Goal: Task Accomplishment & Management: Manage account settings

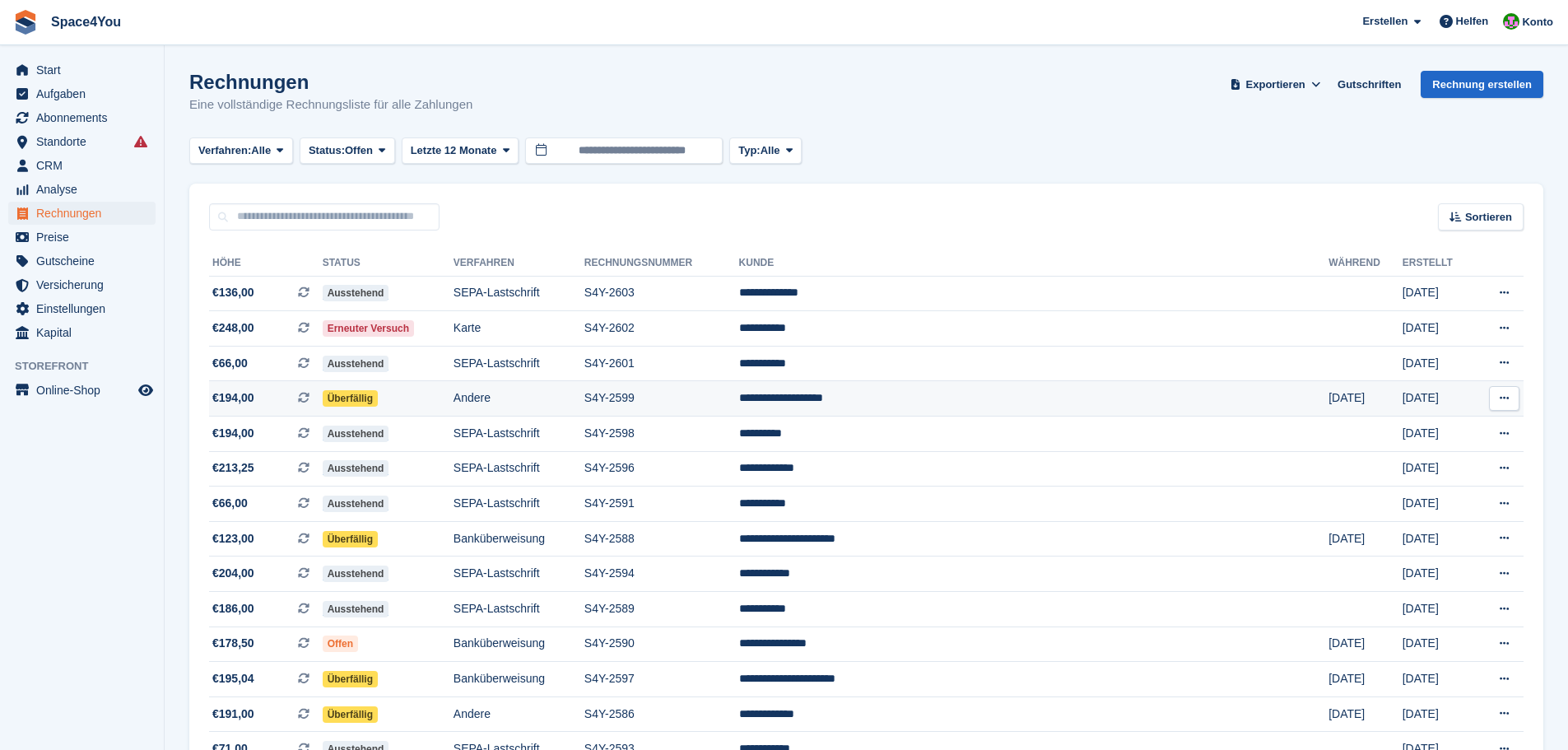
click at [740, 413] on td "S4Y-2599" at bounding box center [661, 398] width 154 height 35
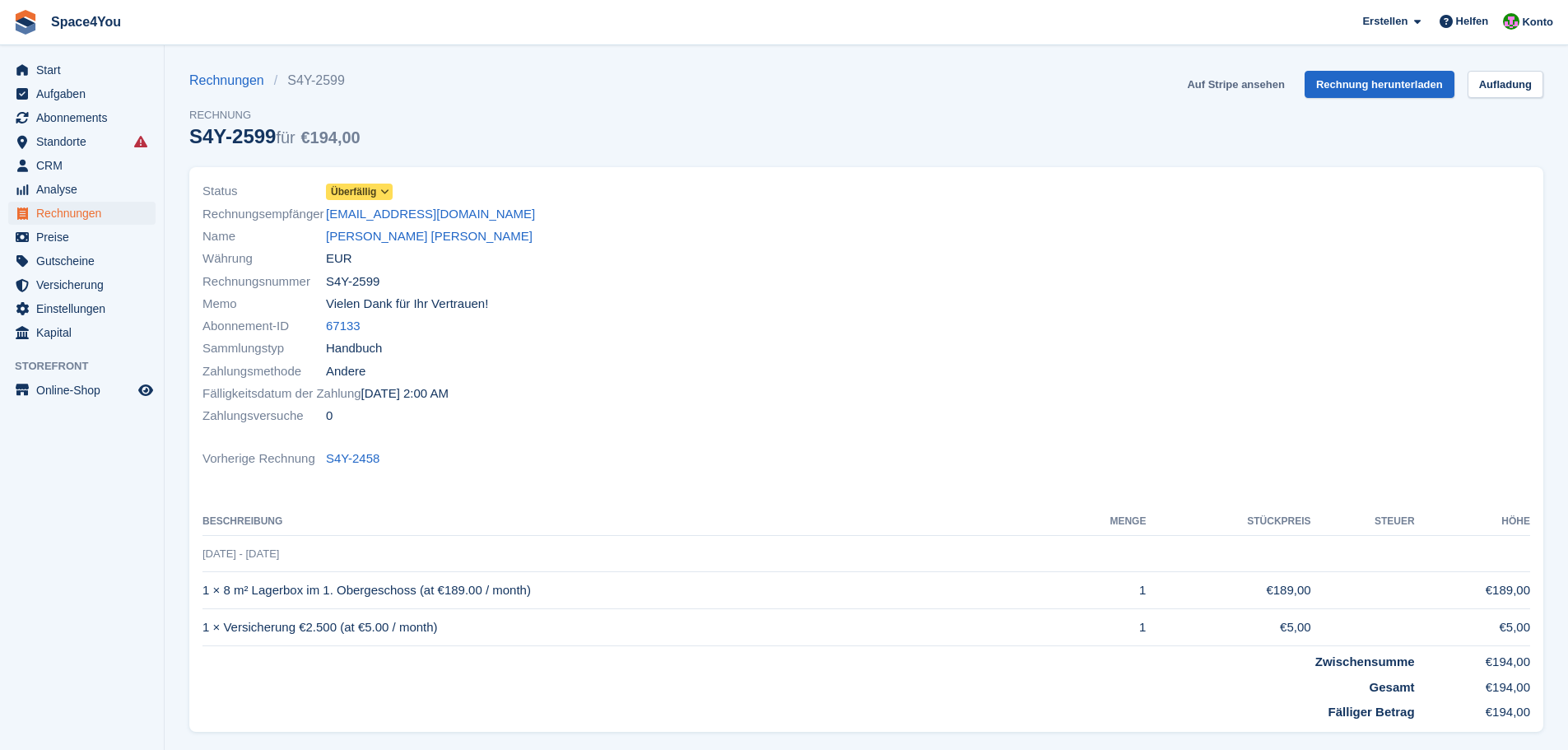
click at [1220, 83] on link "Auf Stripe ansehen" at bounding box center [1235, 84] width 110 height 27
click at [67, 77] on span "Start" at bounding box center [85, 70] width 99 height 23
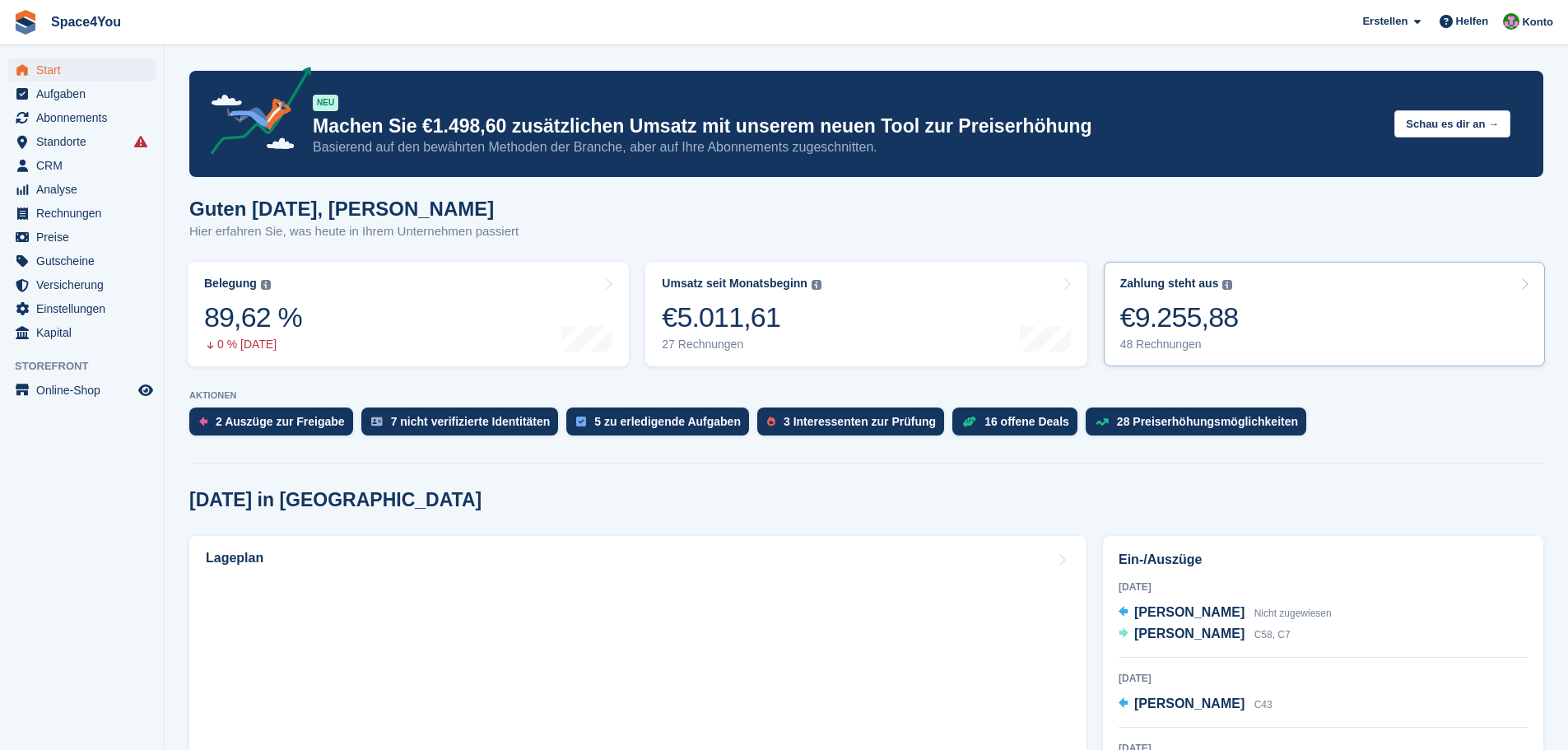
click at [1288, 291] on link "Zahlung steht aus Der gesamte ausstehende Saldo aller offenen Rechnungen. €9.25…" at bounding box center [1325, 313] width 442 height 104
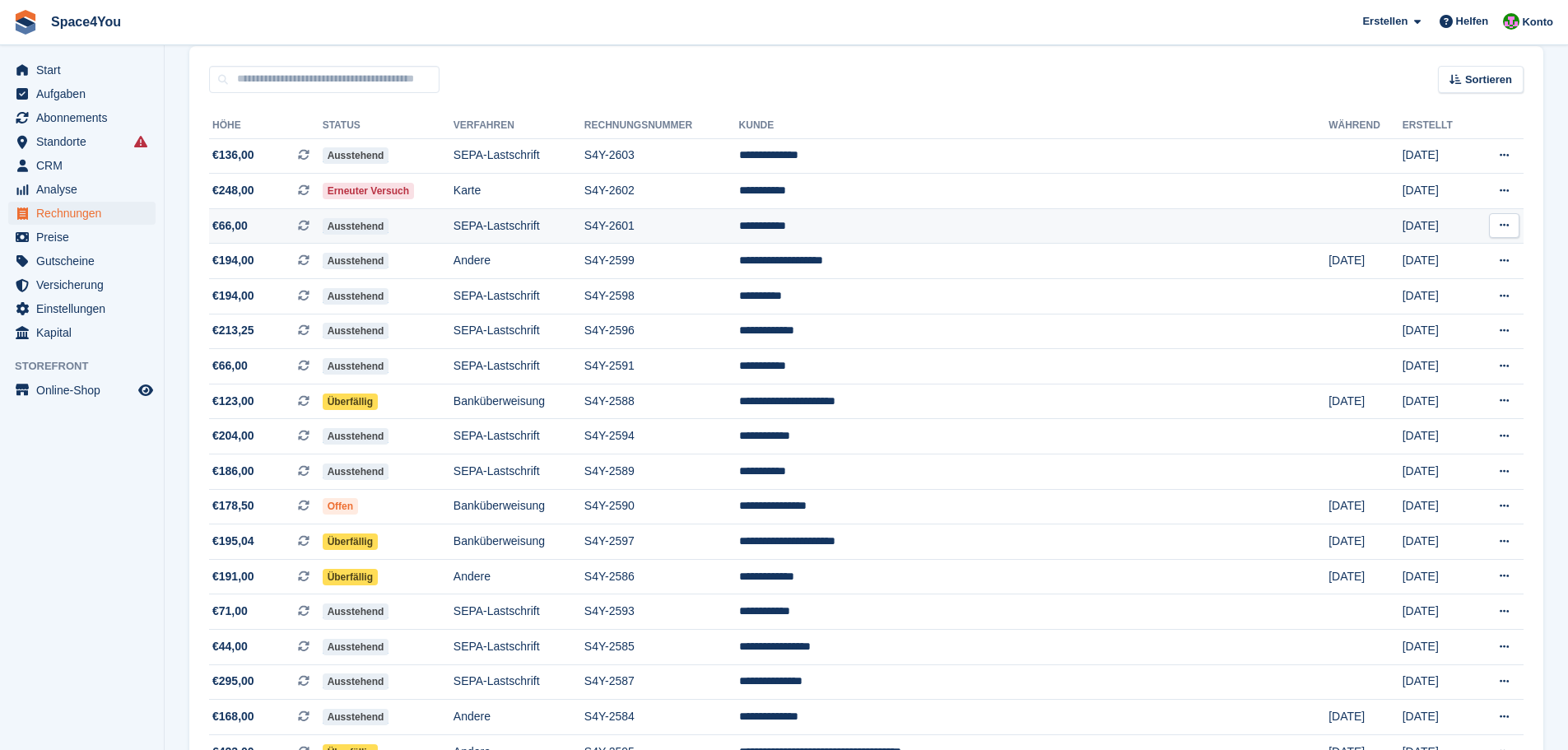
scroll to position [165, 0]
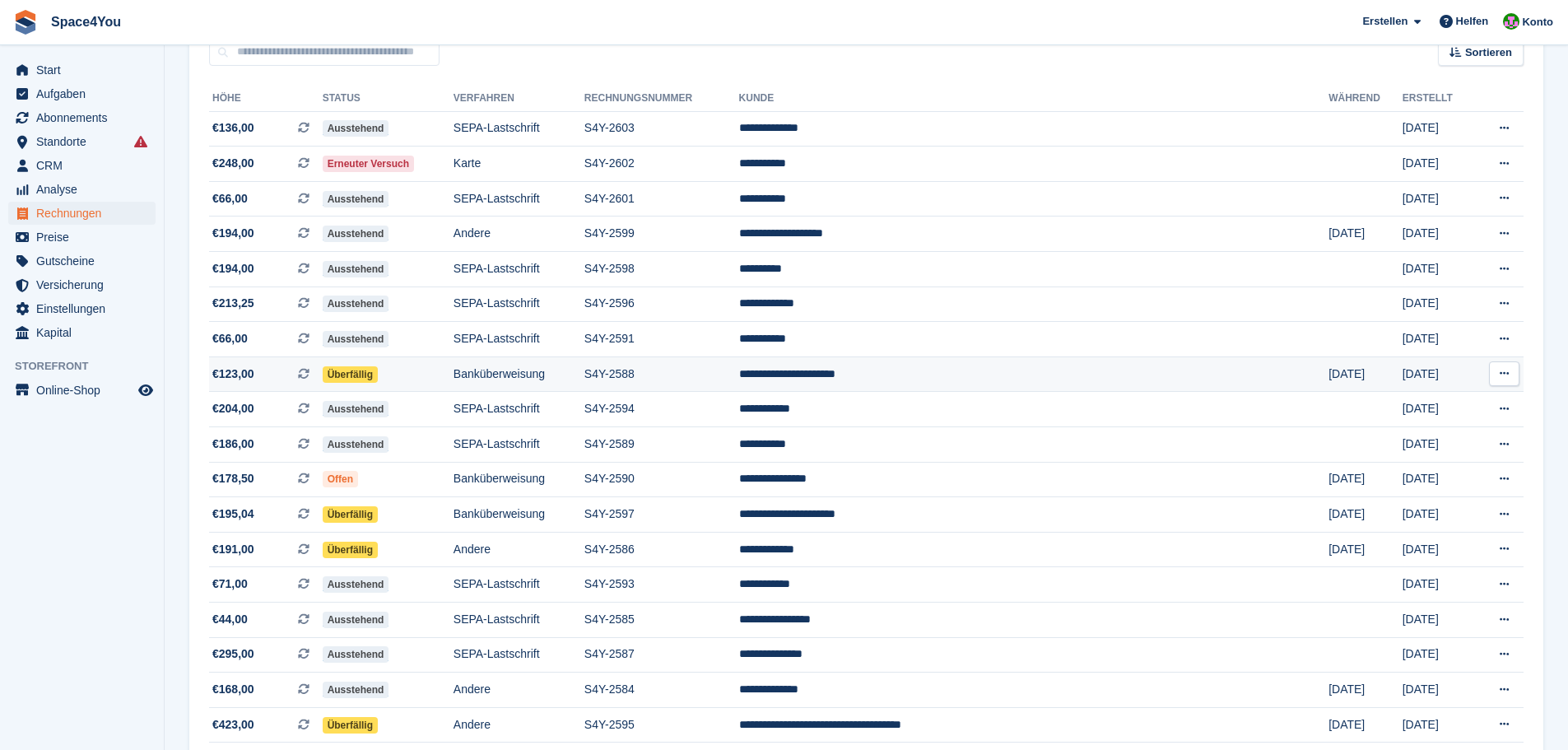
click at [584, 376] on td "Banküberweisung" at bounding box center [519, 374] width 131 height 35
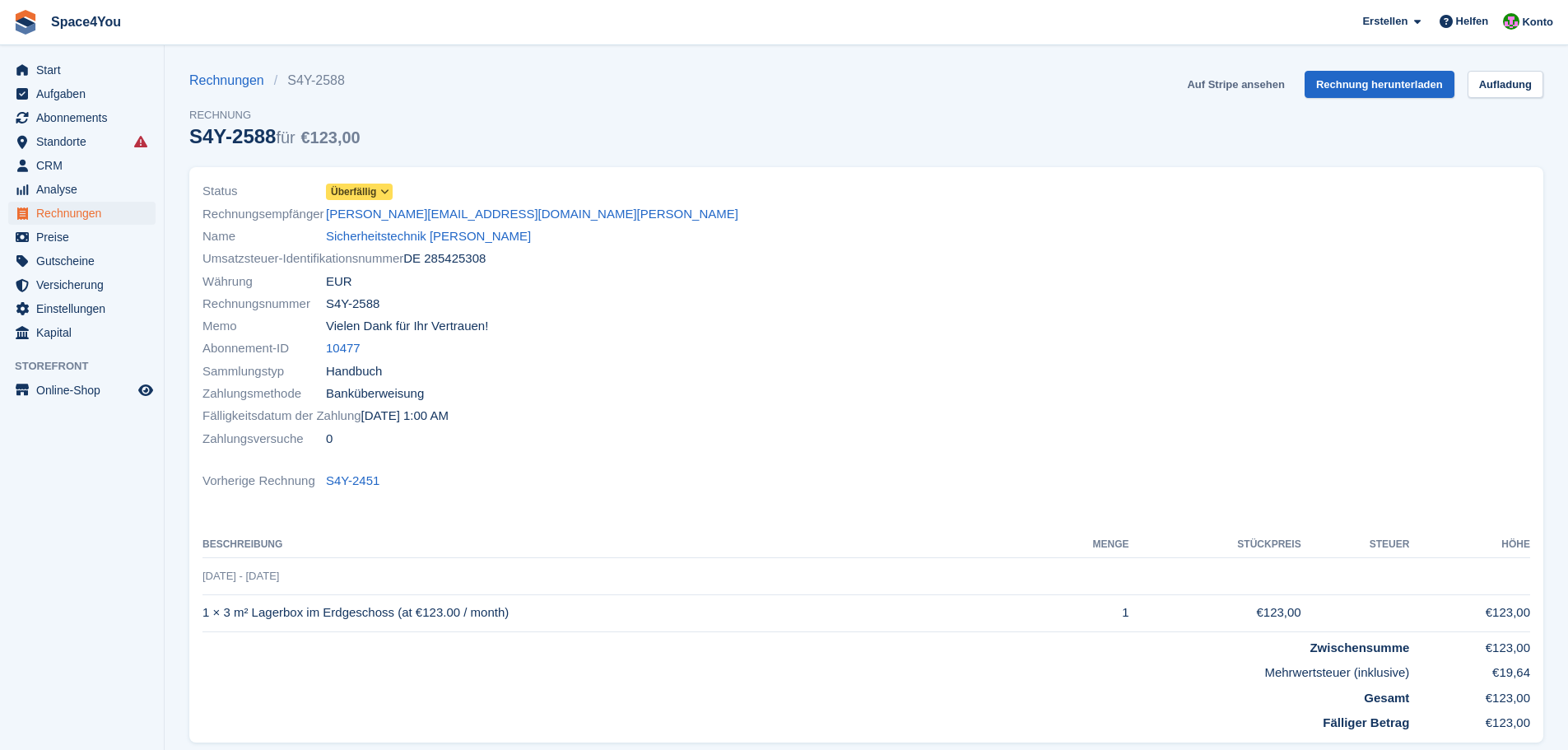
click at [1248, 78] on link "Auf Stripe ansehen" at bounding box center [1235, 84] width 110 height 27
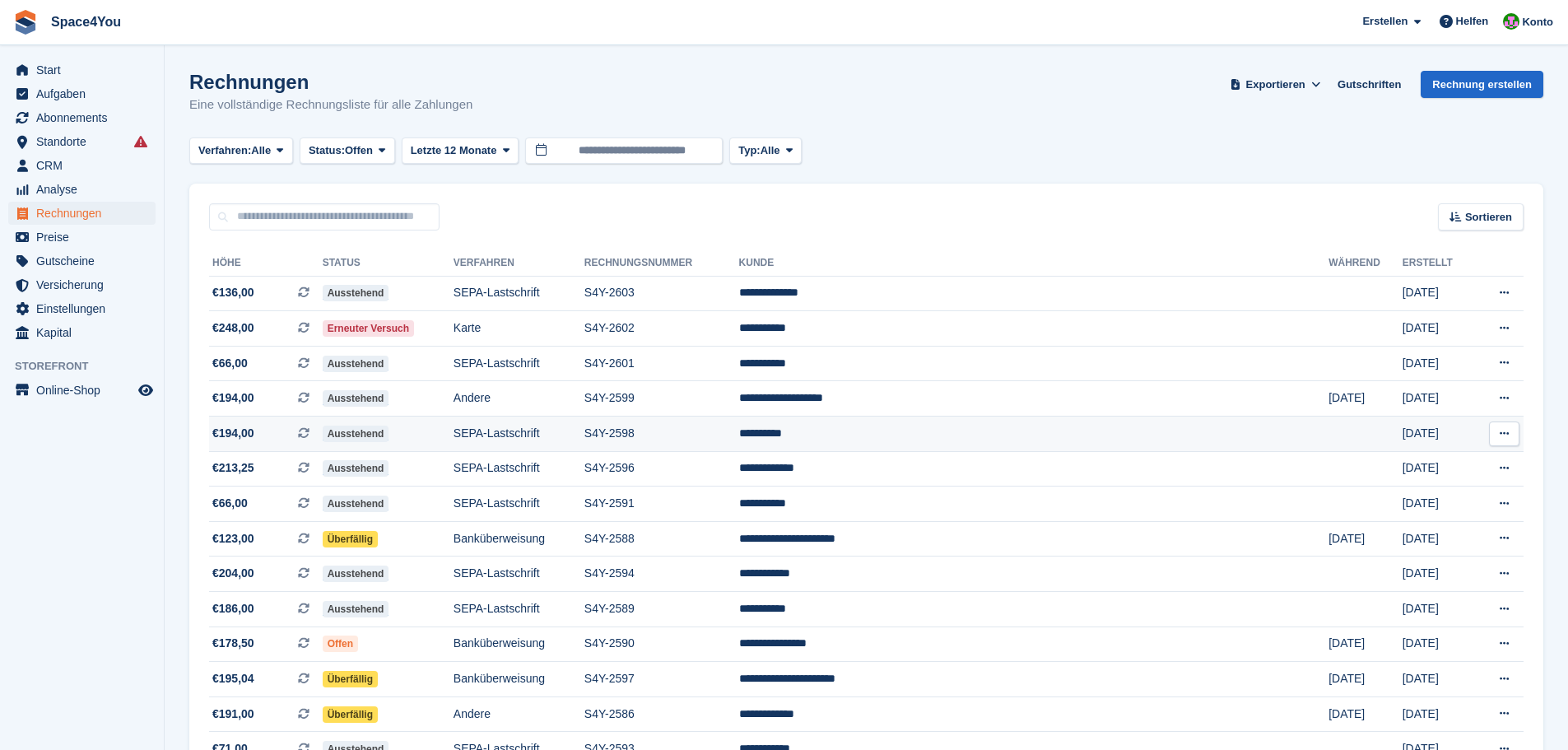
scroll to position [165, 0]
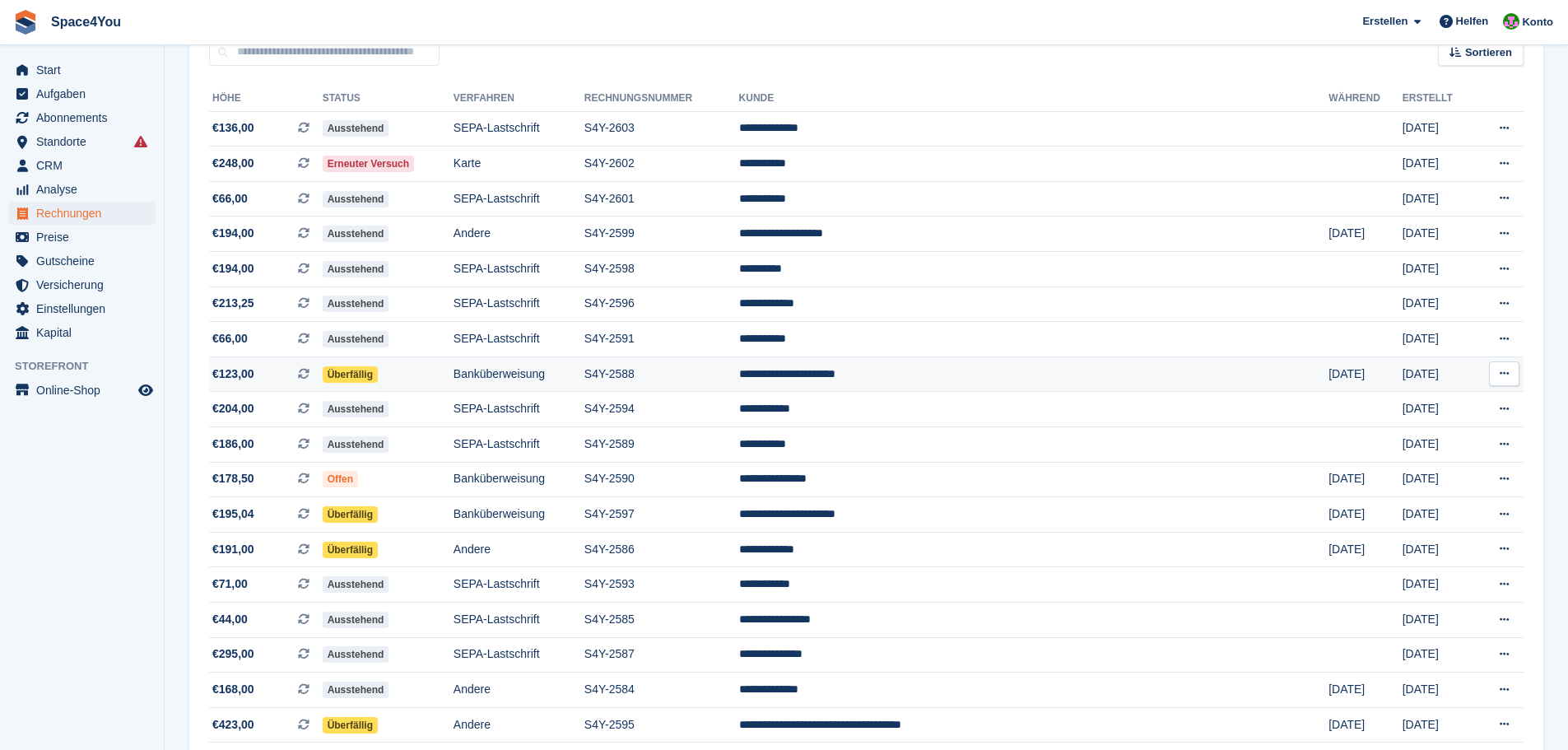
click at [278, 374] on span "€123,00 Dies ist eine wiederkehrende Abonnementrechnung." at bounding box center [266, 374] width 113 height 18
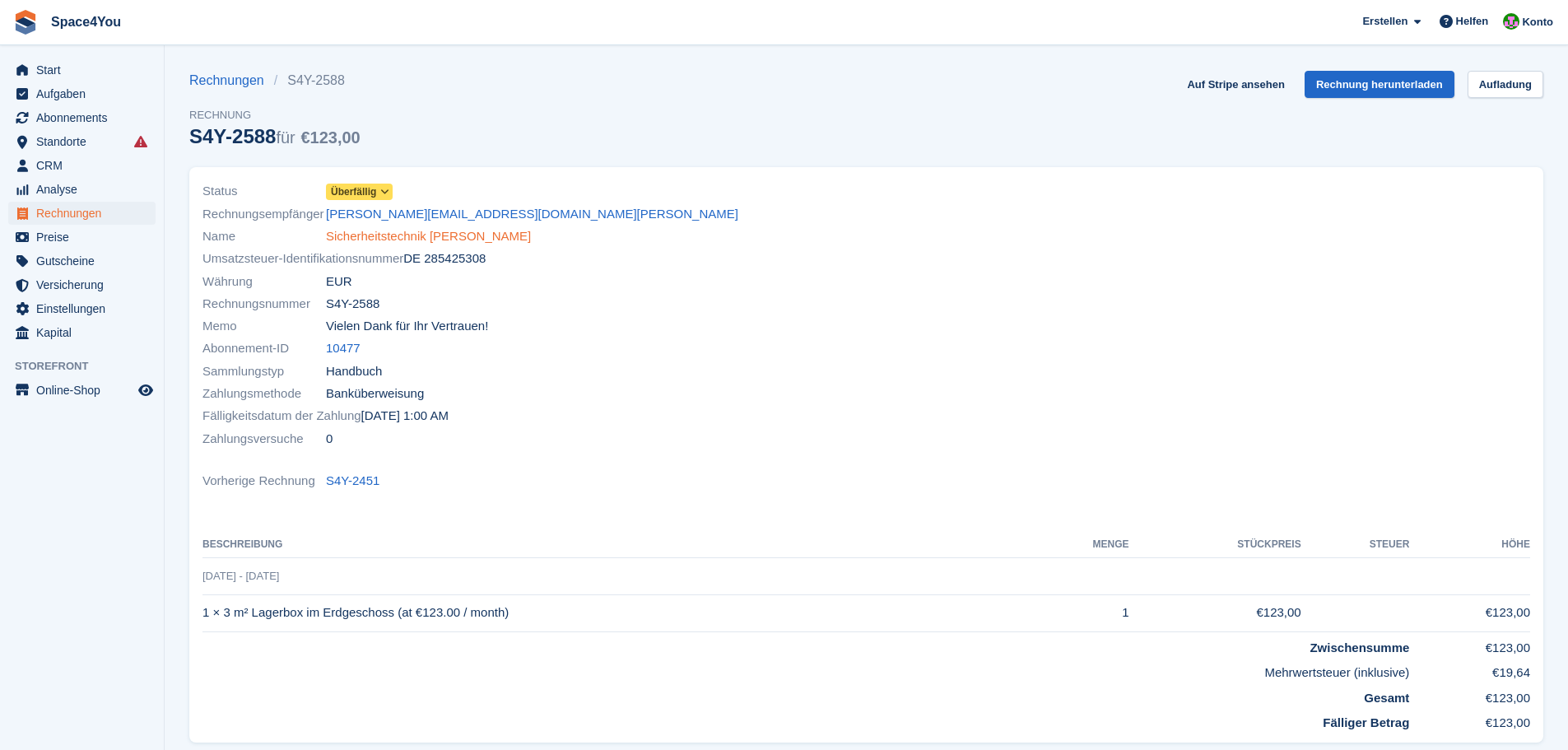
click at [384, 237] on link "Sicherheitstechnik [PERSON_NAME]" at bounding box center [429, 236] width 205 height 19
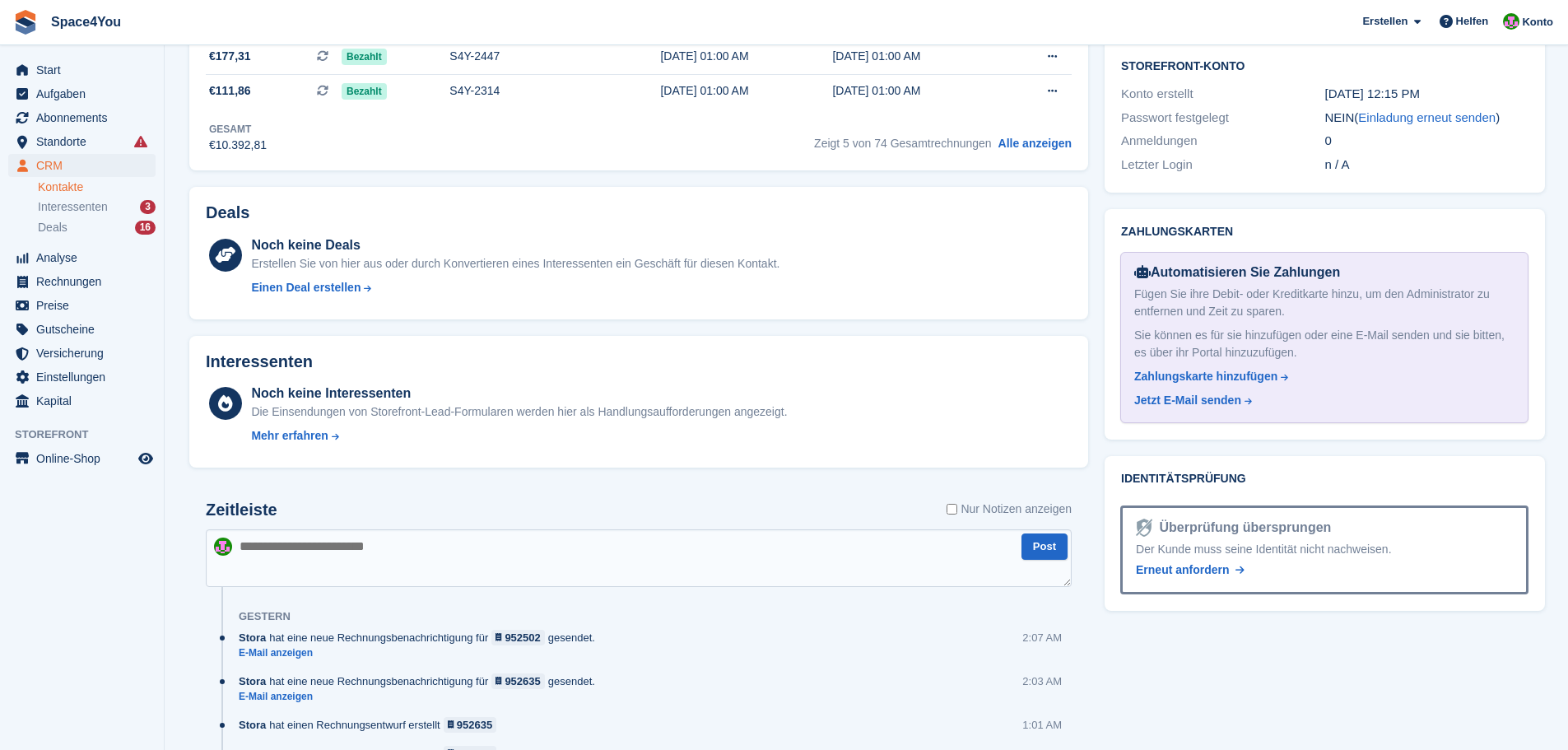
scroll to position [562, 0]
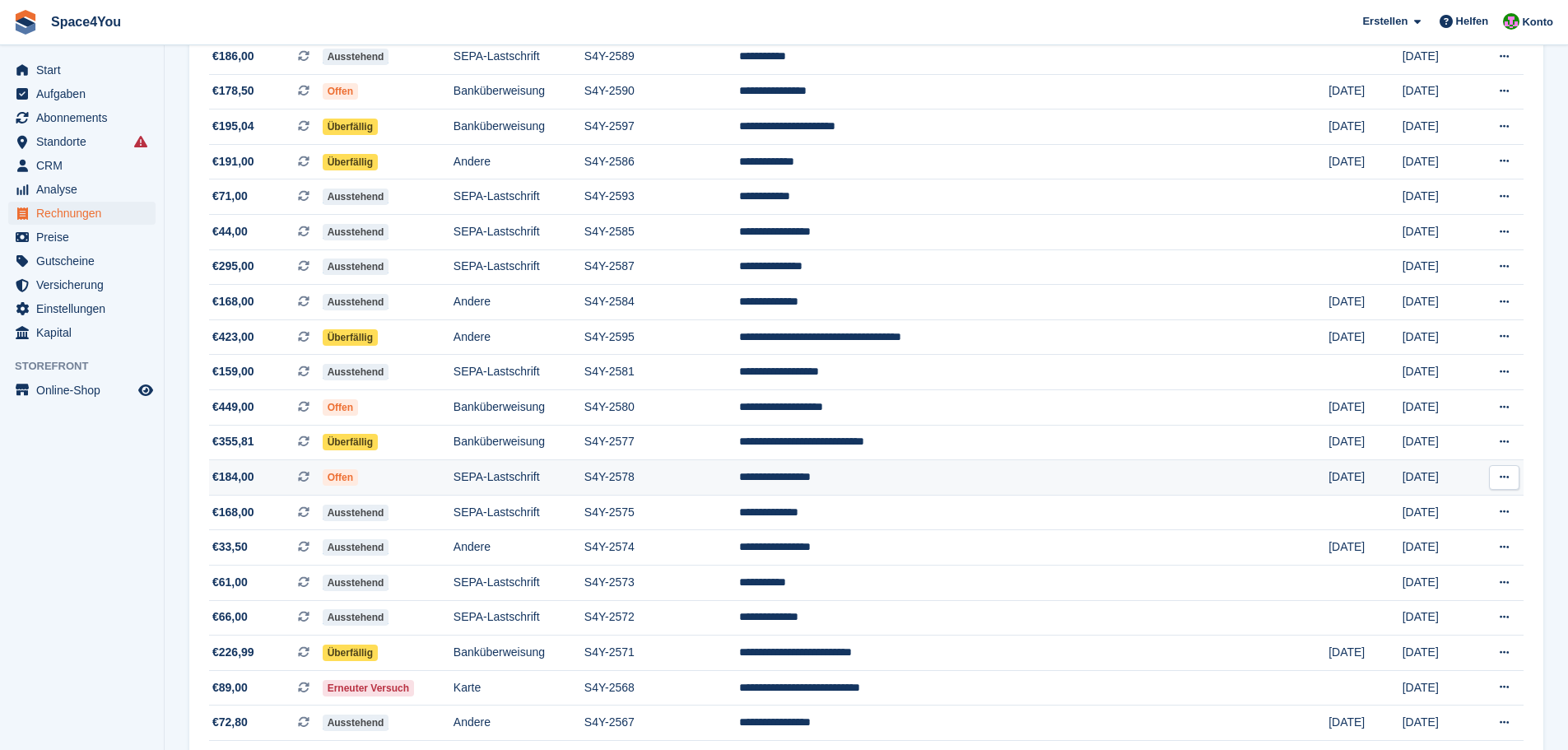
scroll to position [658, 0]
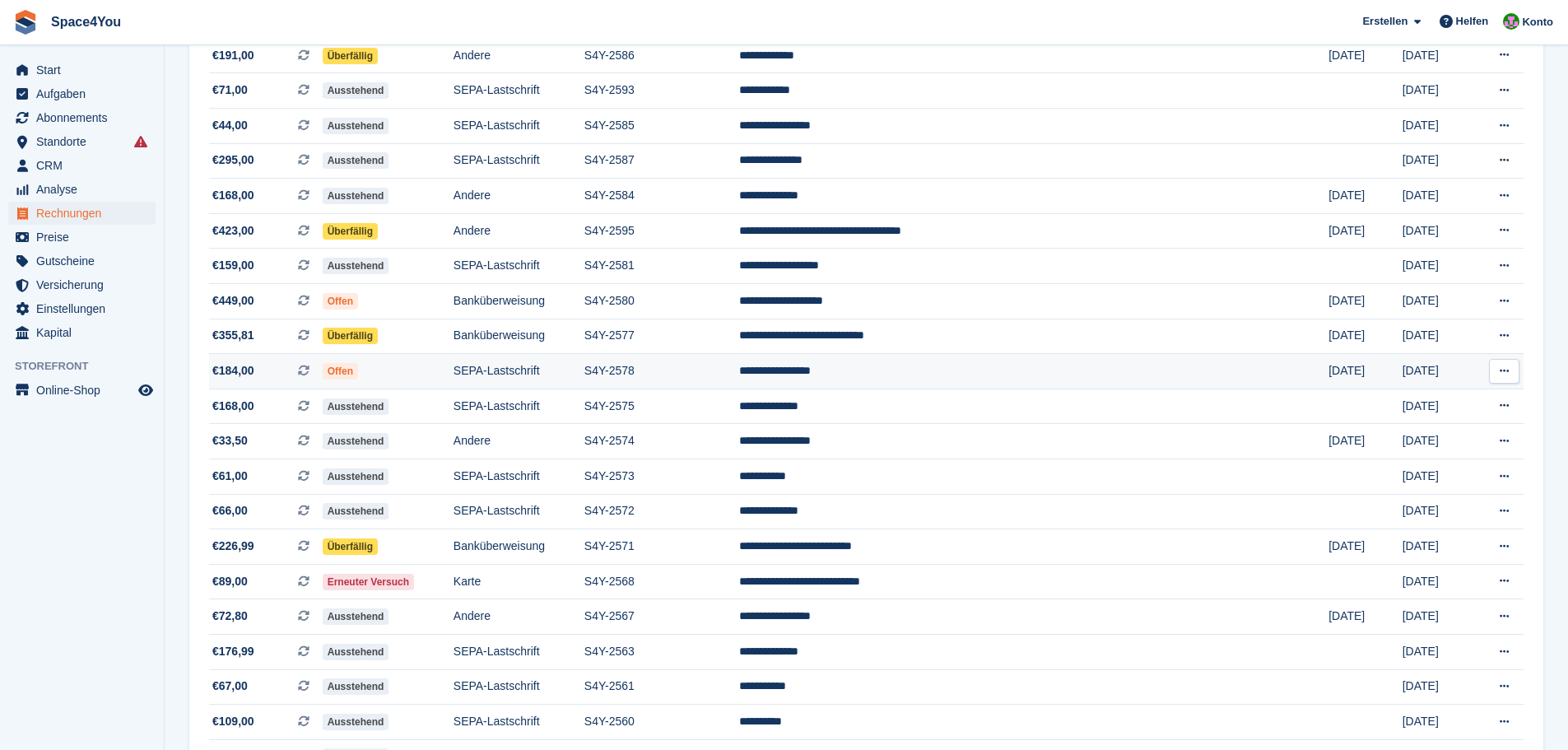
click at [272, 381] on td "€184,00 Dies ist eine wiederkehrende Abonnementrechnung." at bounding box center [266, 371] width 113 height 35
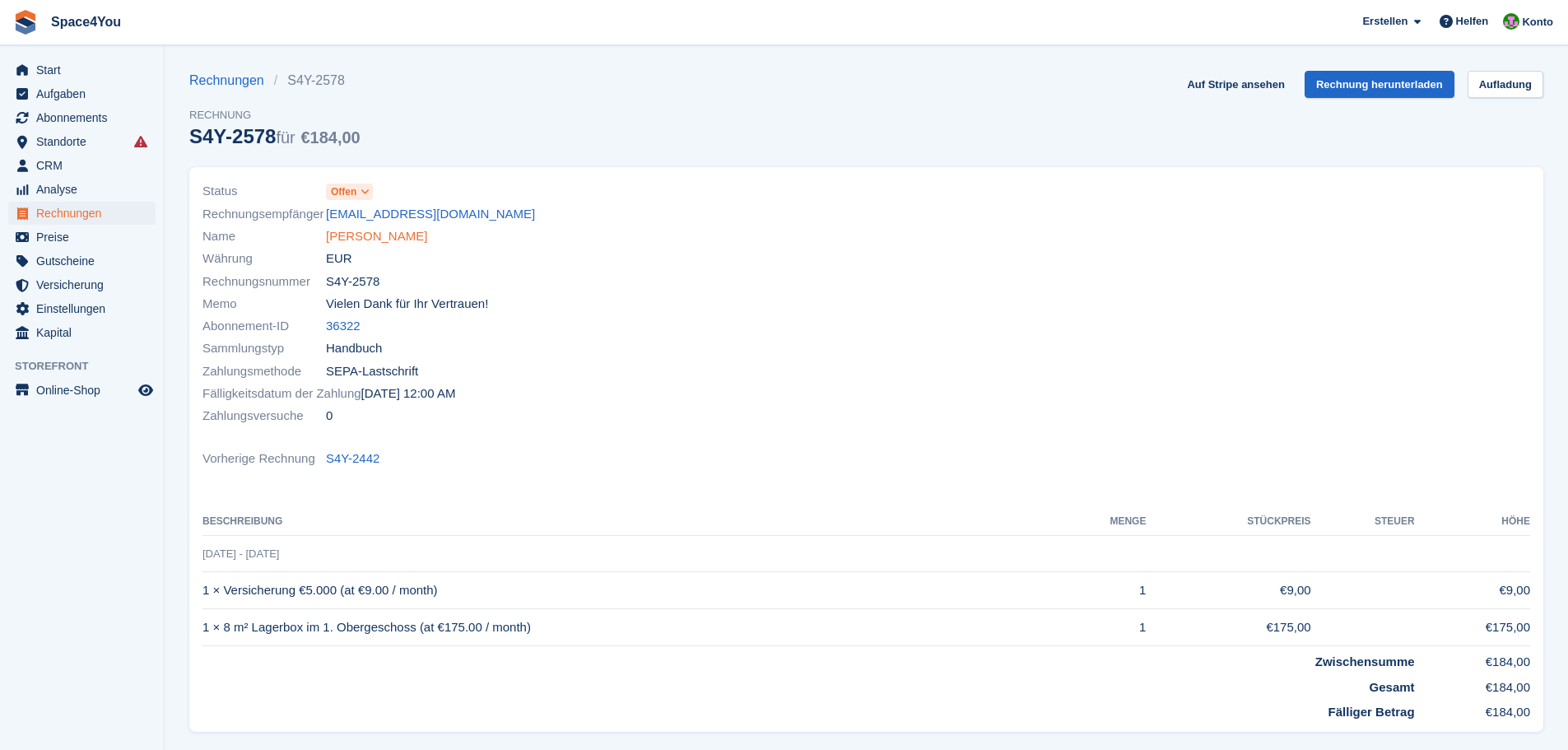
click at [360, 235] on link "[PERSON_NAME]" at bounding box center [377, 236] width 102 height 19
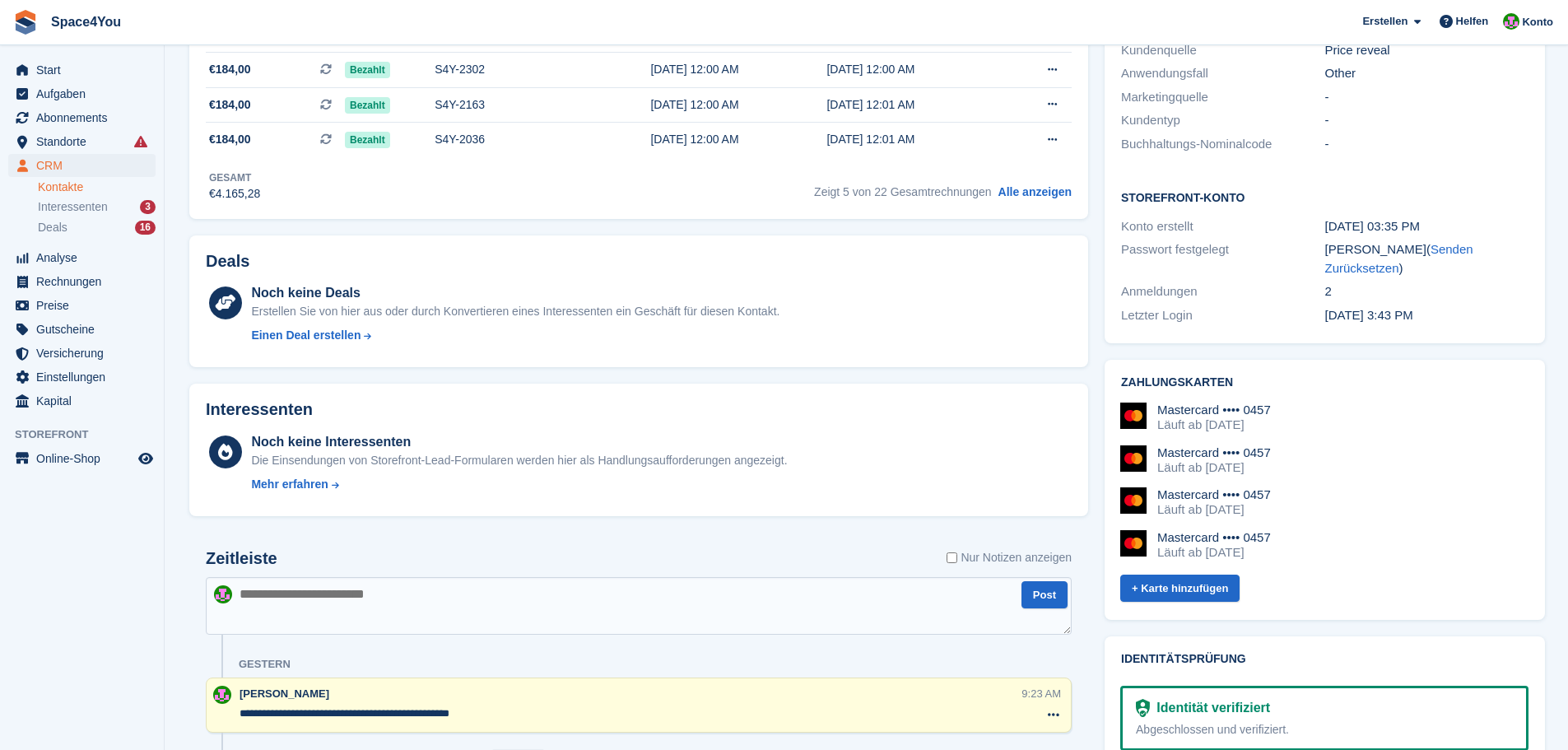
scroll to position [576, 0]
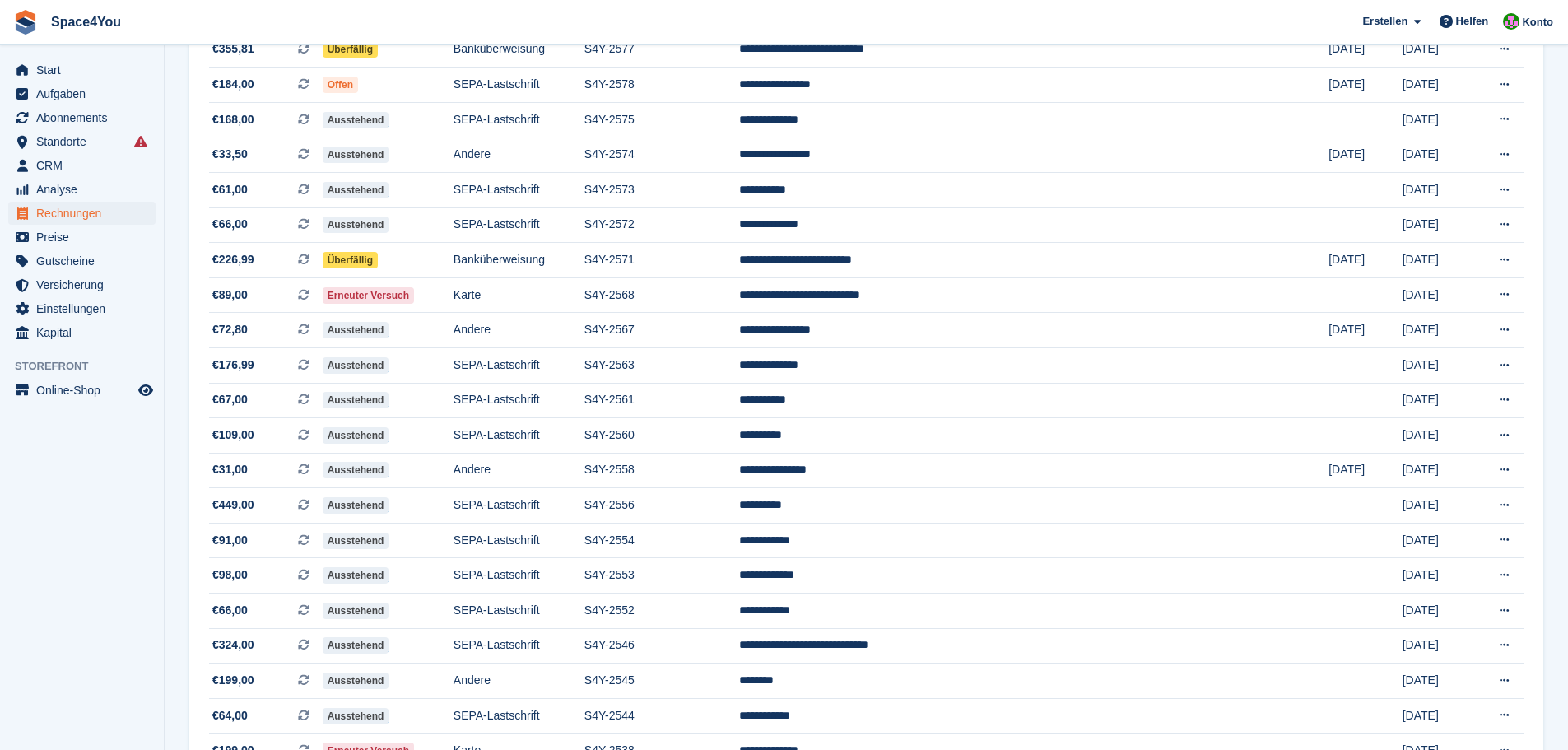
scroll to position [905, 0]
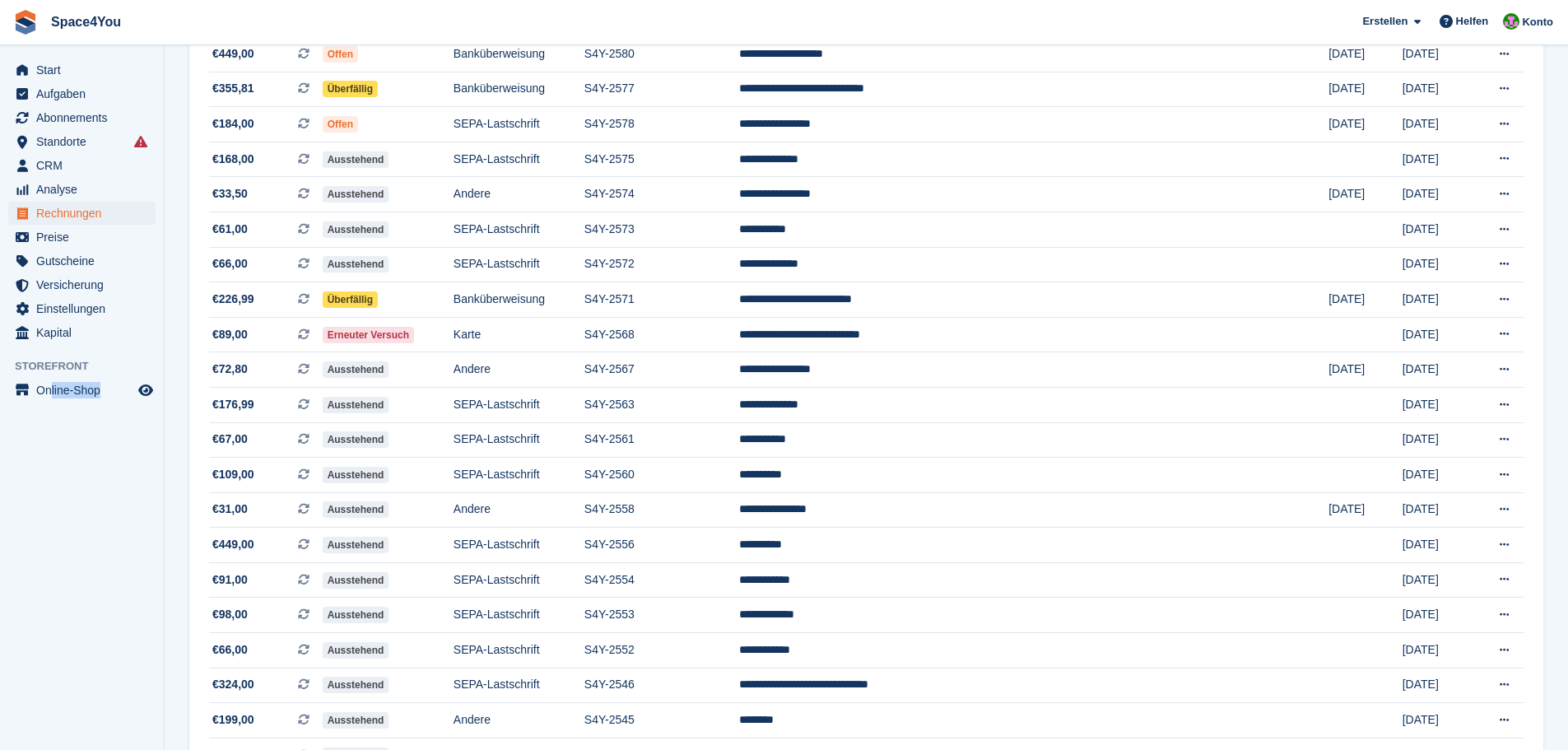
drag, startPoint x: 152, startPoint y: 417, endPoint x: 53, endPoint y: 482, distance: 118.4
click at [53, 482] on aside "Start Aufgaben Abonnements Abonnements Abonnements Preiserhöhungen NEU Preiserh…" at bounding box center [82, 378] width 164 height 667
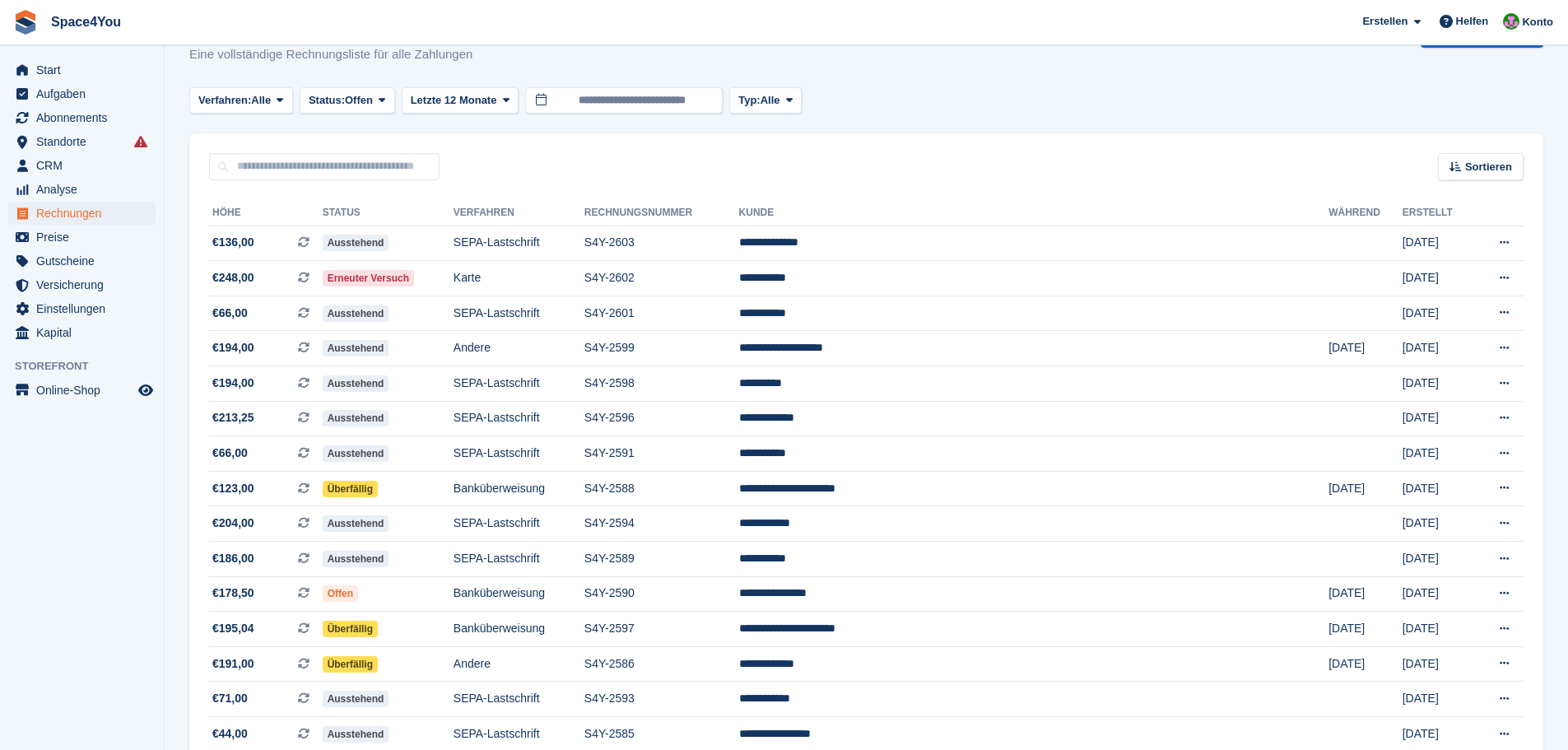
scroll to position [0, 0]
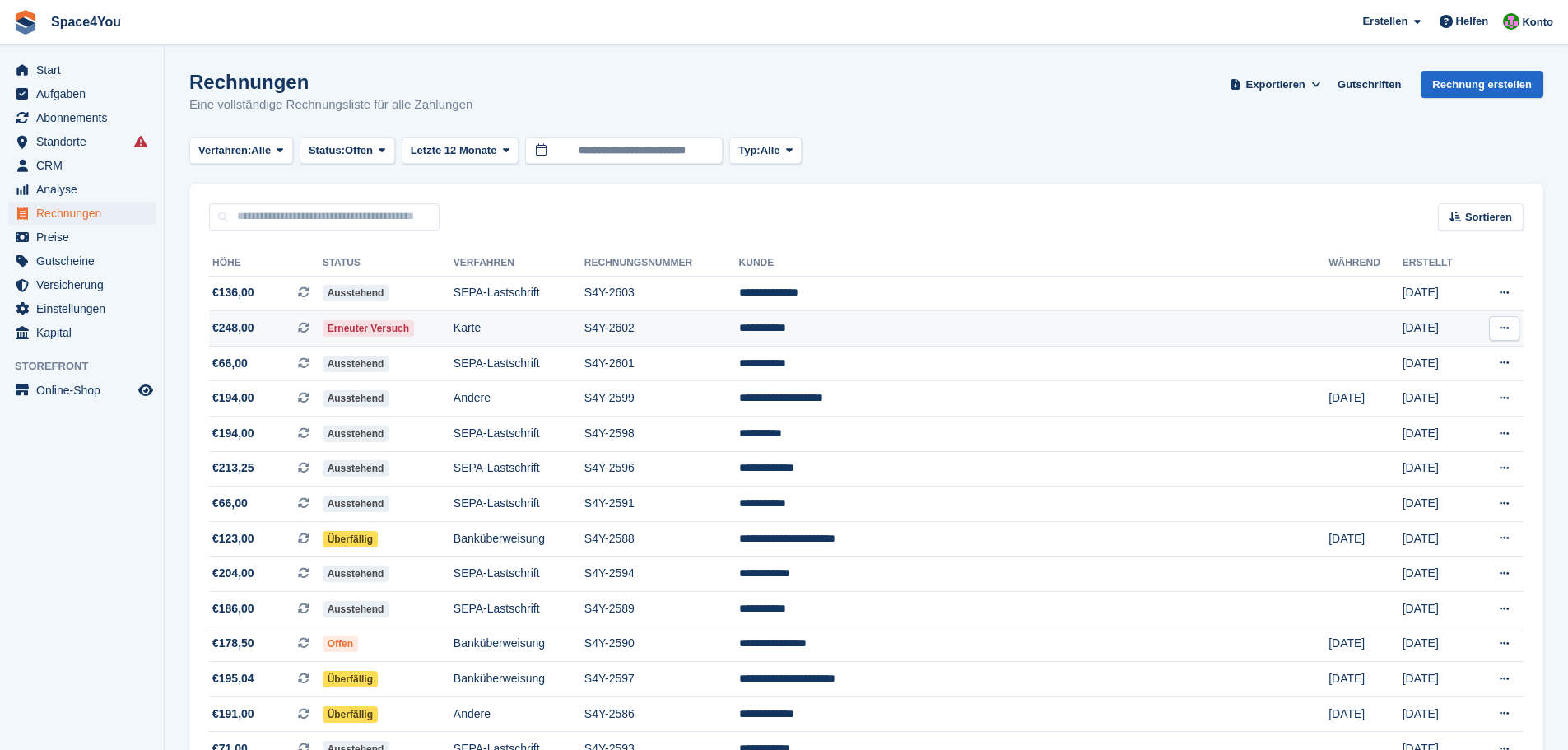
click at [453, 329] on td "Erneuter Versuch" at bounding box center [388, 328] width 131 height 35
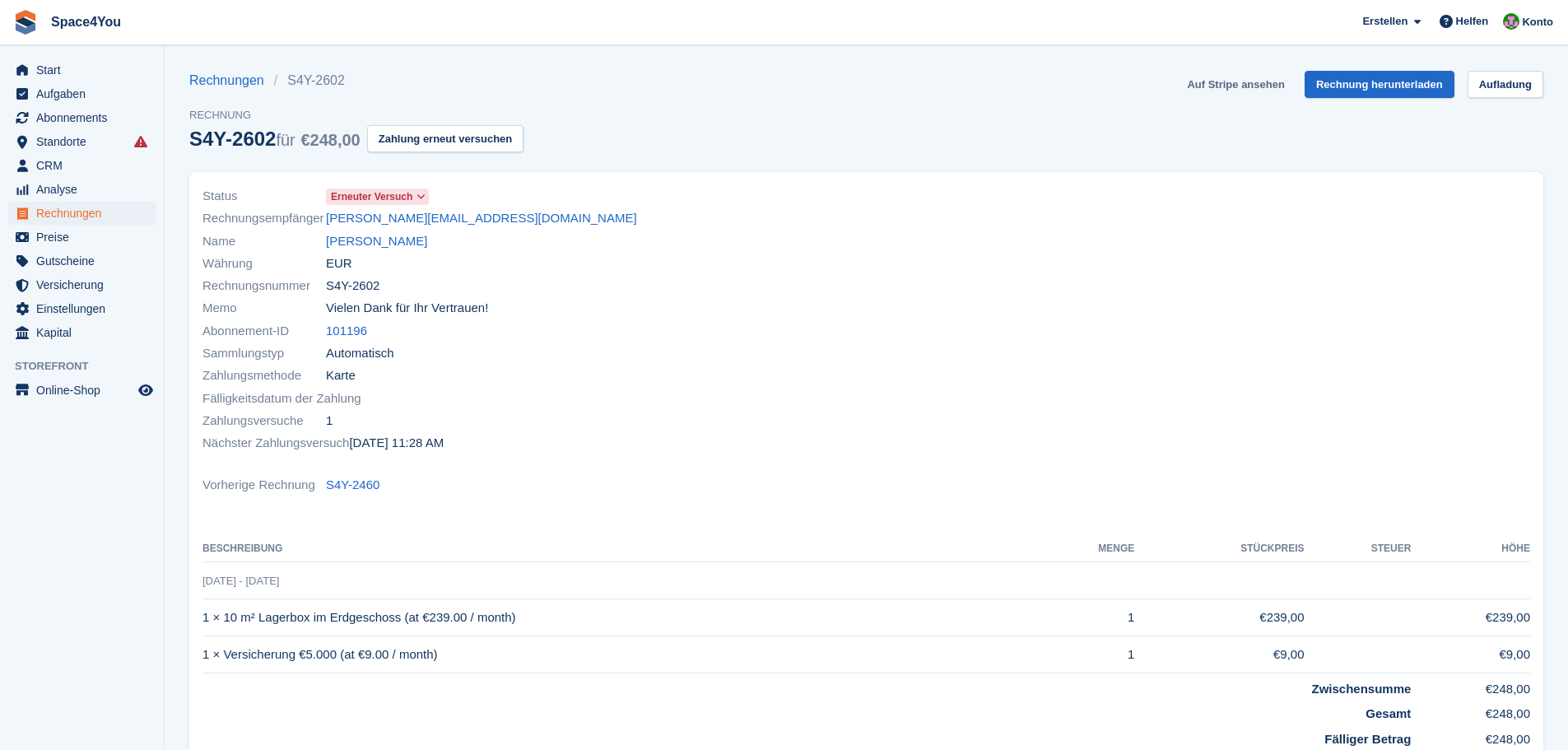
click at [1259, 85] on link "Auf Stripe ansehen" at bounding box center [1235, 84] width 110 height 27
drag, startPoint x: 488, startPoint y: 217, endPoint x: 327, endPoint y: 215, distance: 161.0
click at [327, 213] on div "Rechnungsempfänger [PERSON_NAME][EMAIL_ADDRESS][DOMAIN_NAME]" at bounding box center [530, 218] width 655 height 22
copy link "[PERSON_NAME][EMAIL_ADDRESS][DOMAIN_NAME]"
click at [367, 241] on link "[PERSON_NAME]" at bounding box center [377, 241] width 102 height 19
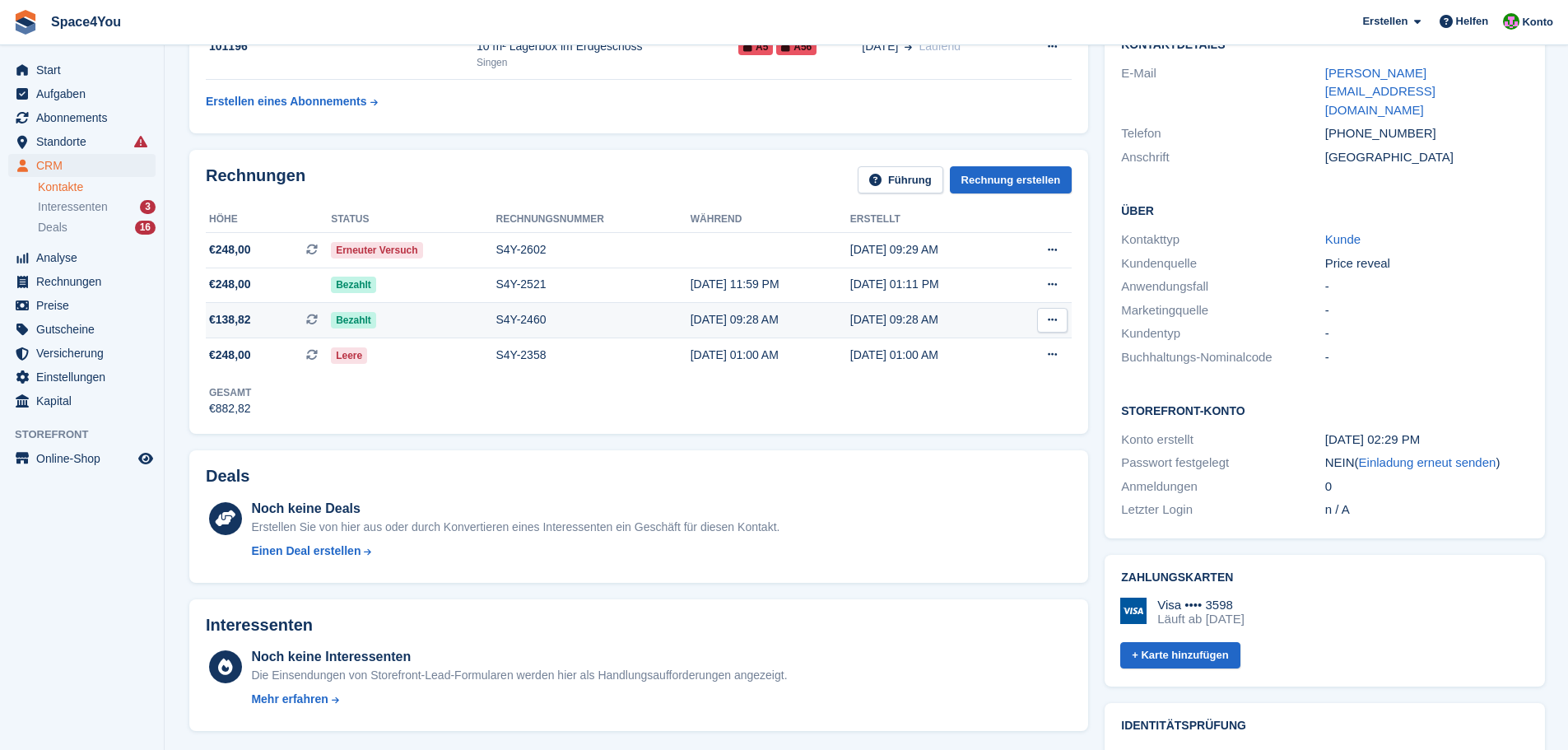
scroll to position [411, 0]
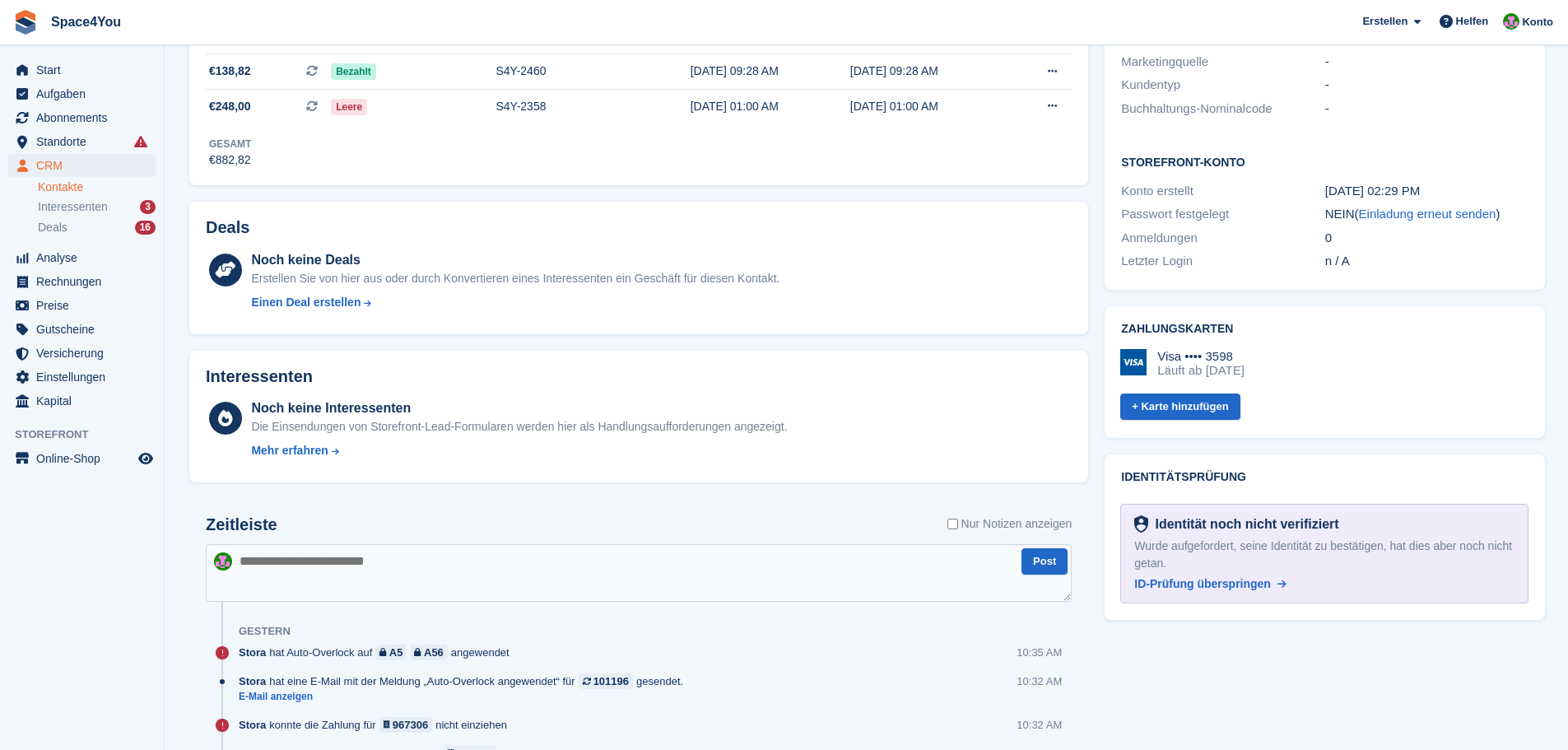
click at [421, 568] on textarea at bounding box center [639, 572] width 866 height 58
click at [327, 564] on textarea at bounding box center [639, 572] width 866 height 58
type textarea "*"
type textarea "**********"
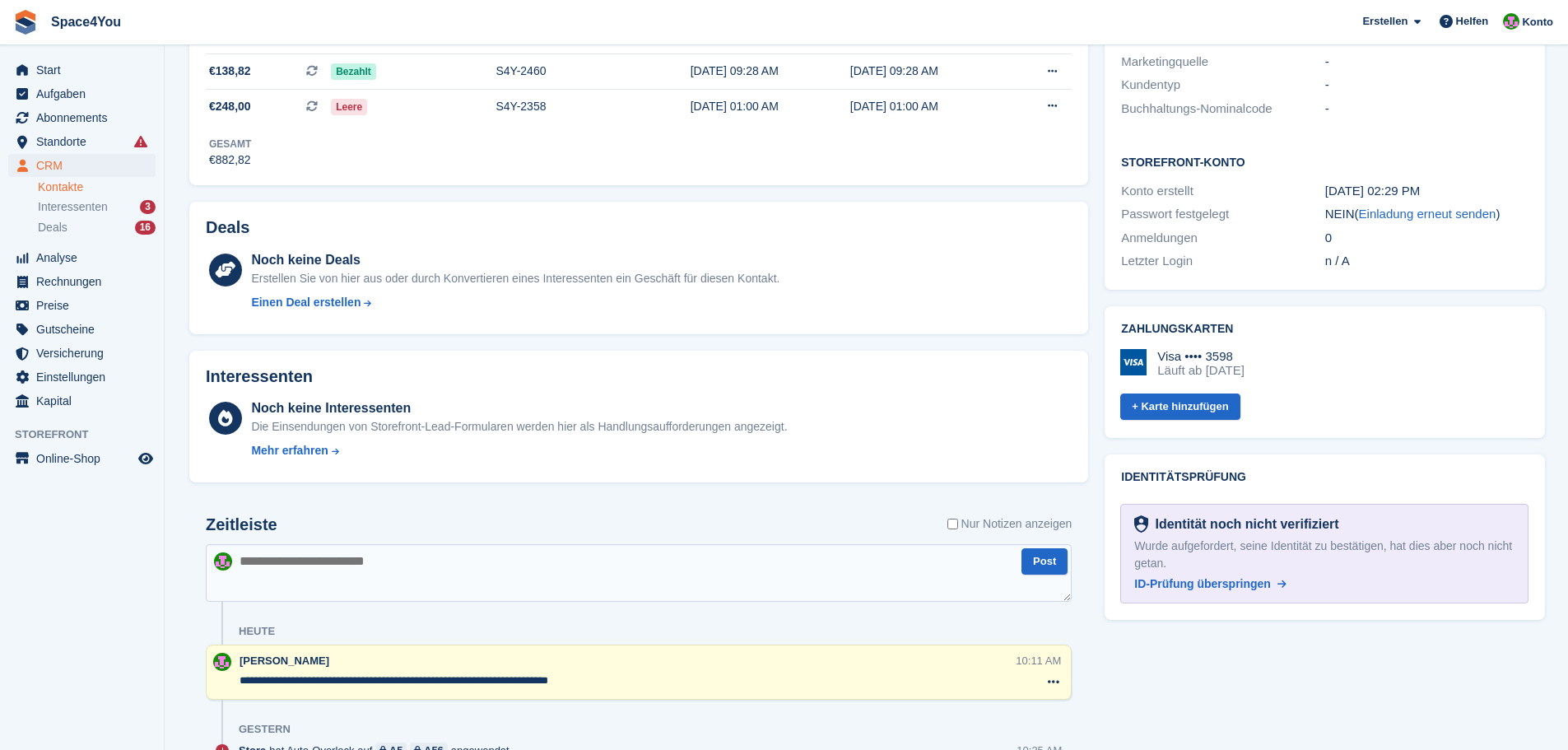
scroll to position [82, 0]
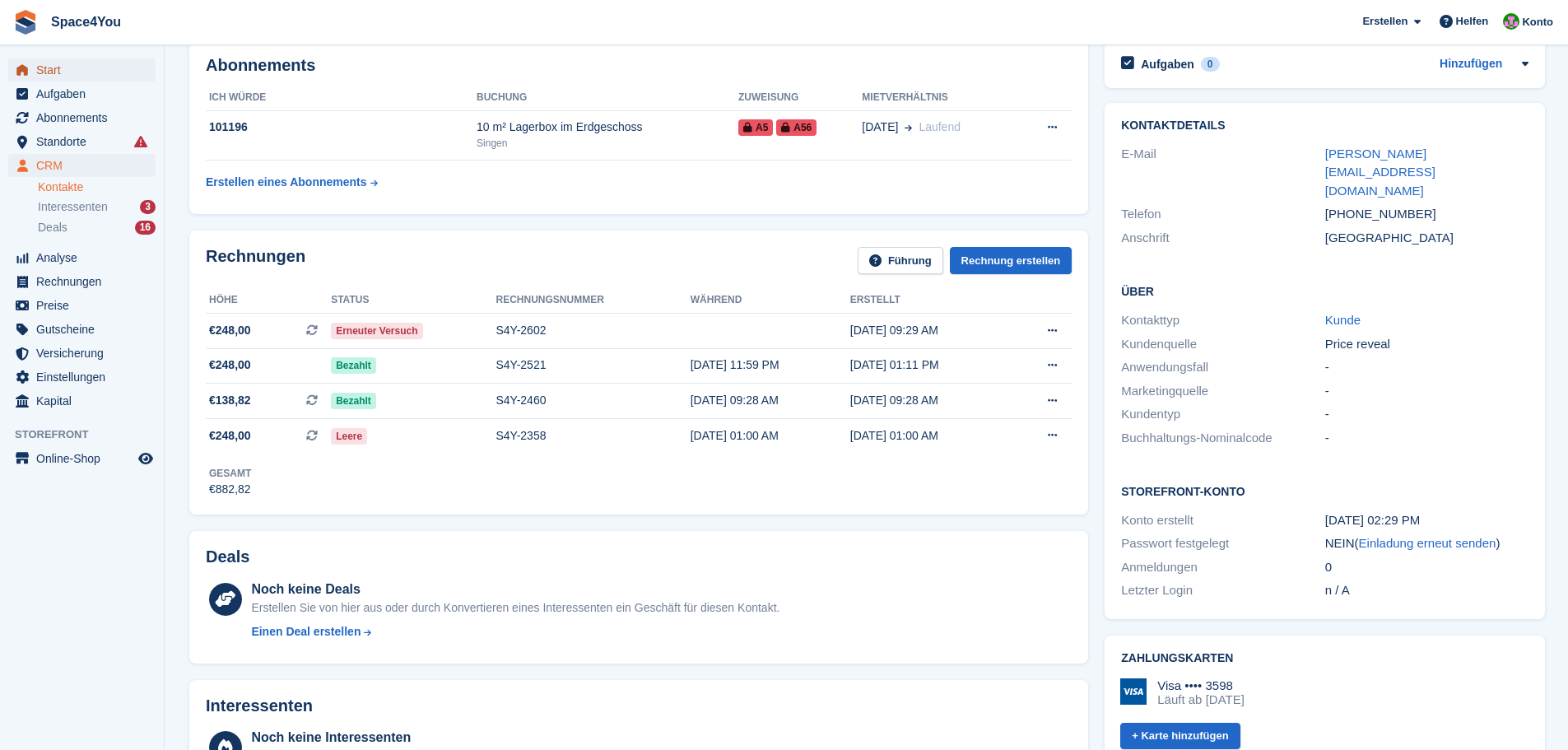
click at [86, 72] on span "Start" at bounding box center [85, 70] width 99 height 23
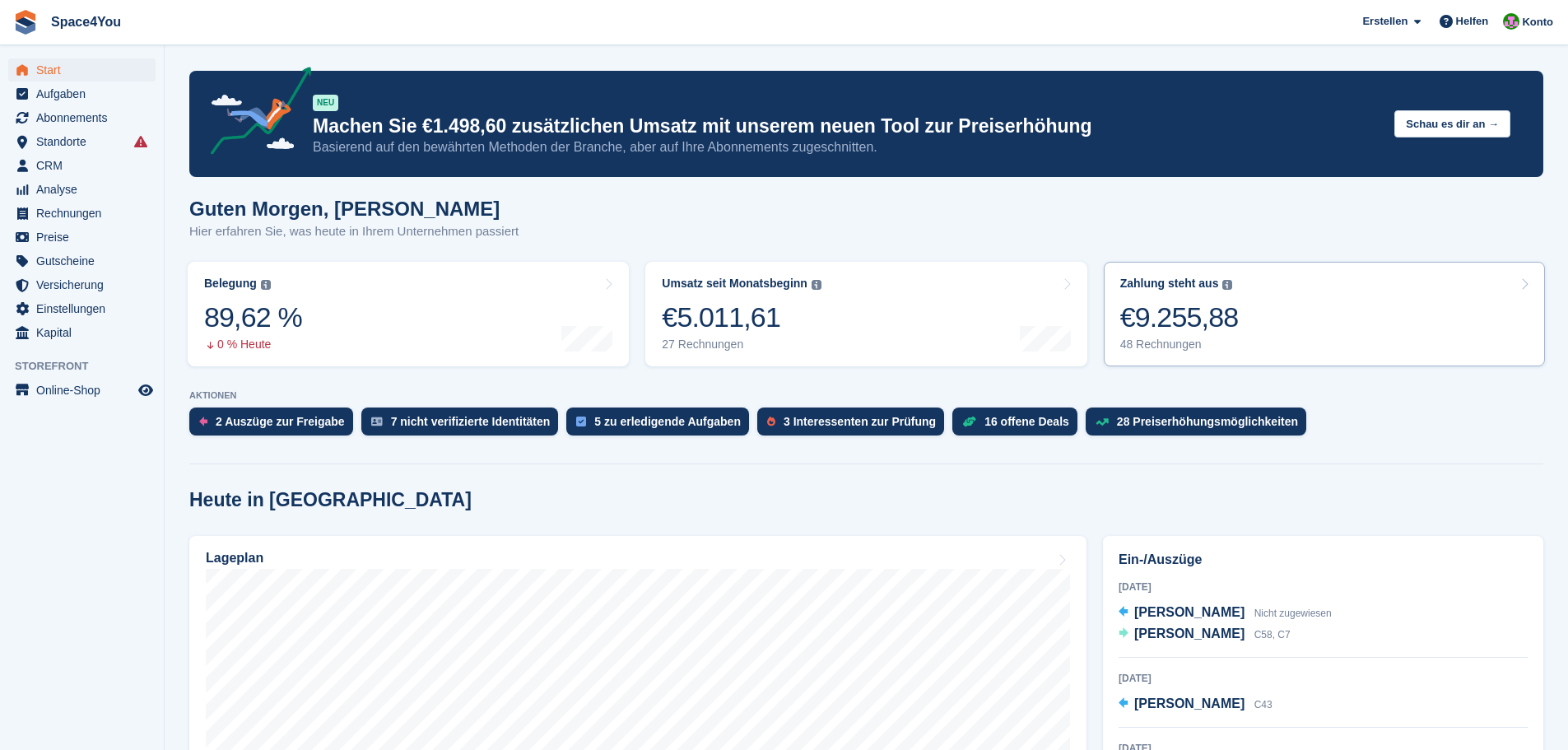
click at [1315, 344] on link "Zahlung steht aus Der gesamte ausstehende Saldo aller offenen Rechnungen. €9.25…" at bounding box center [1325, 313] width 442 height 104
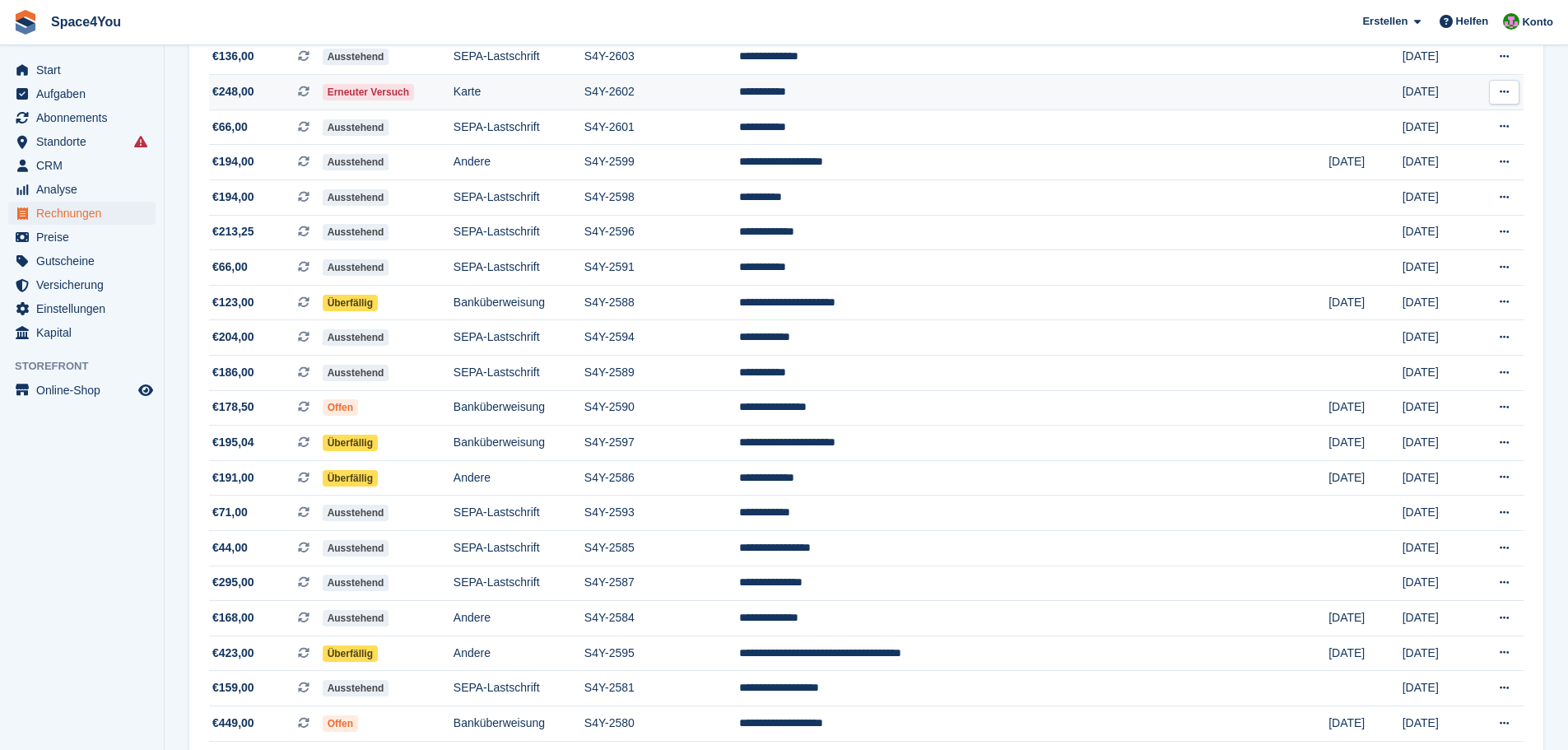
scroll to position [247, 0]
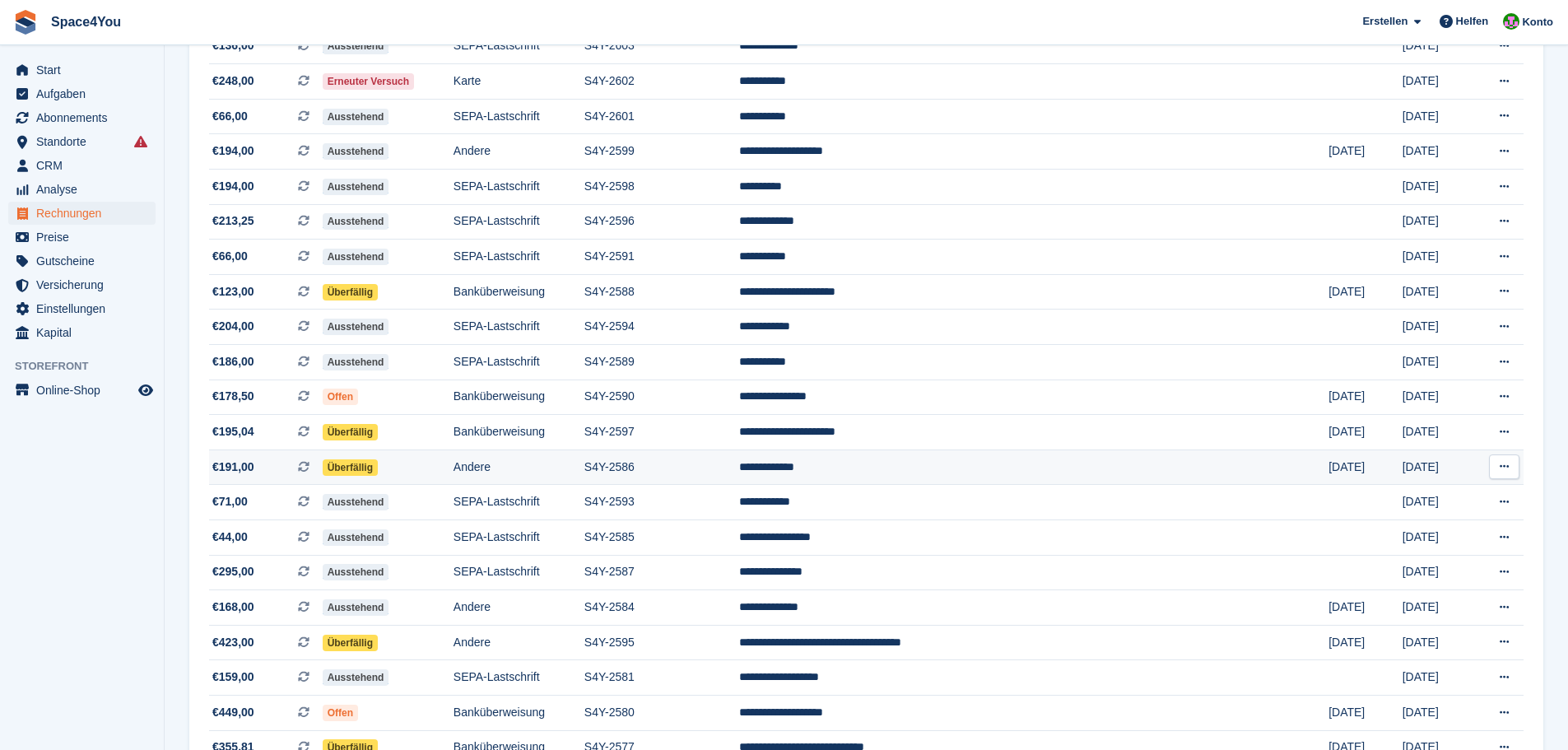
click at [416, 472] on td "Überfällig" at bounding box center [388, 467] width 131 height 35
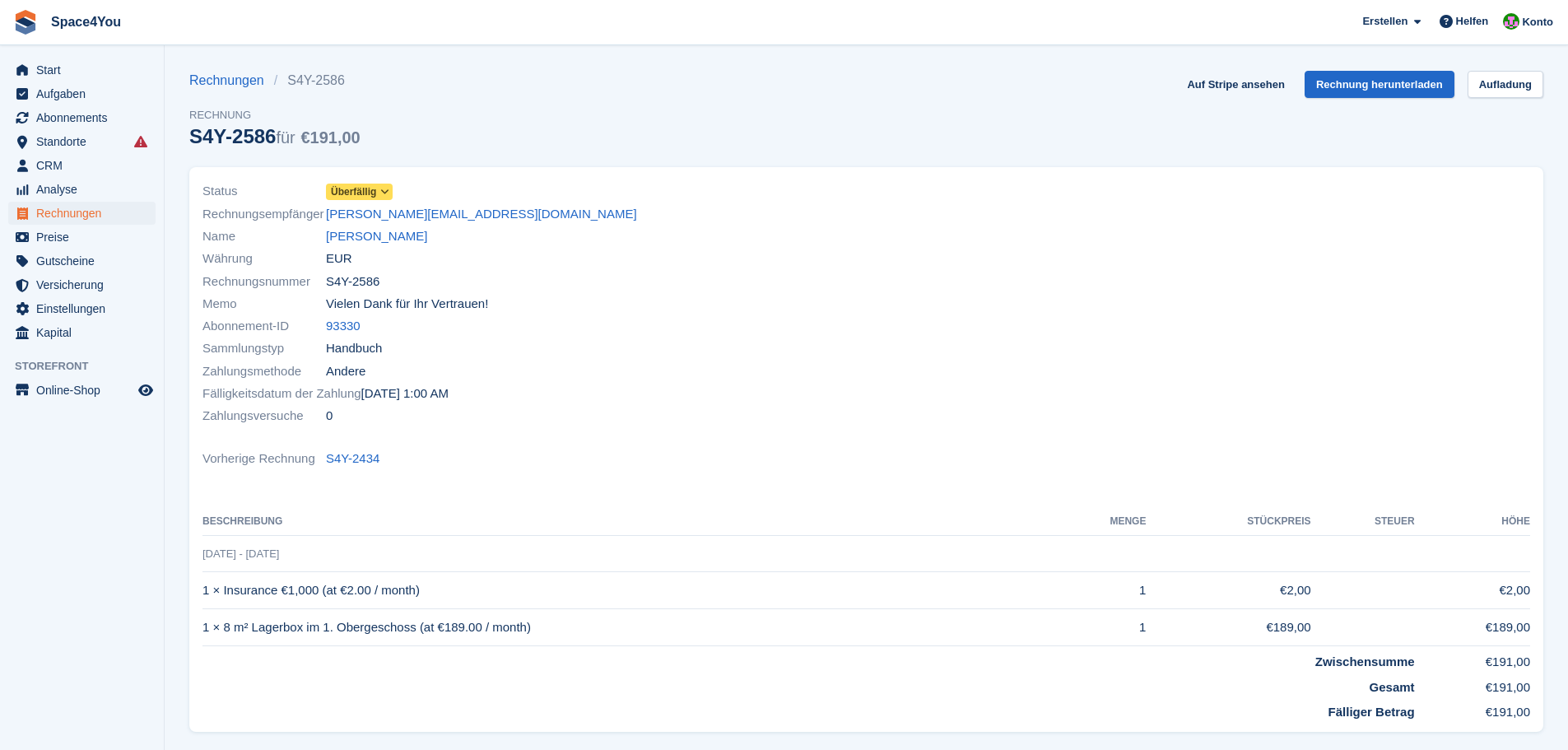
click at [1234, 98] on div "Auf Stripe ansehen Rechnung herunterladen Aufladung" at bounding box center [1362, 87] width 363 height 34
click at [1236, 87] on link "Auf Stripe ansehen" at bounding box center [1235, 84] width 110 height 27
drag, startPoint x: 466, startPoint y: 224, endPoint x: 322, endPoint y: 217, distance: 144.2
click at [322, 217] on div "Rechnungsempfänger [PERSON_NAME][EMAIL_ADDRESS][DOMAIN_NAME]" at bounding box center [530, 213] width 655 height 22
copy div "Rechnungsempfänger [PERSON_NAME][EMAIL_ADDRESS][DOMAIN_NAME]"
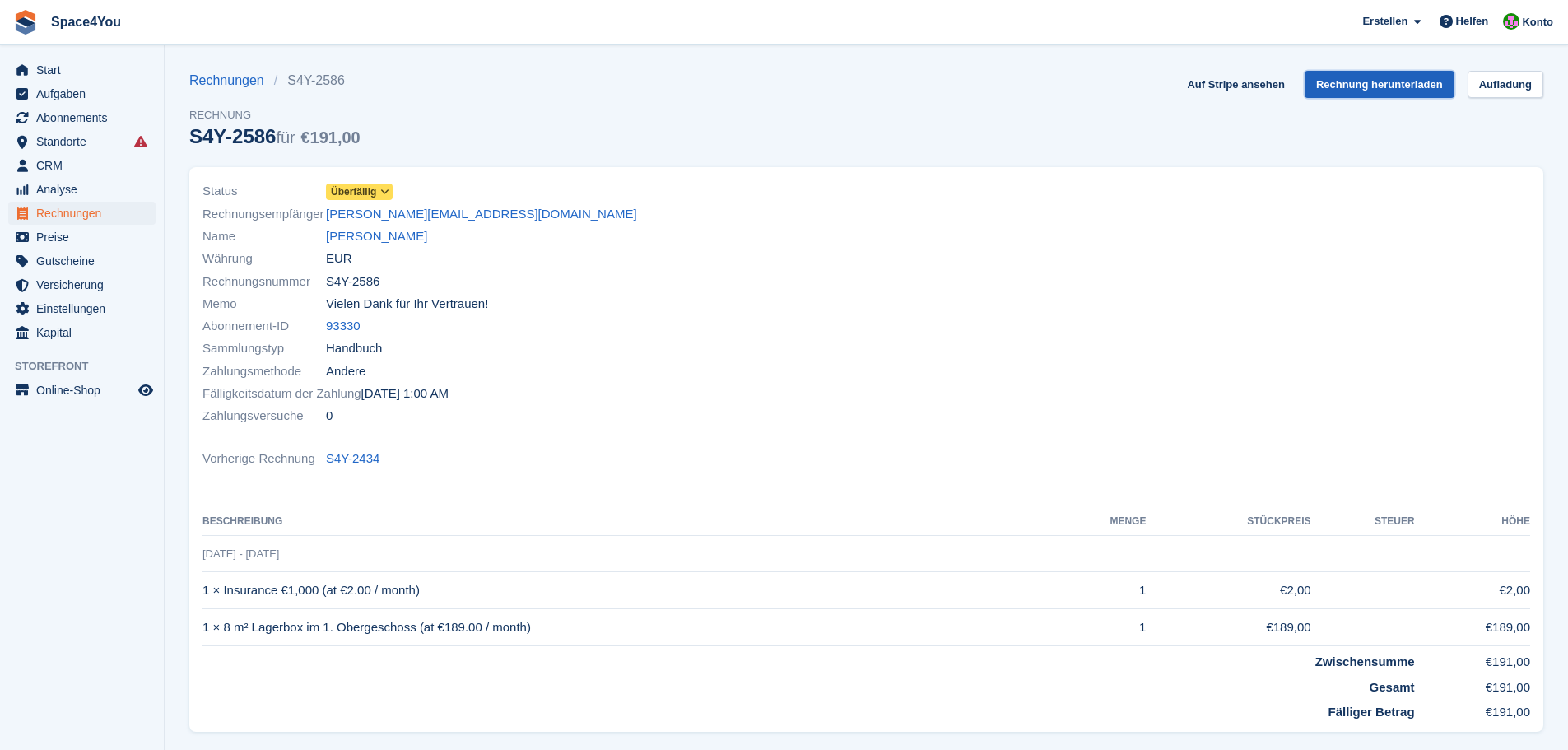
click at [1396, 87] on link "Rechnung herunterladen" at bounding box center [1378, 84] width 149 height 27
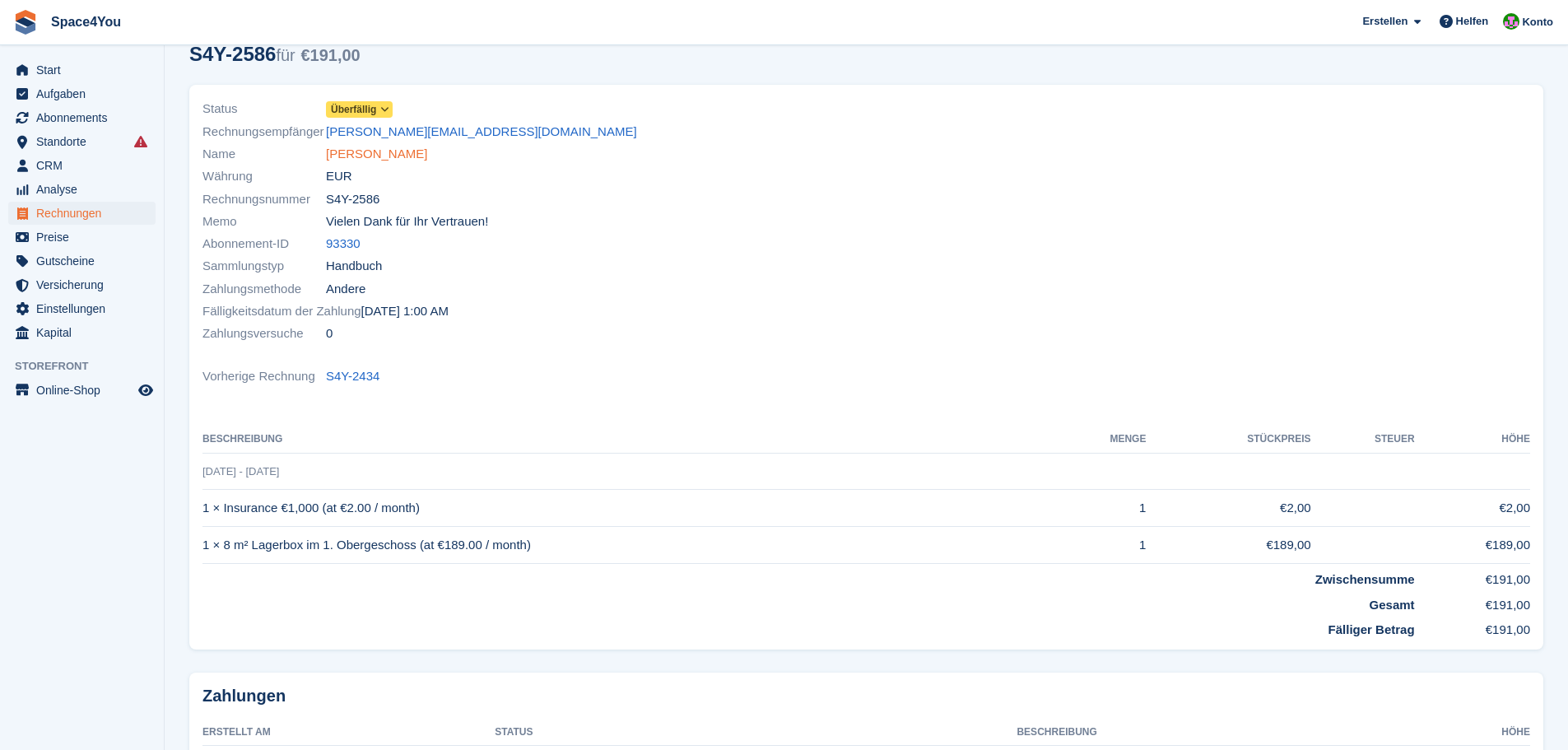
click at [371, 150] on link "[PERSON_NAME]" at bounding box center [377, 153] width 102 height 19
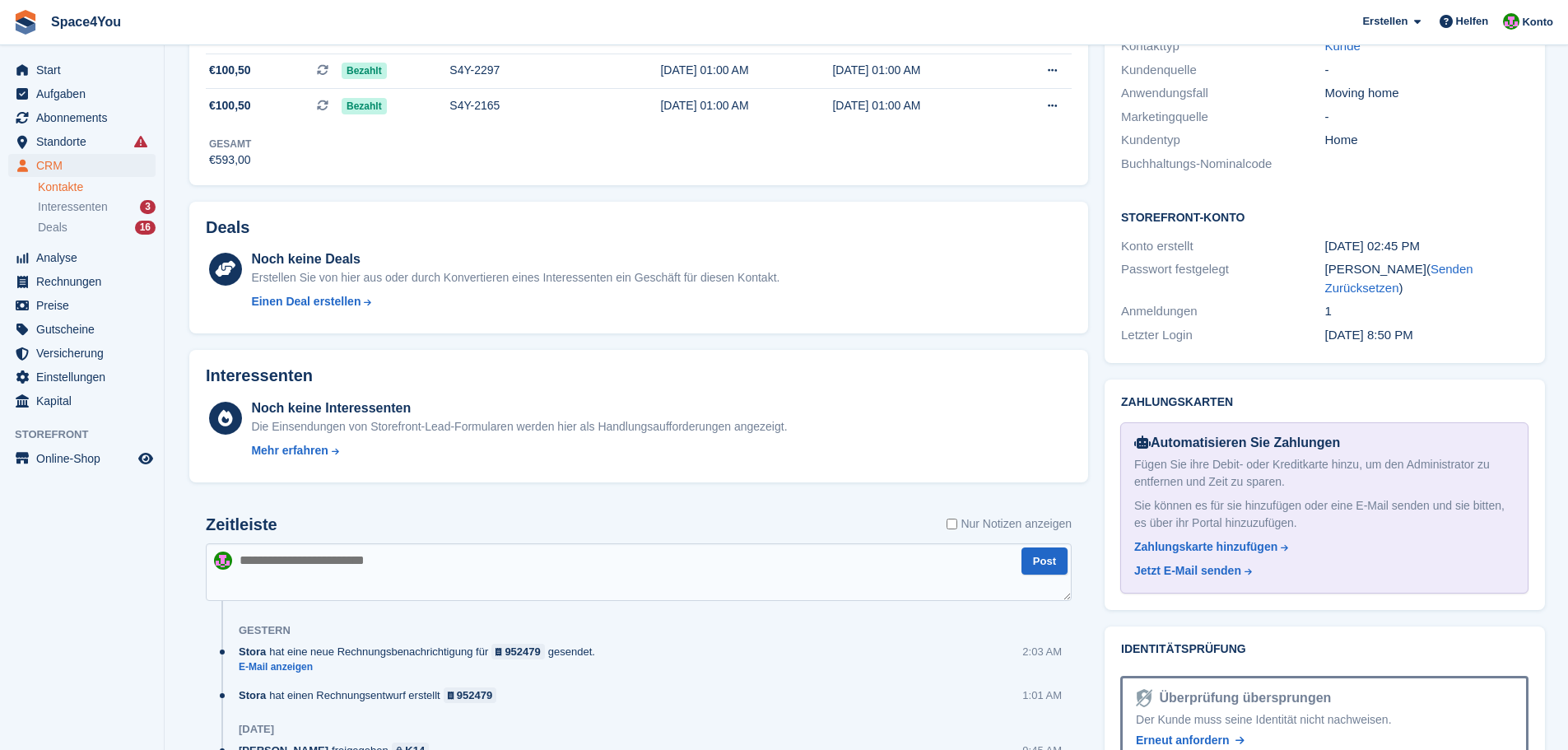
scroll to position [658, 0]
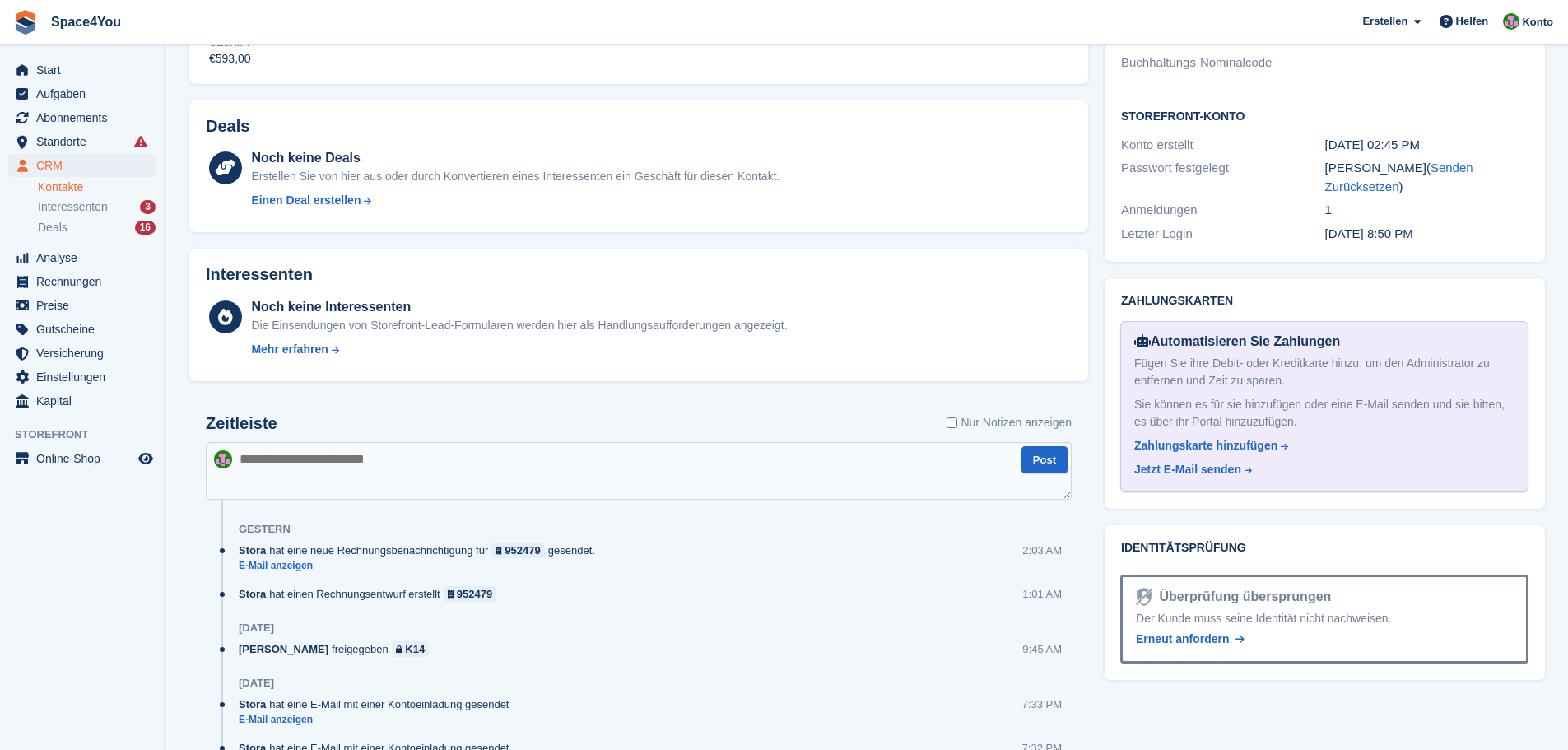
click at [373, 466] on textarea at bounding box center [639, 470] width 866 height 58
type textarea "**********"
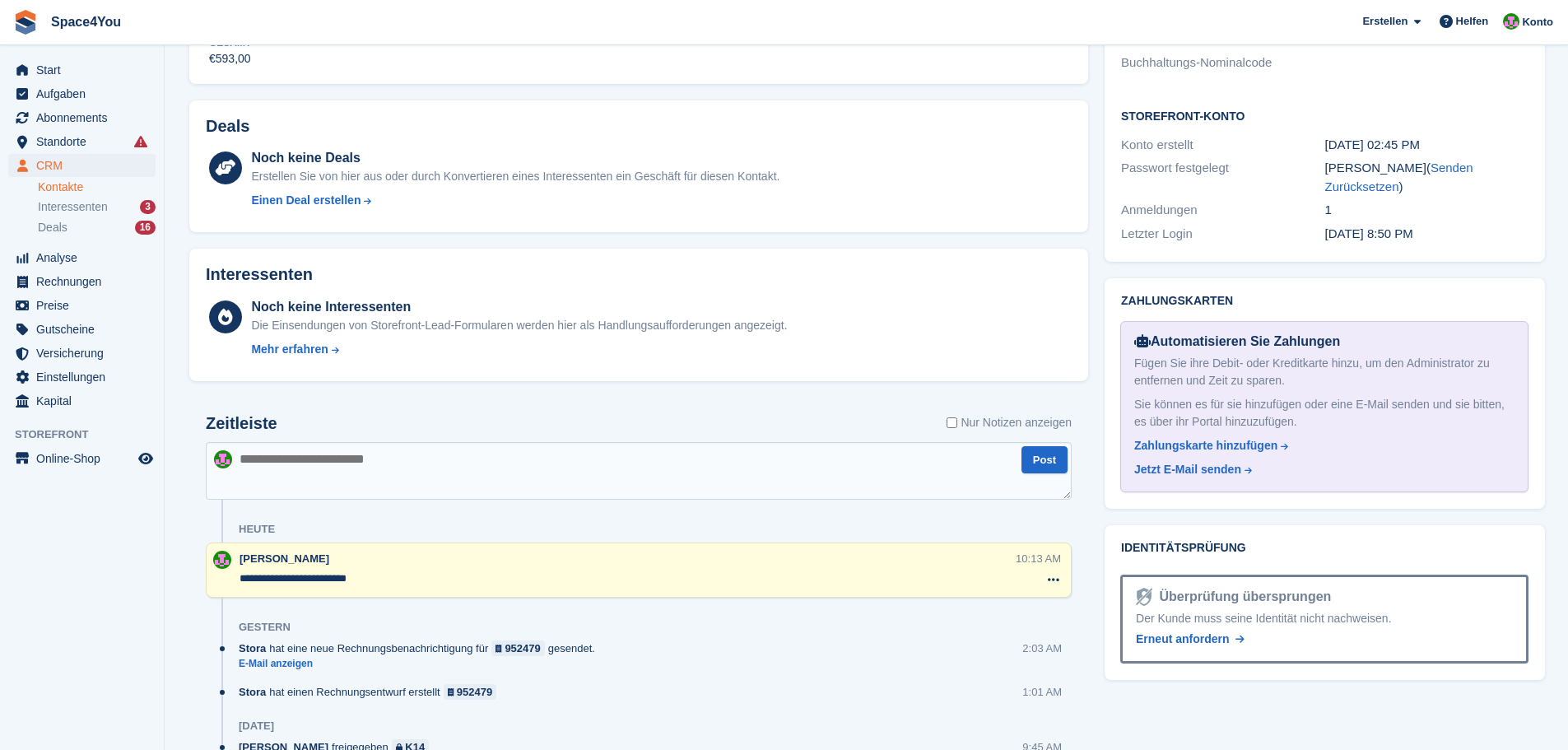
scroll to position [0, 0]
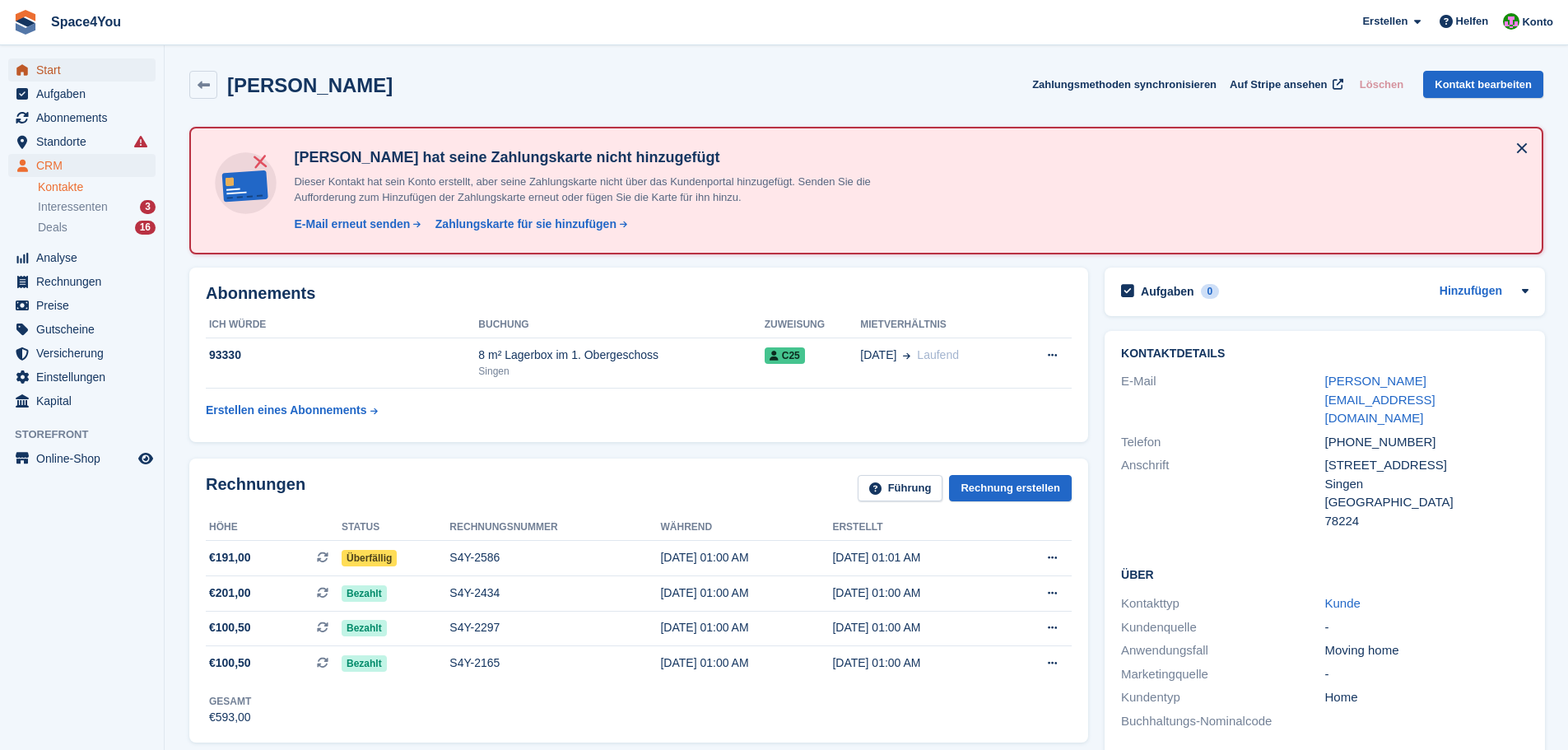
click at [143, 73] on link "Start" at bounding box center [81, 70] width 148 height 23
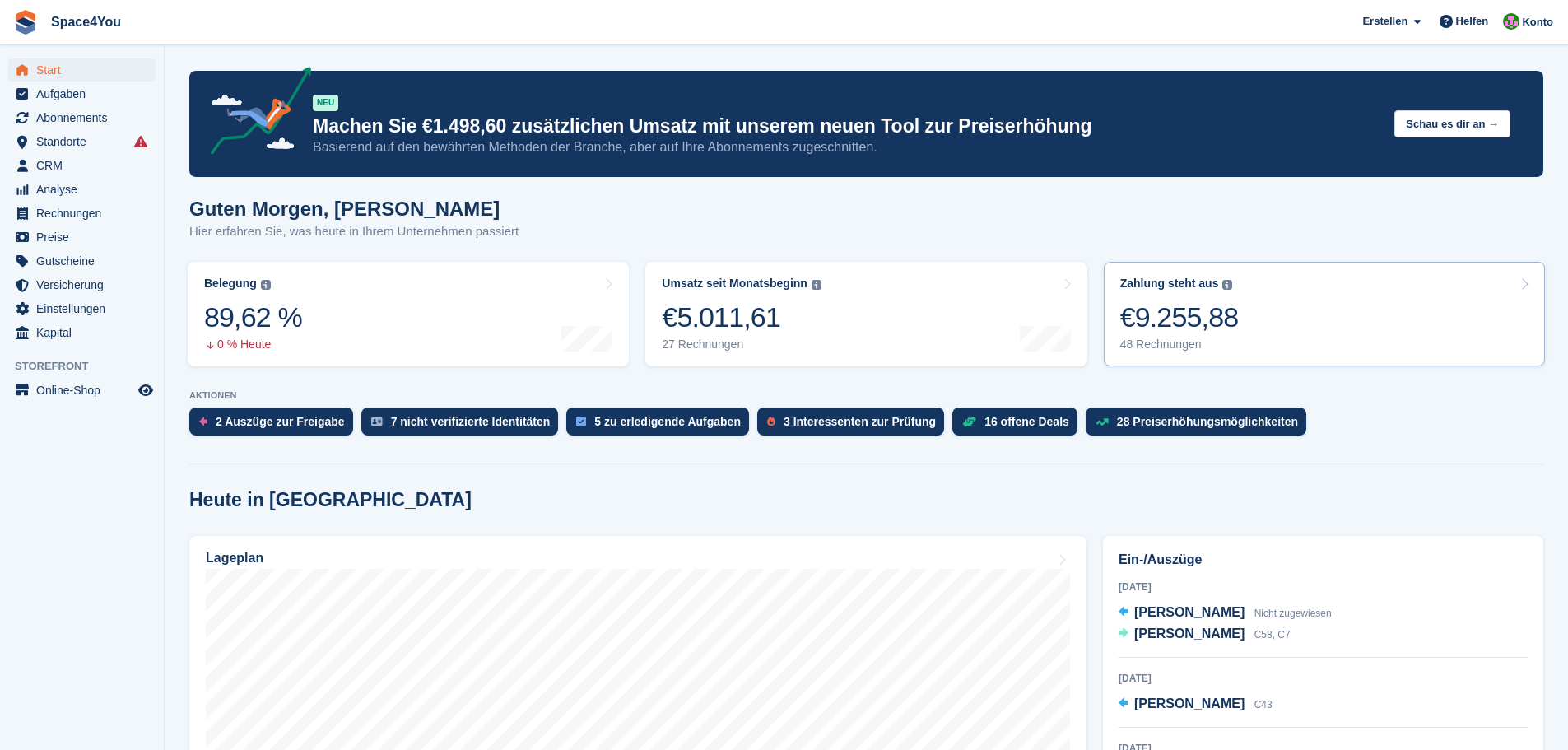
click at [1332, 342] on link "Zahlung steht aus Der gesamte ausstehende Saldo aller offenen Rechnungen. €9.25…" at bounding box center [1325, 313] width 442 height 104
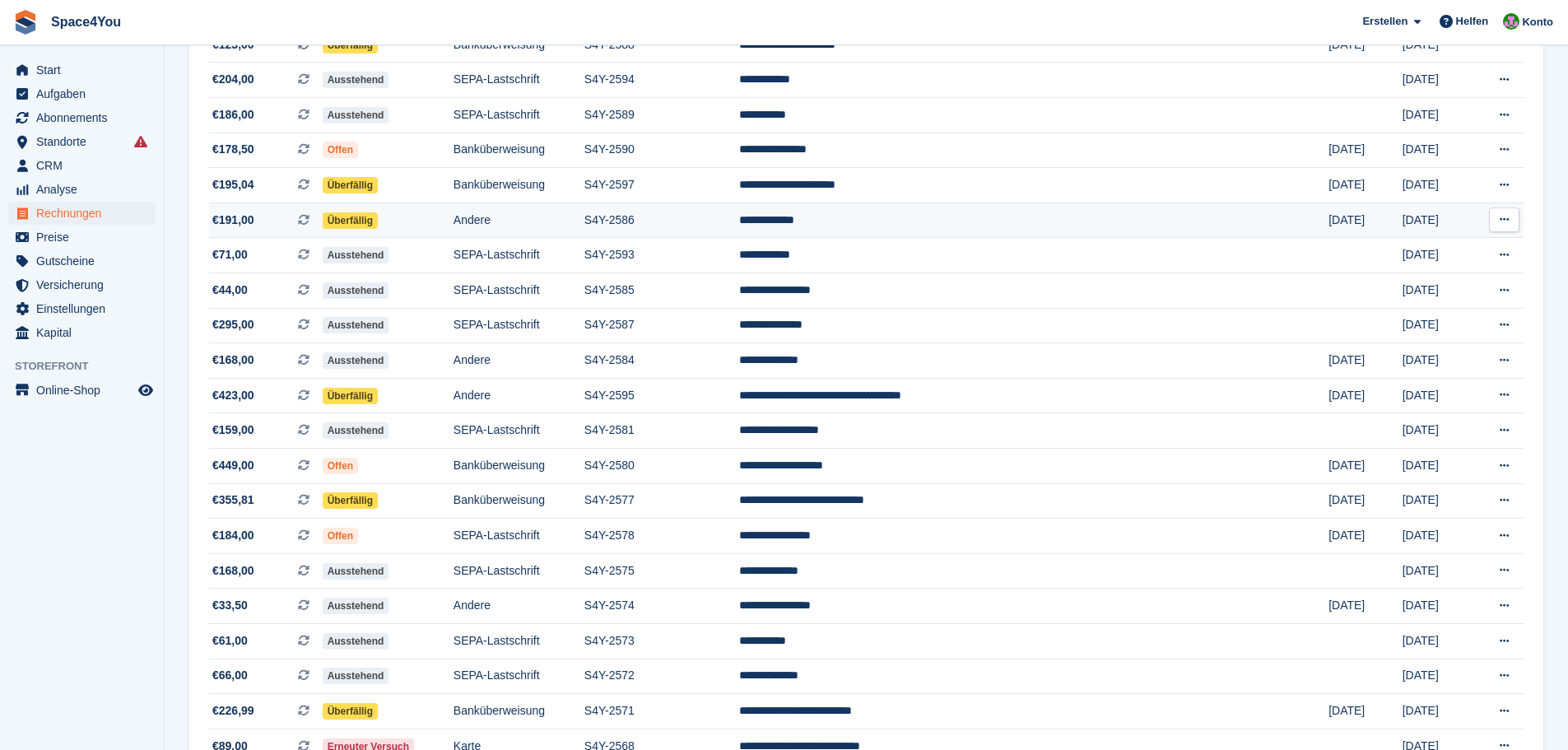
scroll to position [576, 0]
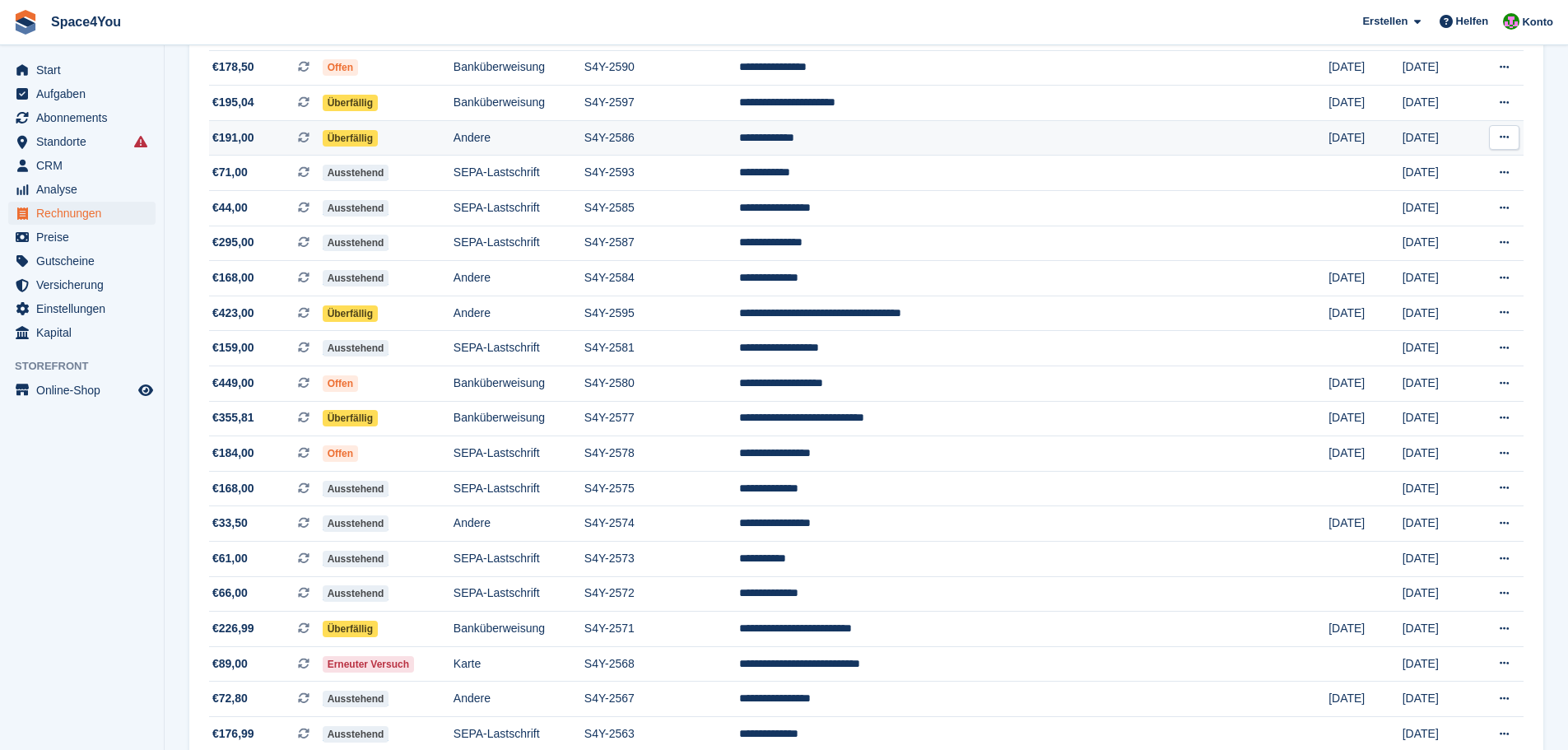
click at [740, 301] on td "S4Y-2595" at bounding box center [661, 312] width 154 height 35
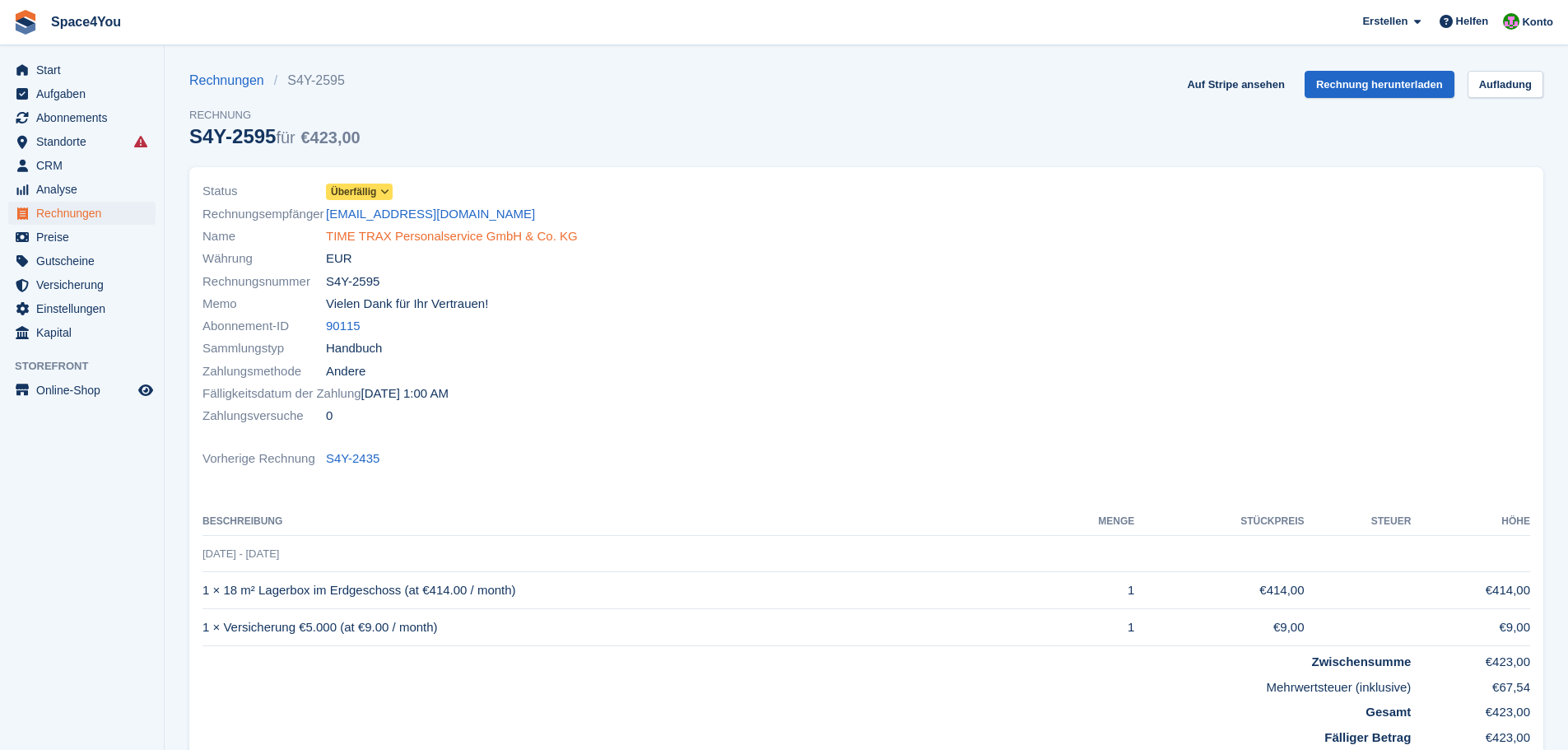
click at [513, 242] on link "TIME TRAX Personalservice GmbH & Co. KG" at bounding box center [452, 236] width 252 height 19
click at [1245, 82] on link "Auf Stripe ansehen" at bounding box center [1235, 84] width 110 height 27
click at [1289, 89] on link "Auf Stripe ansehen" at bounding box center [1235, 84] width 110 height 27
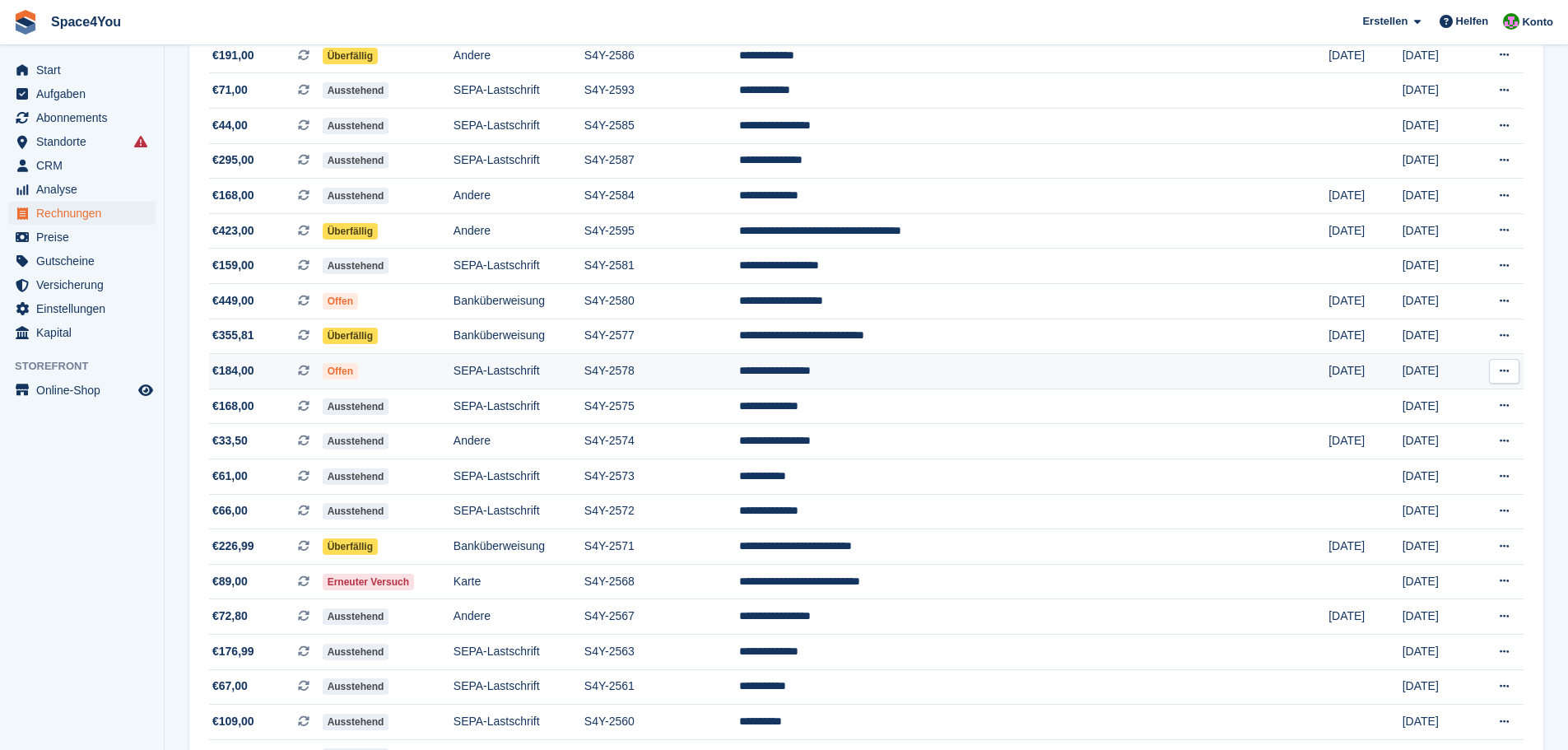
scroll to position [740, 0]
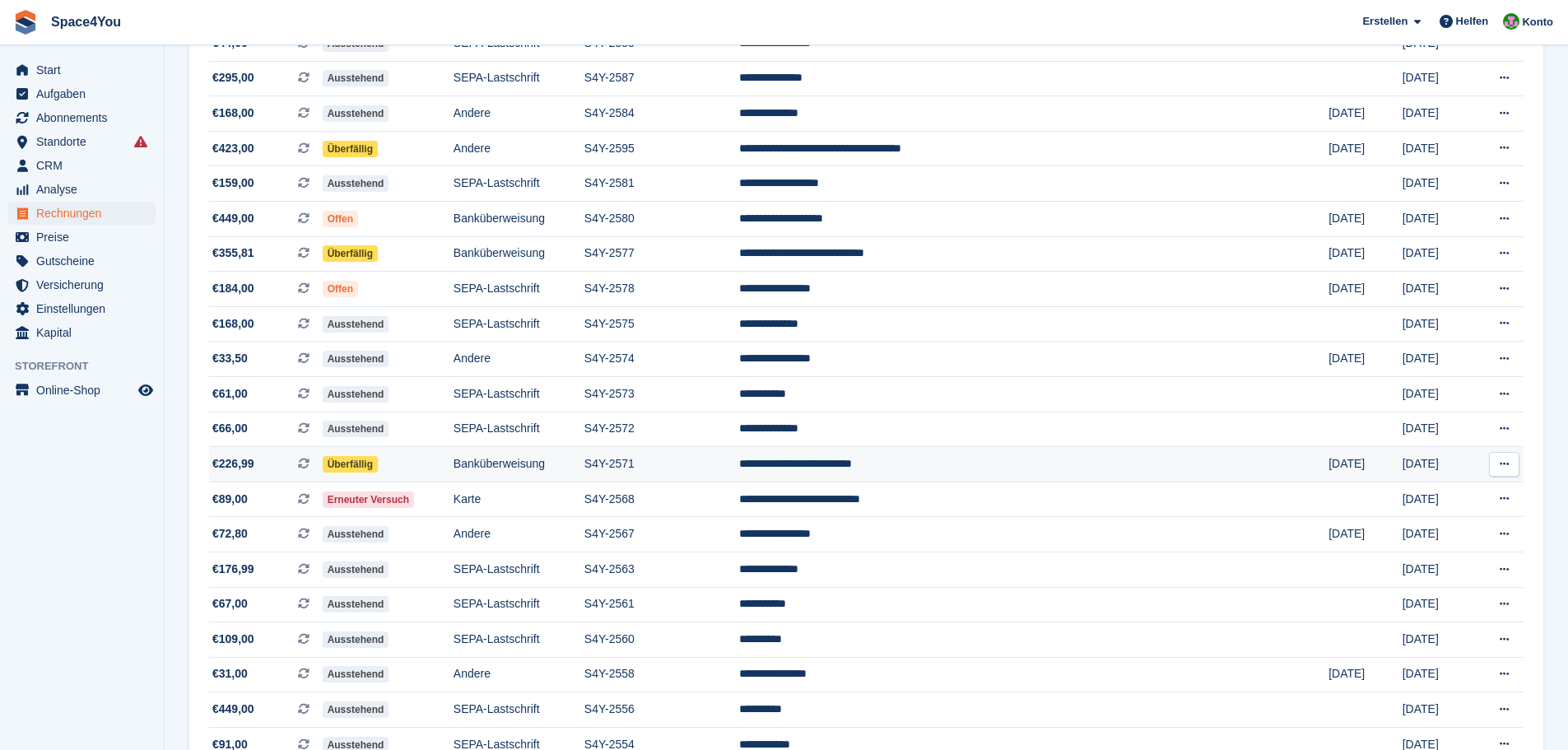
click at [273, 463] on span "€226,99 Dies ist eine wiederkehrende Abonnementrechnung." at bounding box center [266, 464] width 113 height 18
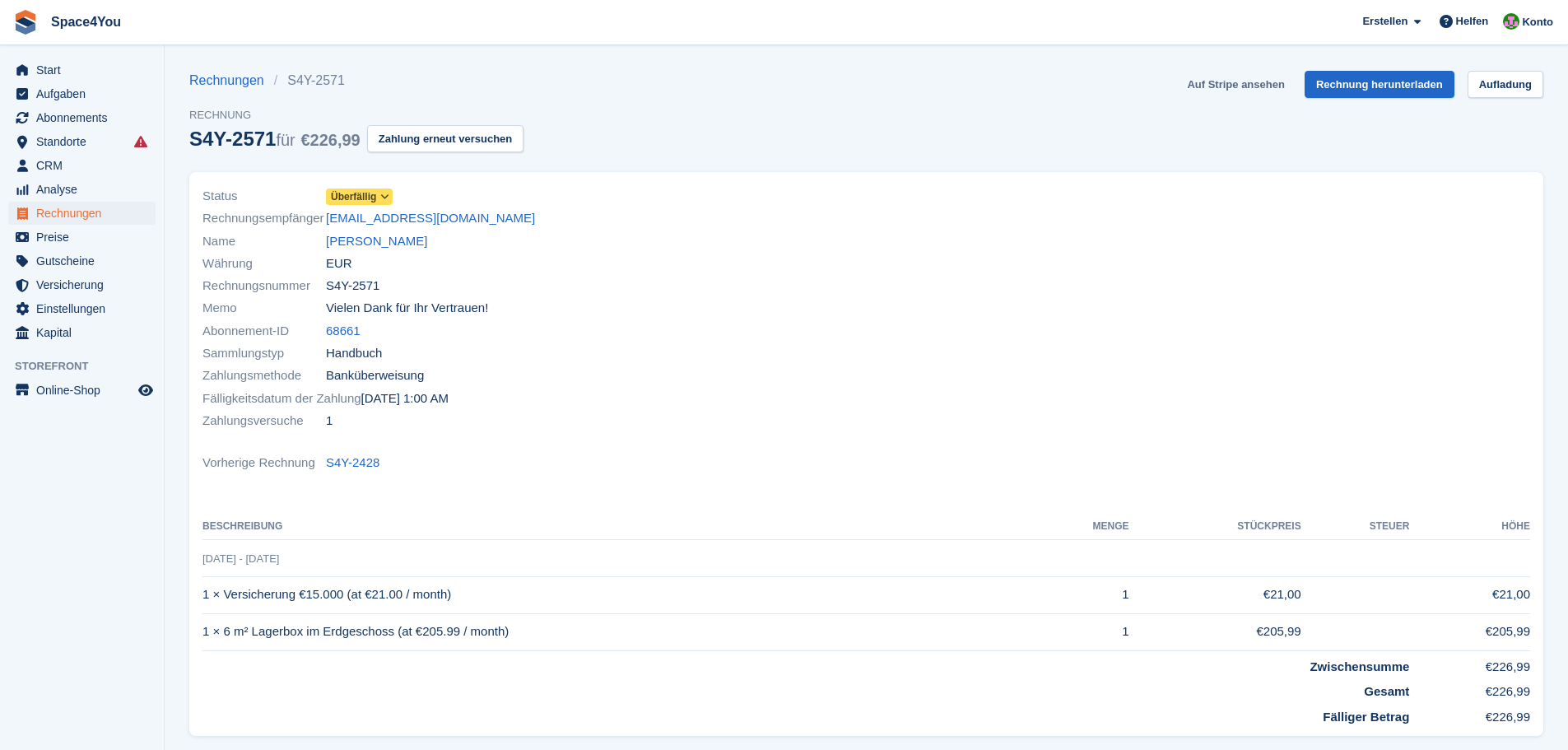
click at [1258, 84] on link "Auf Stripe ansehen" at bounding box center [1235, 84] width 110 height 27
click at [376, 244] on link "Lorena Valenzuela Alcantara" at bounding box center [377, 241] width 102 height 19
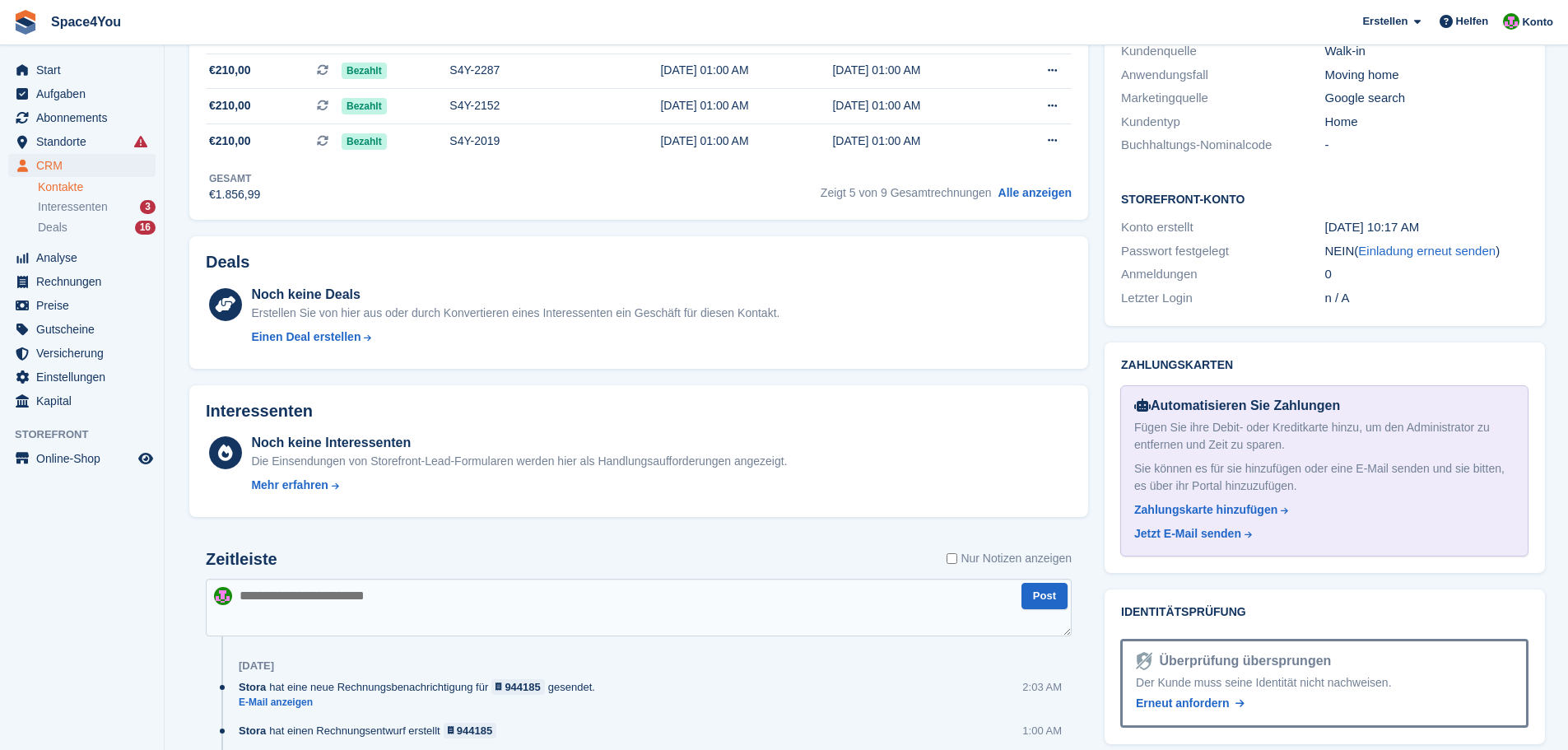
scroll to position [740, 0]
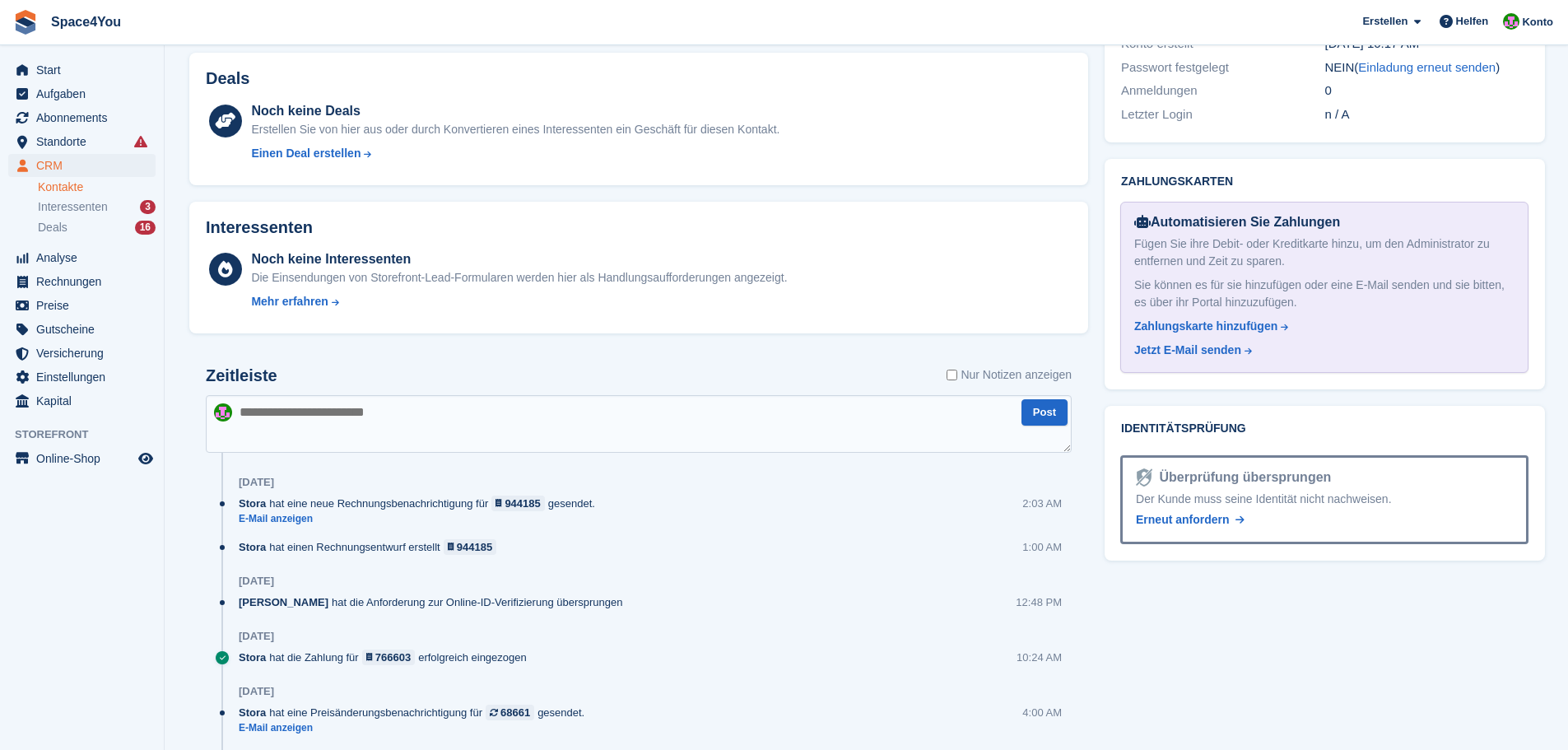
click at [338, 409] on textarea at bounding box center [639, 423] width 866 height 58
type textarea "**********"
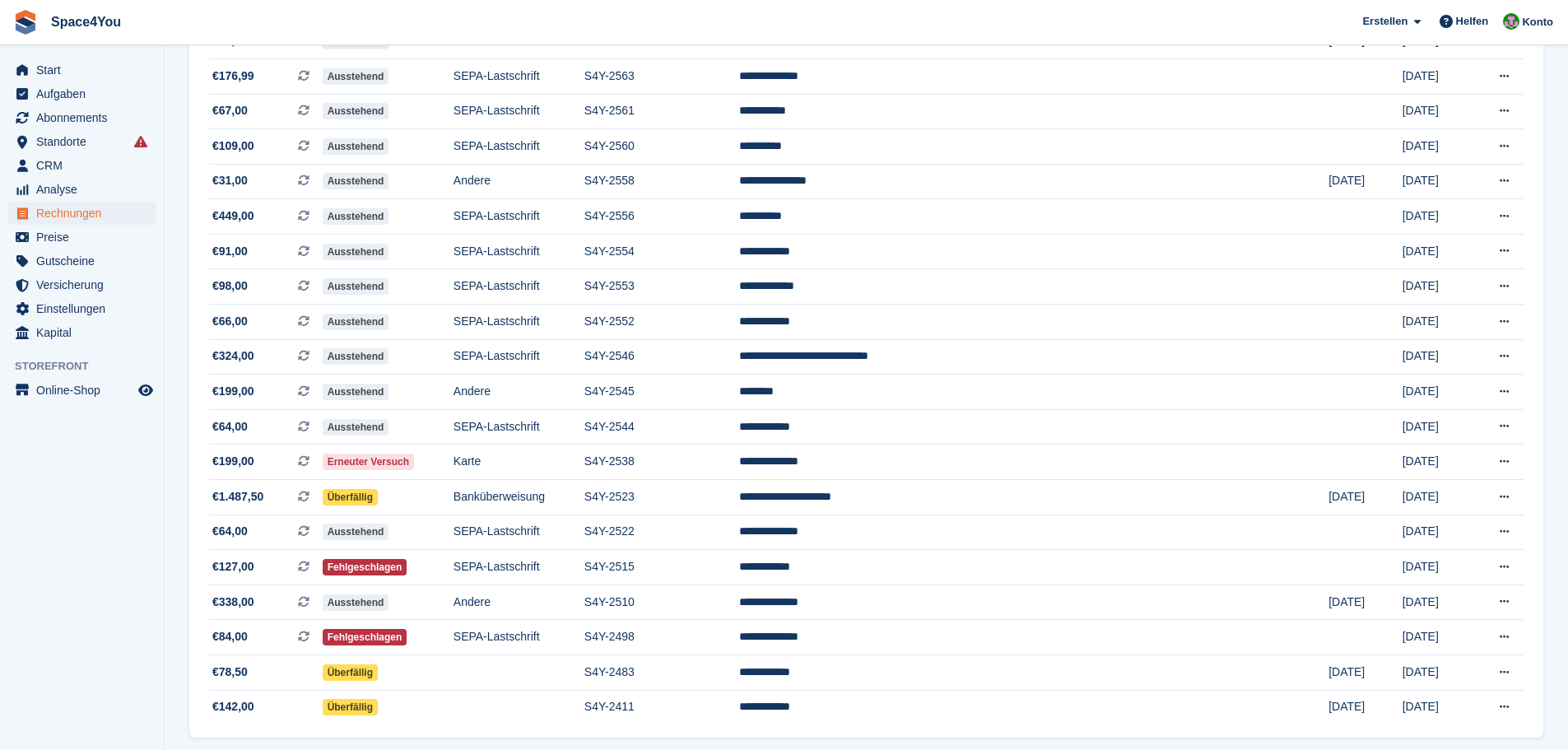
scroll to position [1234, 0]
click at [394, 457] on span "Erneuter Versuch" at bounding box center [368, 460] width 92 height 17
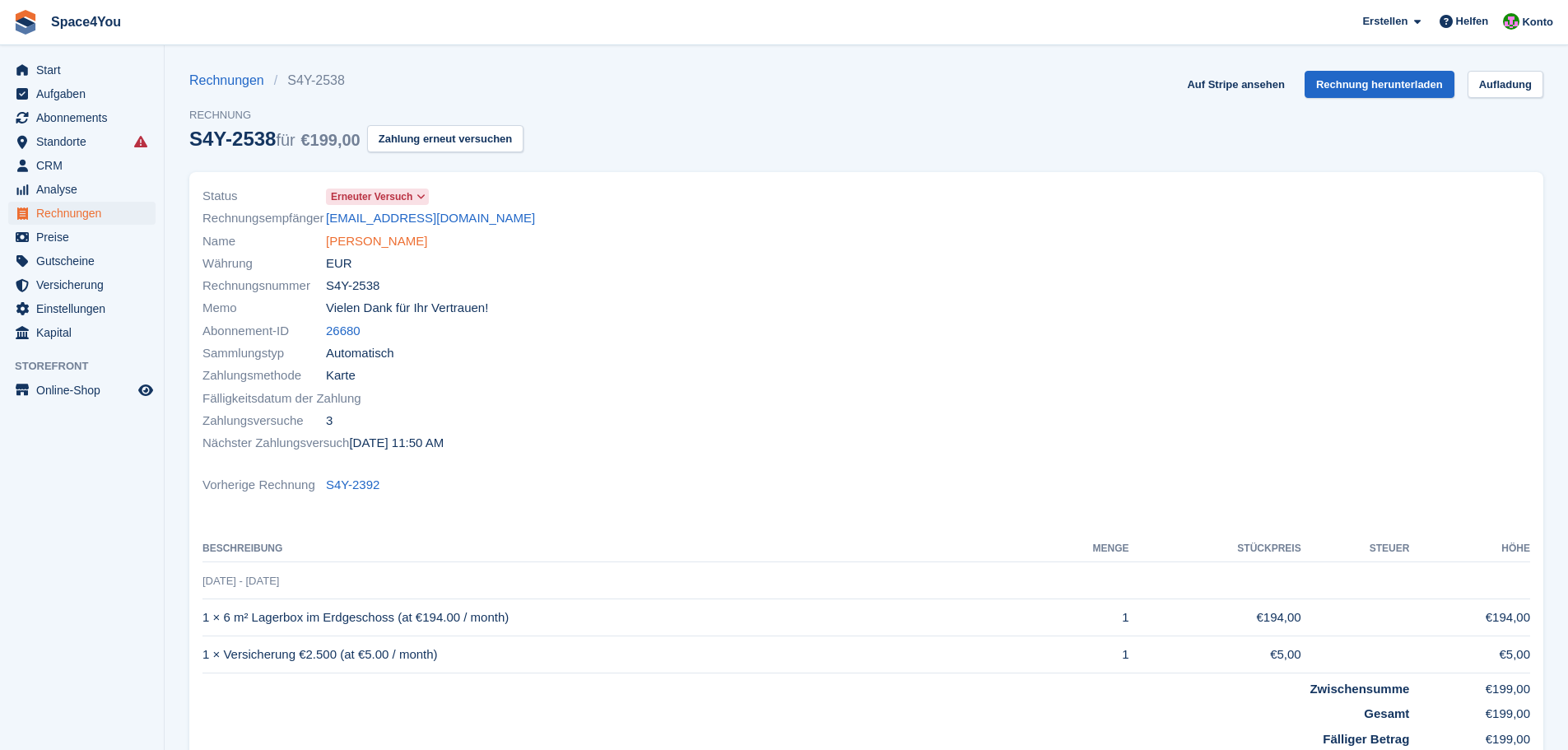
click at [384, 237] on link "[PERSON_NAME]" at bounding box center [377, 241] width 102 height 19
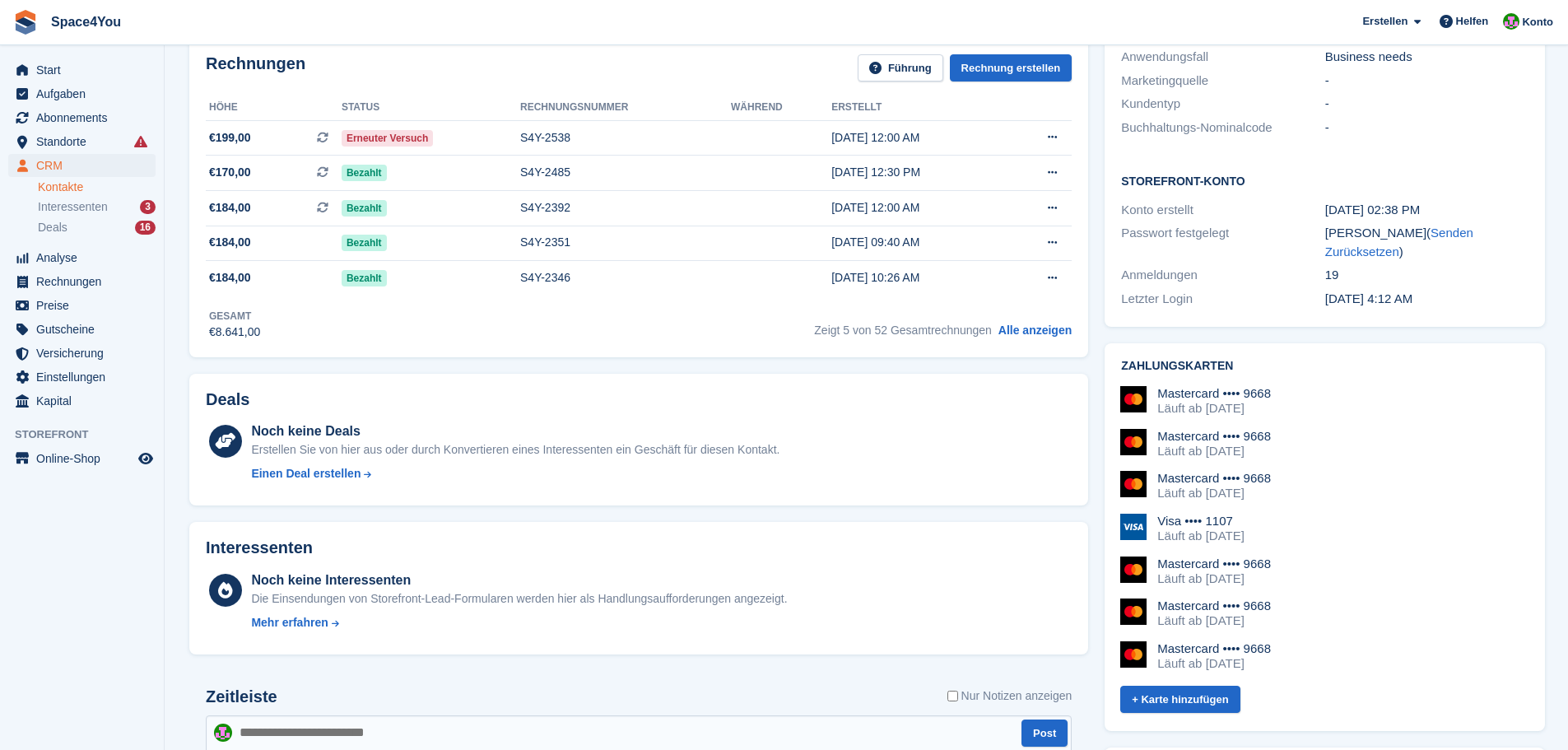
scroll to position [411, 0]
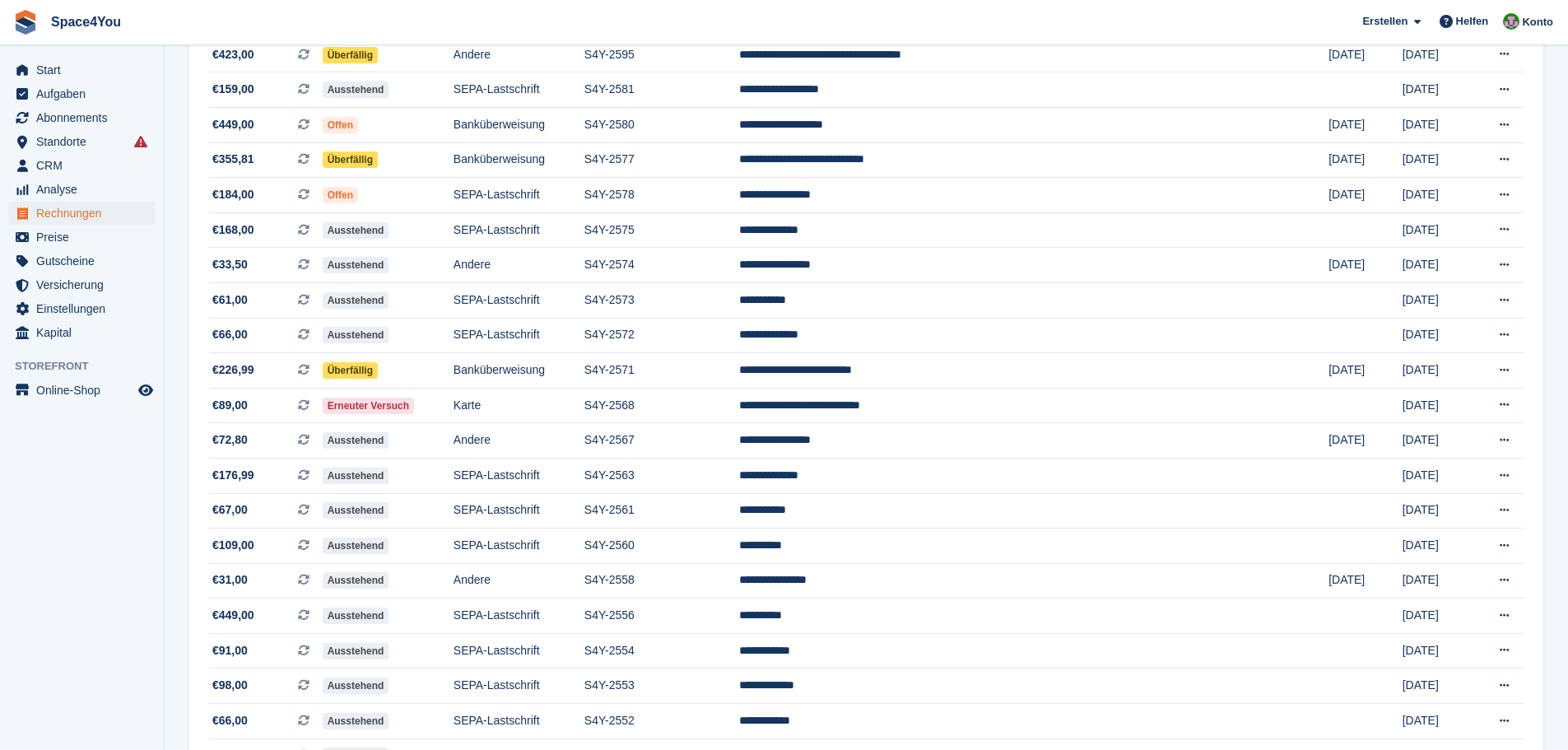
scroll to position [823, 0]
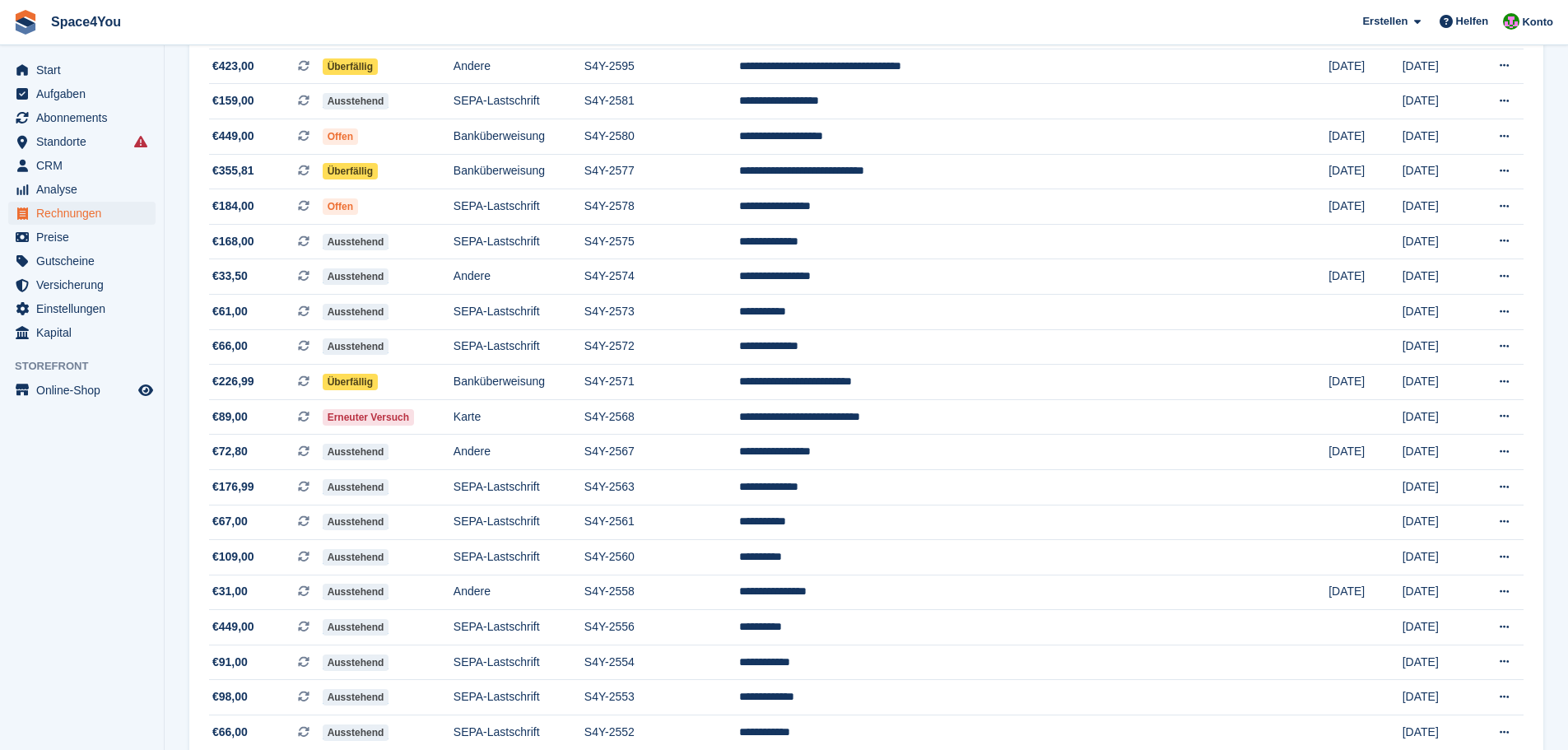
click at [175, 529] on section "Rechnungen Eine vollständige Rechnungsliste für alle Zahlungen Exportieren Expo…" at bounding box center [867, 196] width 1404 height 2040
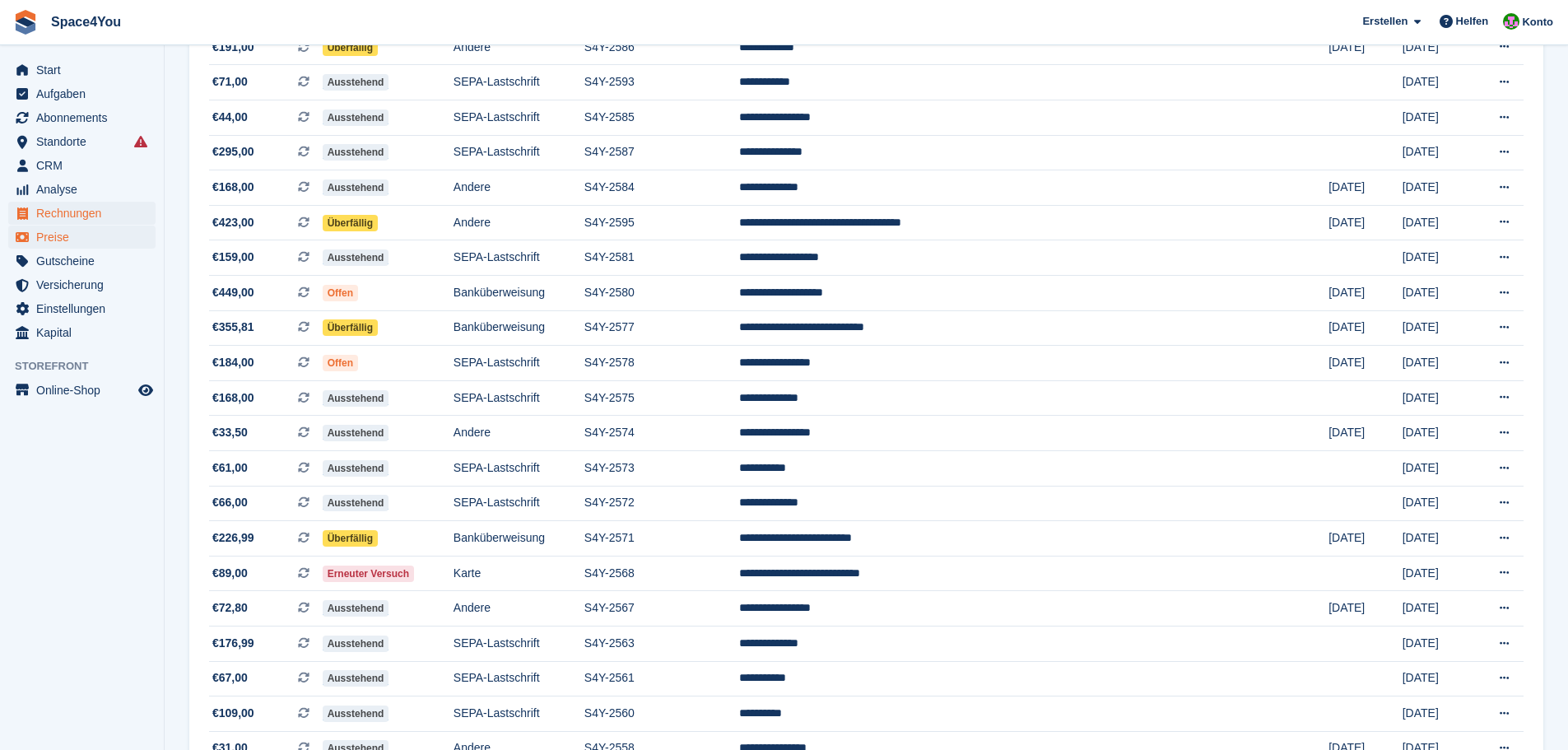
scroll to position [494, 0]
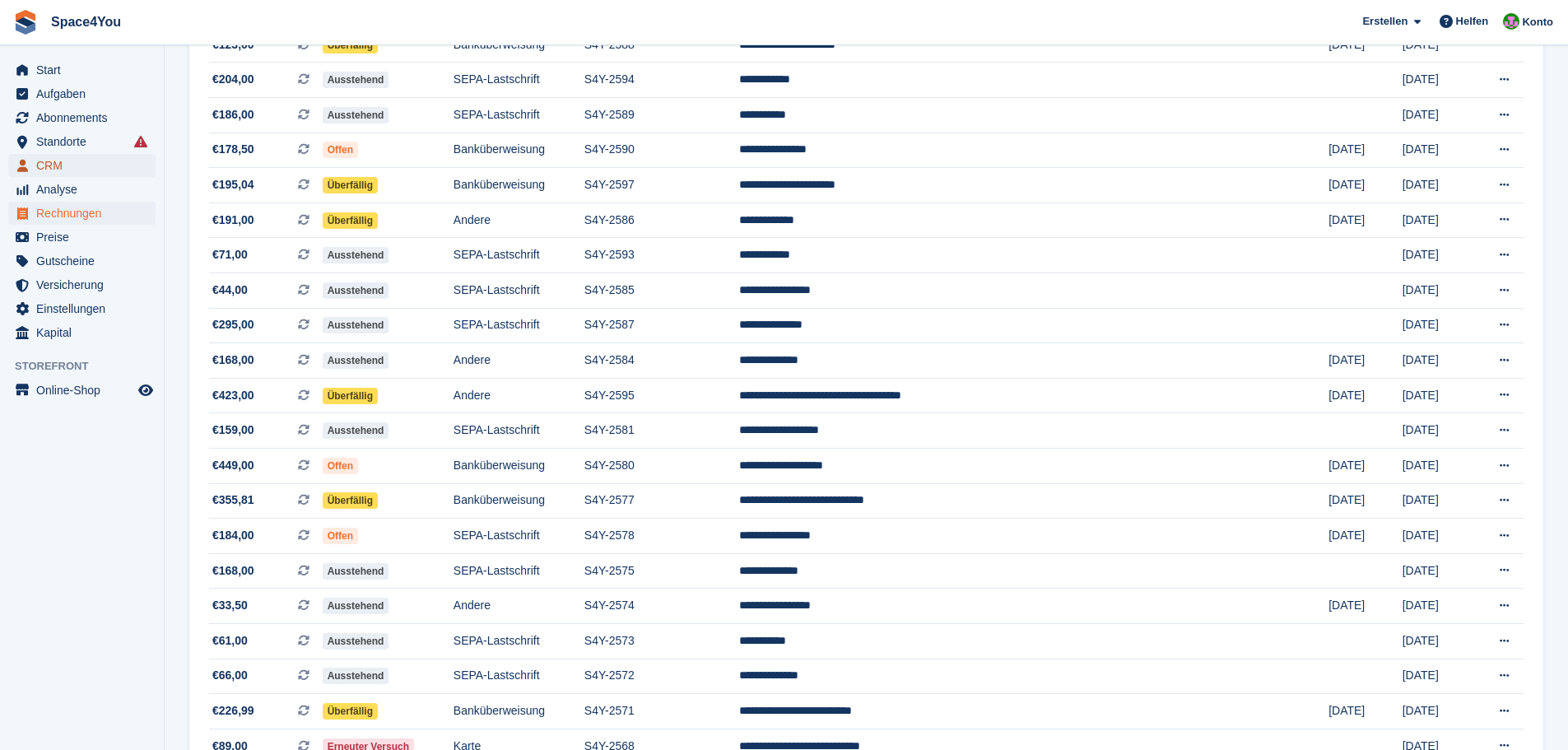
click at [98, 169] on span "CRM" at bounding box center [85, 166] width 99 height 23
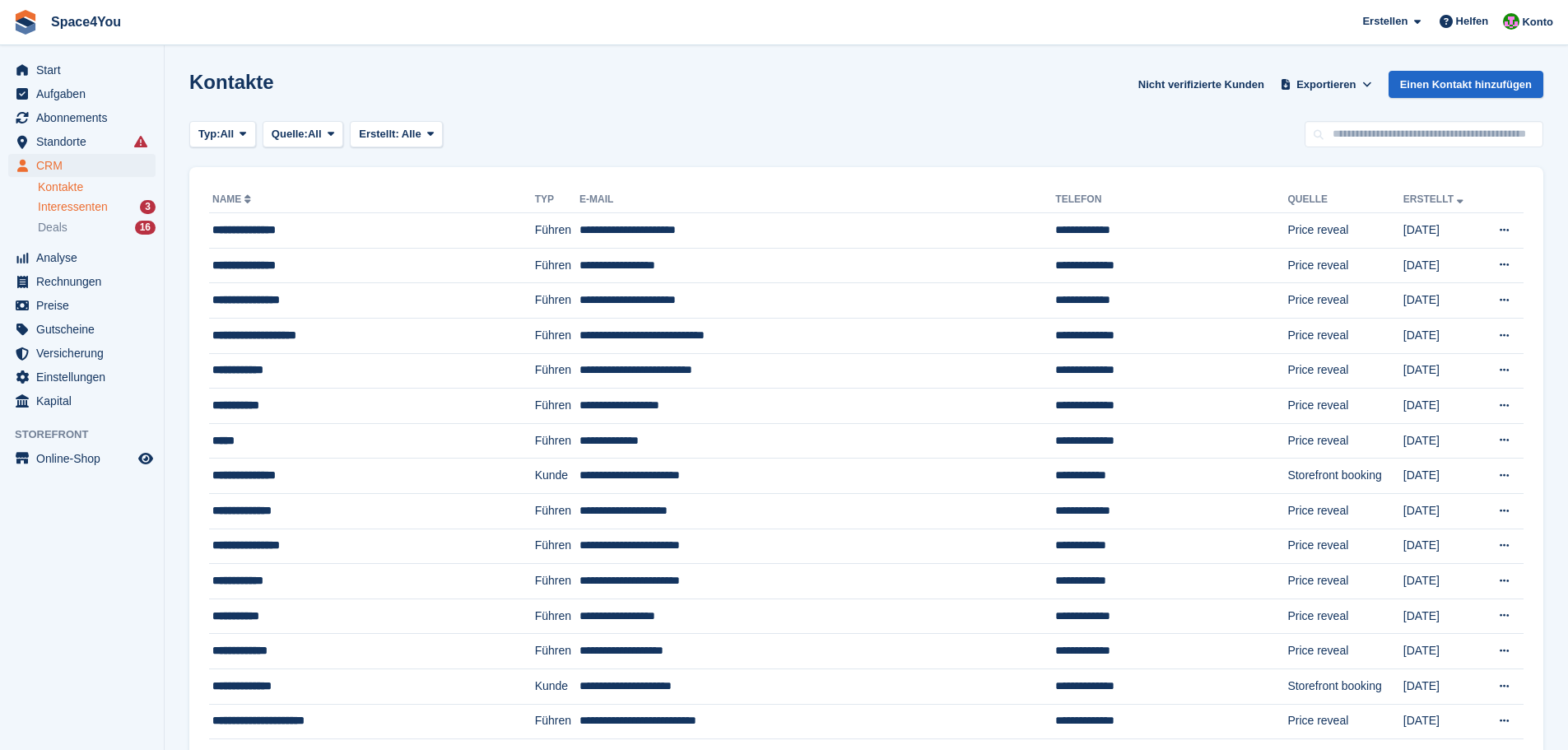
click at [87, 206] on span "Interessenten" at bounding box center [73, 207] width 70 height 16
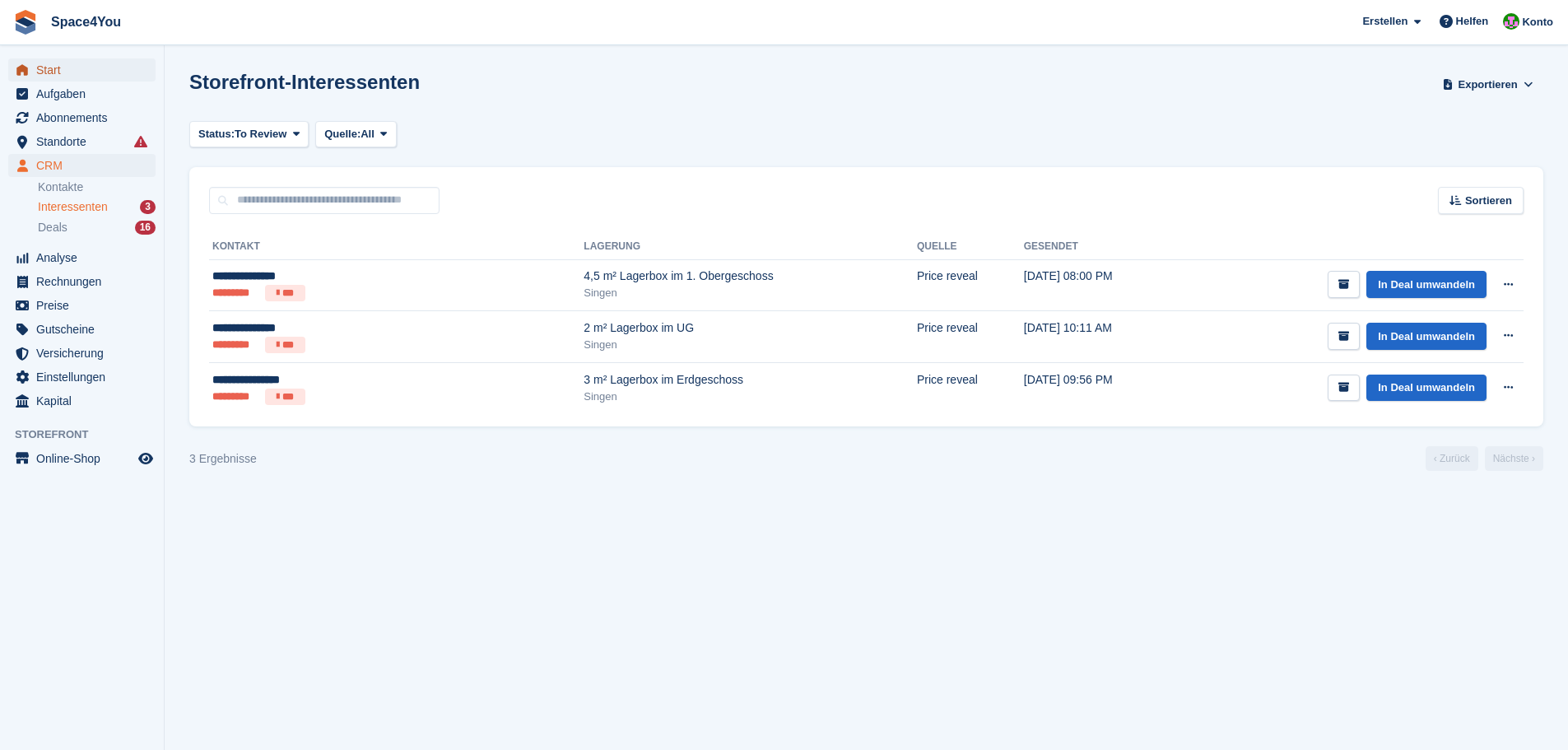
click at [88, 65] on span "Start" at bounding box center [85, 70] width 99 height 23
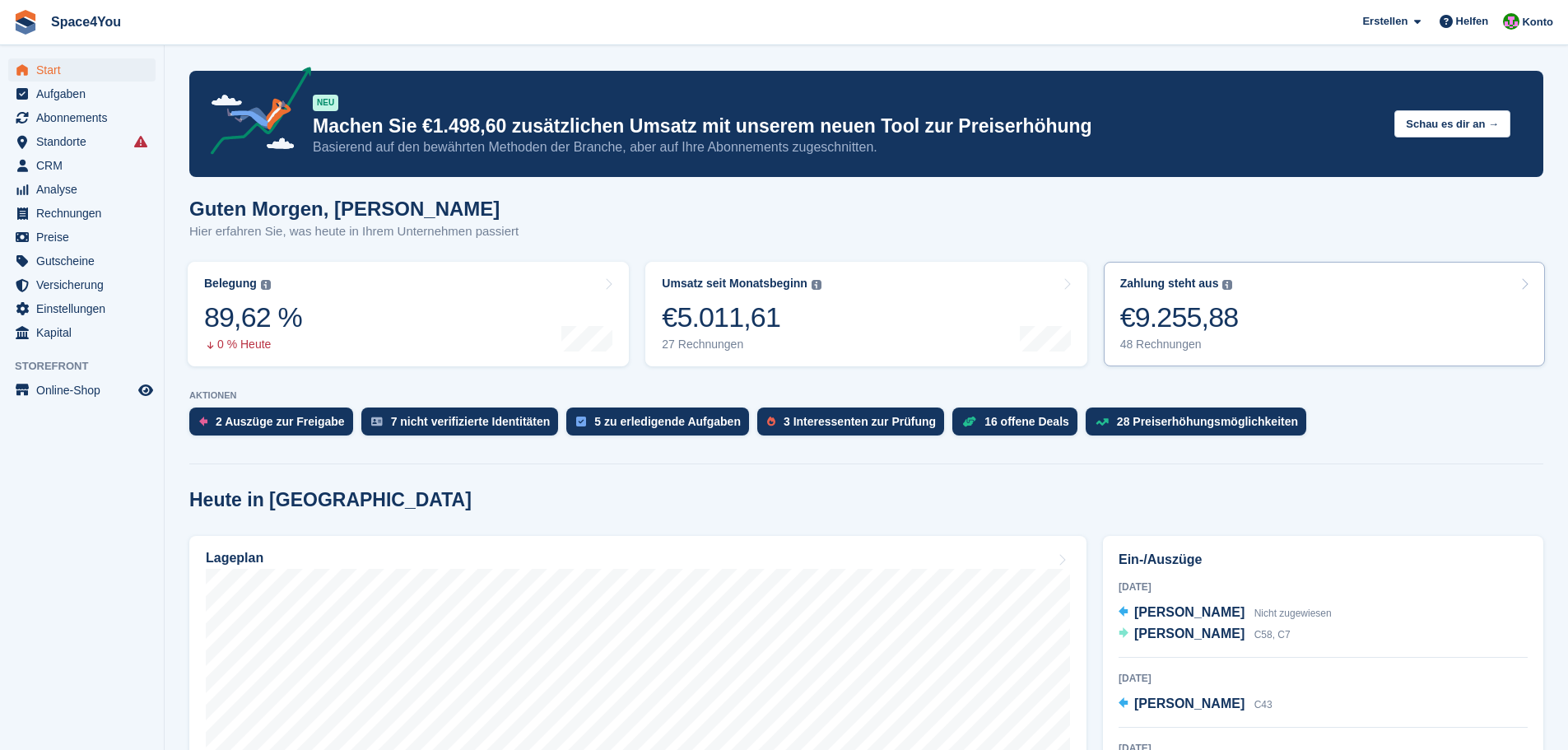
click at [1331, 322] on link "Zahlung steht aus Der gesamte ausstehende Saldo aller offenen Rechnungen. €9.25…" at bounding box center [1325, 313] width 442 height 104
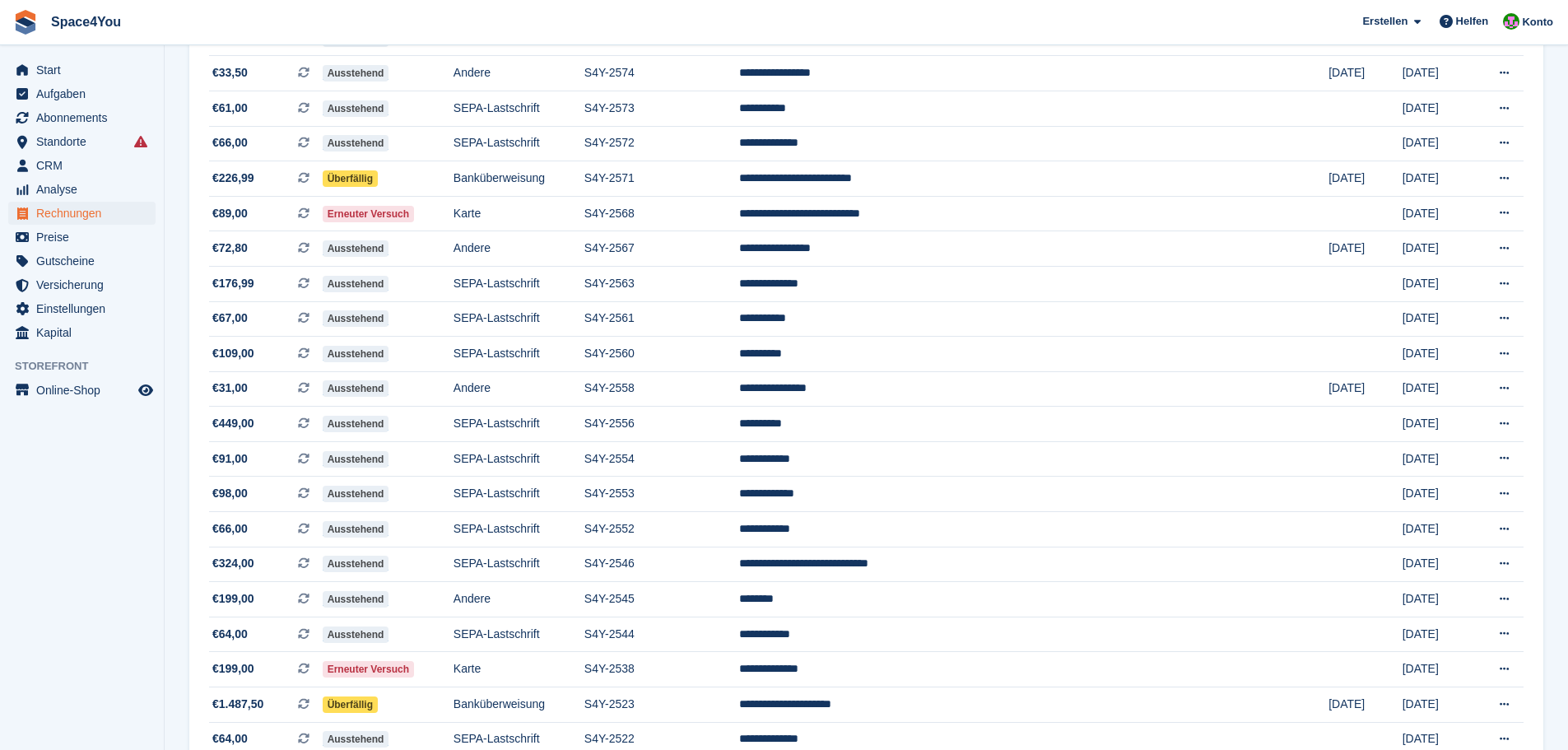
scroll to position [714, 0]
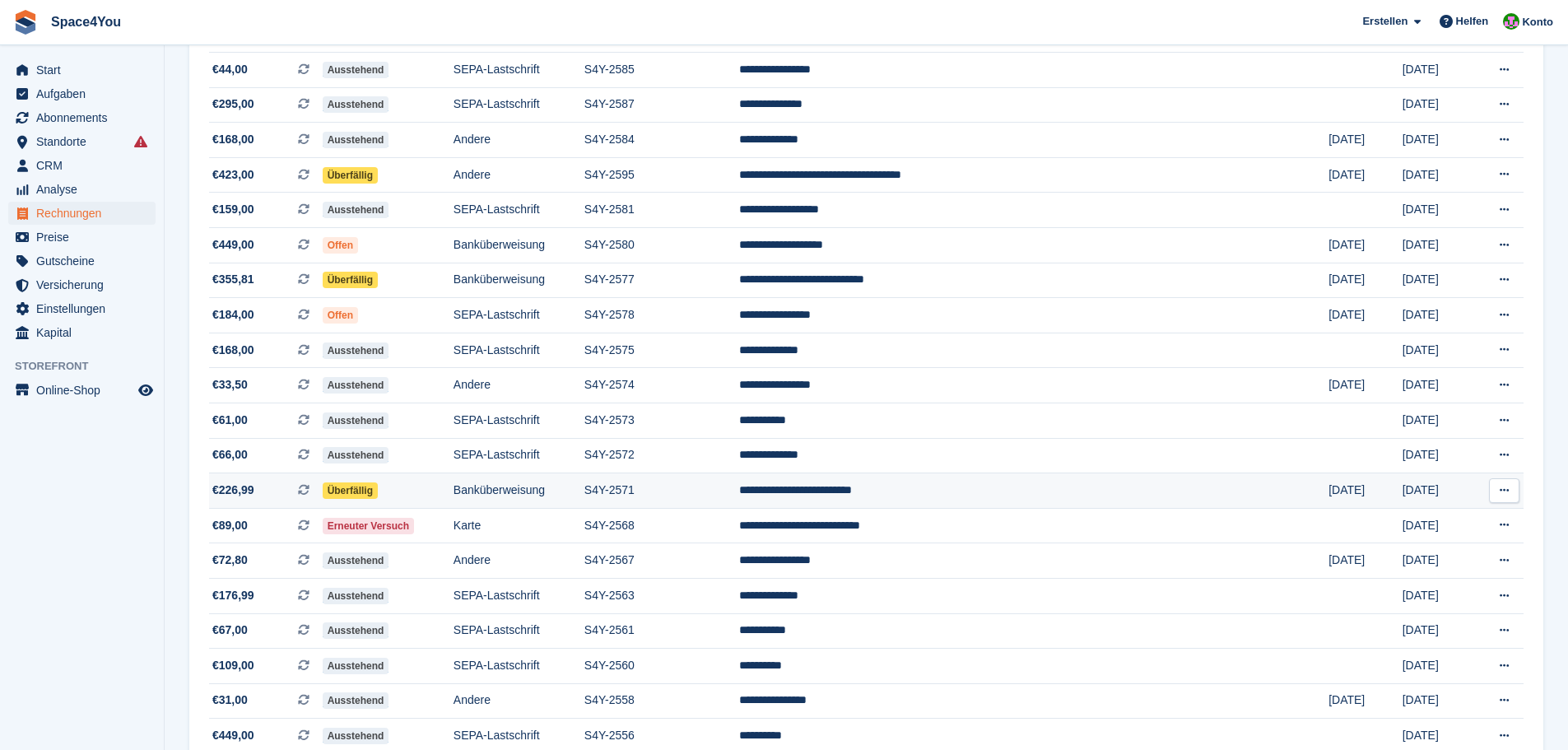
click at [1035, 498] on td "**********" at bounding box center [1035, 490] width 590 height 35
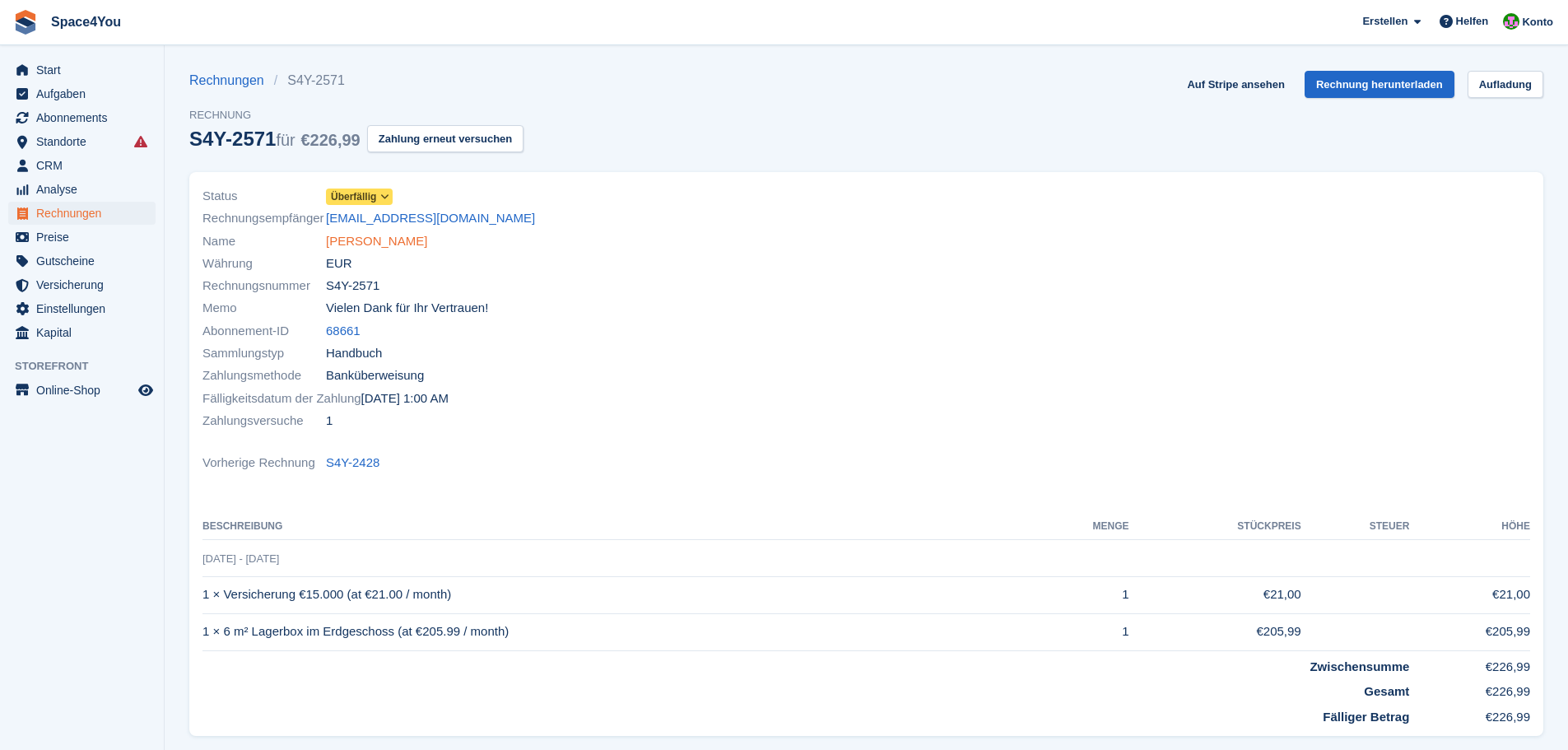
click at [391, 243] on link "[PERSON_NAME]" at bounding box center [377, 241] width 102 height 19
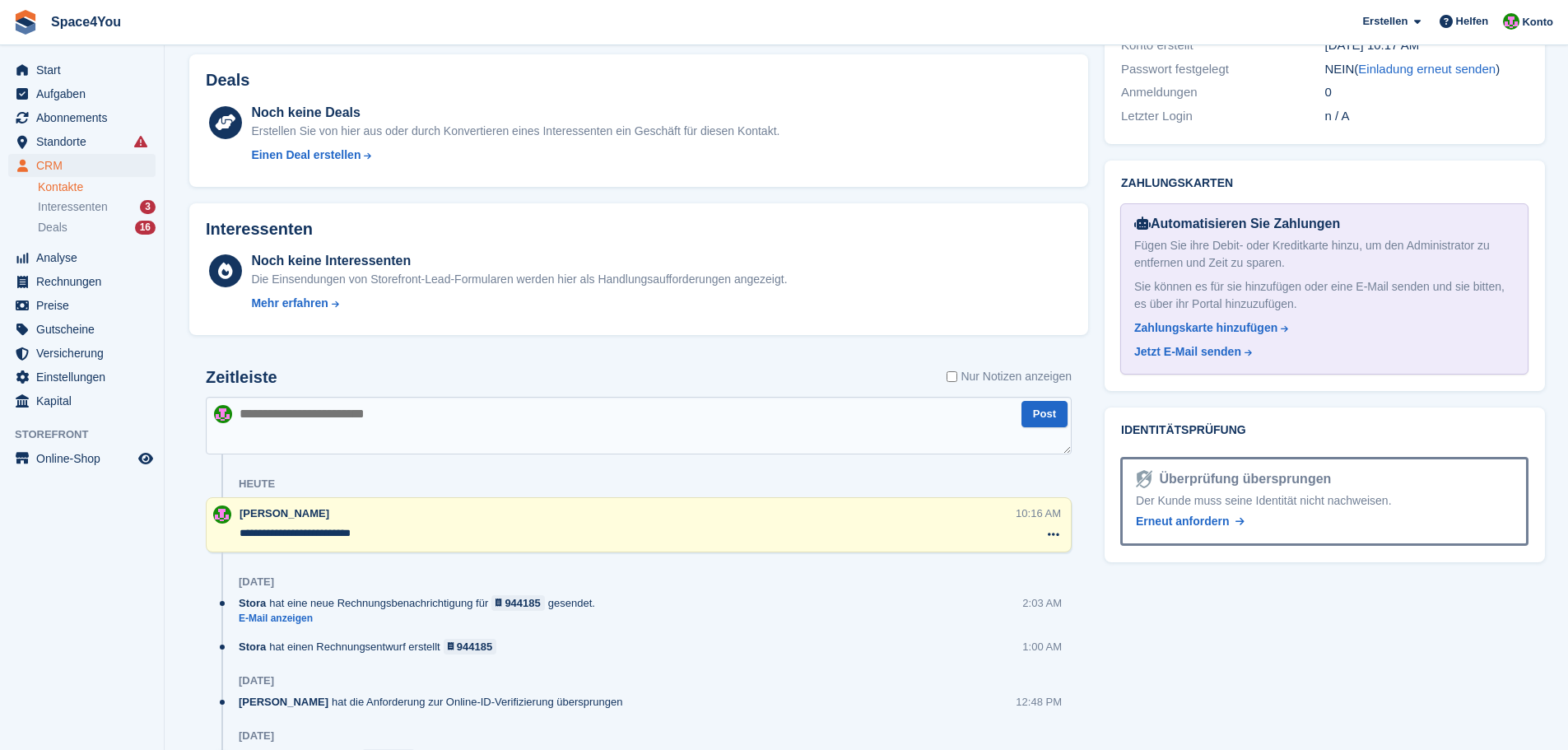
scroll to position [740, 0]
click at [439, 426] on textarea at bounding box center [639, 423] width 866 height 58
type textarea "**********"
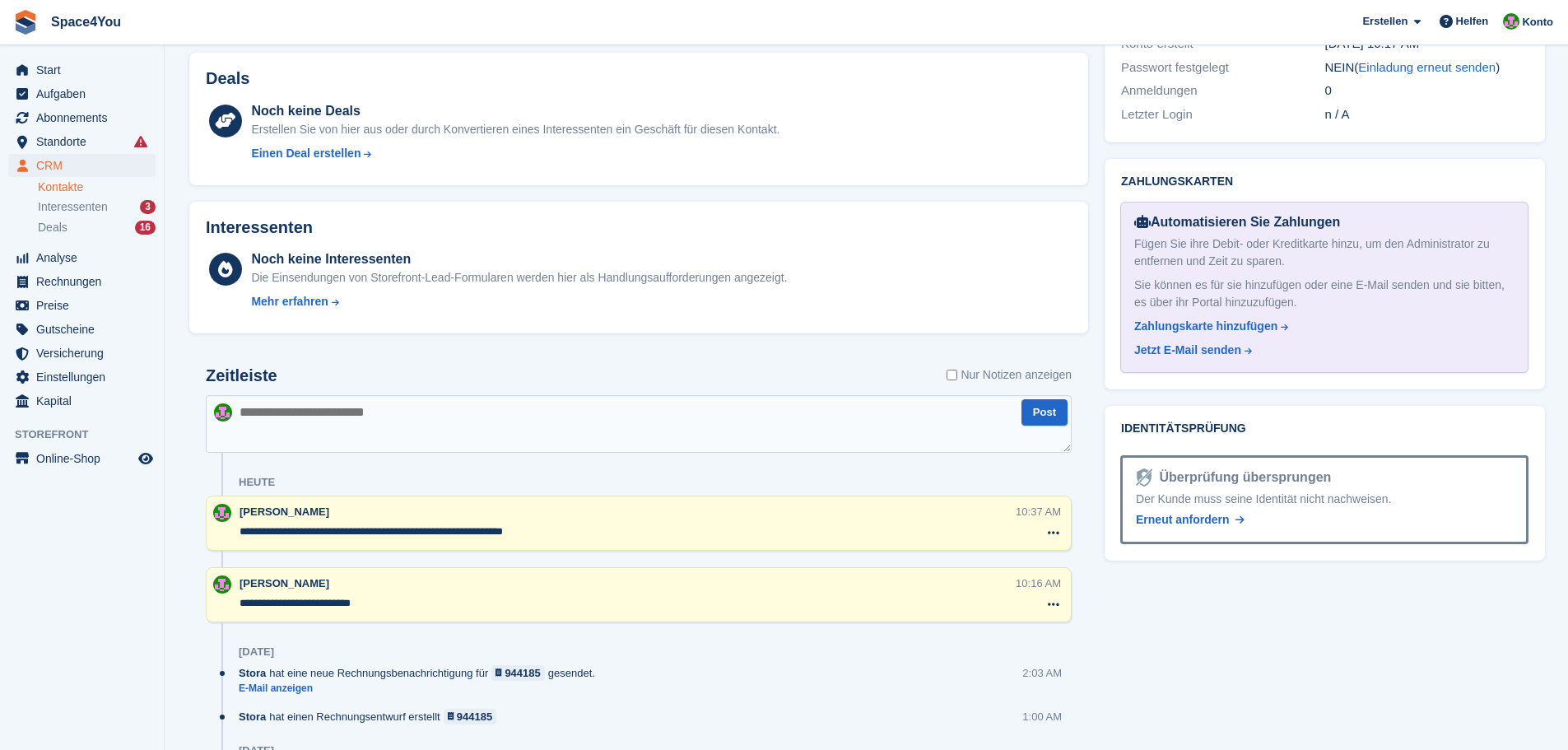
click at [363, 525] on textarea "**********" at bounding box center [627, 531] width 776 height 17
click at [359, 530] on textarea "**********" at bounding box center [627, 531] width 776 height 17
type textarea "**********"
click at [1201, 636] on div "Aufgaben 0 Hinzufügen Keine Aufgaben im Zusammenhang mit Lorena Valenzuela Alca…" at bounding box center [1325, 654] width 457 height 2271
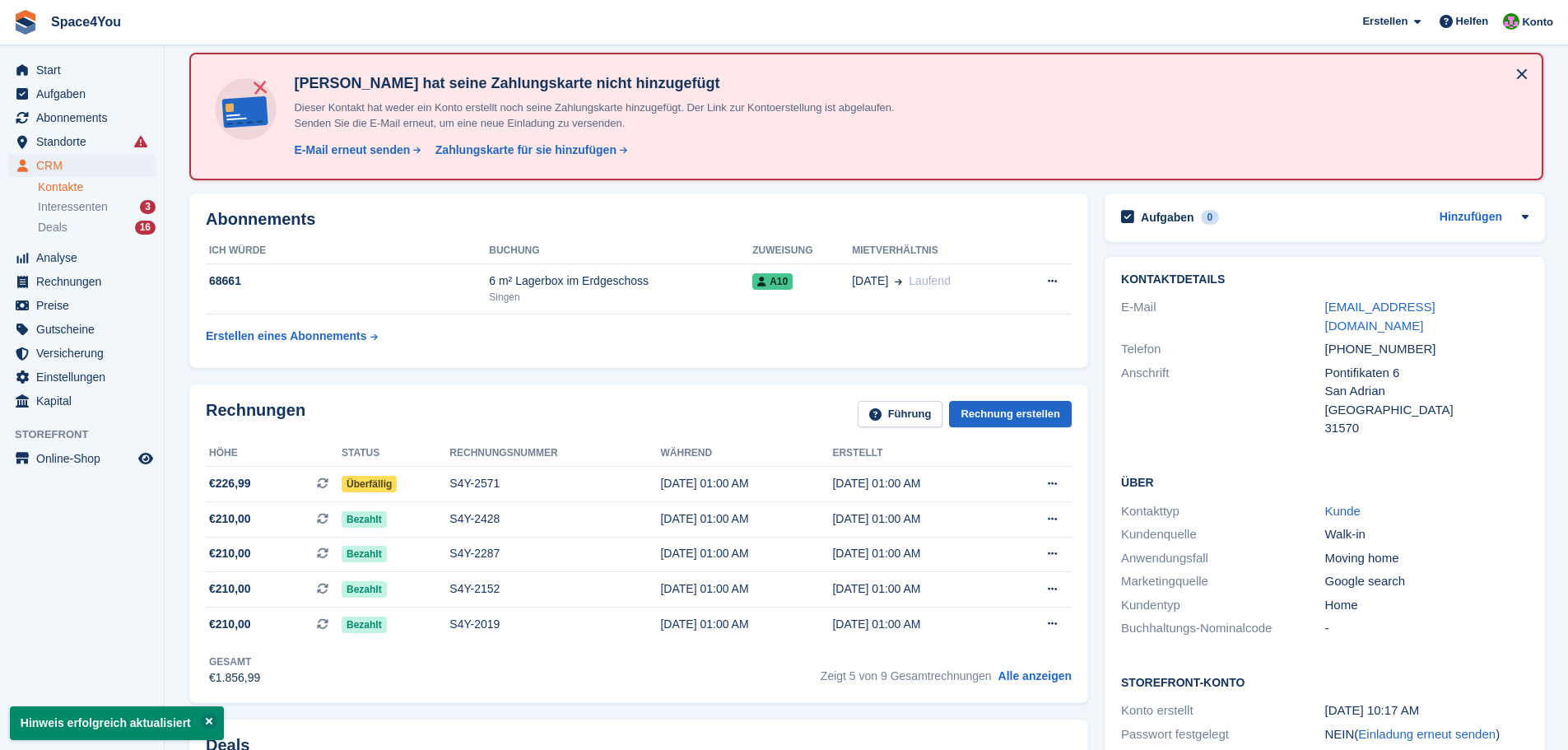
scroll to position [0, 0]
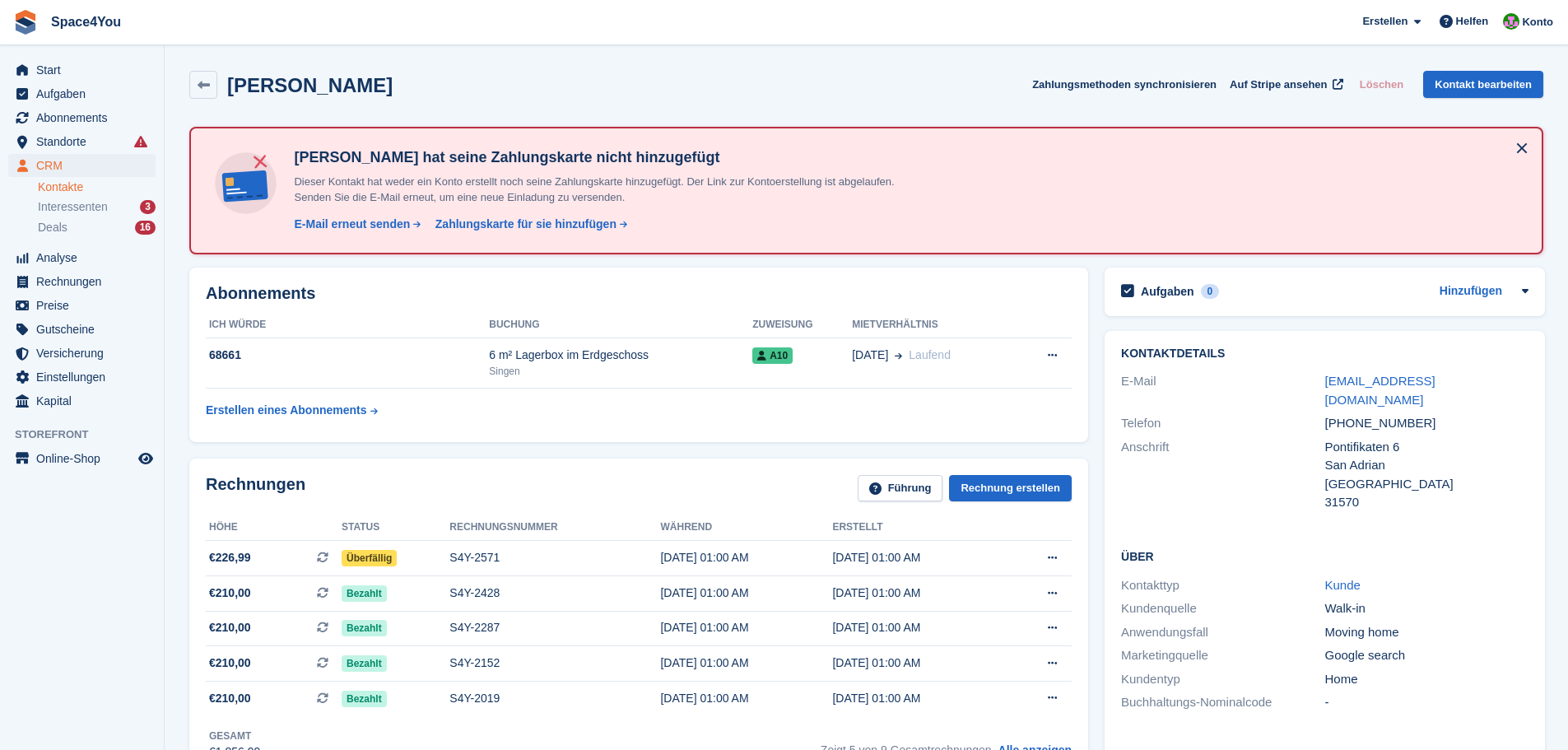
drag, startPoint x: 544, startPoint y: 69, endPoint x: 0, endPoint y: 40, distance: 544.8
click at [530, 91] on div "Lorena Valenzuela Alcantara Zahlungsmethoden synchronisieren Auf Stripe ansehen…" at bounding box center [867, 84] width 1354 height 28
click at [442, 67] on div "Lorena Valenzuela Alcantara Zahlungsmethoden synchronisieren Auf Stripe ansehen…" at bounding box center [866, 88] width 1371 height 51
drag, startPoint x: 499, startPoint y: 83, endPoint x: 24, endPoint y: 17, distance: 479.6
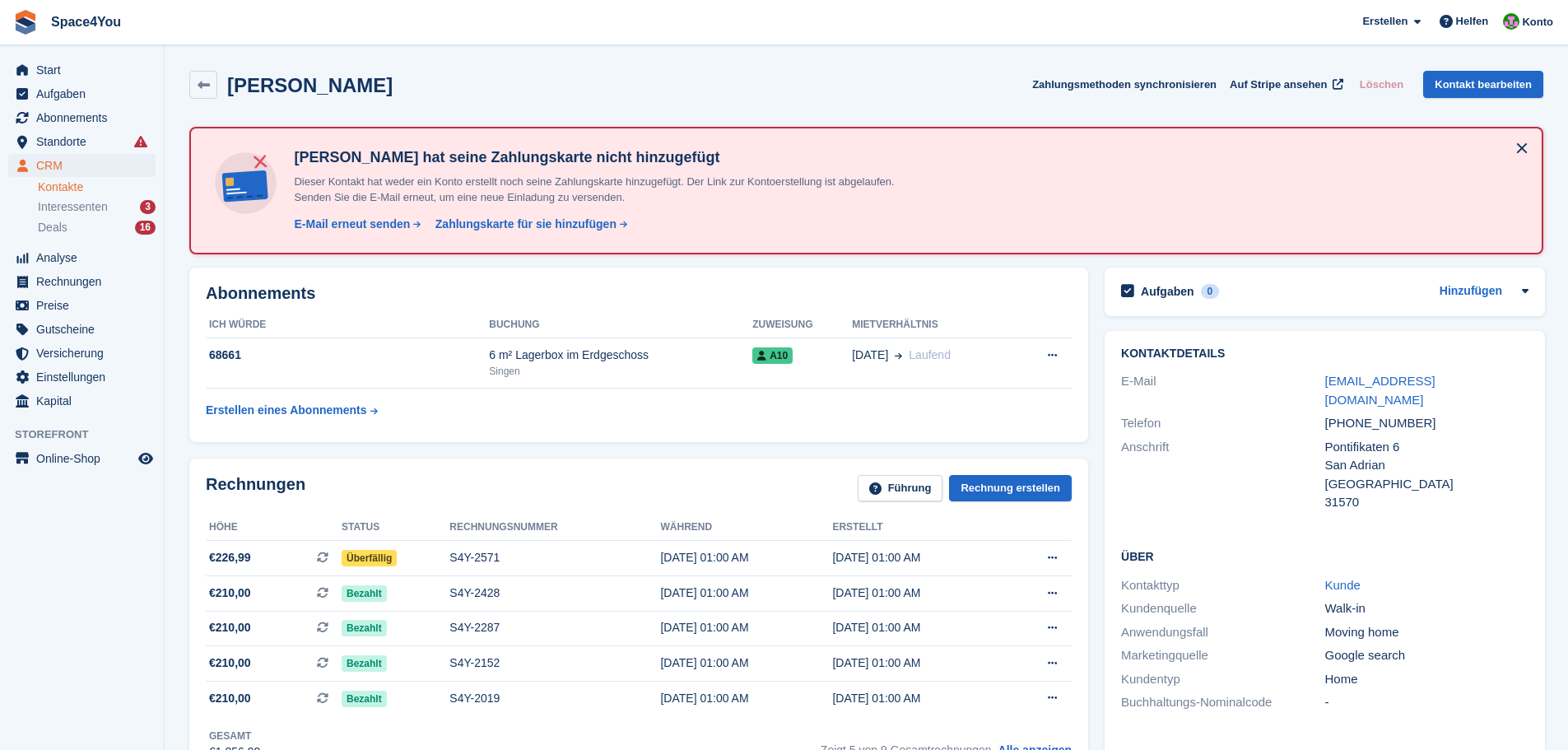
click at [579, 80] on div "Lorena Valenzuela Alcantara Zahlungsmethoden synchronisieren Auf Stripe ansehen…" at bounding box center [867, 84] width 1354 height 28
drag, startPoint x: 452, startPoint y: 81, endPoint x: 10, endPoint y: 24, distance: 445.7
click at [275, 28] on span "Space4You Erstellen Abonnement Rechnung Kontakt Deal Rabatt Seite Helfen Chat-S…" at bounding box center [784, 21] width 1568 height 44
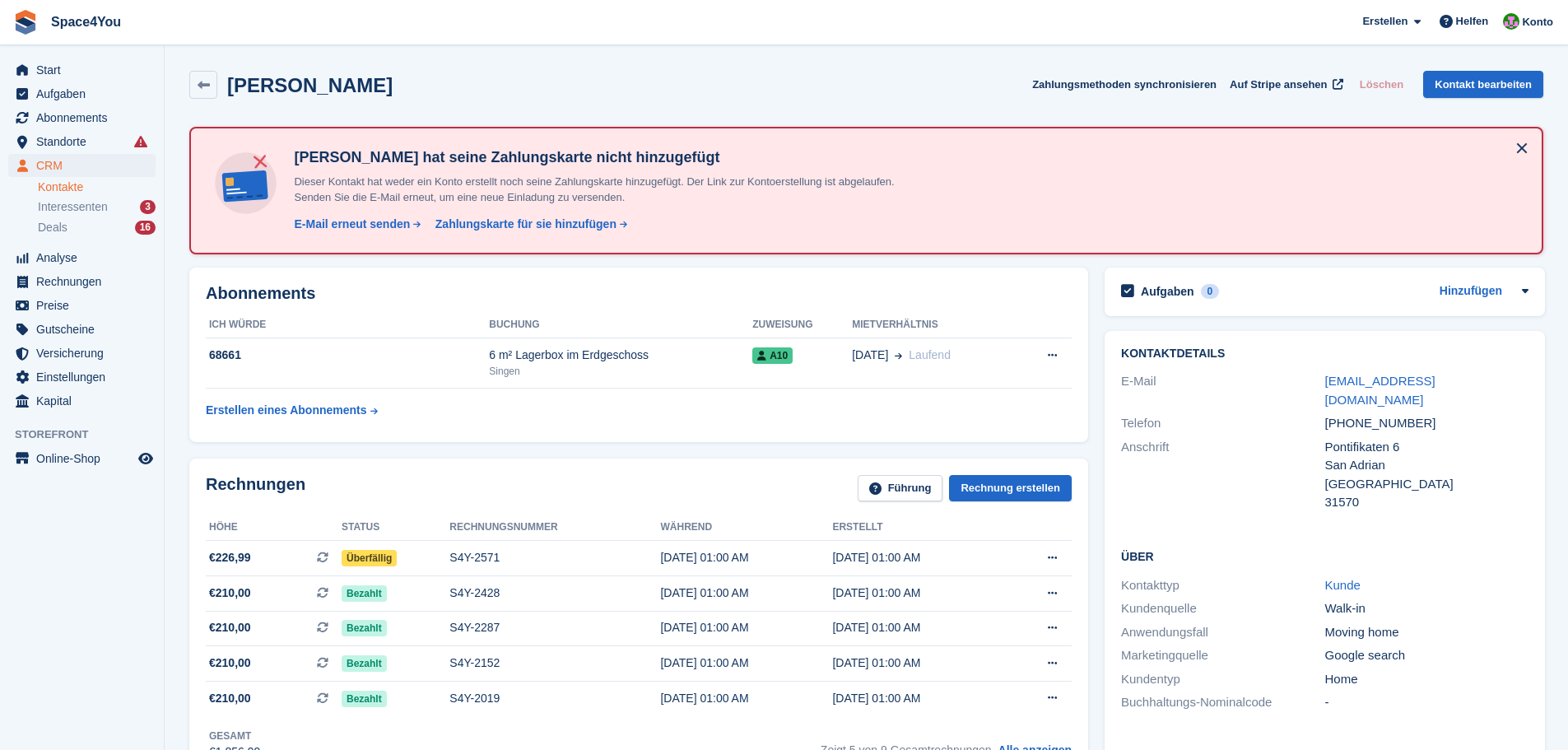
click at [488, 91] on div "Lorena Valenzuela Alcantara Zahlungsmethoden synchronisieren Auf Stripe ansehen…" at bounding box center [867, 84] width 1354 height 28
click at [492, 89] on div "Lorena Valenzuela Alcantara Zahlungsmethoden synchronisieren Auf Stripe ansehen…" at bounding box center [867, 84] width 1354 height 28
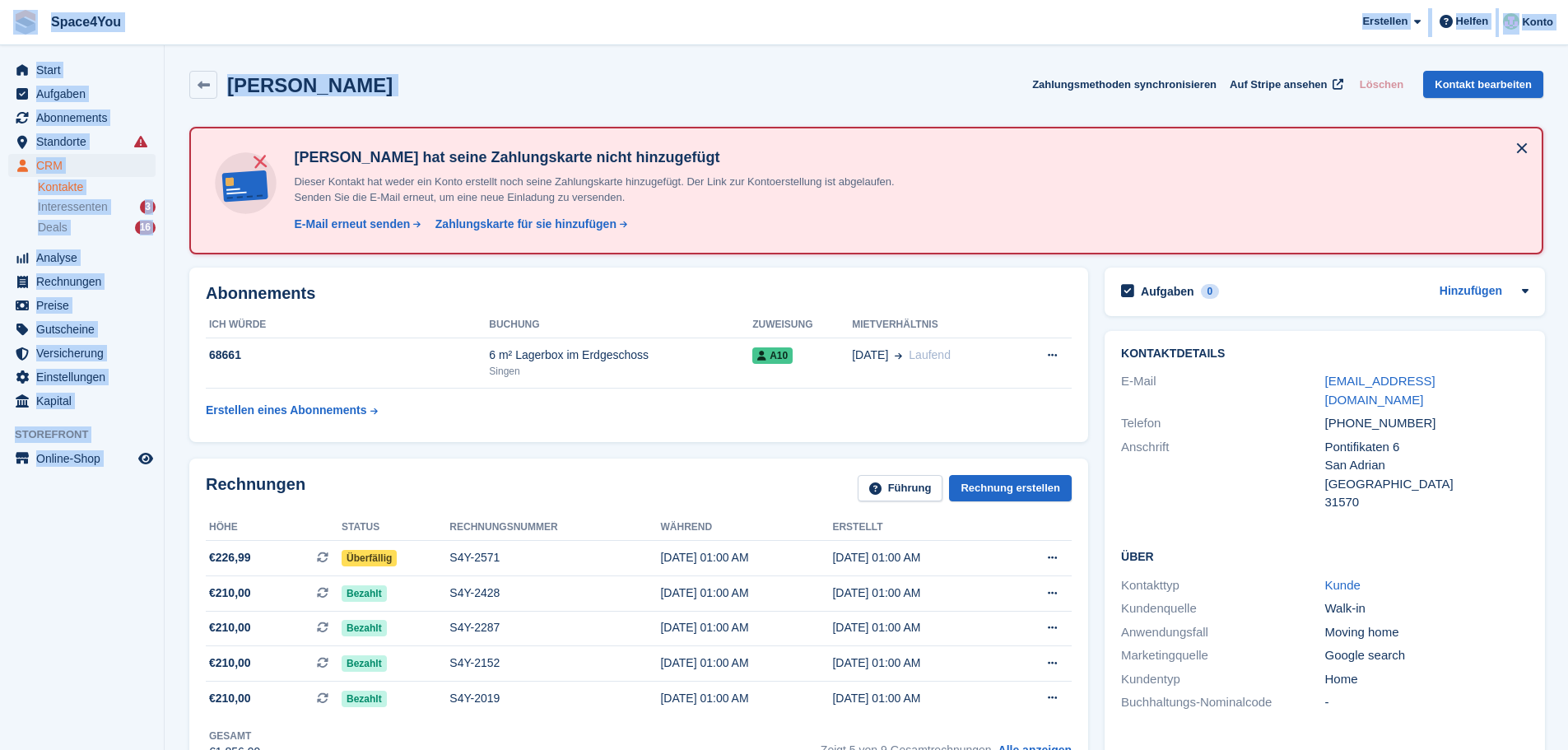
drag, startPoint x: 492, startPoint y: 89, endPoint x: 24, endPoint y: 27, distance: 472.1
click at [541, 84] on div "Lorena Valenzuela Alcantara Zahlungsmethoden synchronisieren Auf Stripe ansehen…" at bounding box center [867, 84] width 1354 height 28
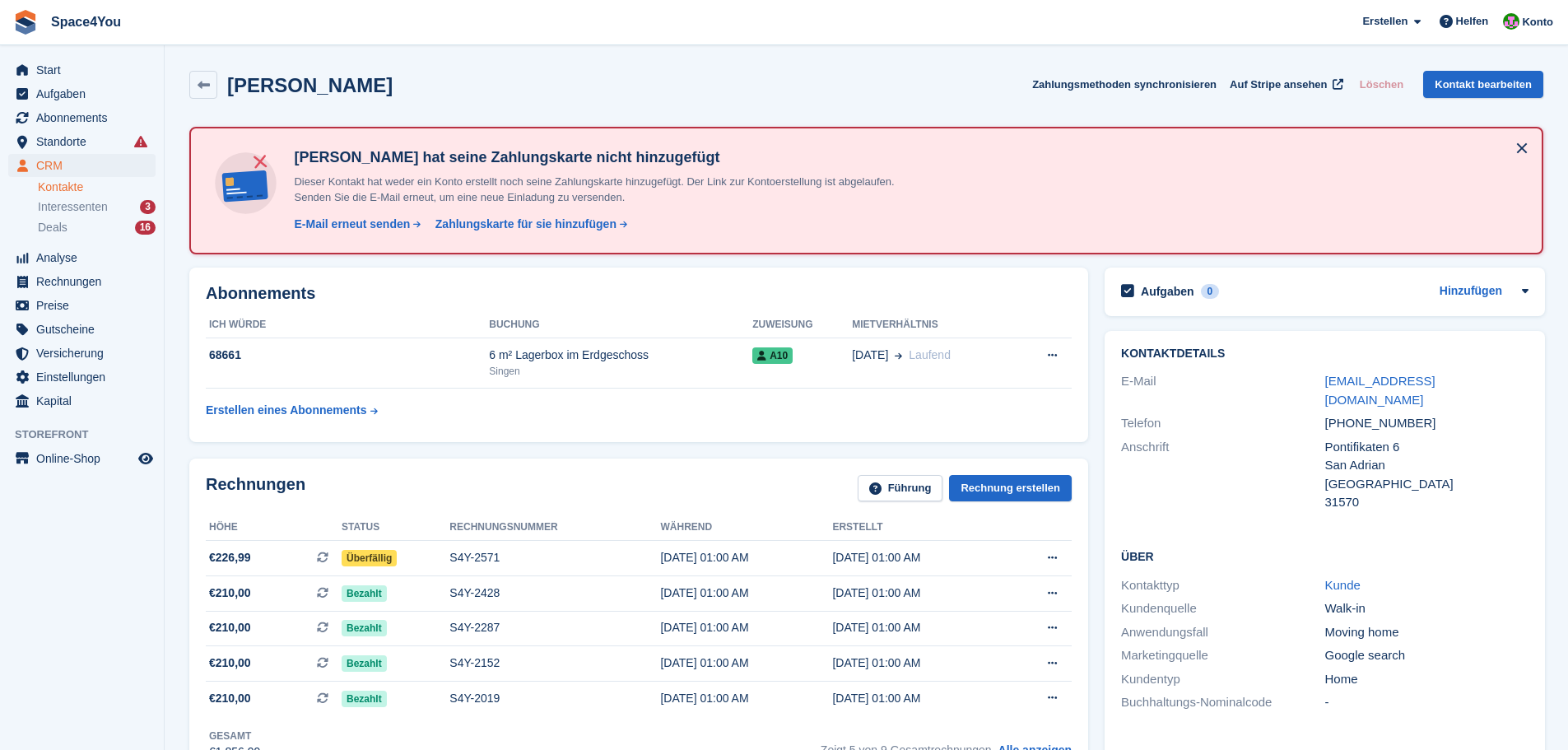
drag, startPoint x: 492, startPoint y: 89, endPoint x: 12, endPoint y: 14, distance: 485.8
click at [433, 34] on span "Space4You Erstellen Abonnement Rechnung Kontakt Deal Rabatt Seite Helfen Chat-S…" at bounding box center [784, 21] width 1568 height 44
drag, startPoint x: 498, startPoint y: 81, endPoint x: 19, endPoint y: 23, distance: 482.5
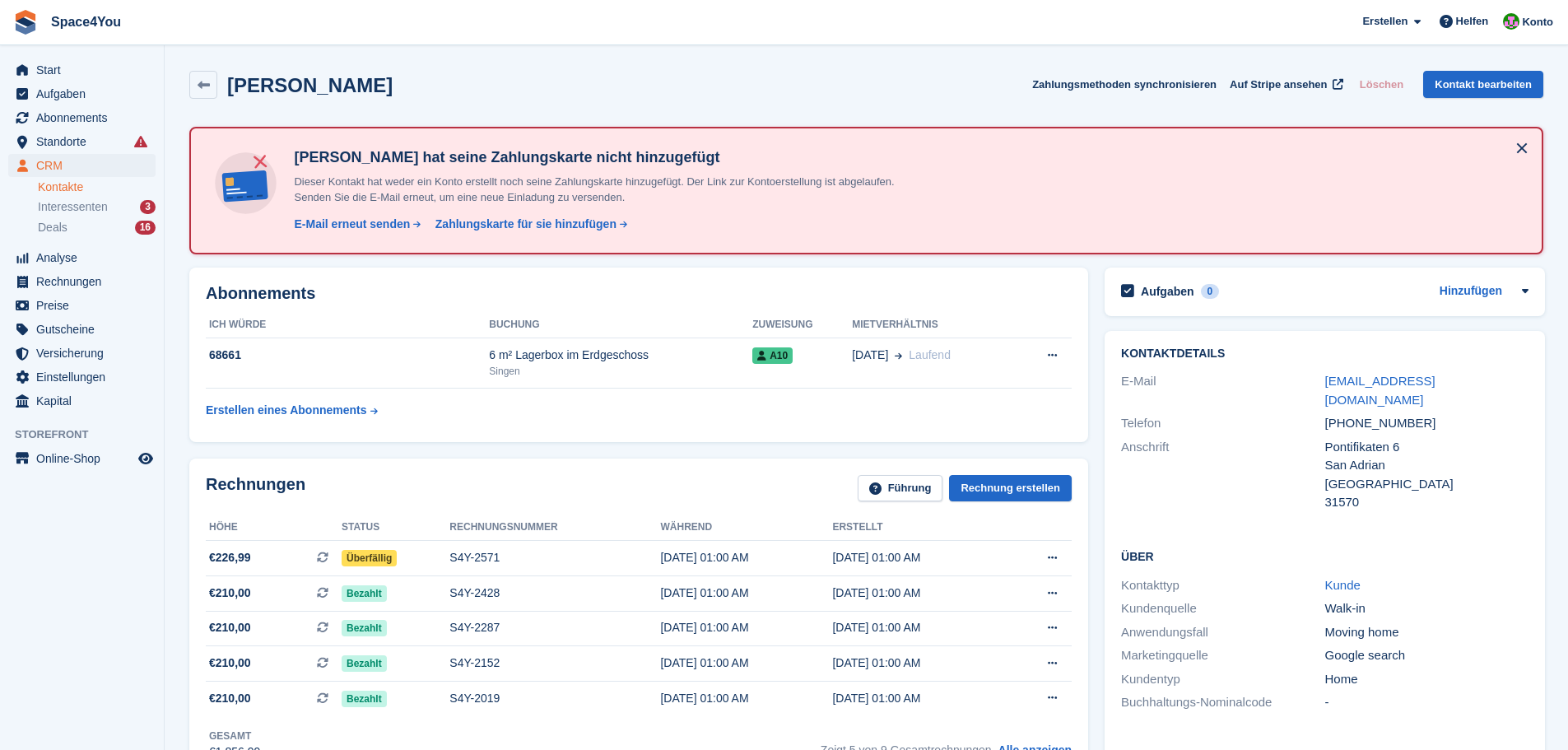
click at [601, 95] on div "Lorena Valenzuela Alcantara Zahlungsmethoden synchronisieren Auf Stripe ansehen…" at bounding box center [867, 84] width 1354 height 28
click at [586, 103] on div "Lorena Valenzuela Alcantara Zahlungsmethoden synchronisieren Auf Stripe ansehen…" at bounding box center [866, 88] width 1371 height 51
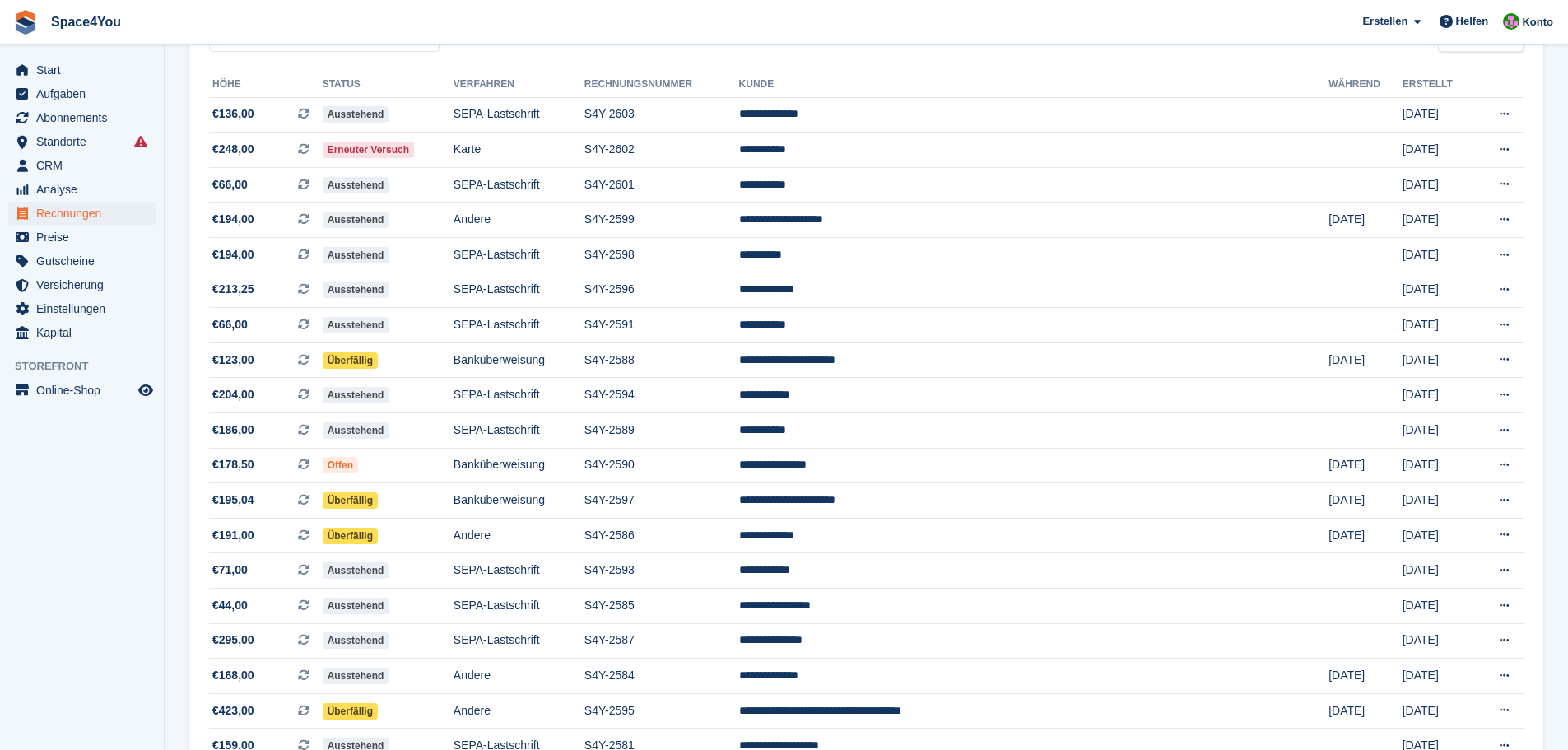
scroll to position [139, 0]
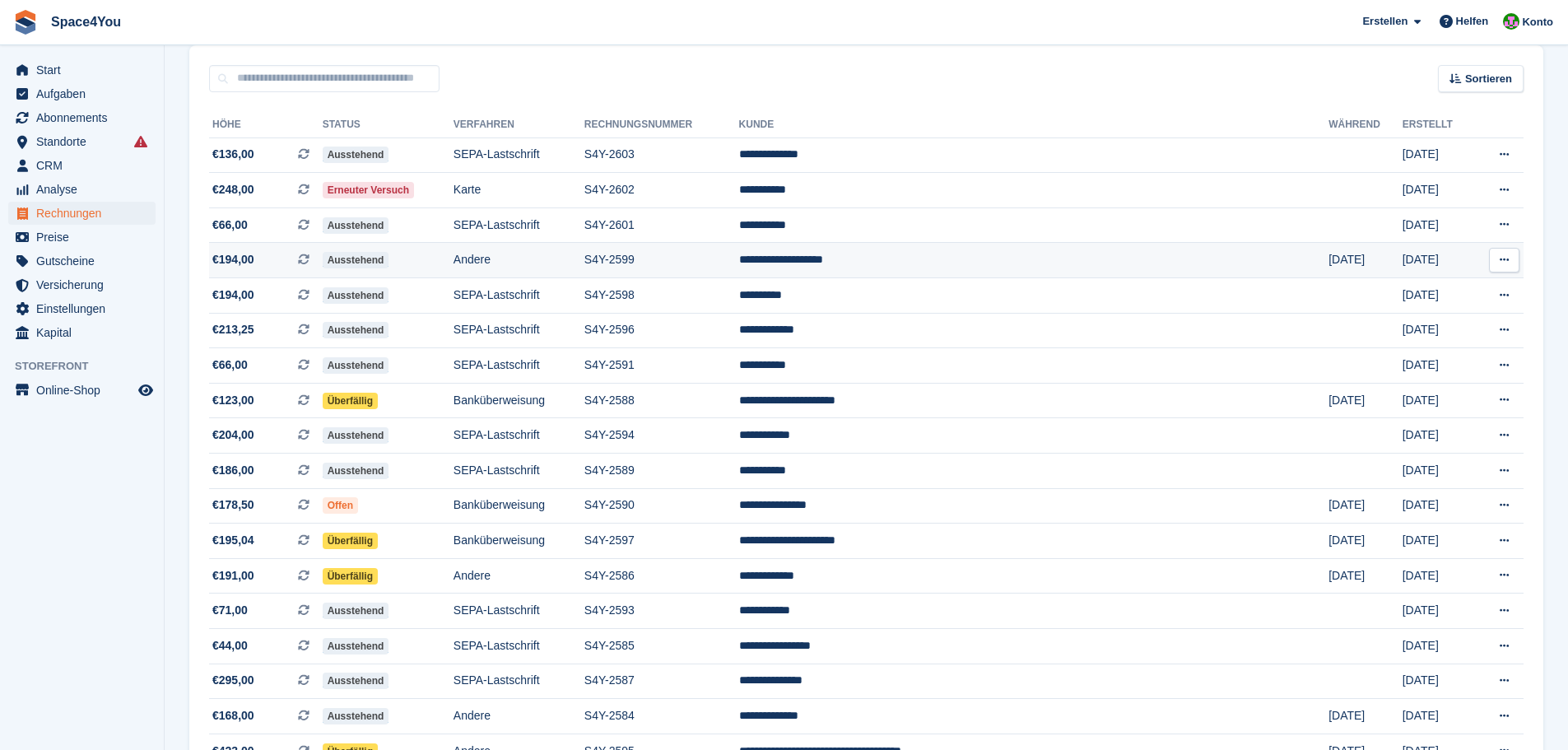
click at [740, 259] on td "S4Y-2599" at bounding box center [661, 261] width 154 height 35
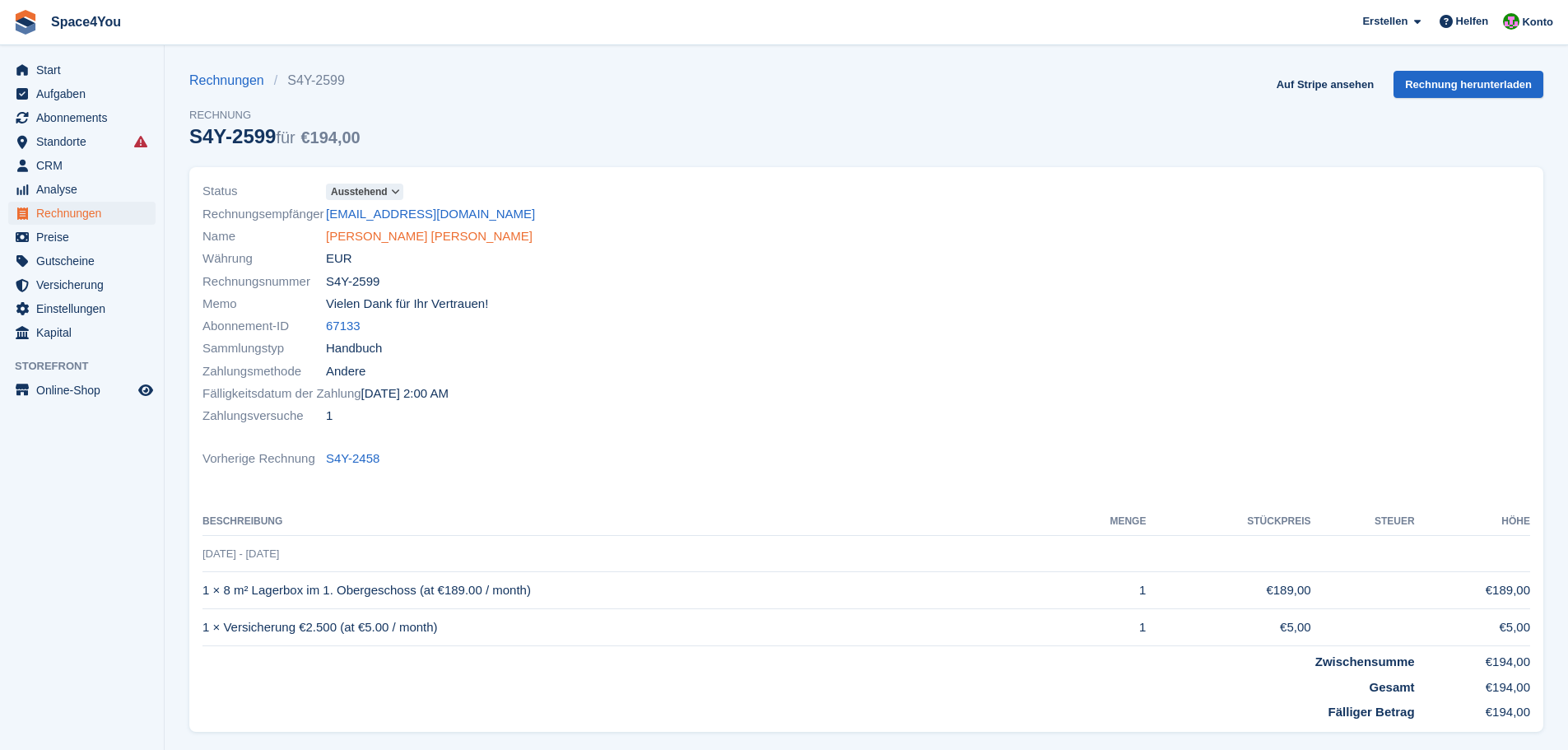
click at [407, 242] on link "[PERSON_NAME] [PERSON_NAME]" at bounding box center [429, 236] width 206 height 19
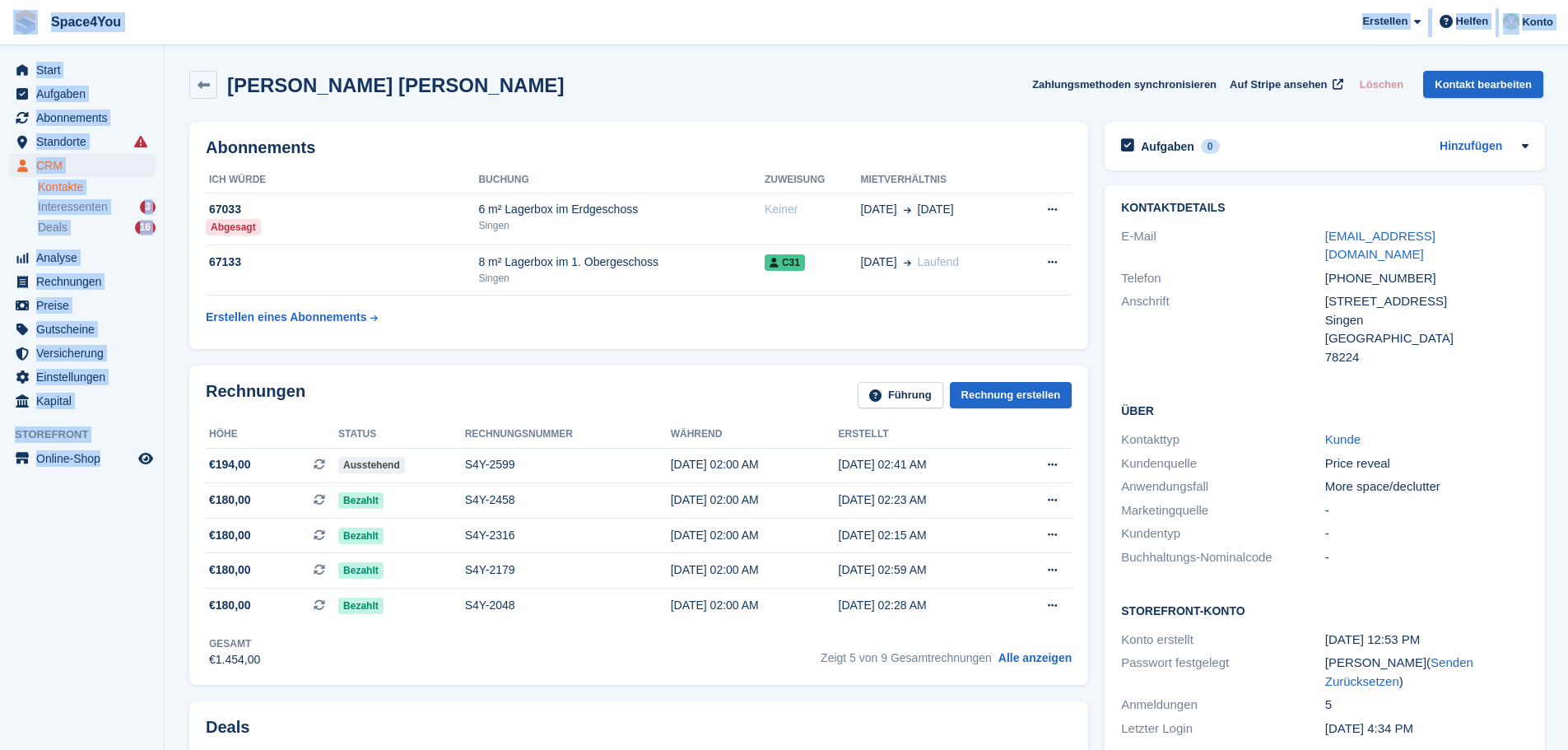
drag, startPoint x: 152, startPoint y: 478, endPoint x: 22, endPoint y: 28, distance: 468.4
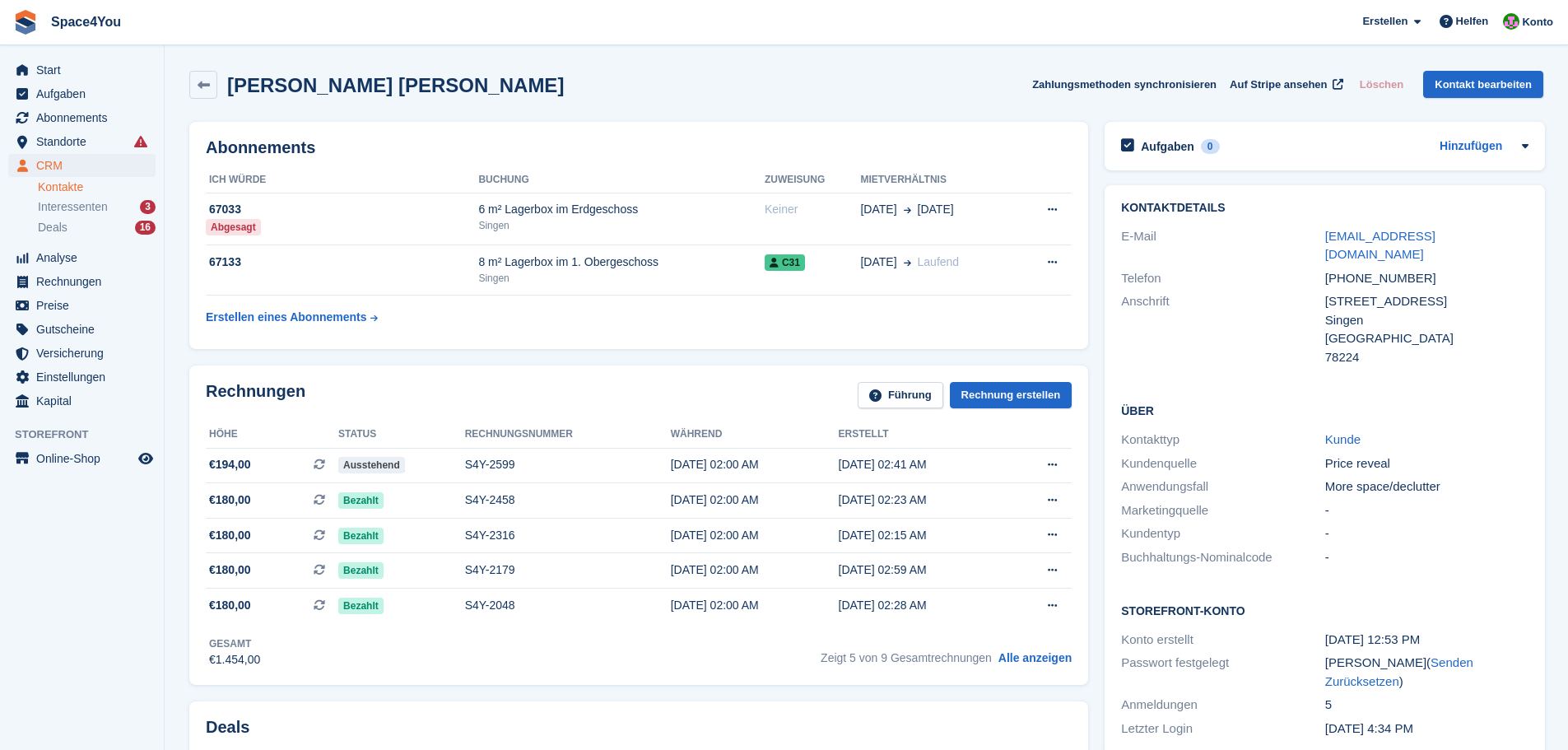
click at [622, 103] on div "Diana Bobich Zamora Zahlungsmethoden synchronisieren Auf Stripe ansehen Löschen…" at bounding box center [866, 88] width 1371 height 51
click at [69, 76] on span "Start" at bounding box center [85, 70] width 99 height 23
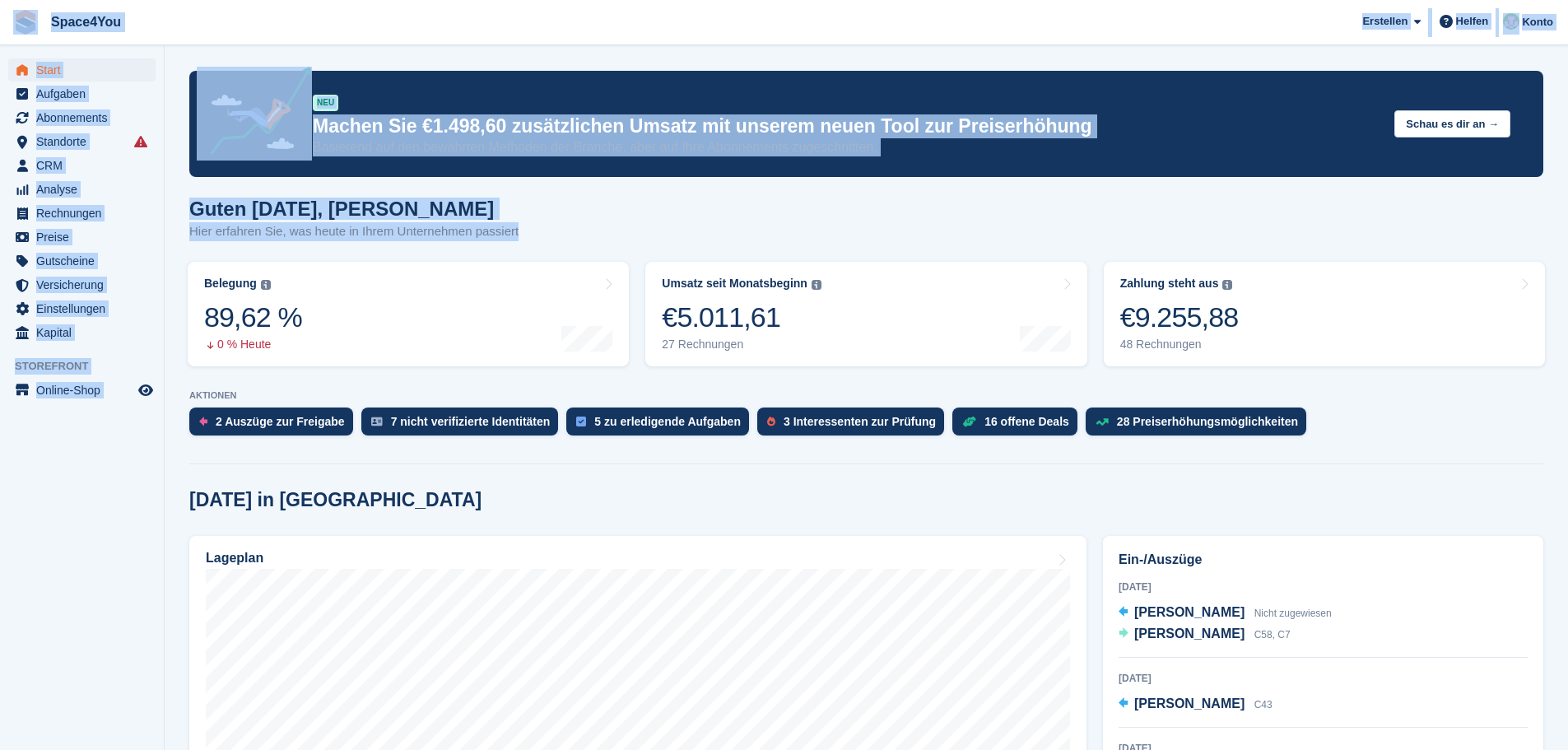
drag, startPoint x: 531, startPoint y: 227, endPoint x: 0, endPoint y: 32, distance: 565.7
click at [595, 228] on div "Guten Morgen, Luca-André Hier erfahren Sie, was heute in Ihrem Unternehmen pass…" at bounding box center [867, 229] width 1354 height 63
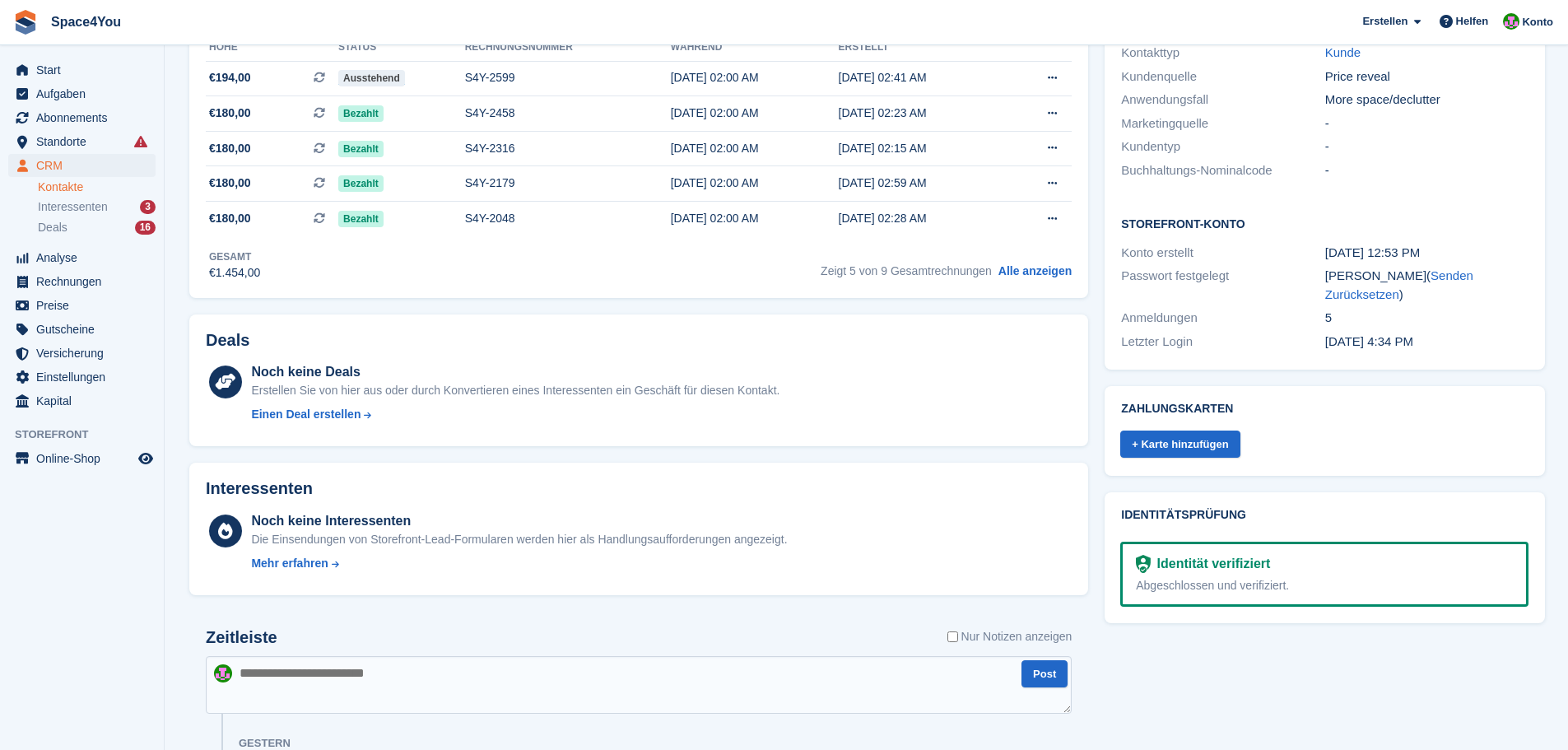
scroll to position [411, 0]
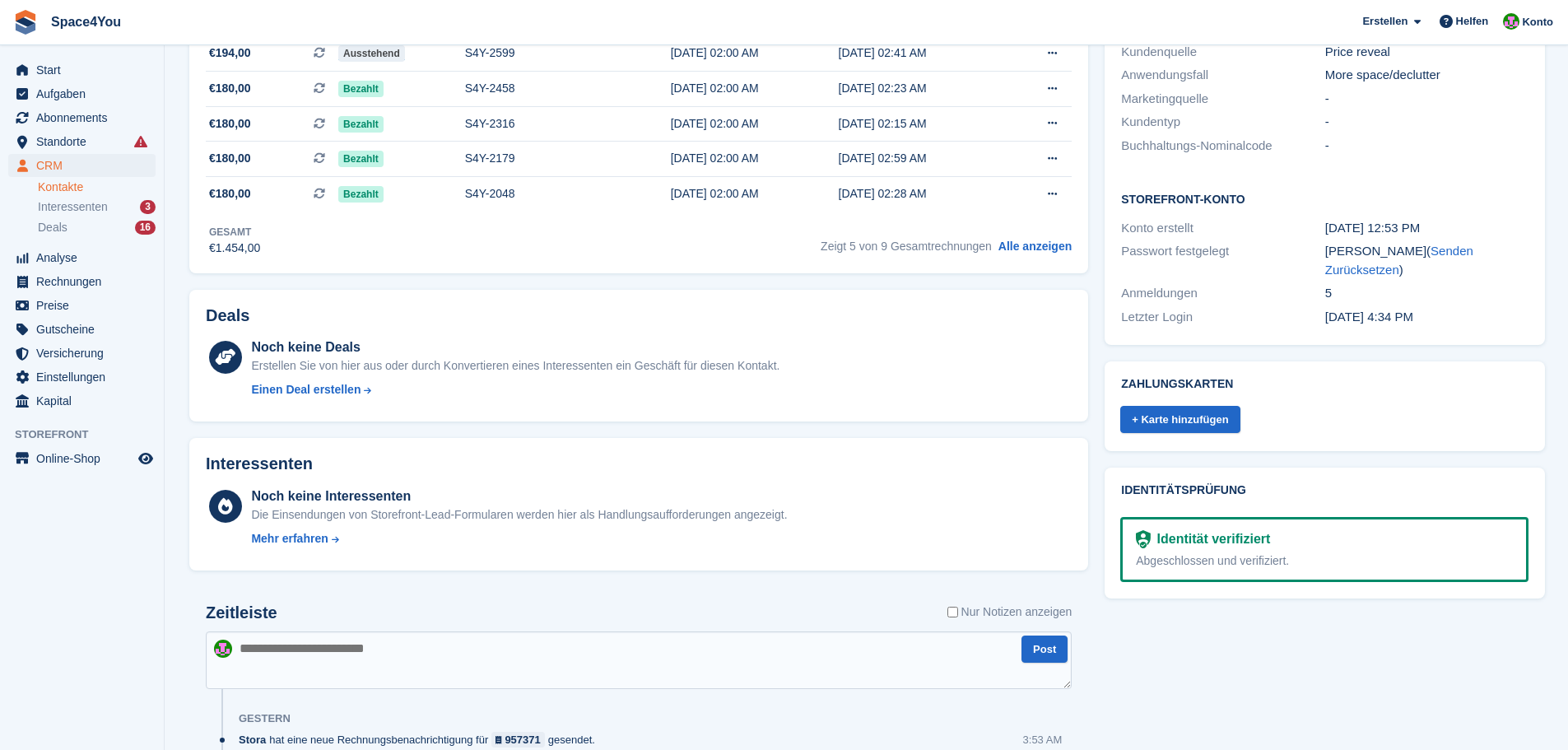
click at [399, 642] on textarea at bounding box center [639, 659] width 866 height 58
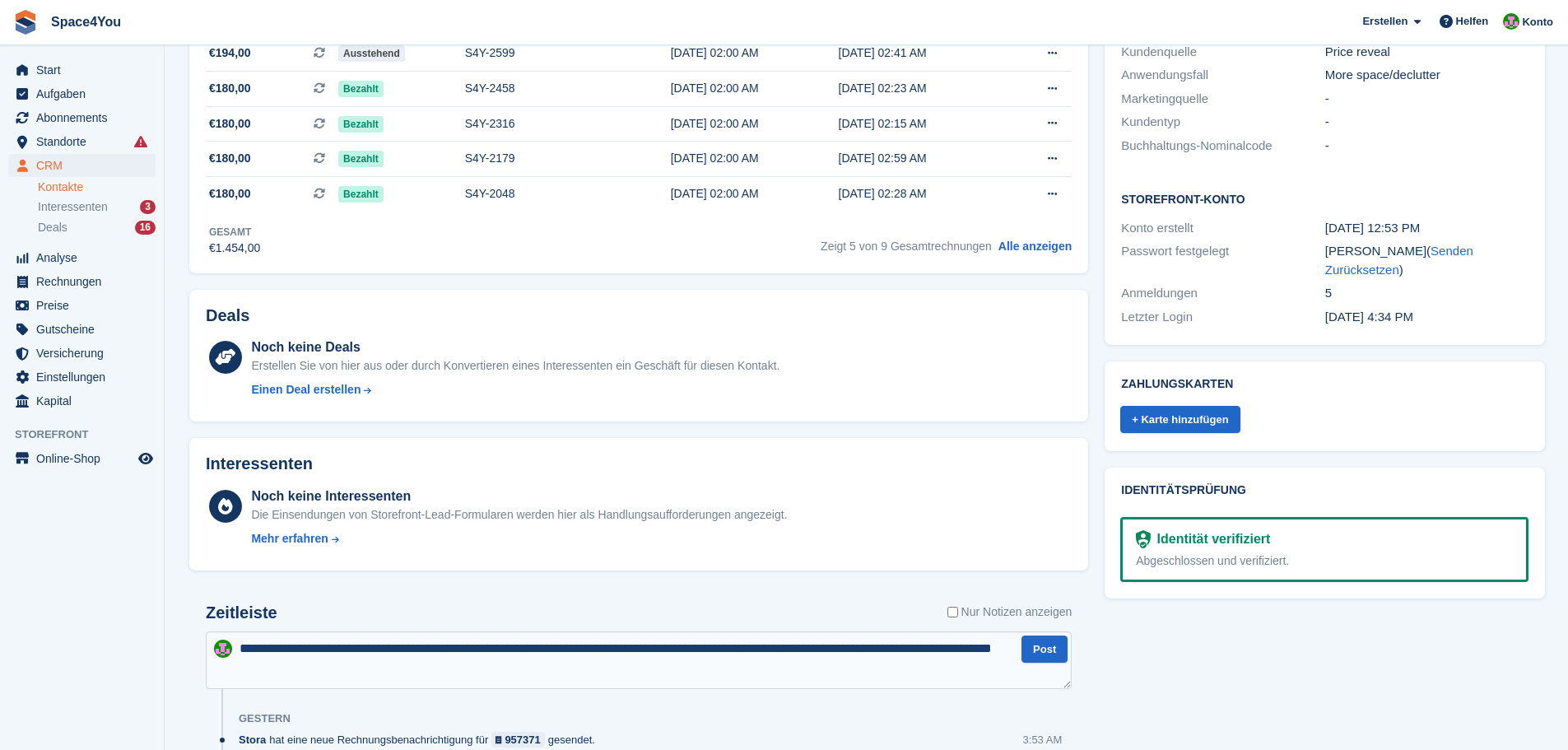
type textarea "**********"
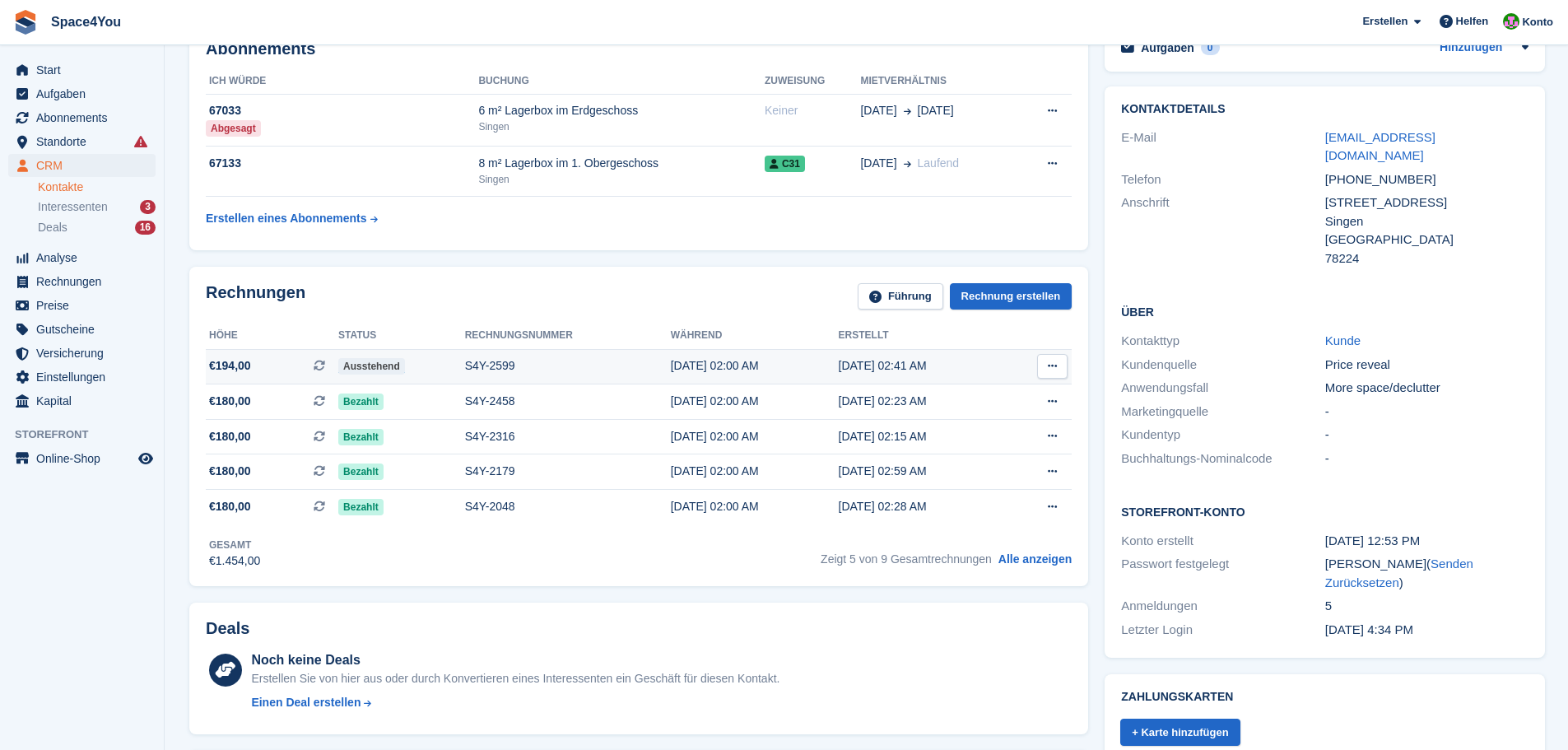
scroll to position [0, 0]
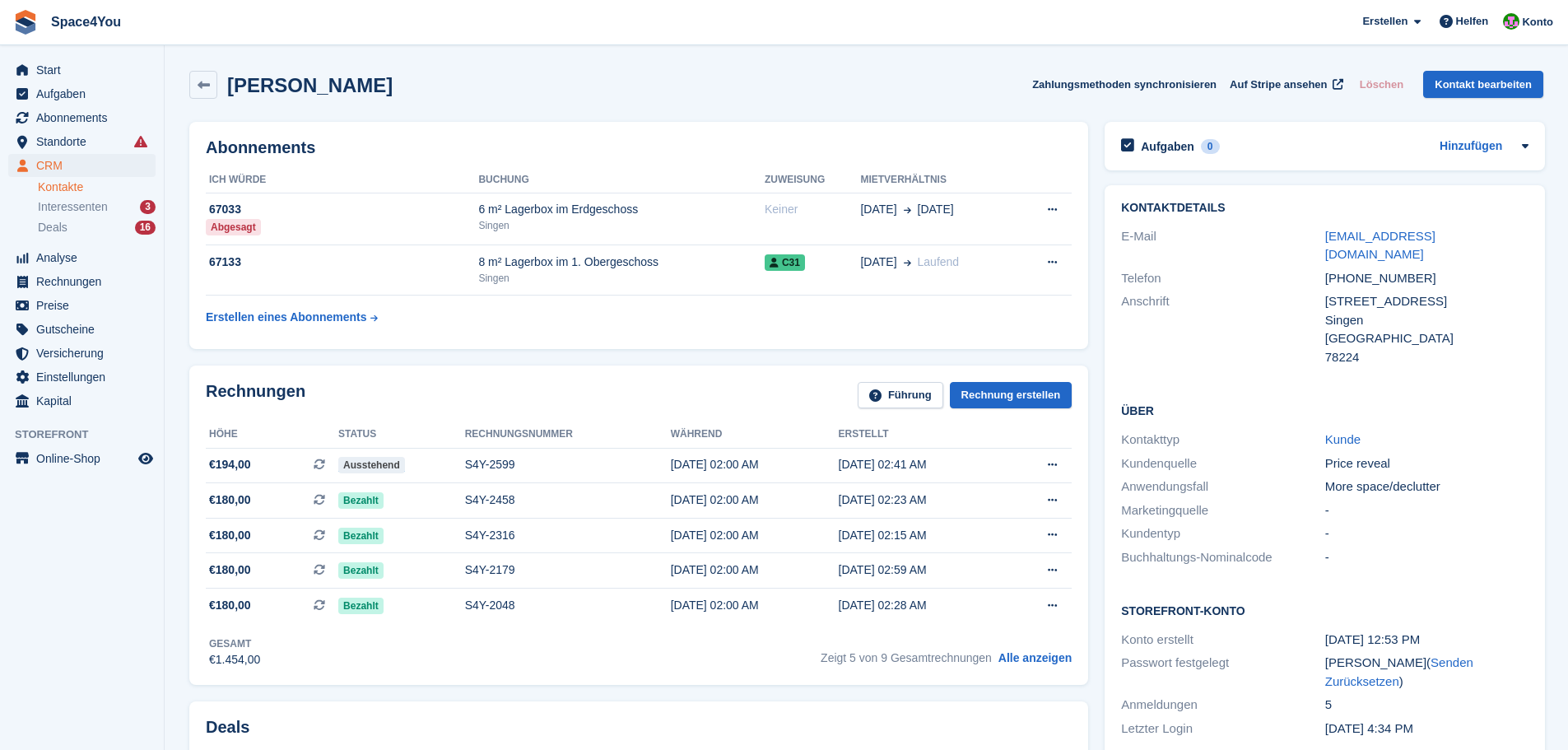
drag, startPoint x: 427, startPoint y: 93, endPoint x: 22, endPoint y: 36, distance: 409.0
click at [458, 80] on div "[PERSON_NAME] Zahlungsmethoden synchronisieren Auf Stripe ansehen Löschen Konta…" at bounding box center [867, 84] width 1354 height 28
click at [106, 522] on aside "Start Aufgaben Abonnements Abonnements Abonnements Preiserhöhungen NEU Preiserh…" at bounding box center [82, 378] width 164 height 667
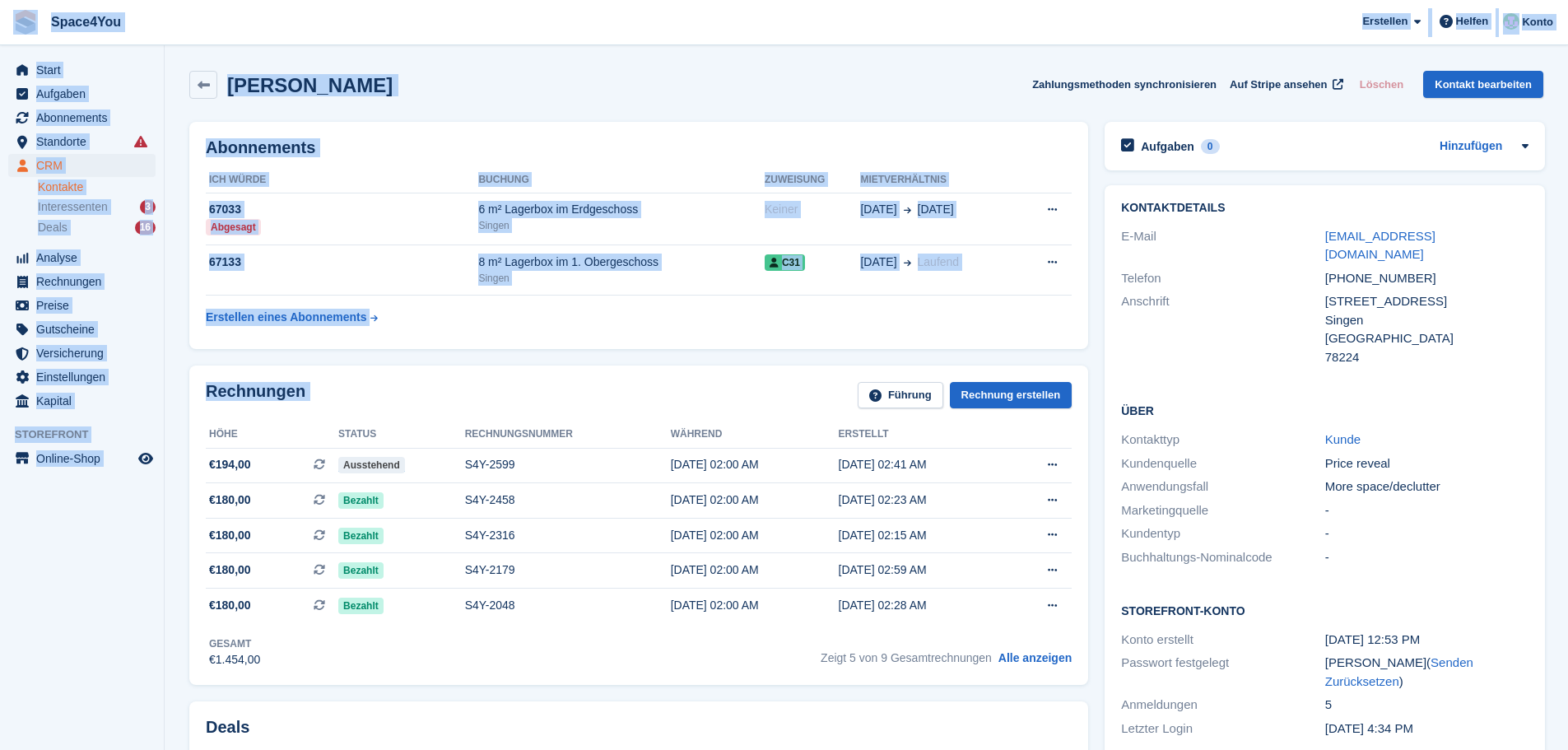
drag, startPoint x: 170, startPoint y: 490, endPoint x: 33, endPoint y: 41, distance: 469.4
click at [67, 586] on aside "Start Aufgaben Abonnements Abonnements Abonnements Preiserhöhungen NEU Preiserh…" at bounding box center [82, 378] width 164 height 667
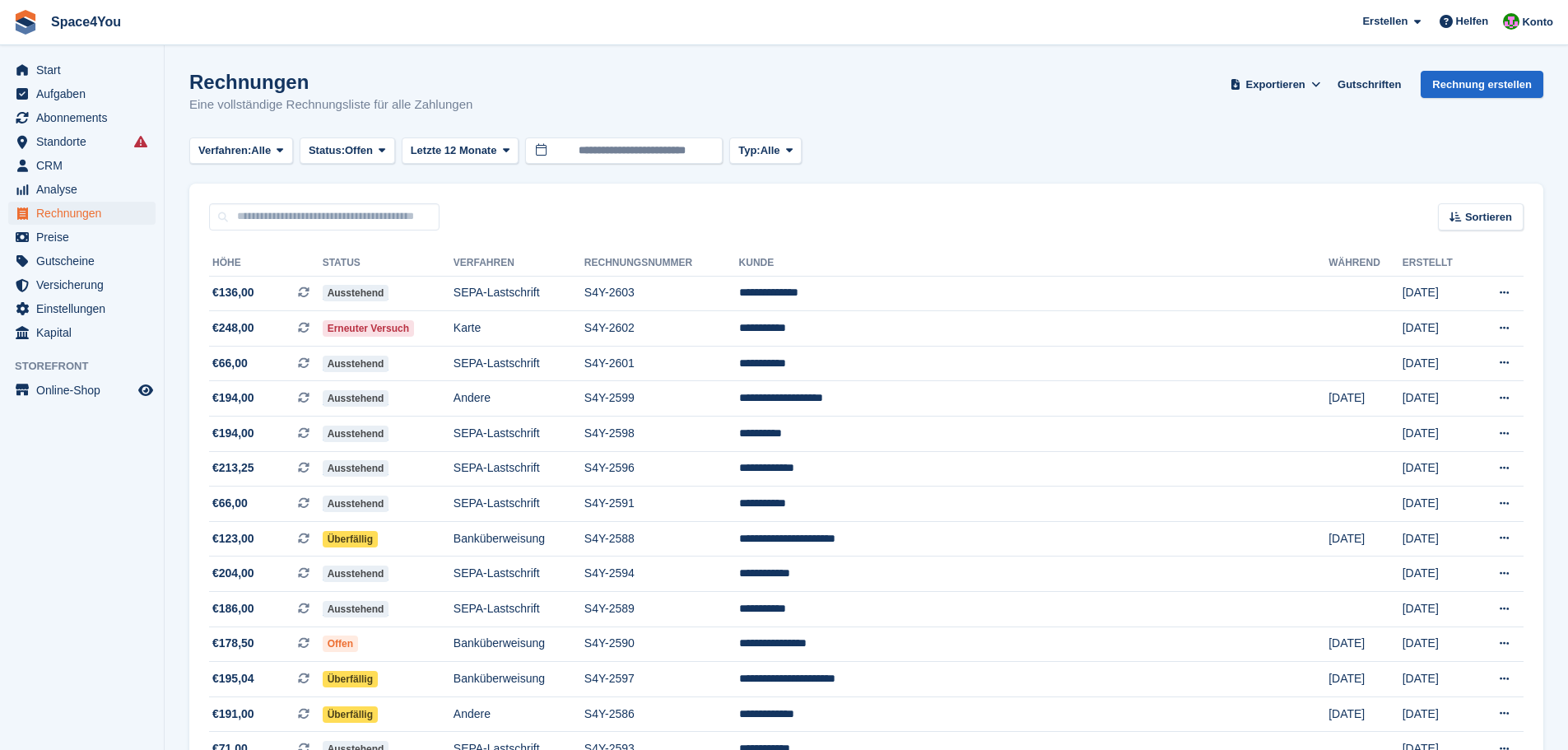
click at [506, 108] on div "Rechnungen Eine vollständige Rechnungsliste für alle Zahlungen Exportieren Expo…" at bounding box center [867, 102] width 1354 height 63
click at [505, 108] on div "Rechnungen Eine vollständige Rechnungsliste für alle Zahlungen Exportieren Expo…" at bounding box center [867, 102] width 1354 height 63
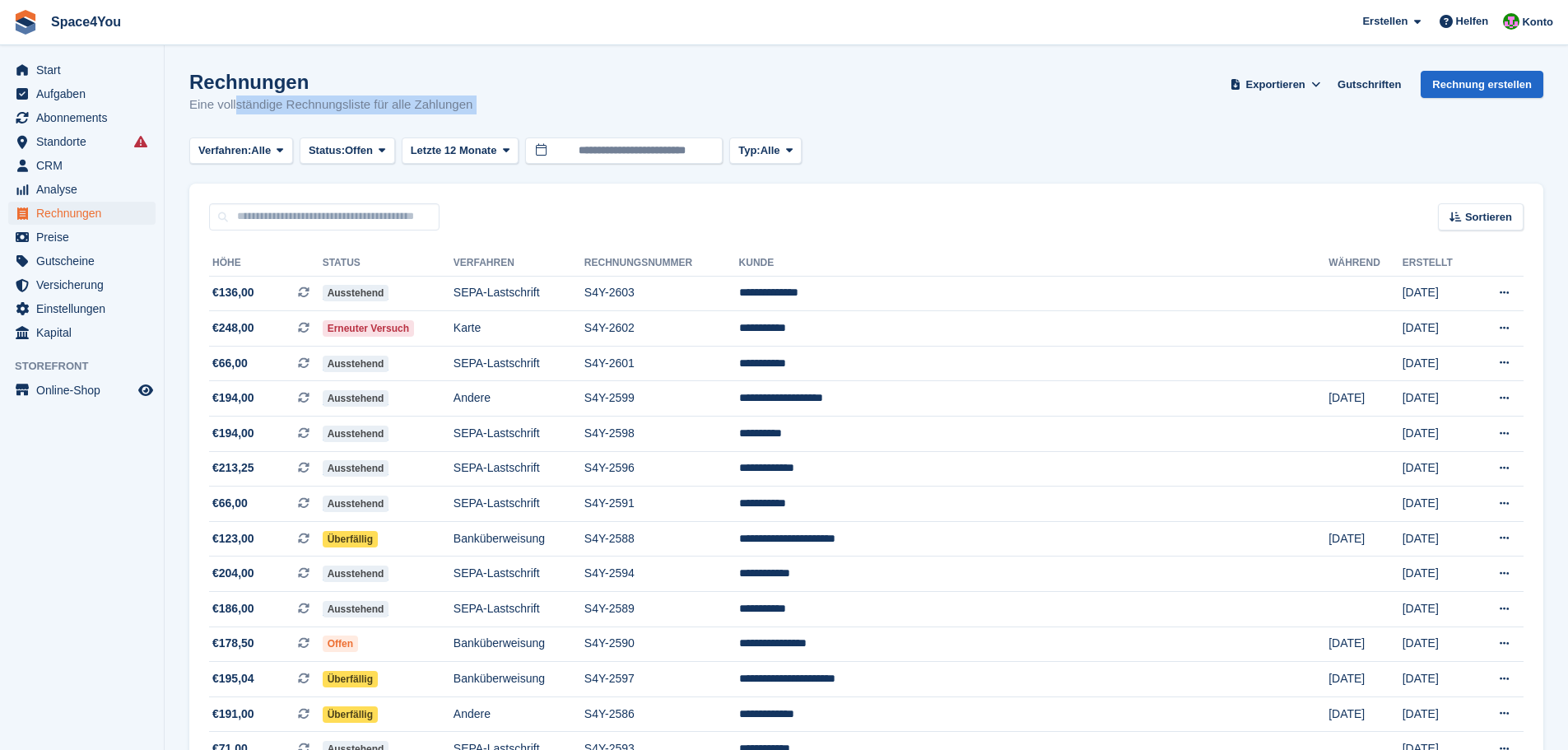
click at [505, 108] on div "Rechnungen Eine vollständige Rechnungsliste für alle Zahlungen Exportieren Expo…" at bounding box center [867, 102] width 1354 height 63
drag, startPoint x: 475, startPoint y: 102, endPoint x: 13, endPoint y: 18, distance: 469.6
click at [378, 103] on p "Eine vollständige Rechnungsliste für alle Zahlungen" at bounding box center [331, 104] width 283 height 19
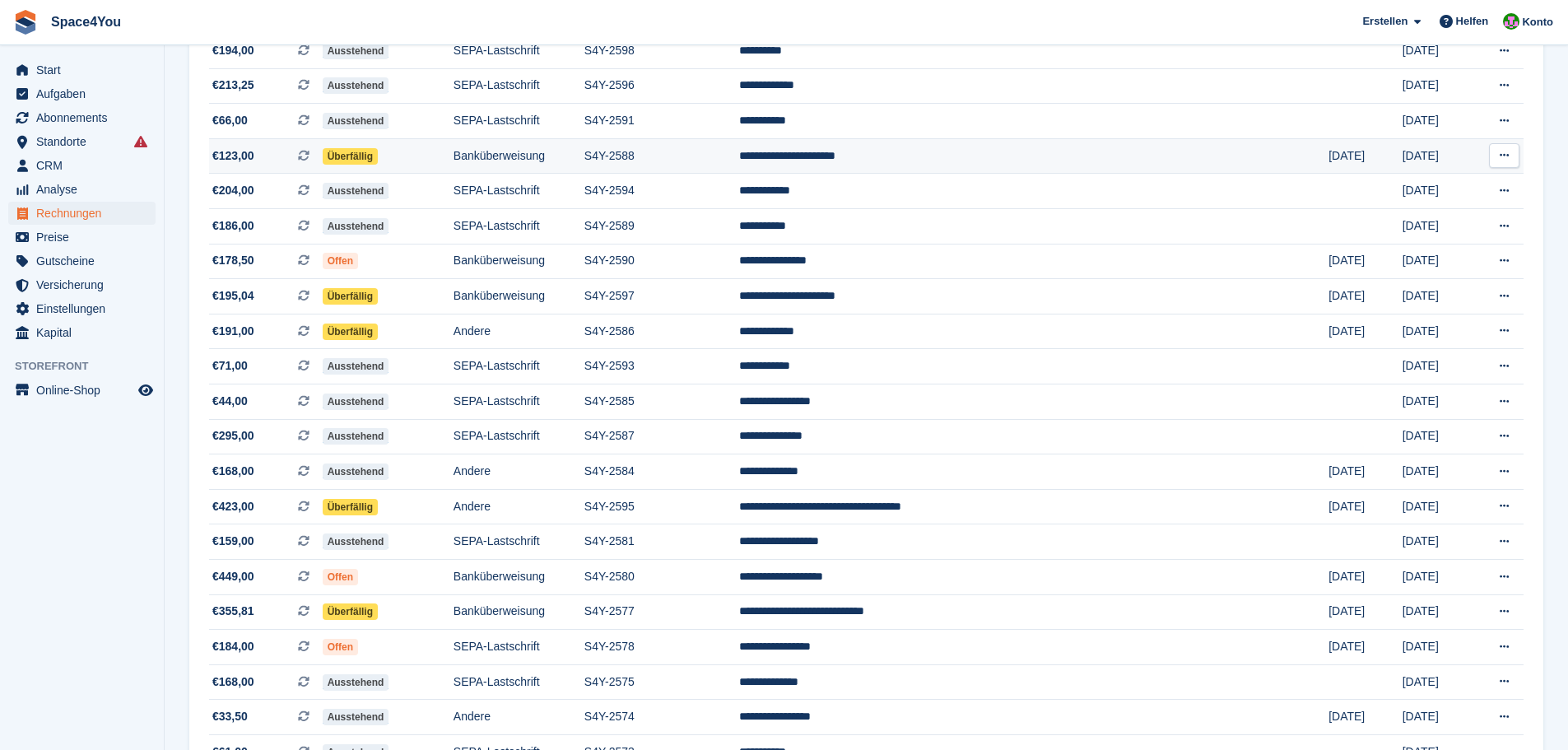
scroll to position [411, 0]
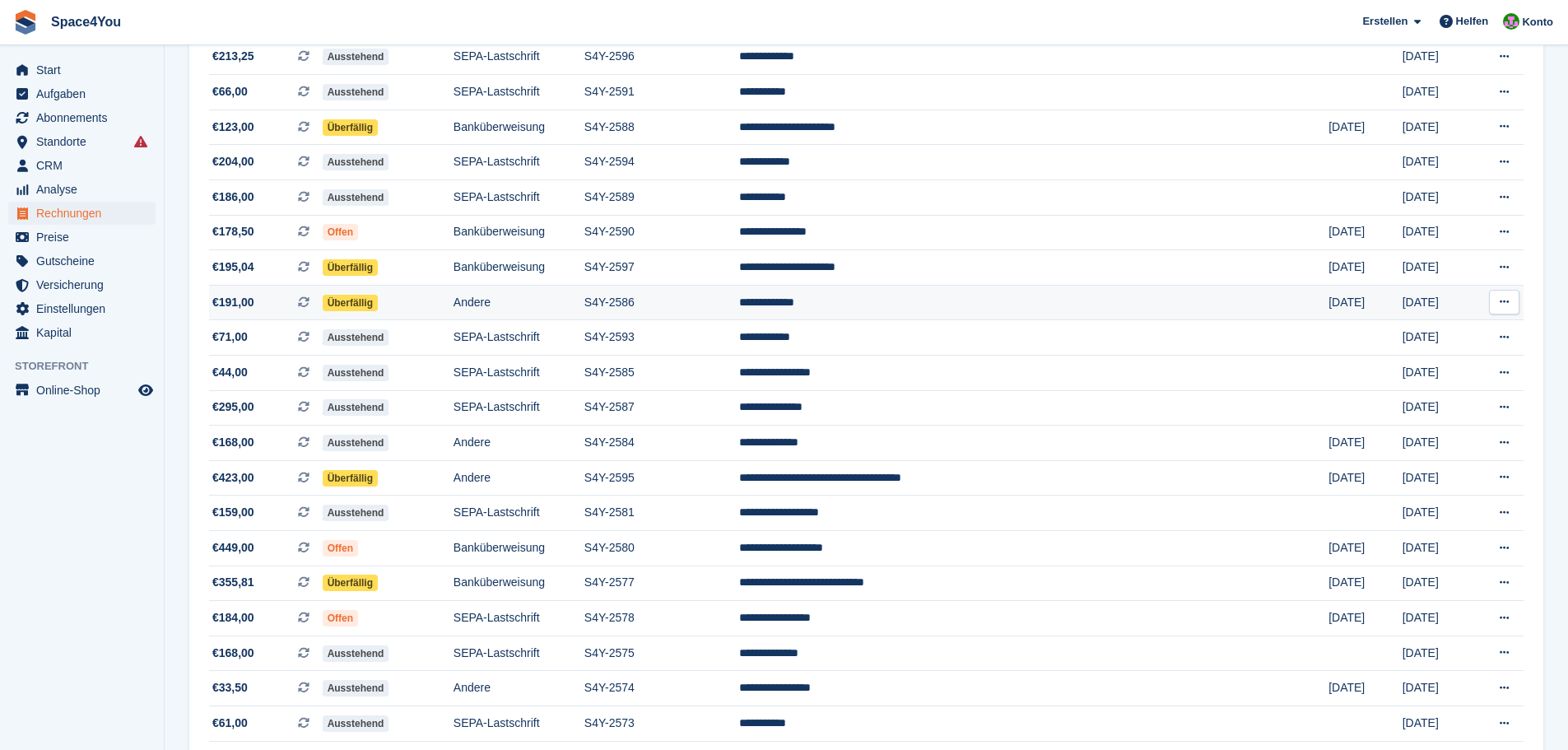
click at [286, 298] on span "€191,00 Dies ist eine wiederkehrende Abonnementrechnung." at bounding box center [266, 303] width 113 height 18
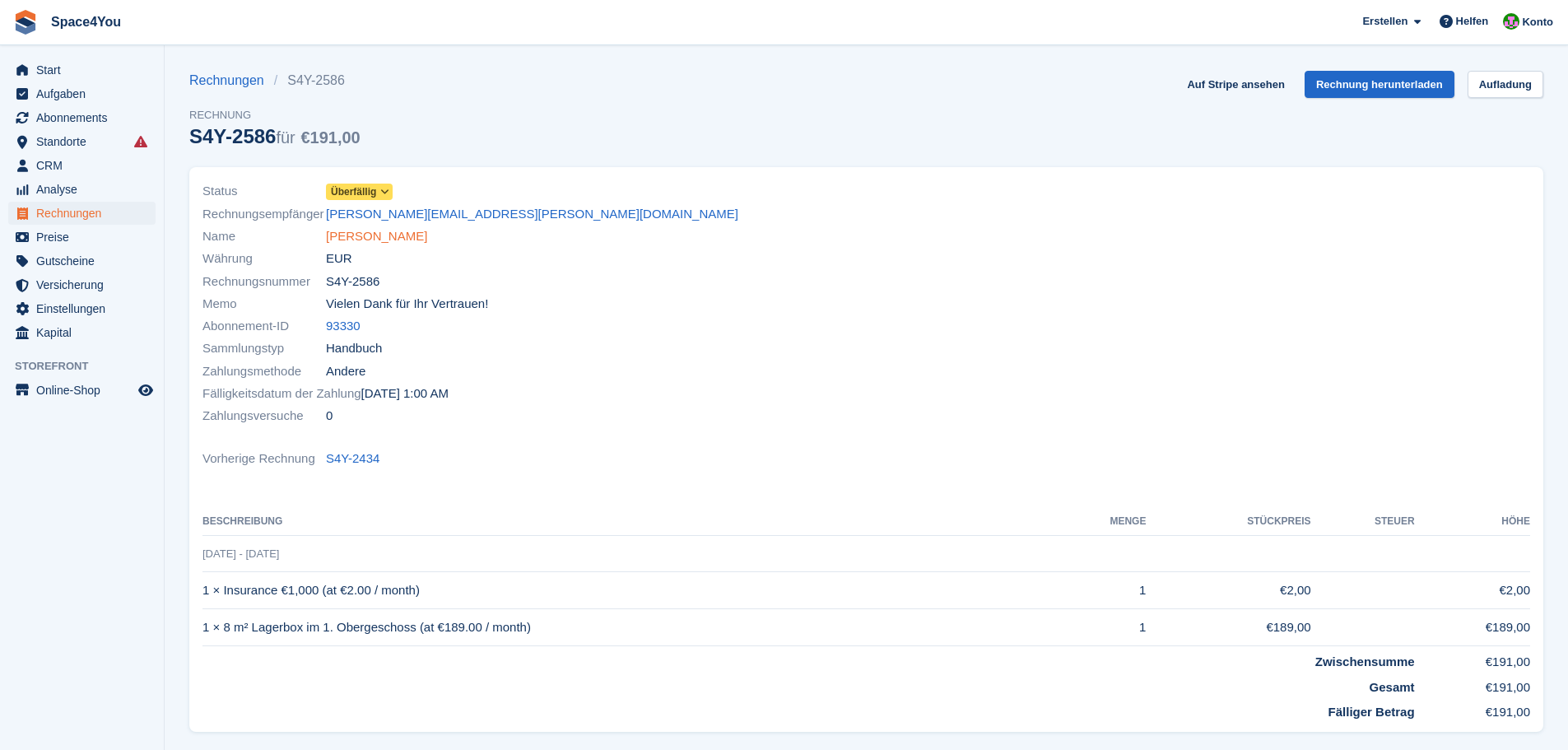
click at [345, 238] on link "[PERSON_NAME]" at bounding box center [377, 236] width 102 height 19
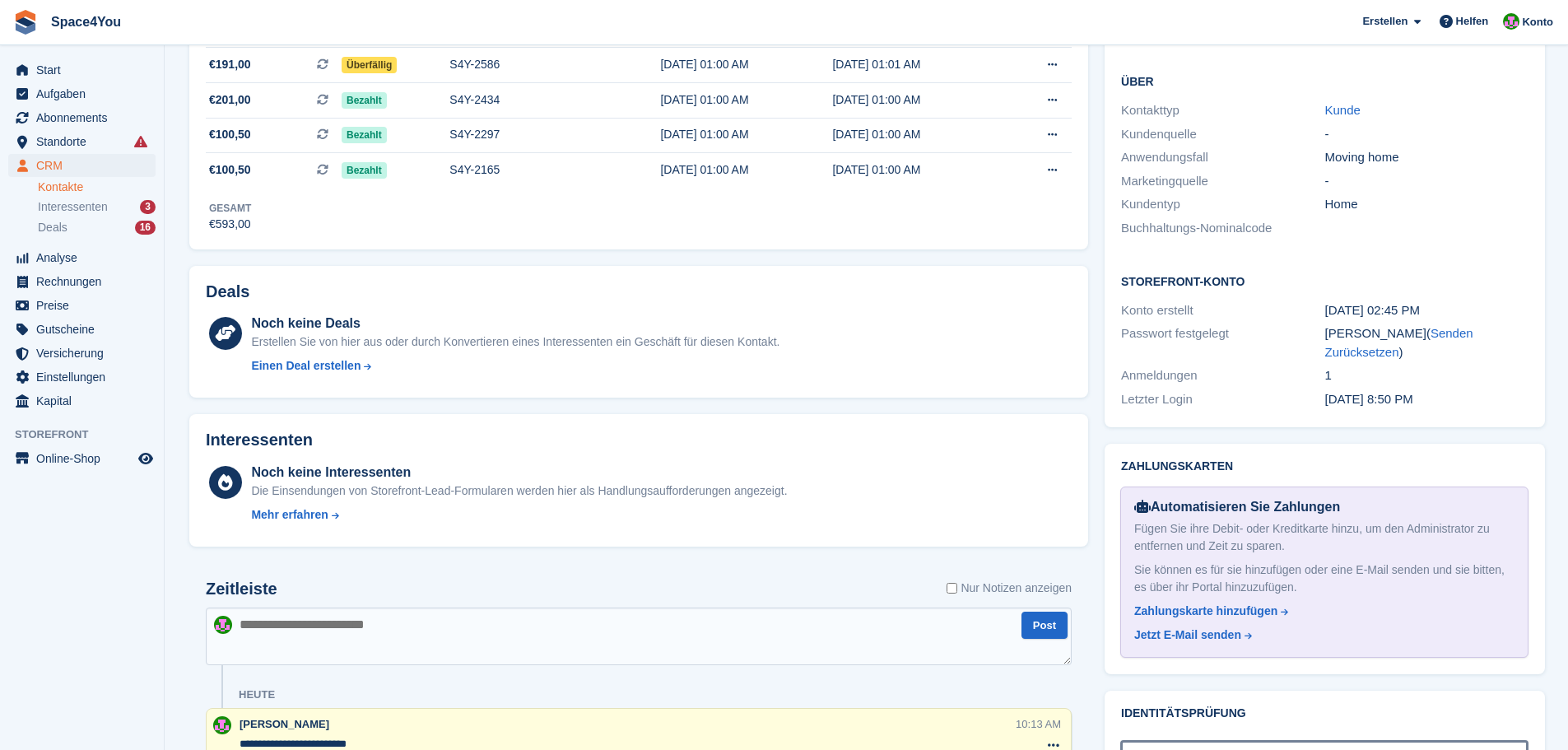
scroll to position [494, 0]
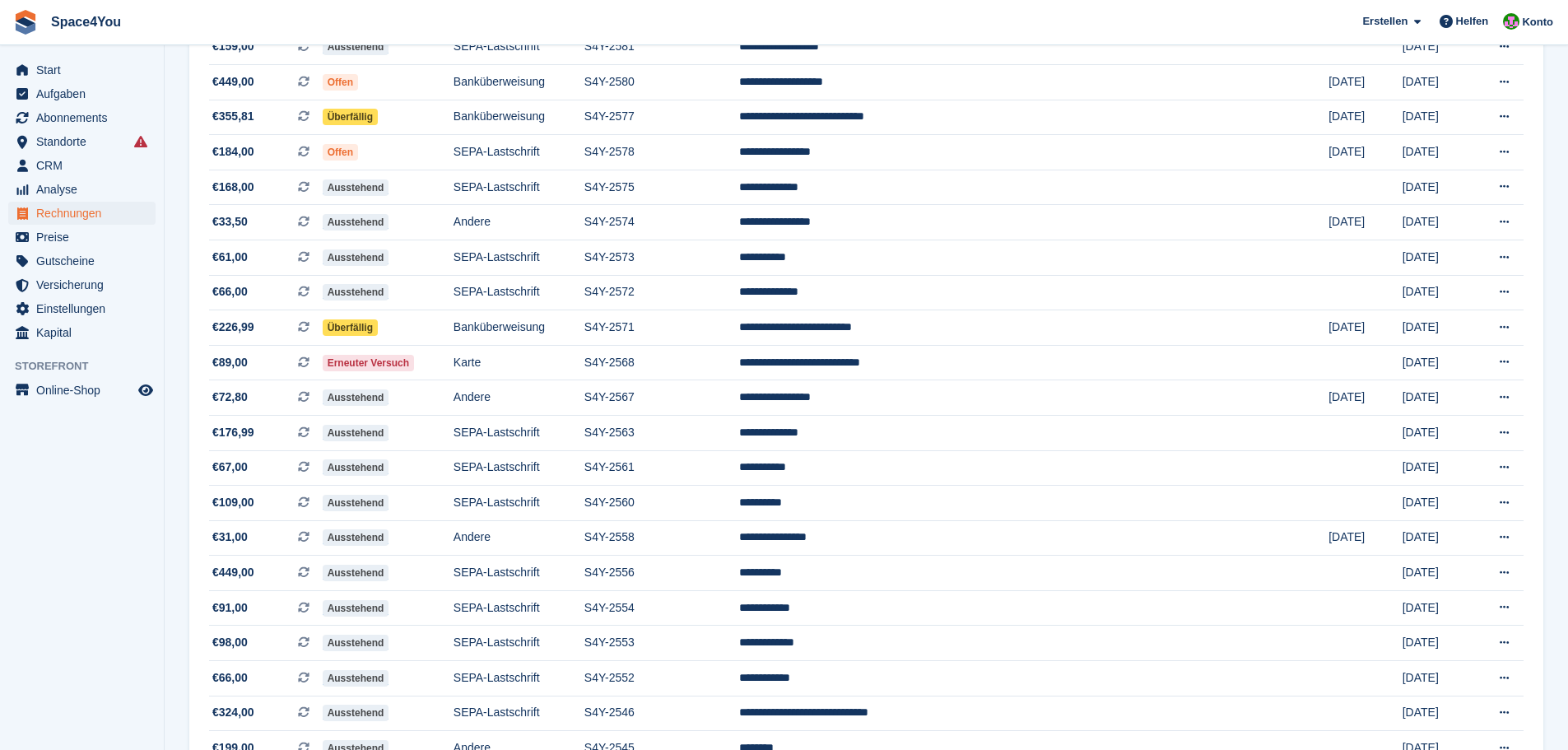
scroll to position [905, 0]
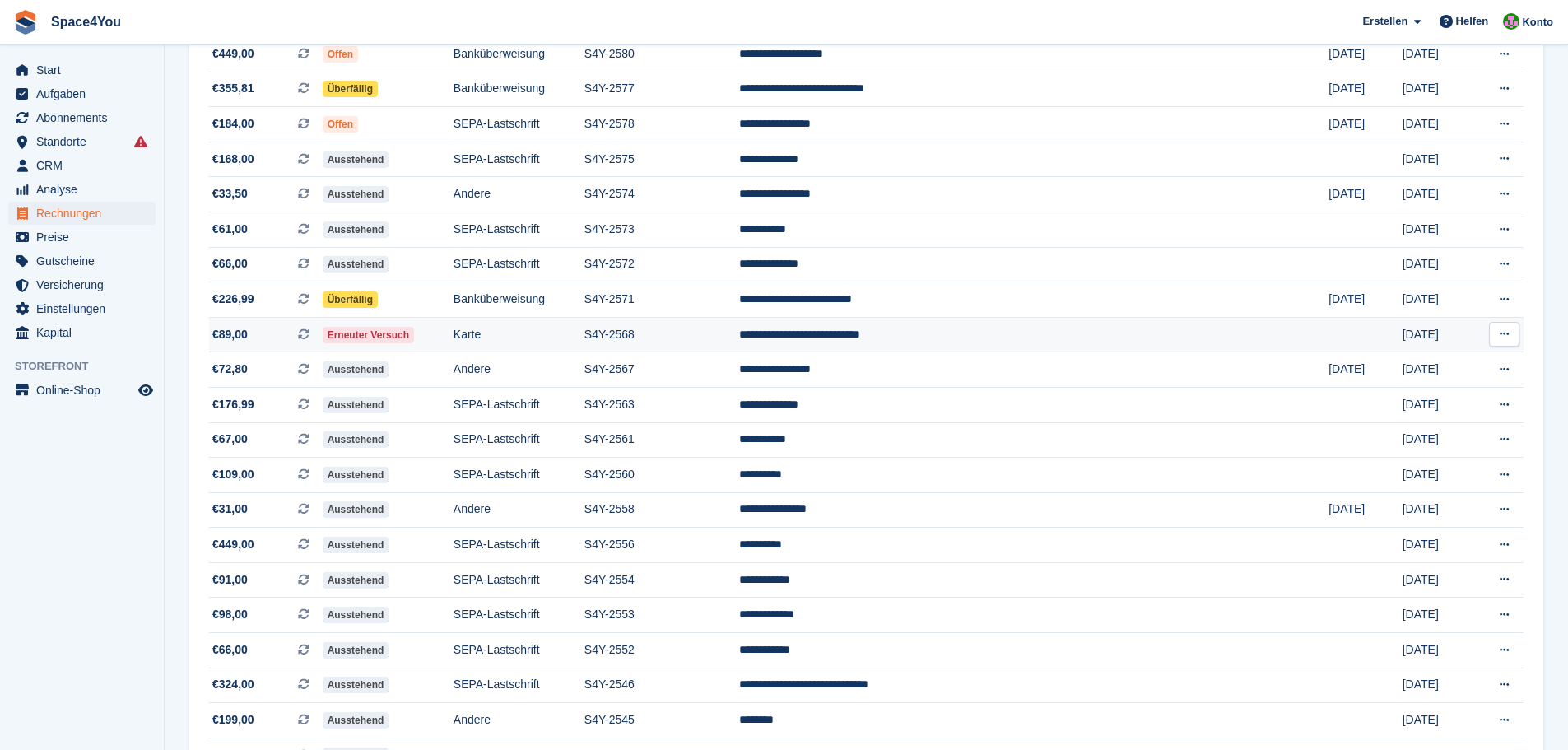
click at [262, 338] on span "€89,00 Dies ist eine wiederkehrende Abonnementrechnung." at bounding box center [266, 335] width 113 height 18
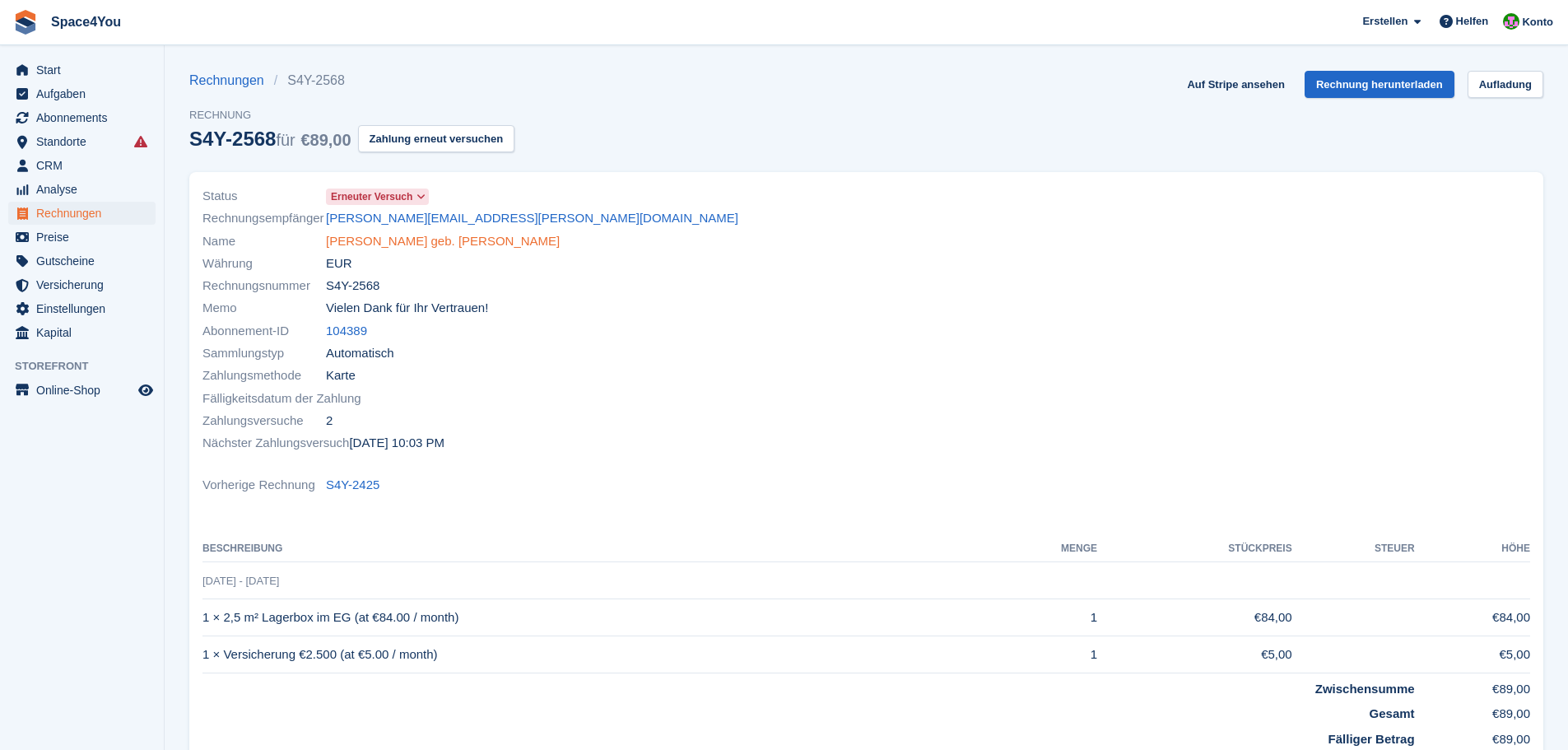
click at [350, 238] on link "Alexander Hepfinger geb. Volm" at bounding box center [443, 241] width 233 height 19
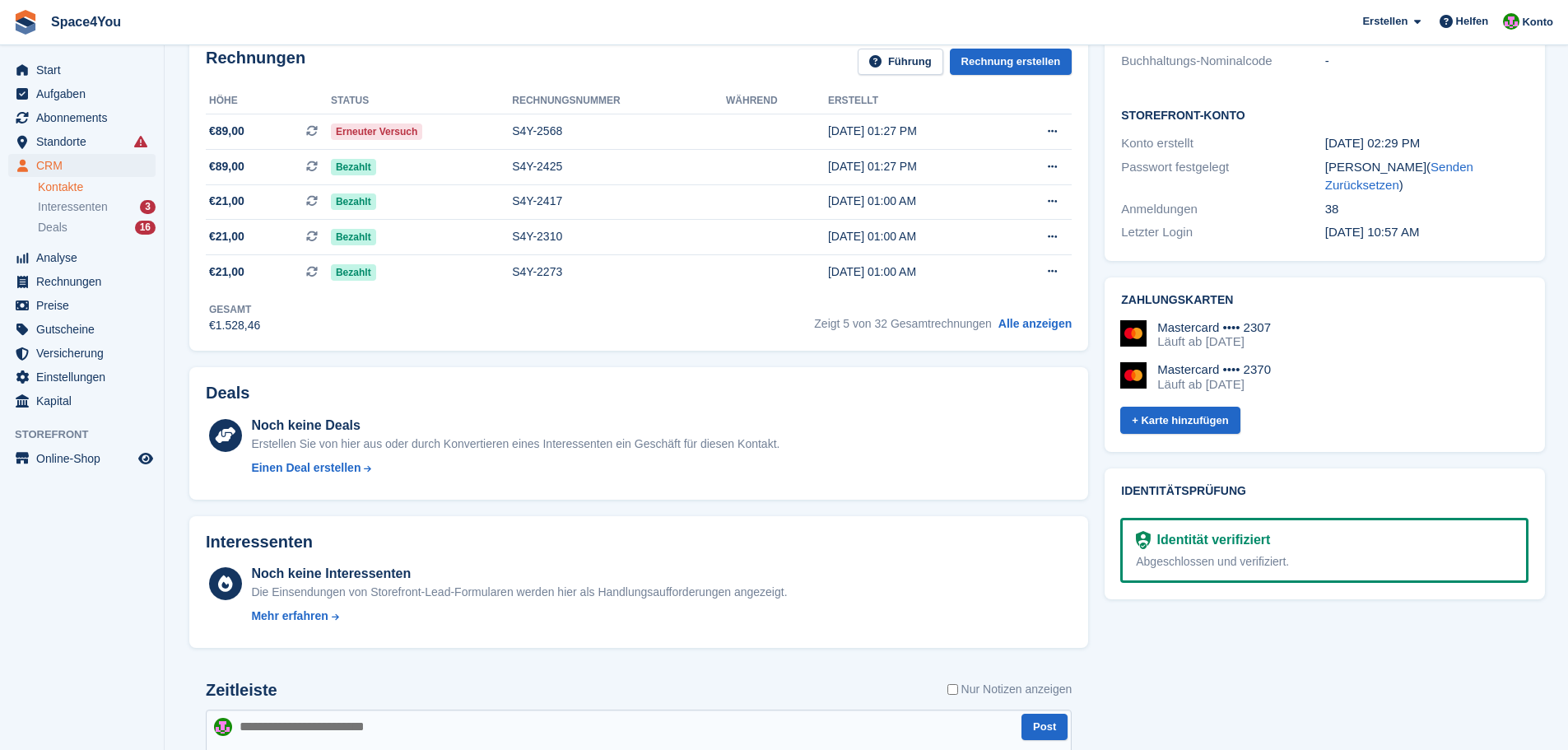
scroll to position [740, 0]
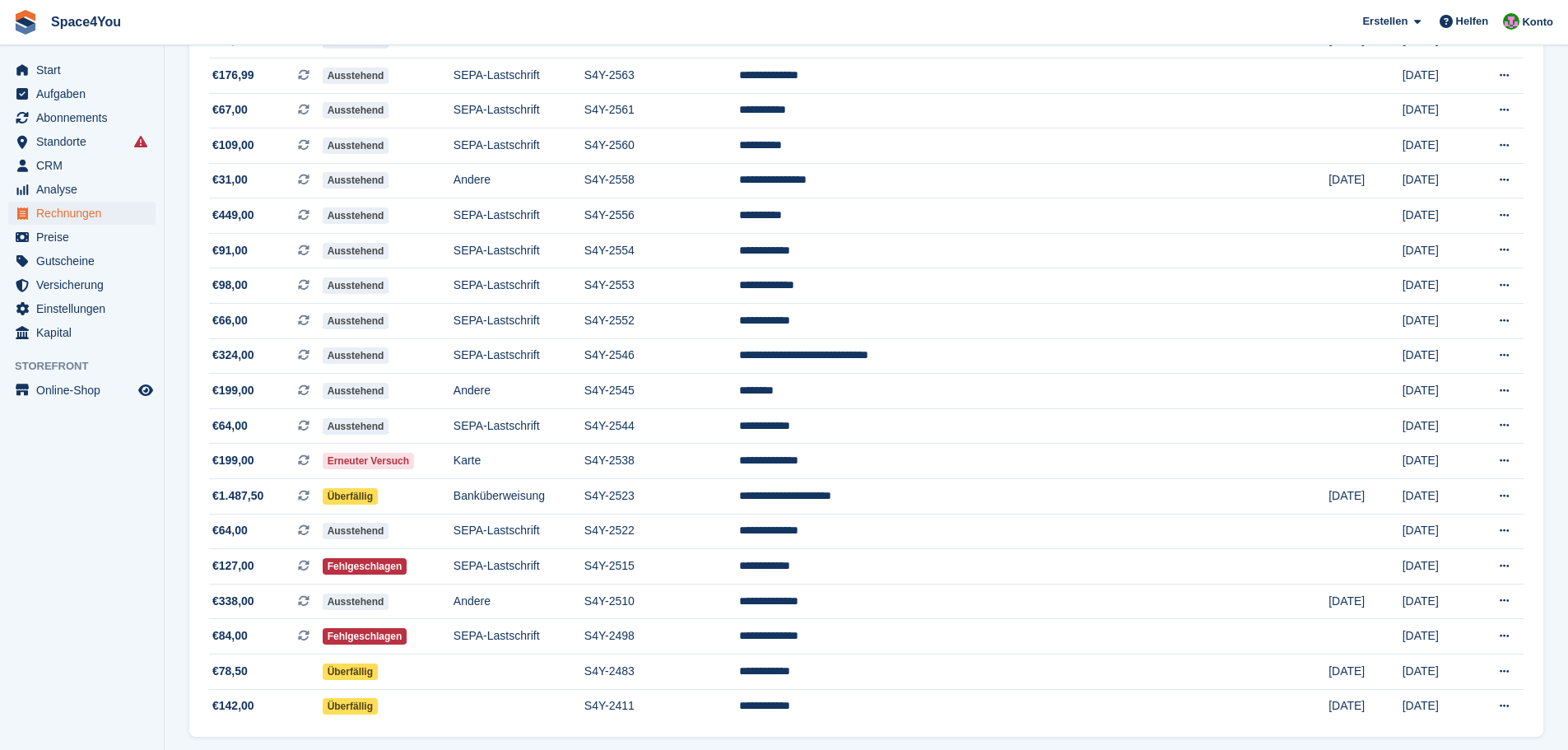
scroll to position [1290, 0]
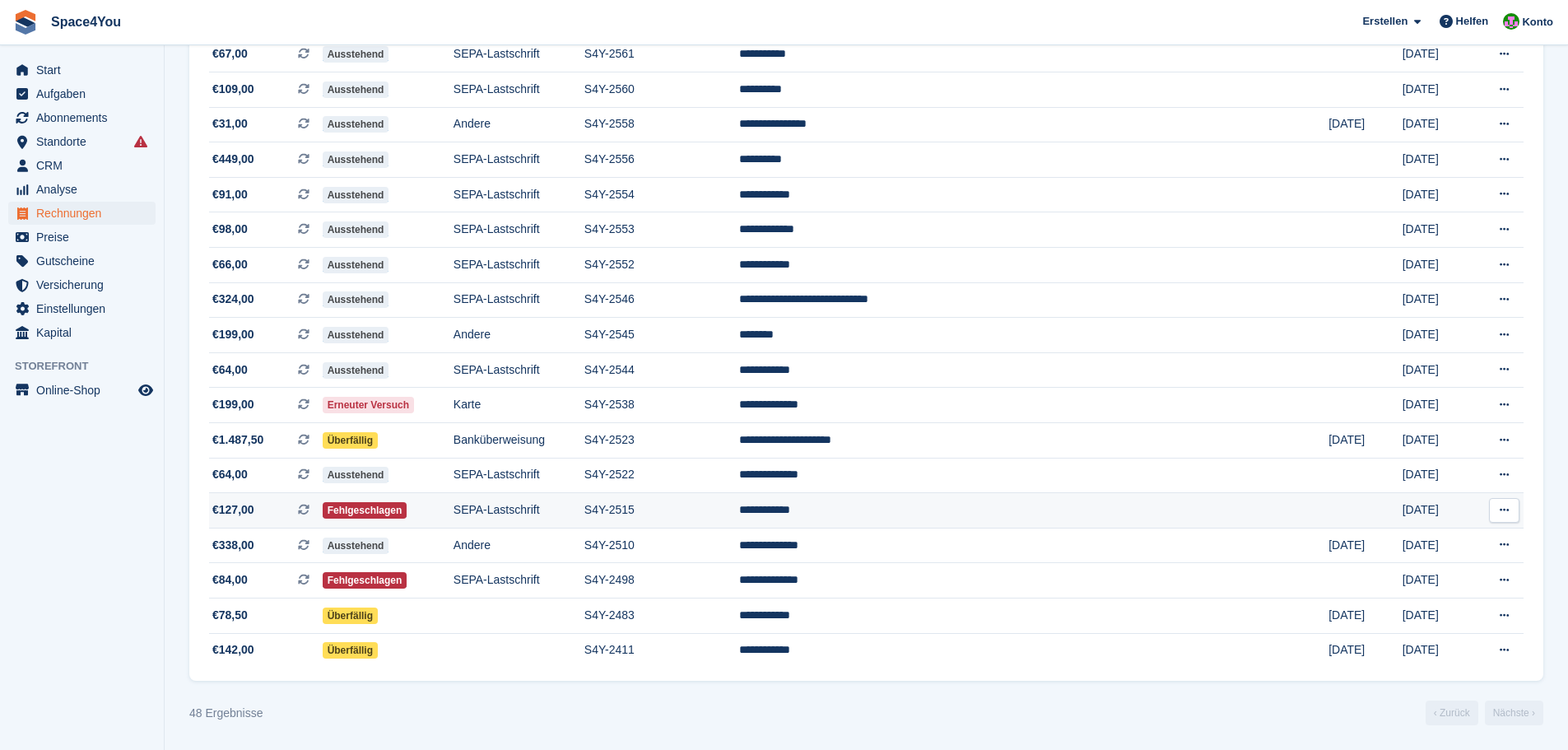
click at [266, 521] on td "€127,00 Dies ist eine wiederkehrende Abonnementrechnung." at bounding box center [266, 511] width 113 height 35
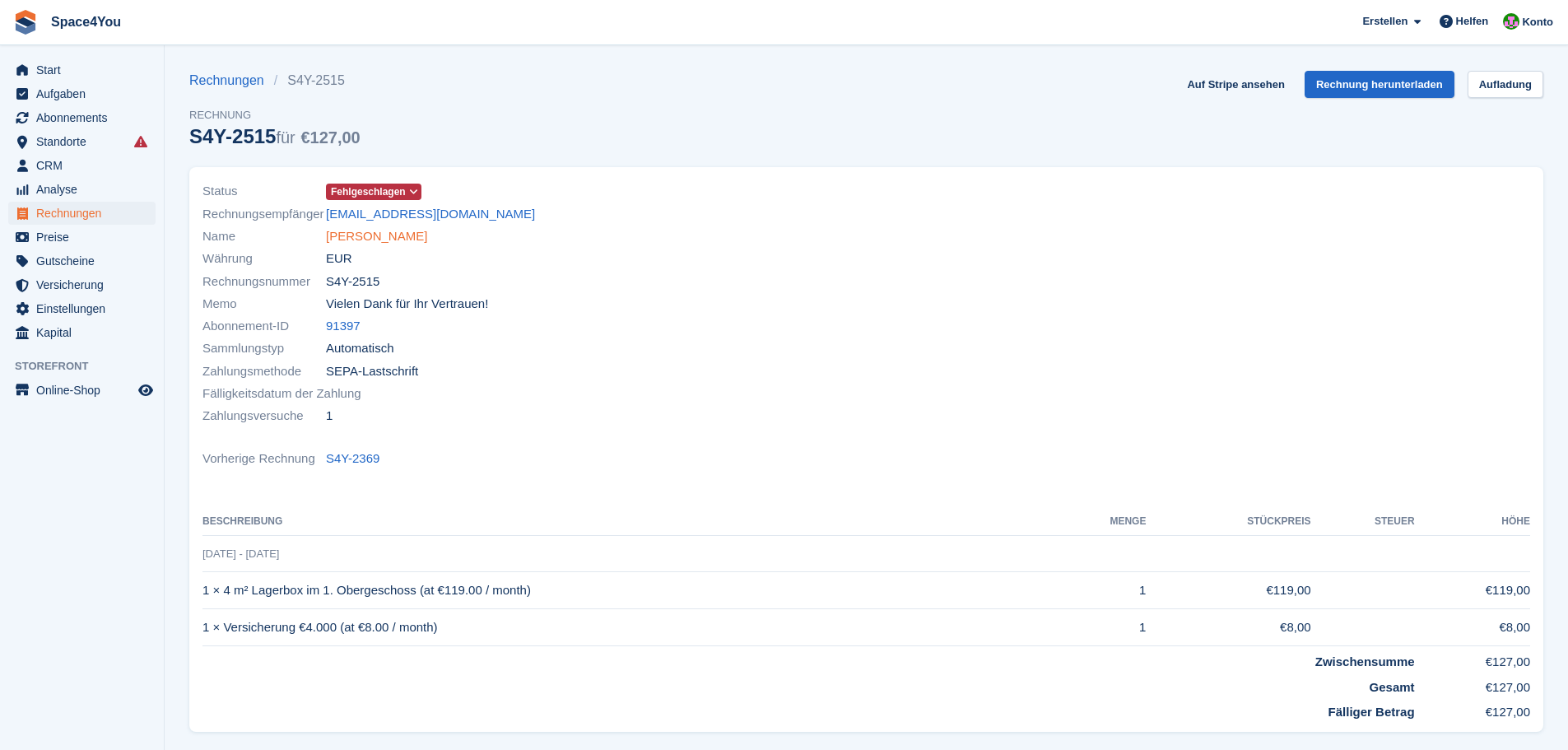
click at [343, 229] on link "[PERSON_NAME]" at bounding box center [377, 236] width 102 height 19
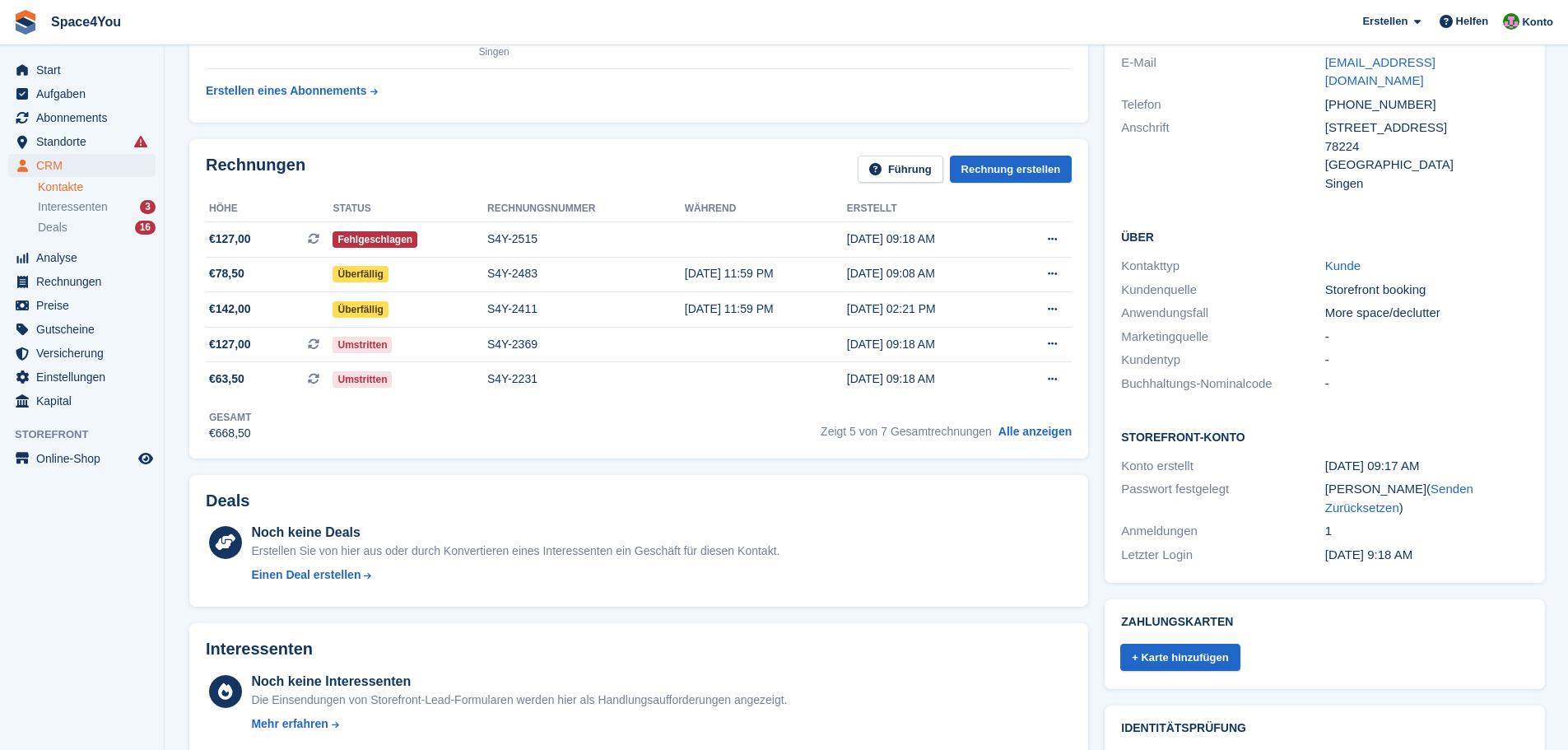
scroll to position [494, 0]
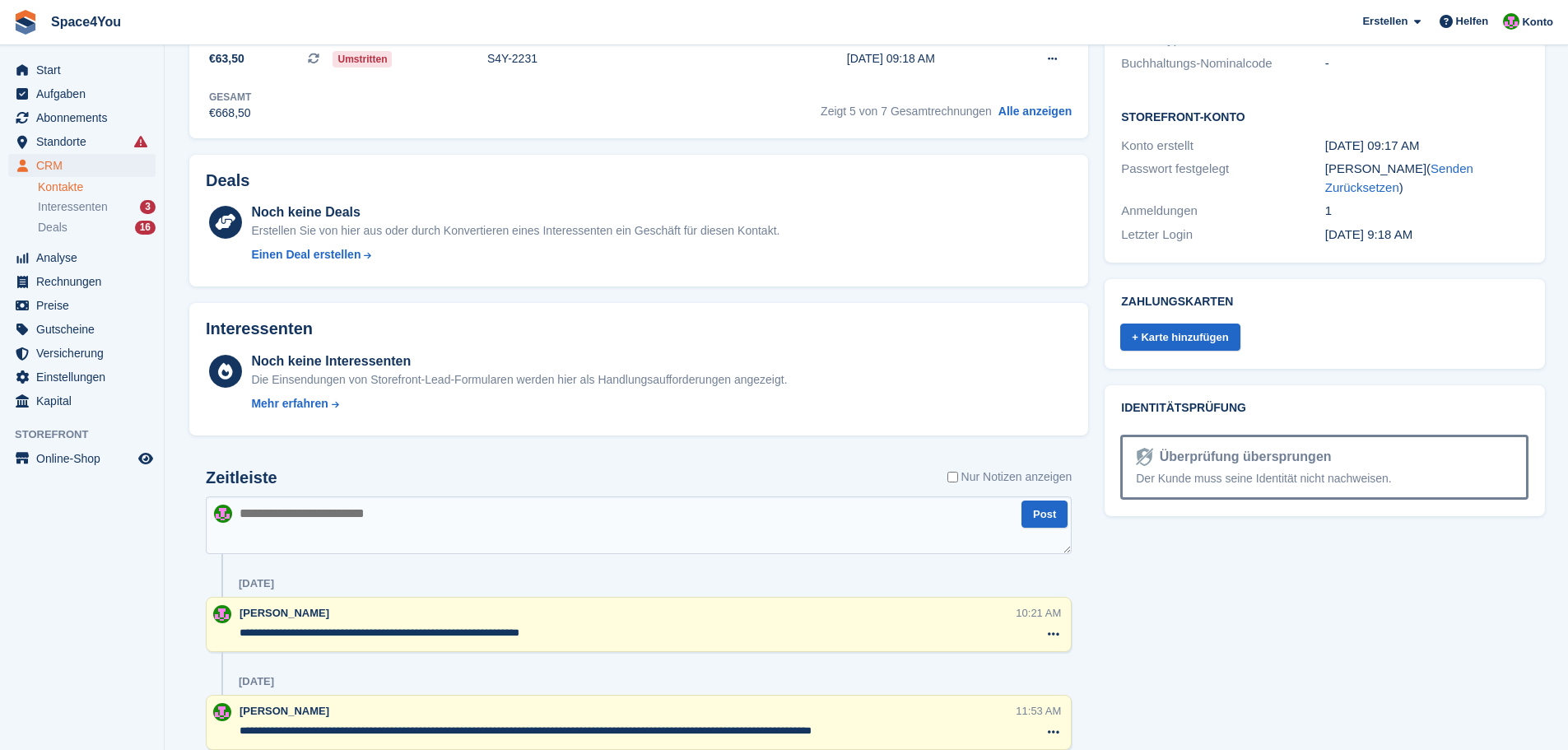
click at [379, 494] on div "Zeitleiste Nur Notizen anzeigen" at bounding box center [639, 481] width 866 height 28
click at [386, 510] on textarea at bounding box center [639, 524] width 866 height 58
type textarea "**********"
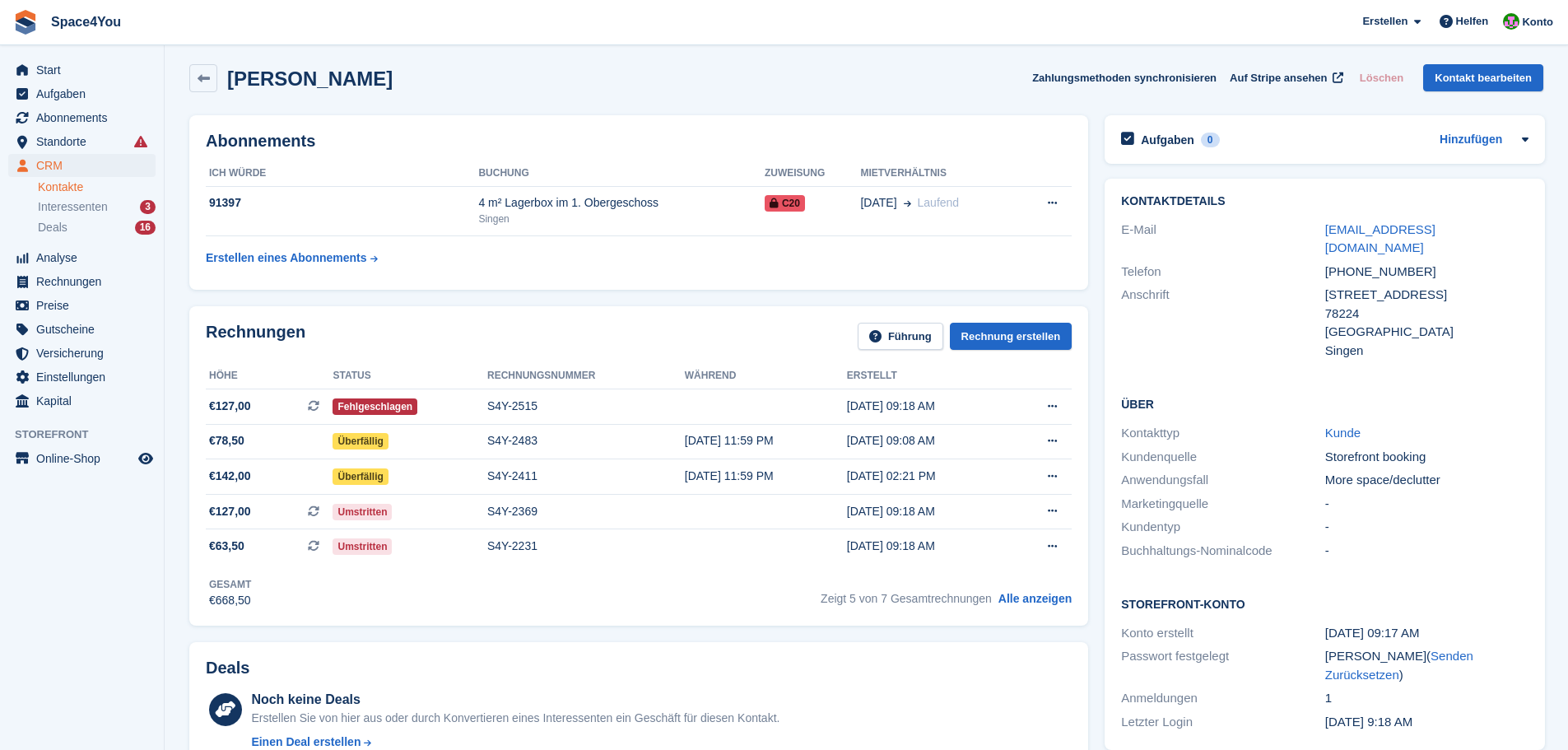
scroll to position [0, 0]
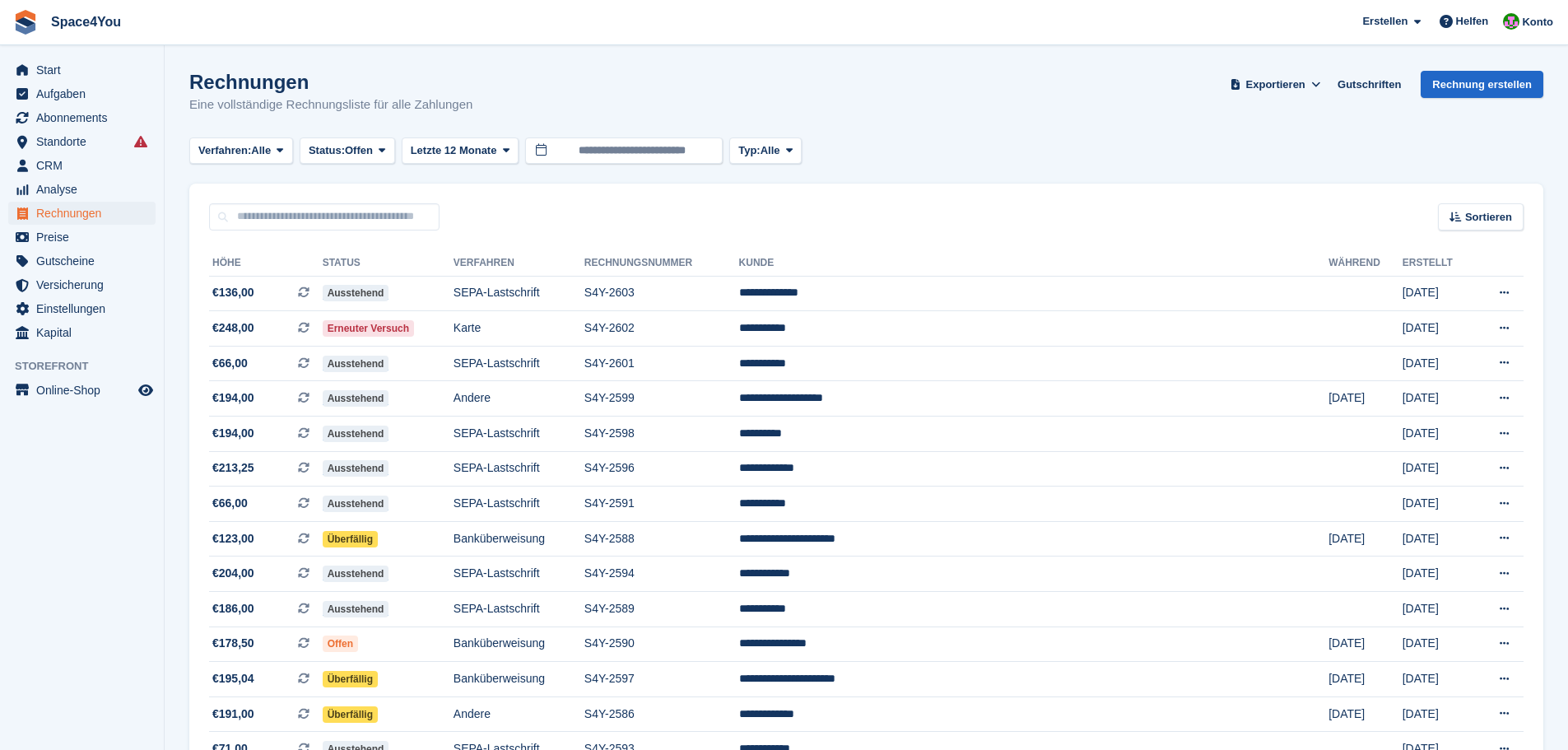
scroll to position [1290, 0]
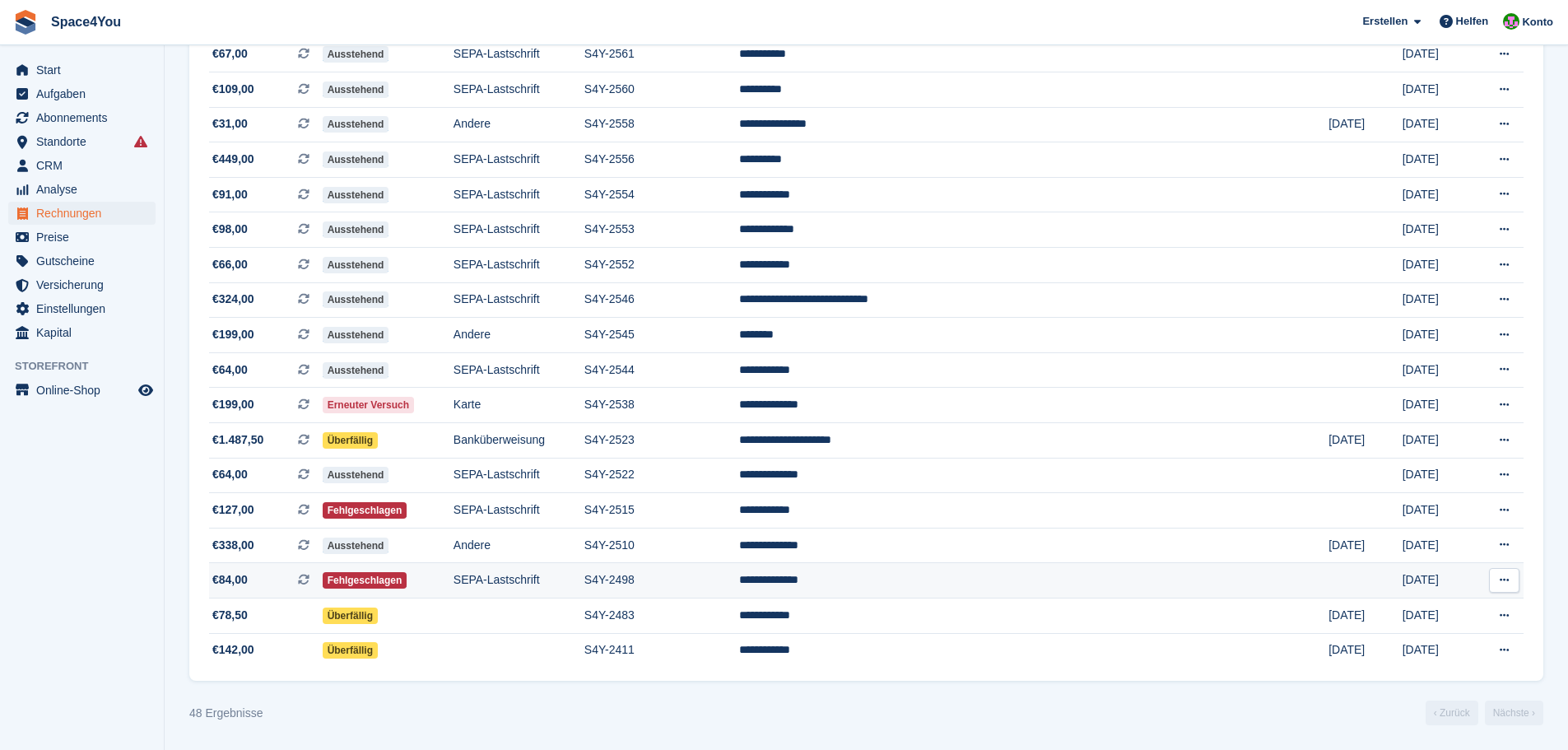
click at [237, 576] on span "€84,00" at bounding box center [230, 580] width 35 height 18
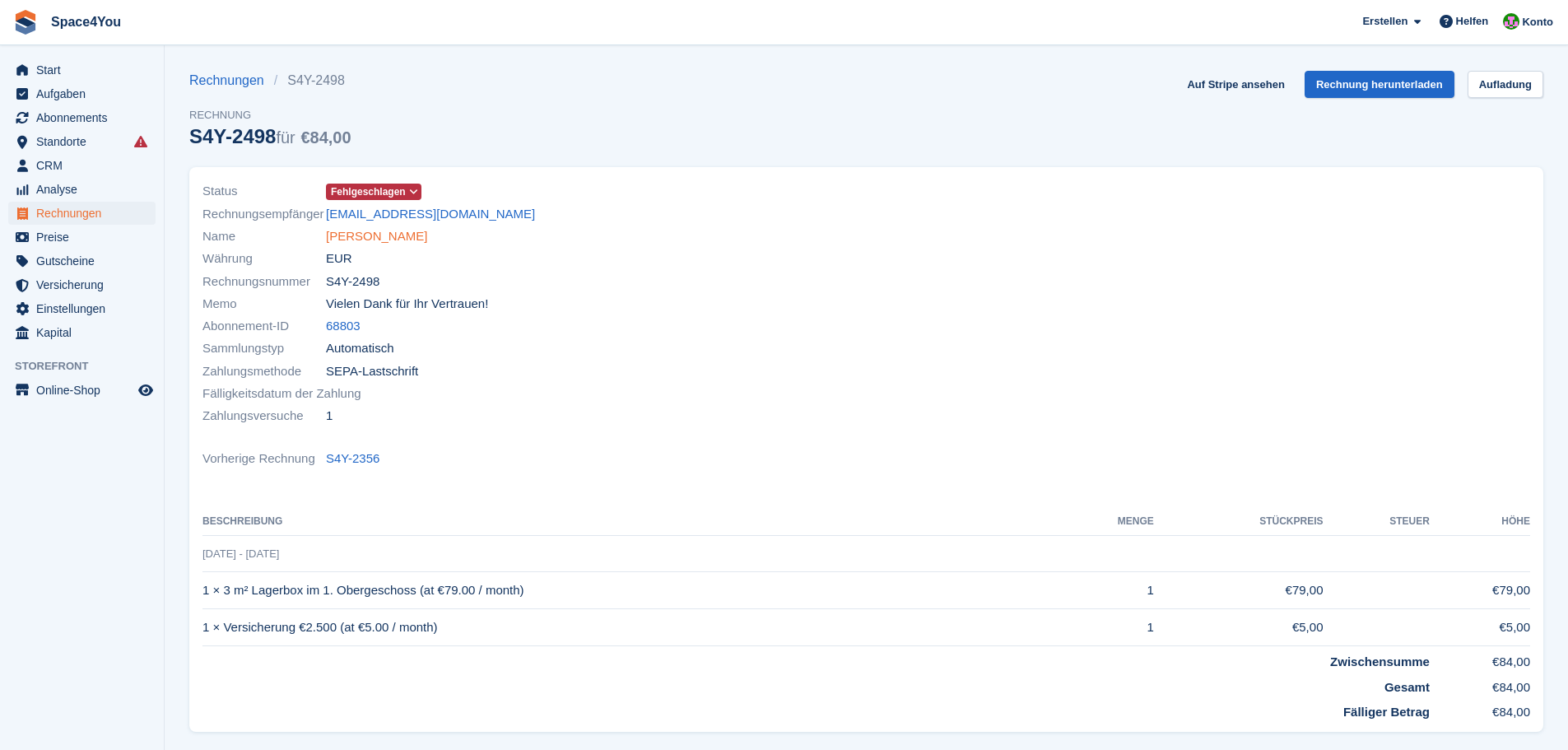
click at [356, 245] on link "[PERSON_NAME]" at bounding box center [377, 236] width 102 height 19
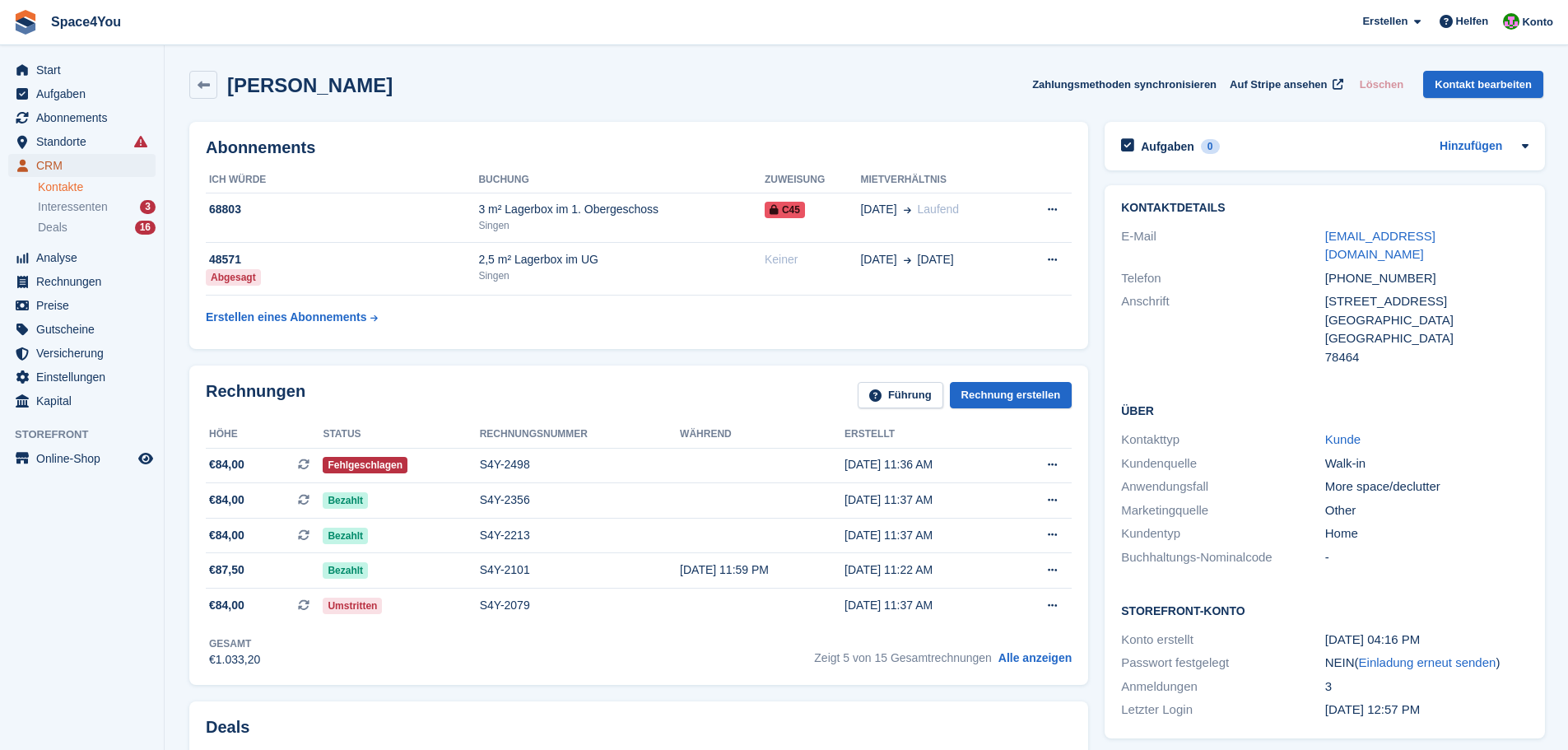
click at [67, 170] on span "CRM" at bounding box center [85, 166] width 99 height 23
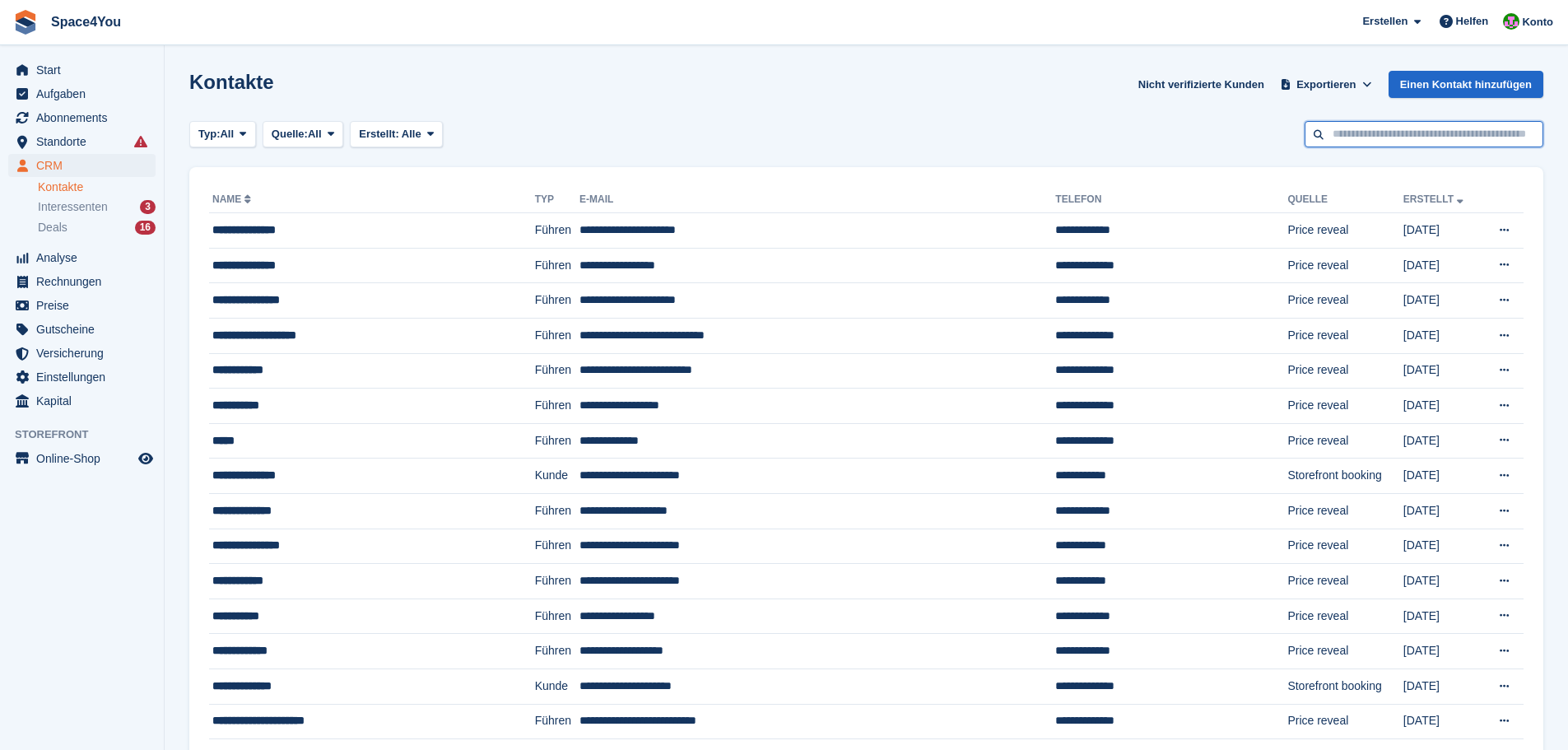
click at [1393, 134] on input "text" at bounding box center [1423, 135] width 238 height 27
type input "******"
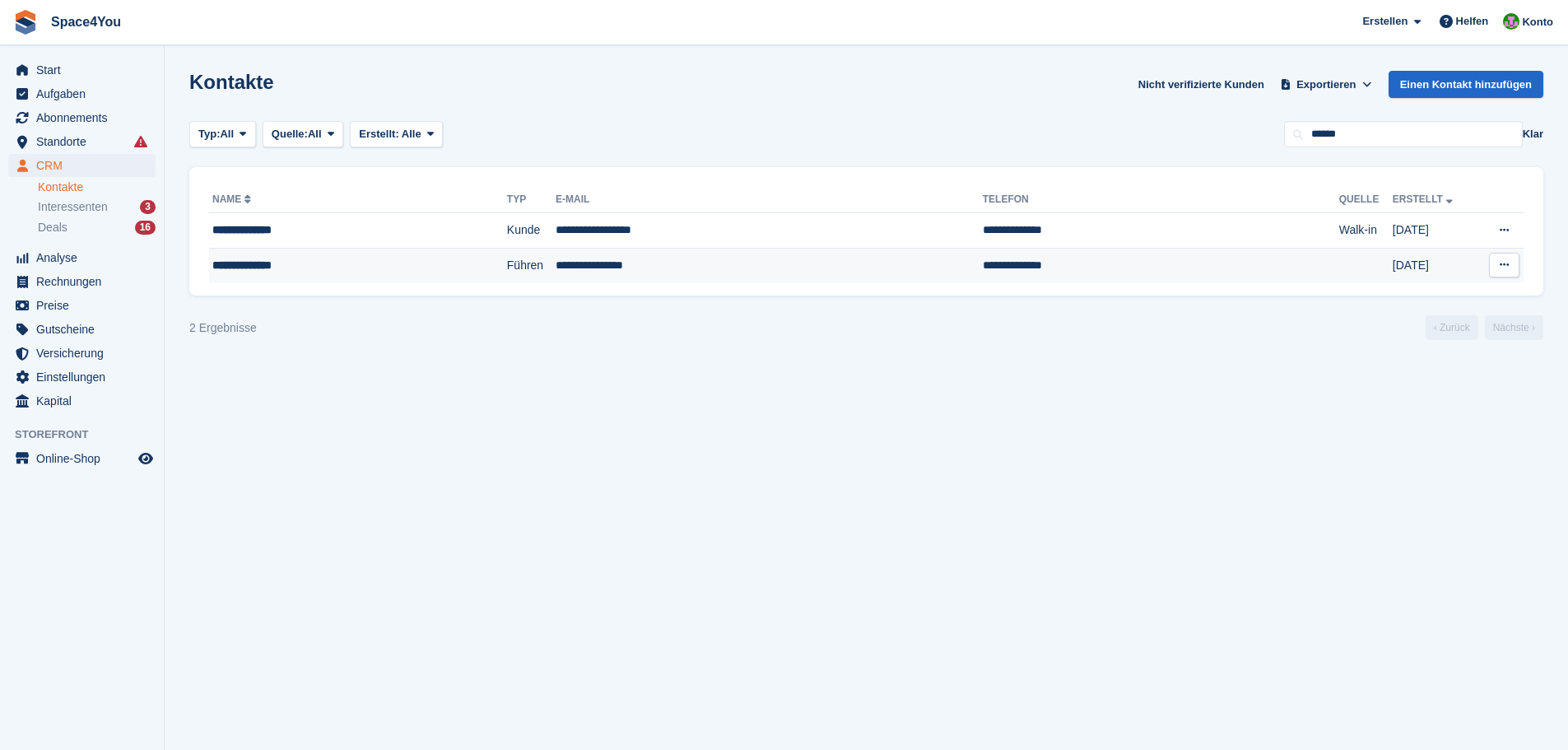
click at [298, 271] on div "**********" at bounding box center [321, 266] width 220 height 18
click at [274, 242] on td "**********" at bounding box center [358, 230] width 298 height 35
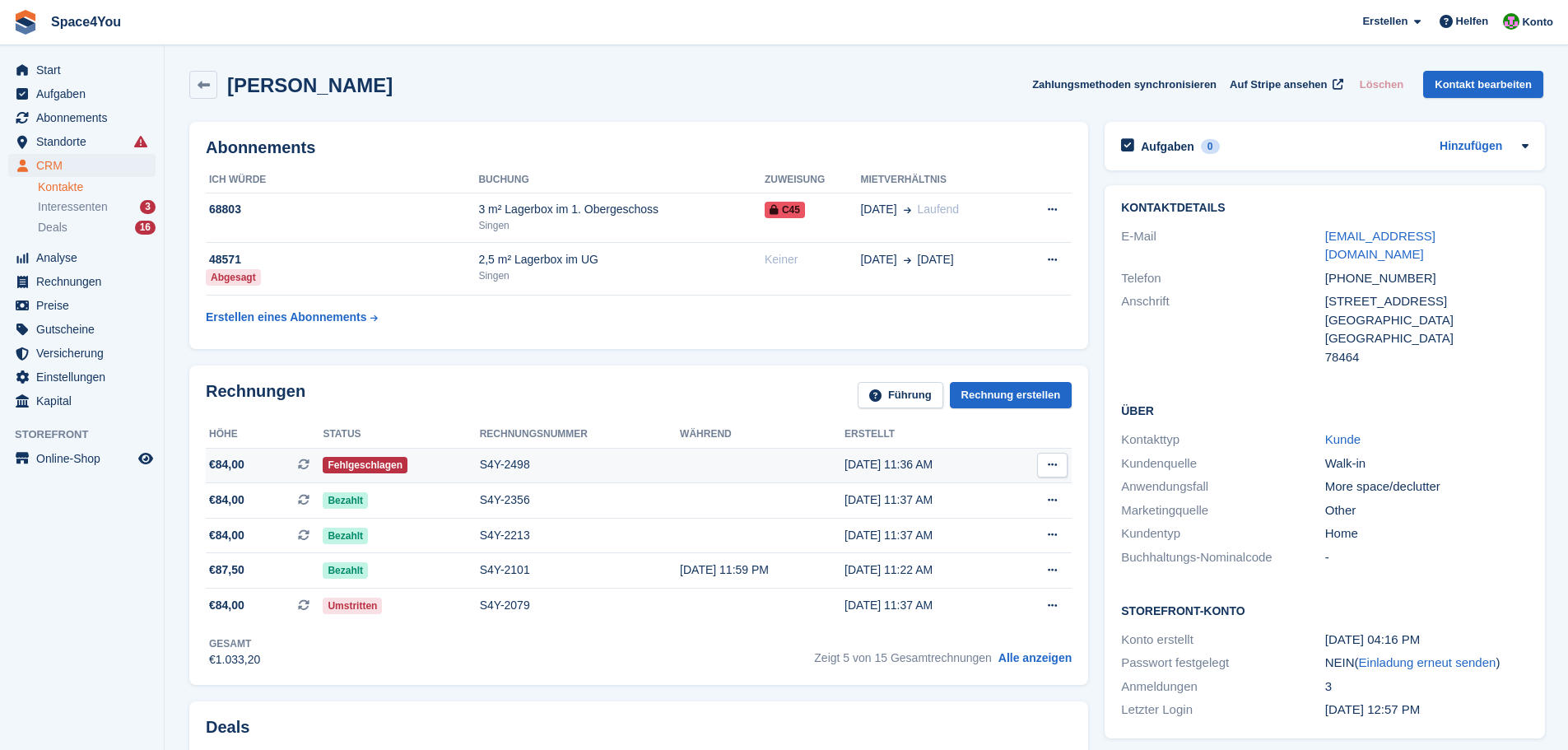
click at [530, 465] on div "S4Y-2498" at bounding box center [579, 465] width 200 height 18
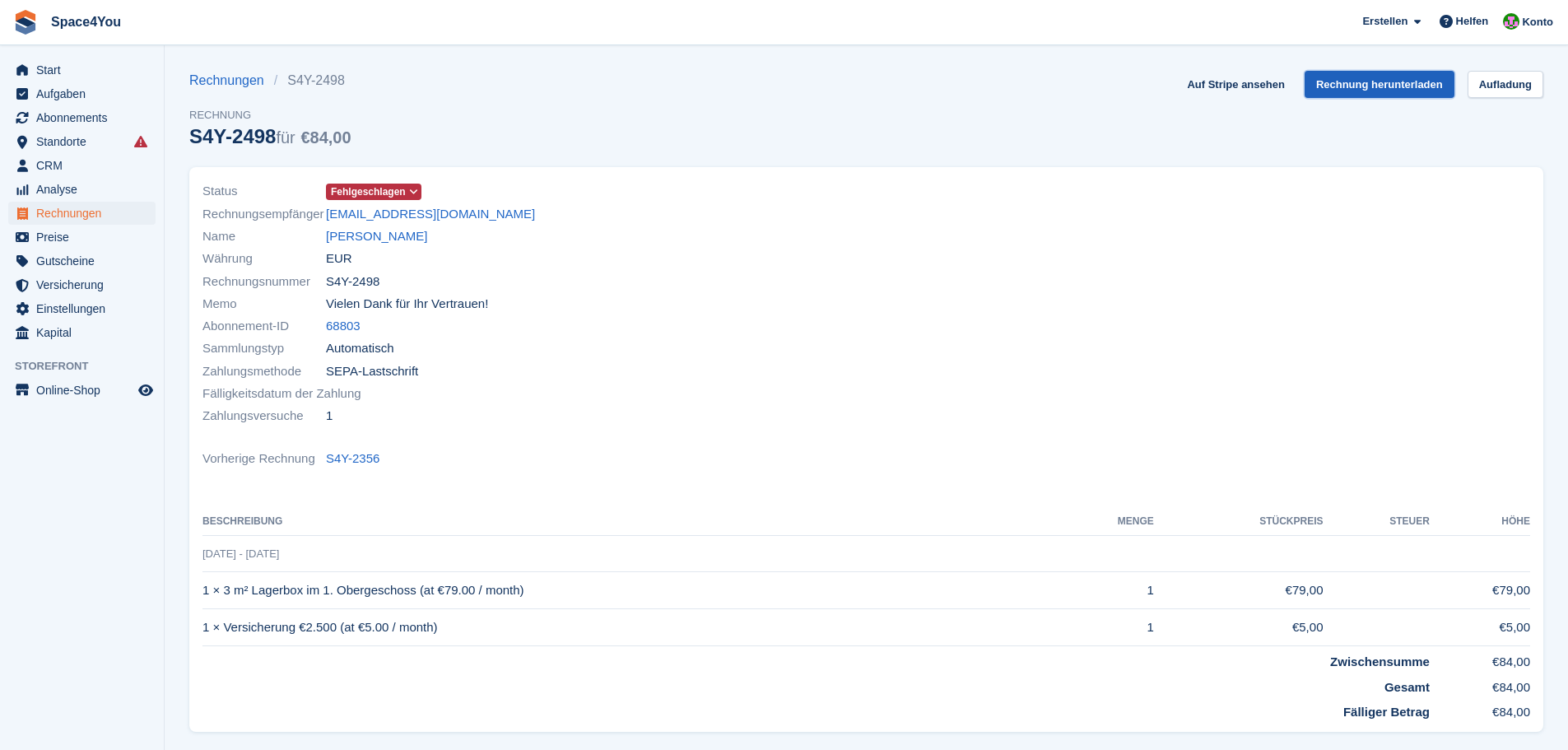
click at [1358, 94] on link "Rechnung herunterladen" at bounding box center [1378, 84] width 149 height 27
click at [536, 236] on div "Name Oliver Kotulla" at bounding box center [530, 236] width 655 height 22
drag, startPoint x: 466, startPoint y: 209, endPoint x: 328, endPoint y: 212, distance: 138.0
click at [328, 212] on div "Rechnungsempfänger vision-5577@web.de" at bounding box center [530, 213] width 655 height 22
copy link "vision-5577@web.de"
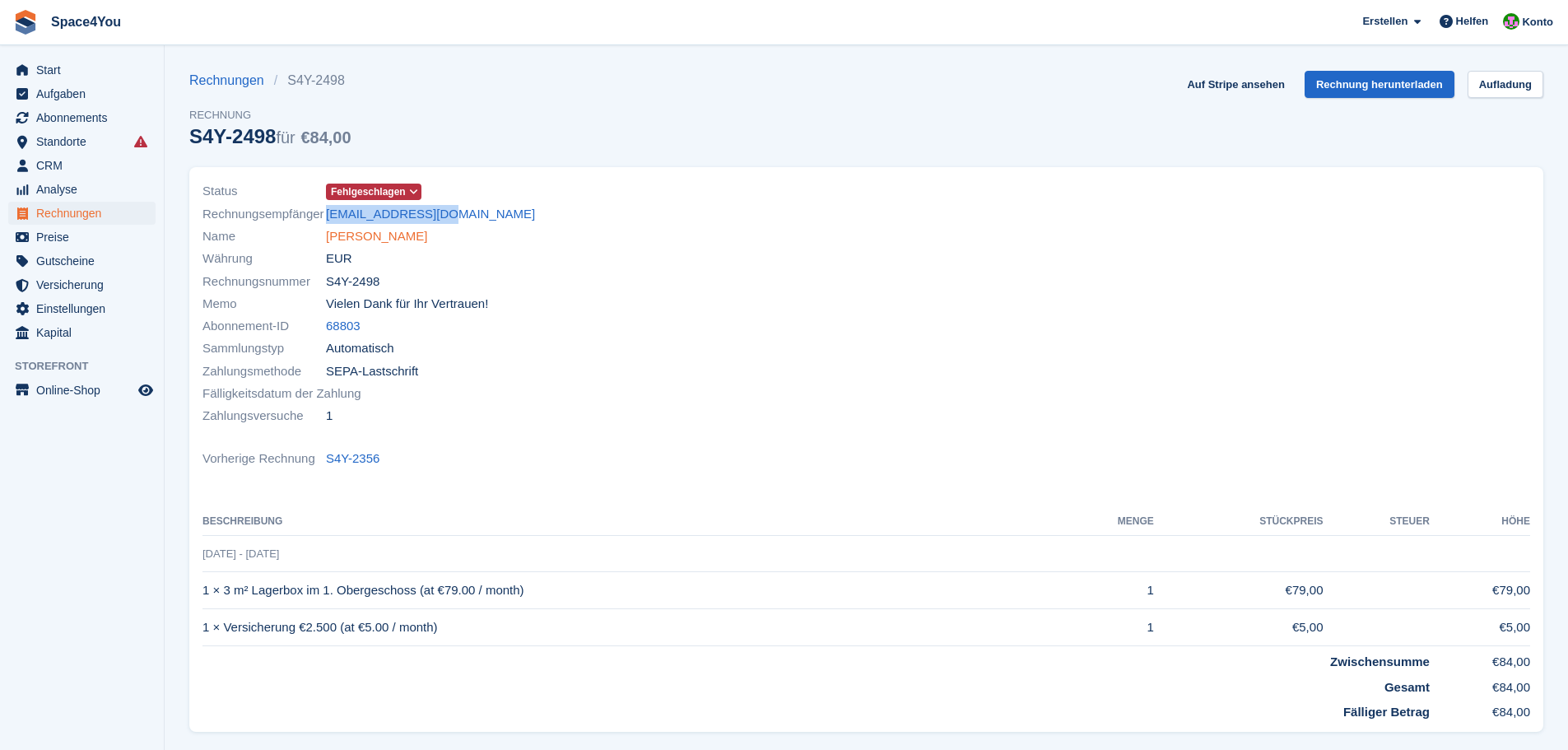
click at [375, 230] on link "[PERSON_NAME]" at bounding box center [377, 236] width 102 height 19
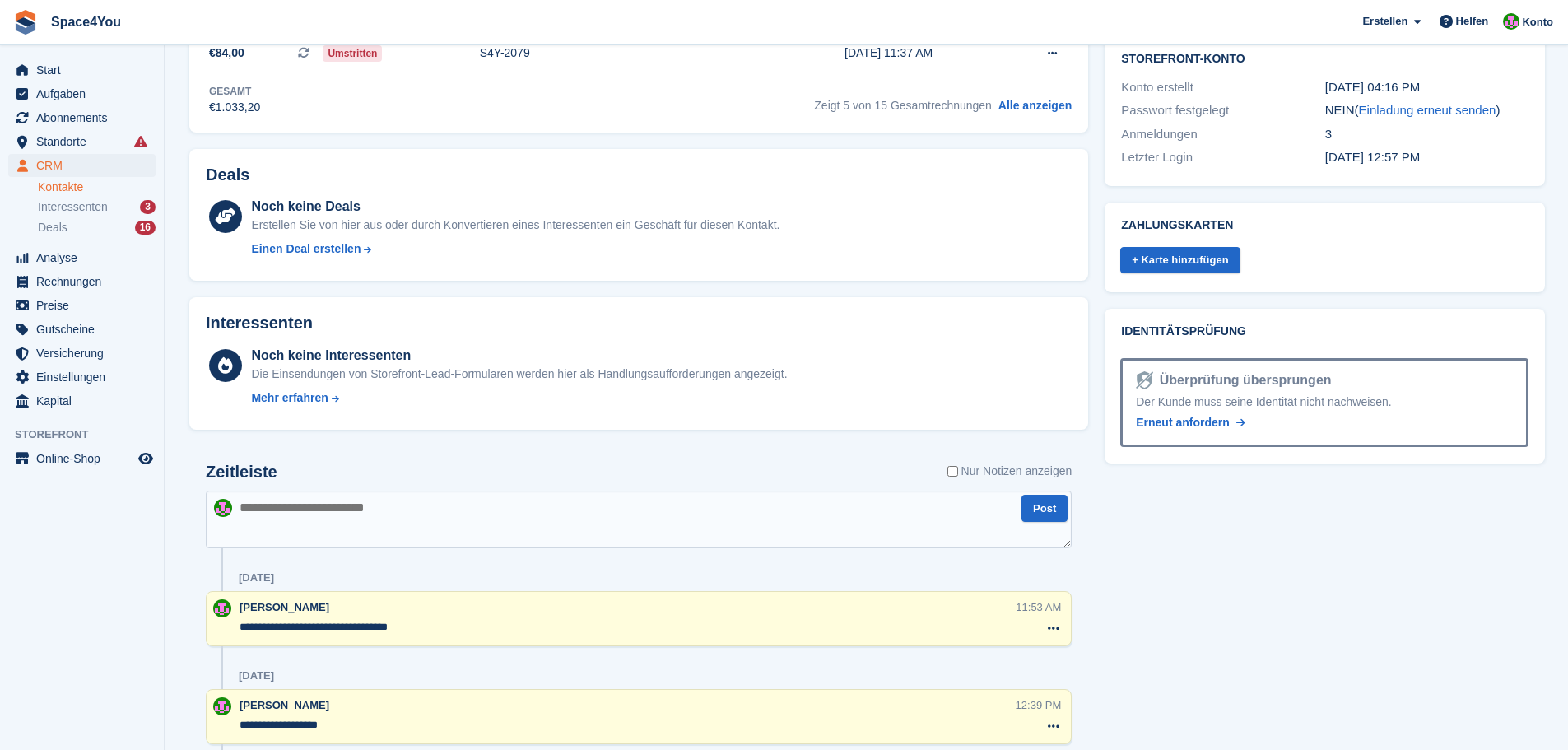
scroll to position [576, 0]
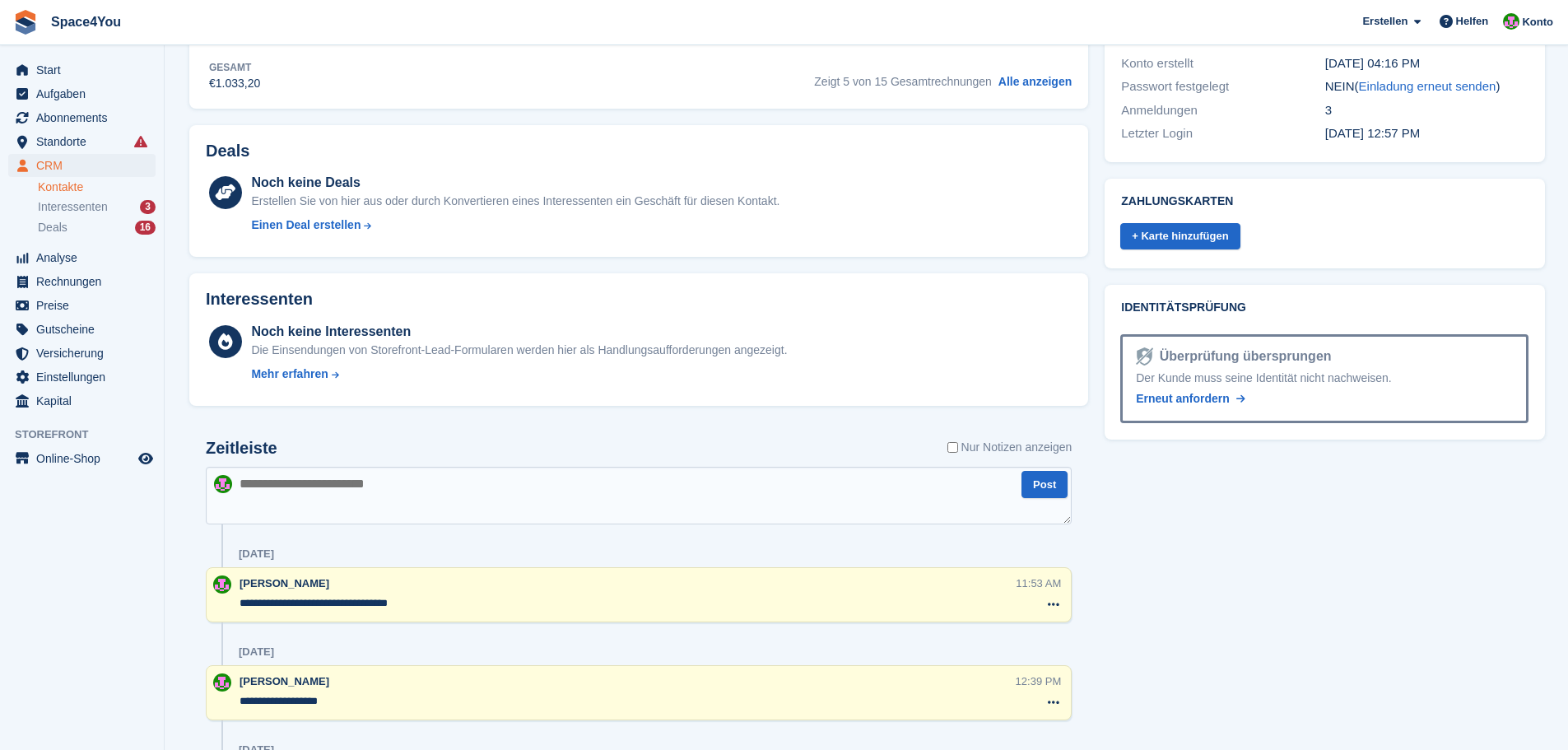
click at [384, 496] on textarea at bounding box center [639, 495] width 866 height 58
type textarea "**********"
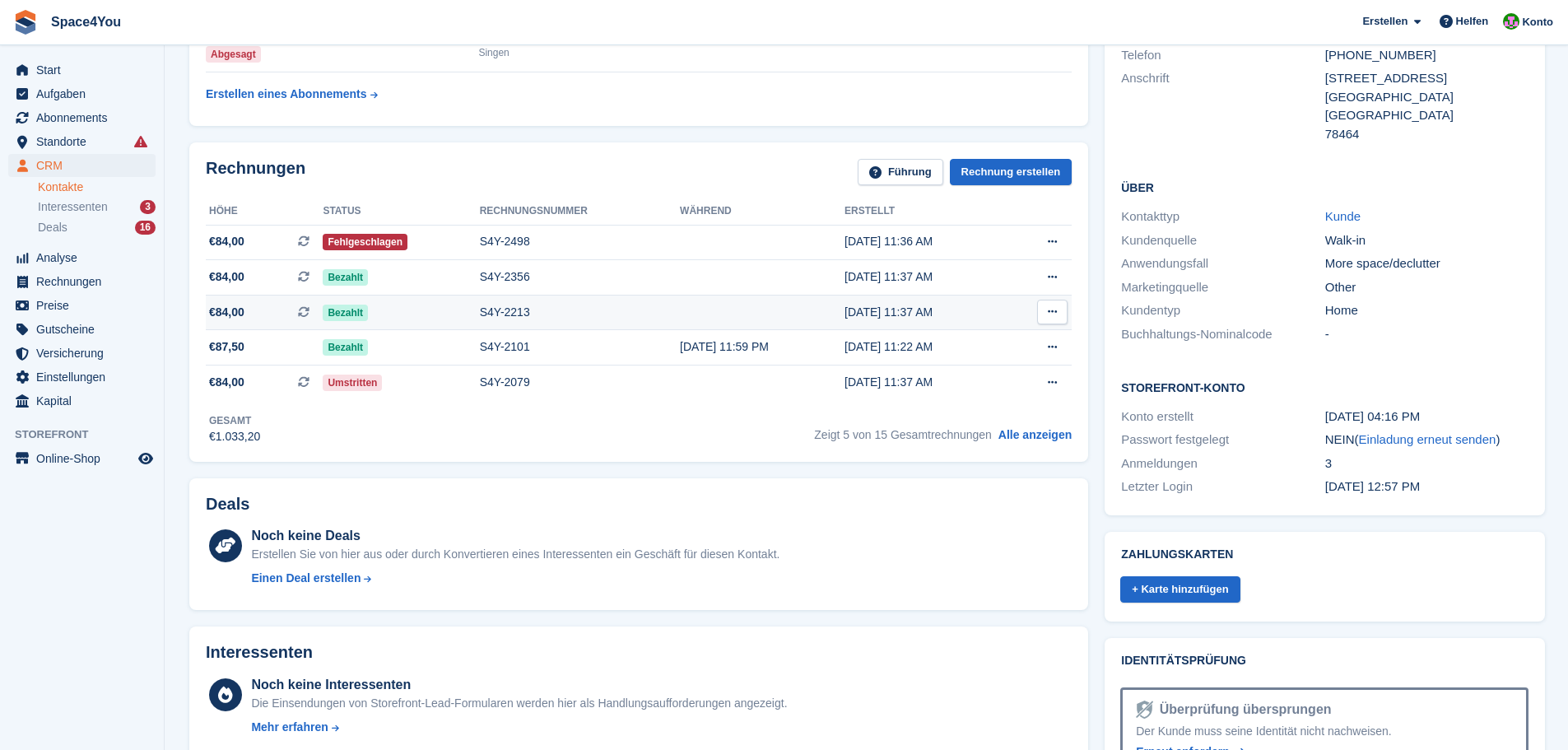
scroll to position [0, 0]
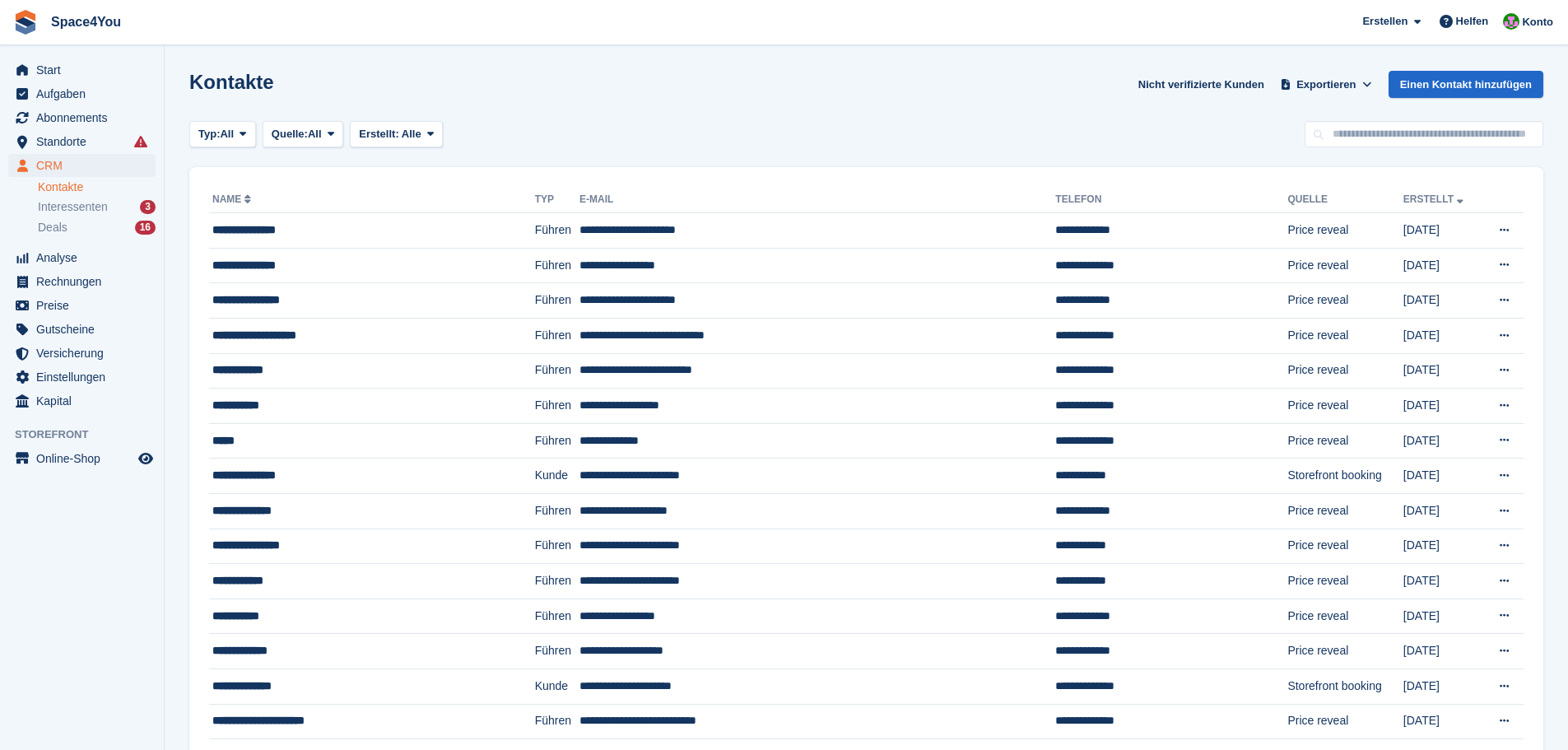
click at [104, 54] on div "Start Aufgaben Abonnements Abonnements Abonnements Preiserhöhungen NEU Preiserh…" at bounding box center [82, 232] width 164 height 361
click at [105, 61] on span "Start" at bounding box center [85, 70] width 99 height 23
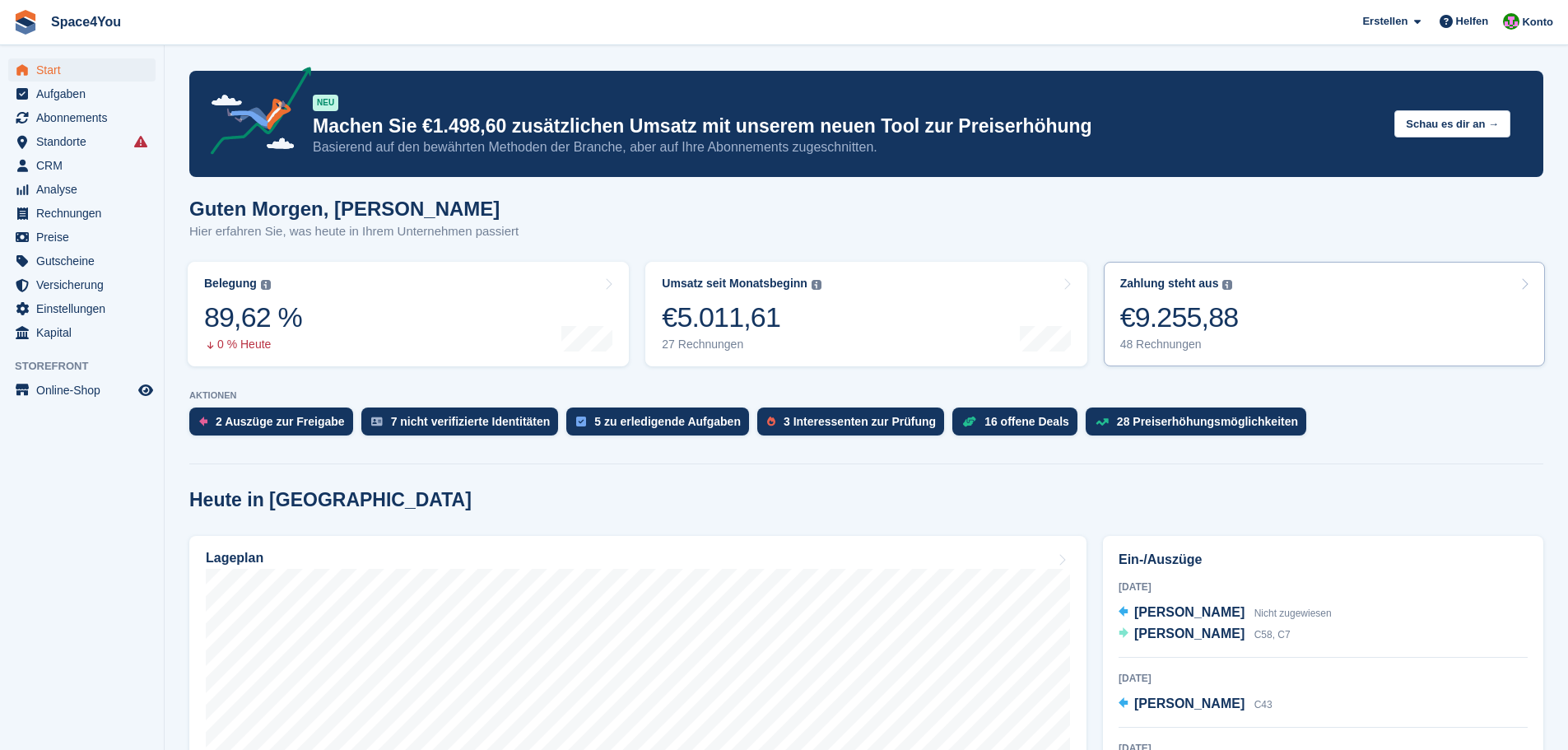
click at [1249, 322] on link "Zahlung steht aus Der gesamte ausstehende Saldo aller offenen Rechnungen. €9.25…" at bounding box center [1325, 313] width 442 height 104
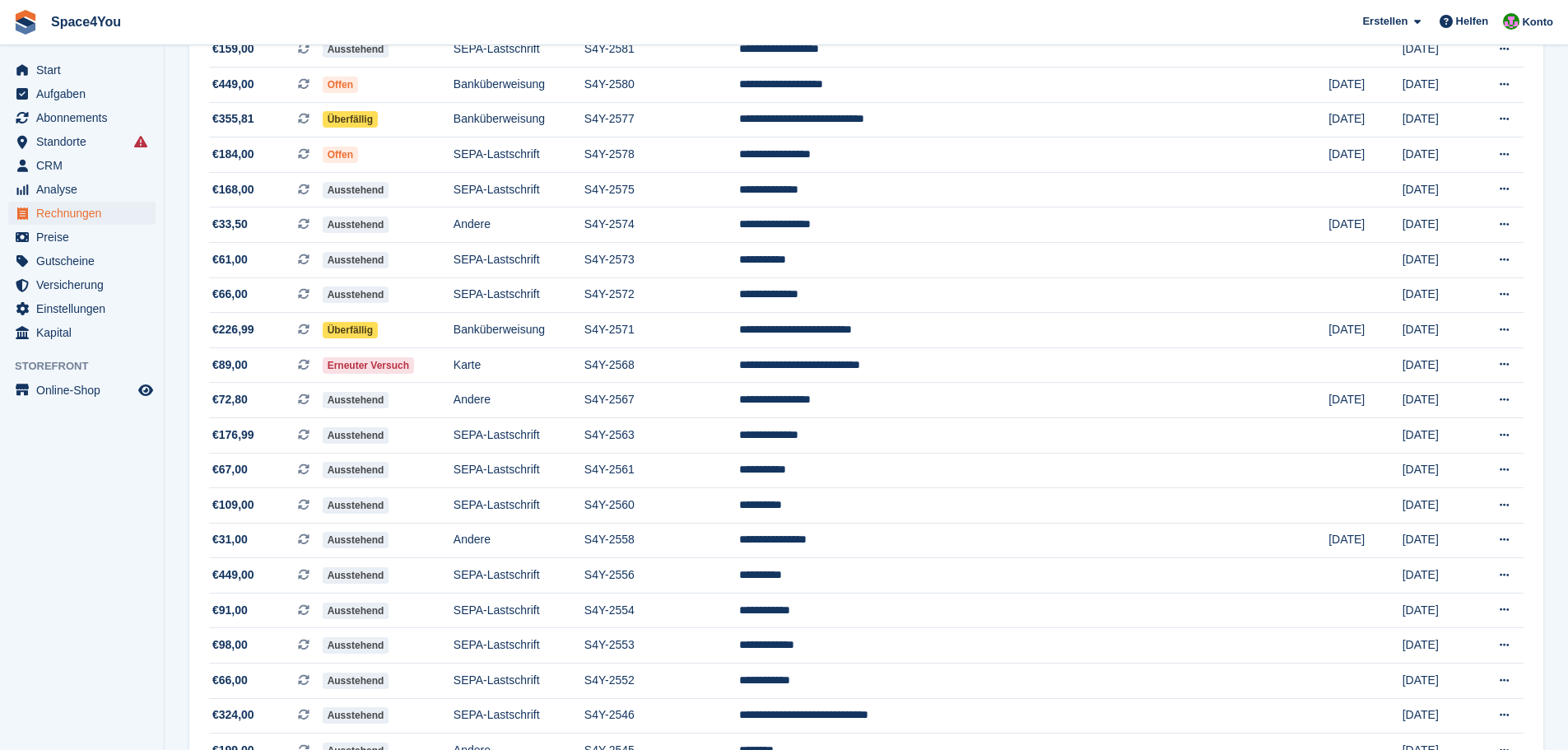
scroll to position [1290, 0]
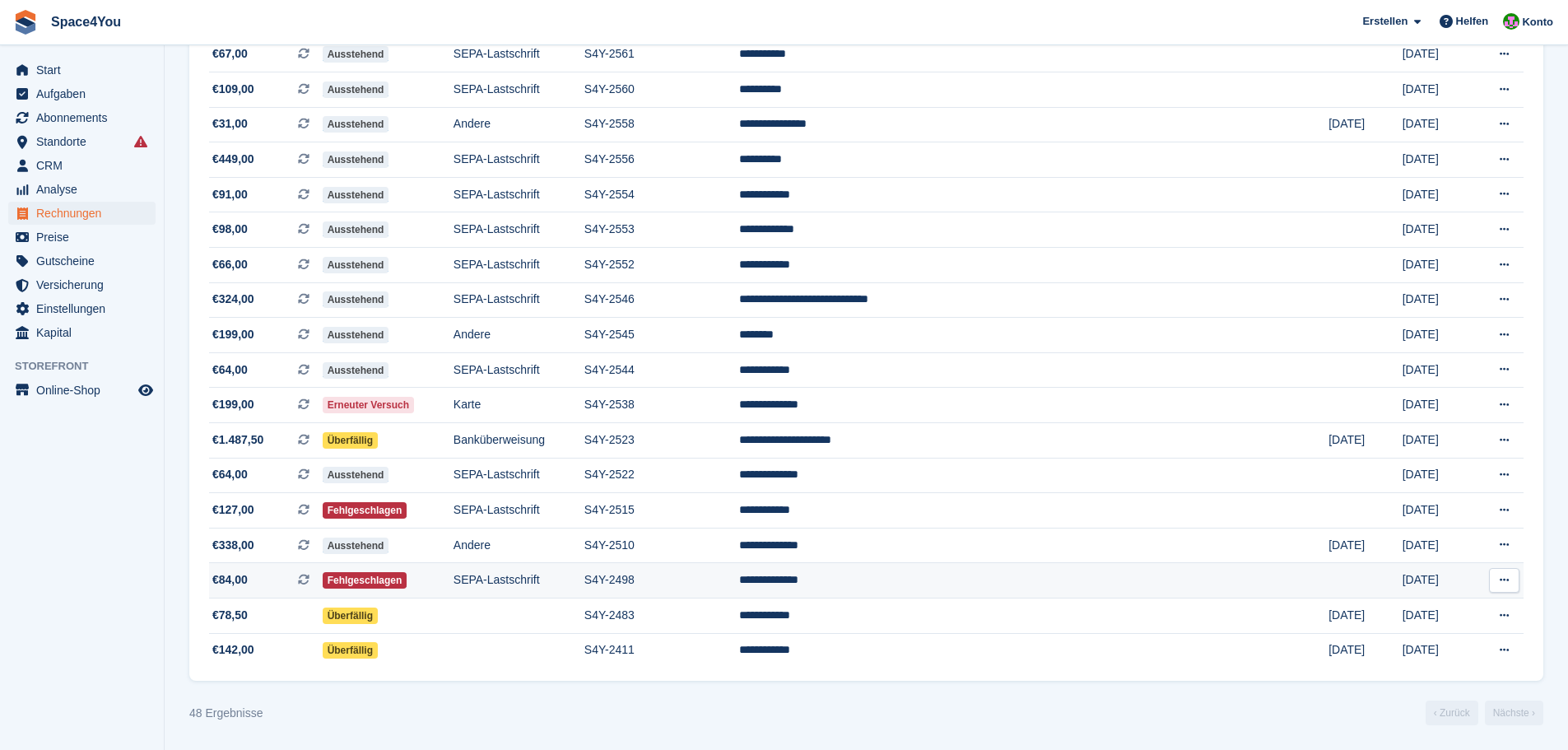
click at [280, 573] on span "€84,00 Dies ist eine wiederkehrende Abonnementrechnung." at bounding box center [266, 580] width 113 height 18
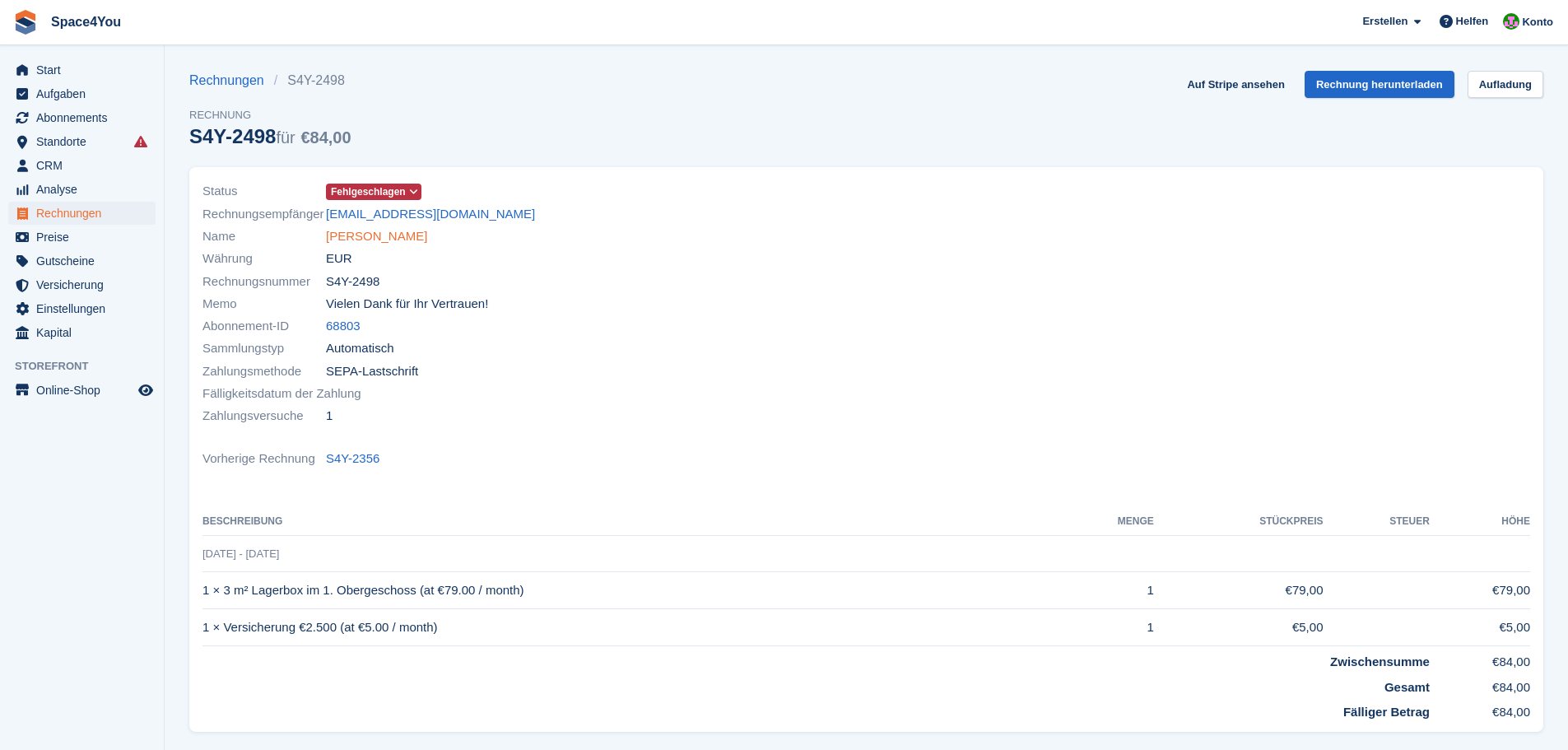
click at [374, 229] on link "Oliver Kotulla" at bounding box center [377, 236] width 102 height 19
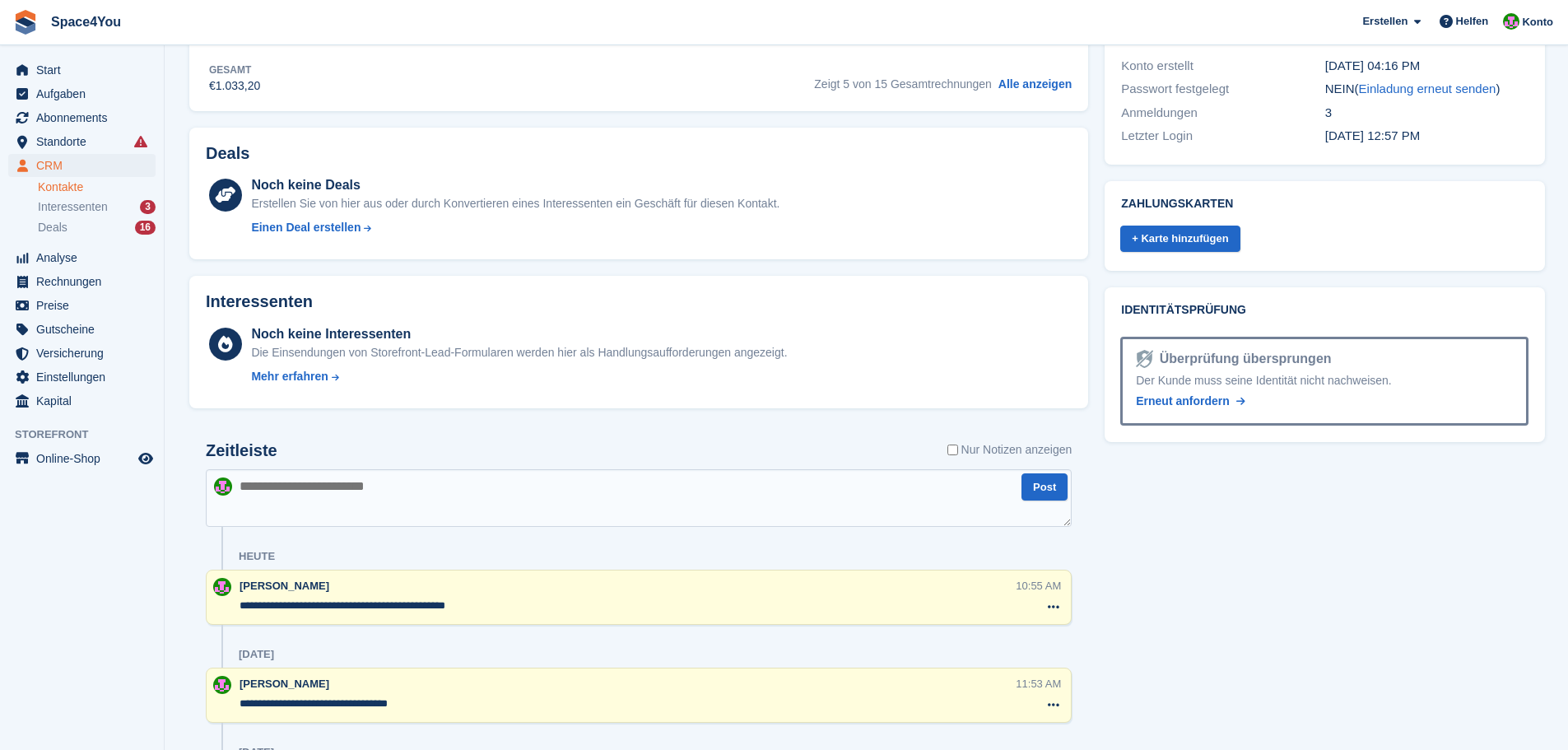
scroll to position [576, 0]
click at [431, 488] on textarea at bounding box center [639, 495] width 866 height 58
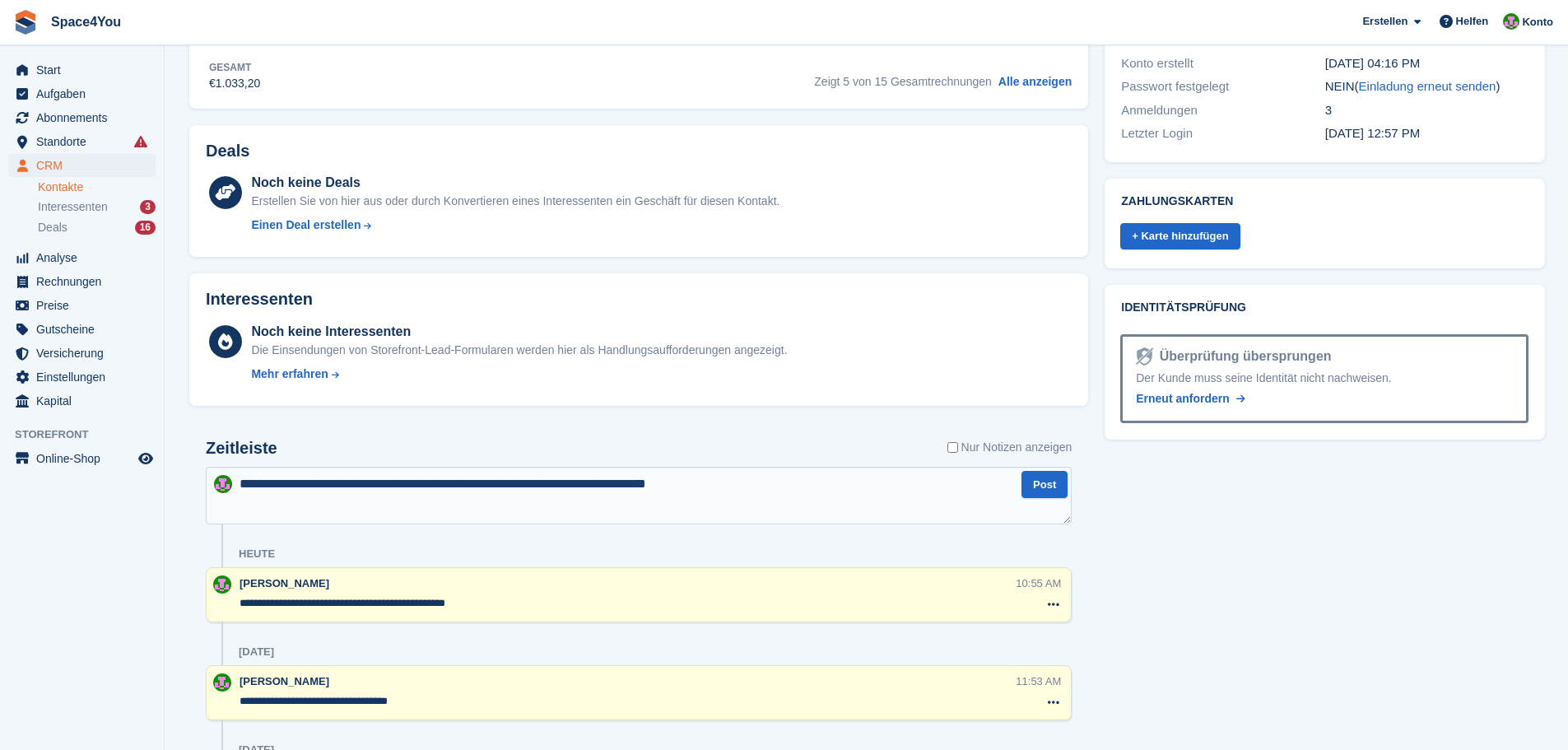
type textarea "**********"
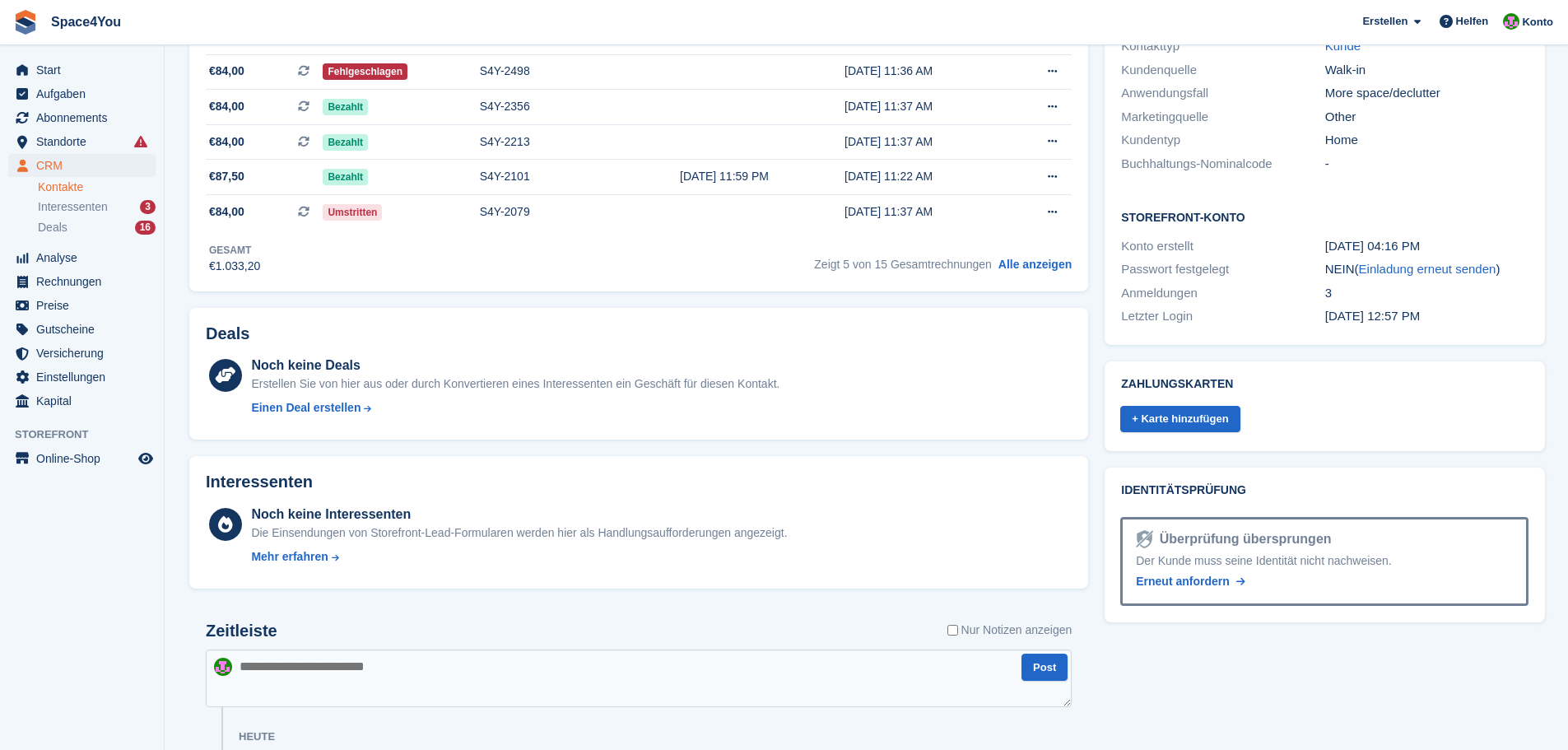
scroll to position [0, 0]
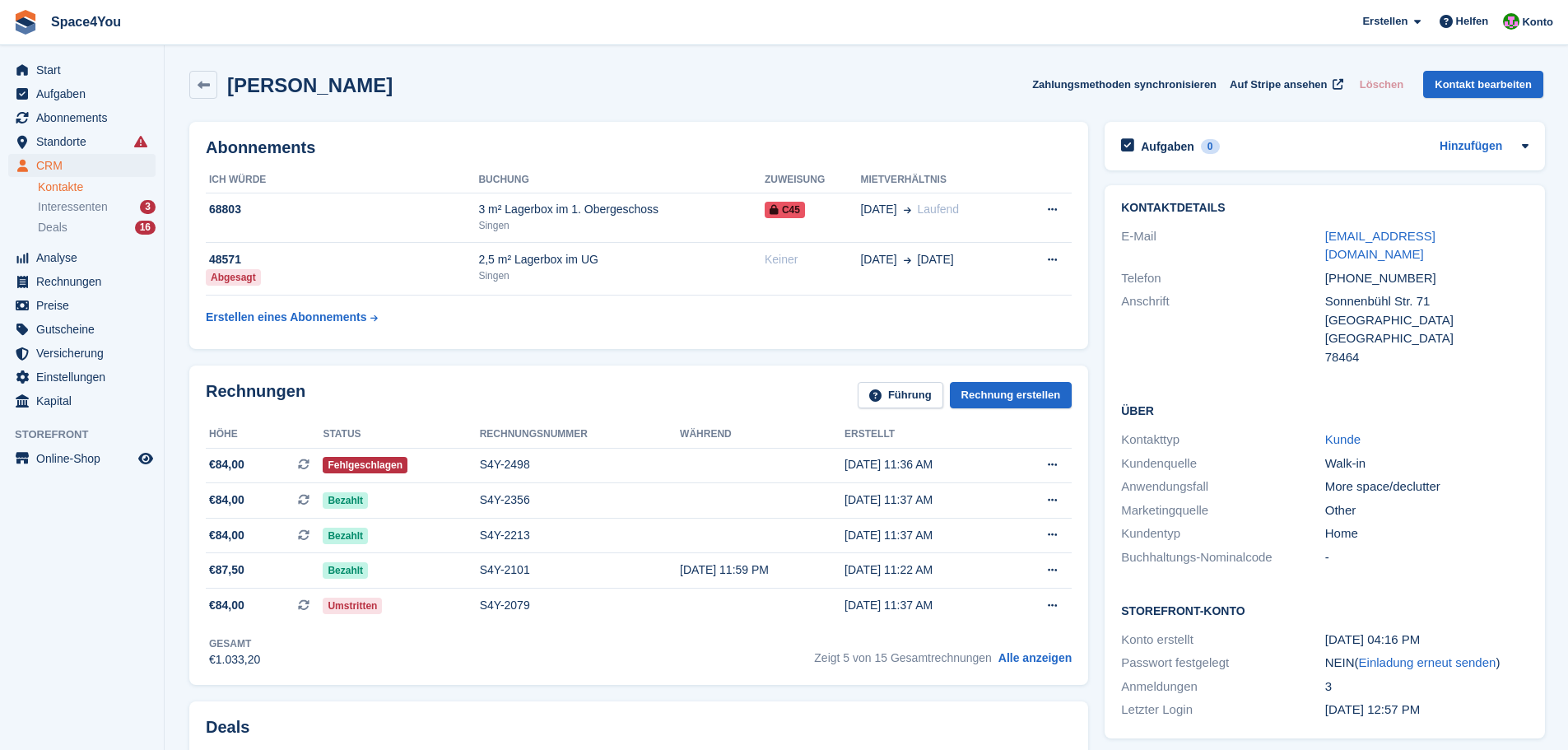
click at [548, 104] on div "Oliver Kotulla Zahlungsmethoden synchronisieren Auf Stripe ansehen Löschen Kont…" at bounding box center [866, 88] width 1371 height 51
click at [548, 104] on div "[PERSON_NAME] Zahlungsmethoden synchronisieren Auf Stripe ansehen Löschen Konta…" at bounding box center [866, 88] width 1371 height 51
drag, startPoint x: 350, startPoint y: 92, endPoint x: 21, endPoint y: 15, distance: 337.9
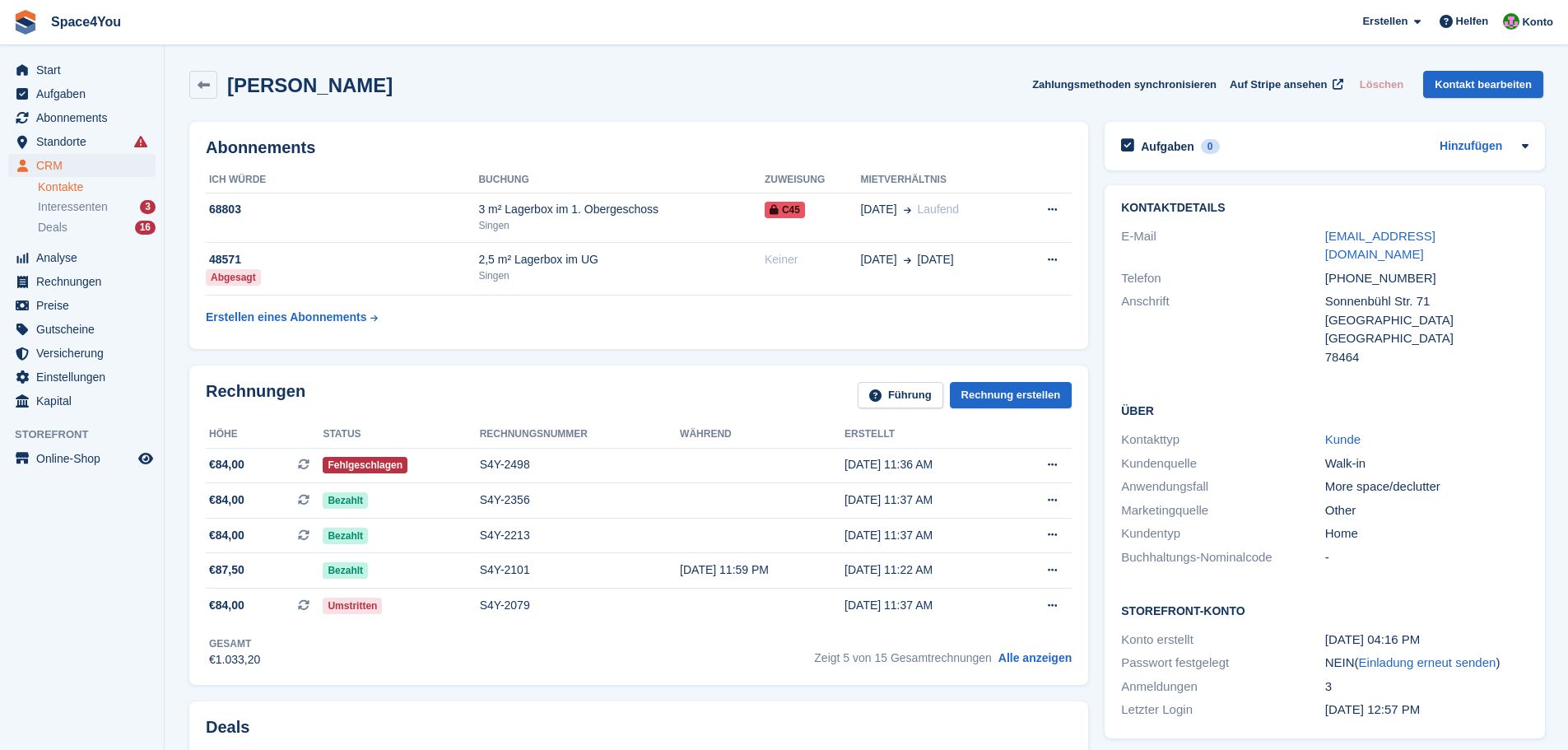
click at [274, 33] on span "Space4You [GEOGRAPHIC_DATA] Abonnement Rechnung Kontakt Deal [GEOGRAPHIC_DATA] …" at bounding box center [784, 21] width 1568 height 44
click at [137, 587] on aside "Start Aufgaben Abonnements Abonnements Abonnements Preiserhöhungen NEU Preiserh…" at bounding box center [82, 378] width 164 height 667
click at [69, 87] on span "Aufgaben" at bounding box center [85, 94] width 99 height 23
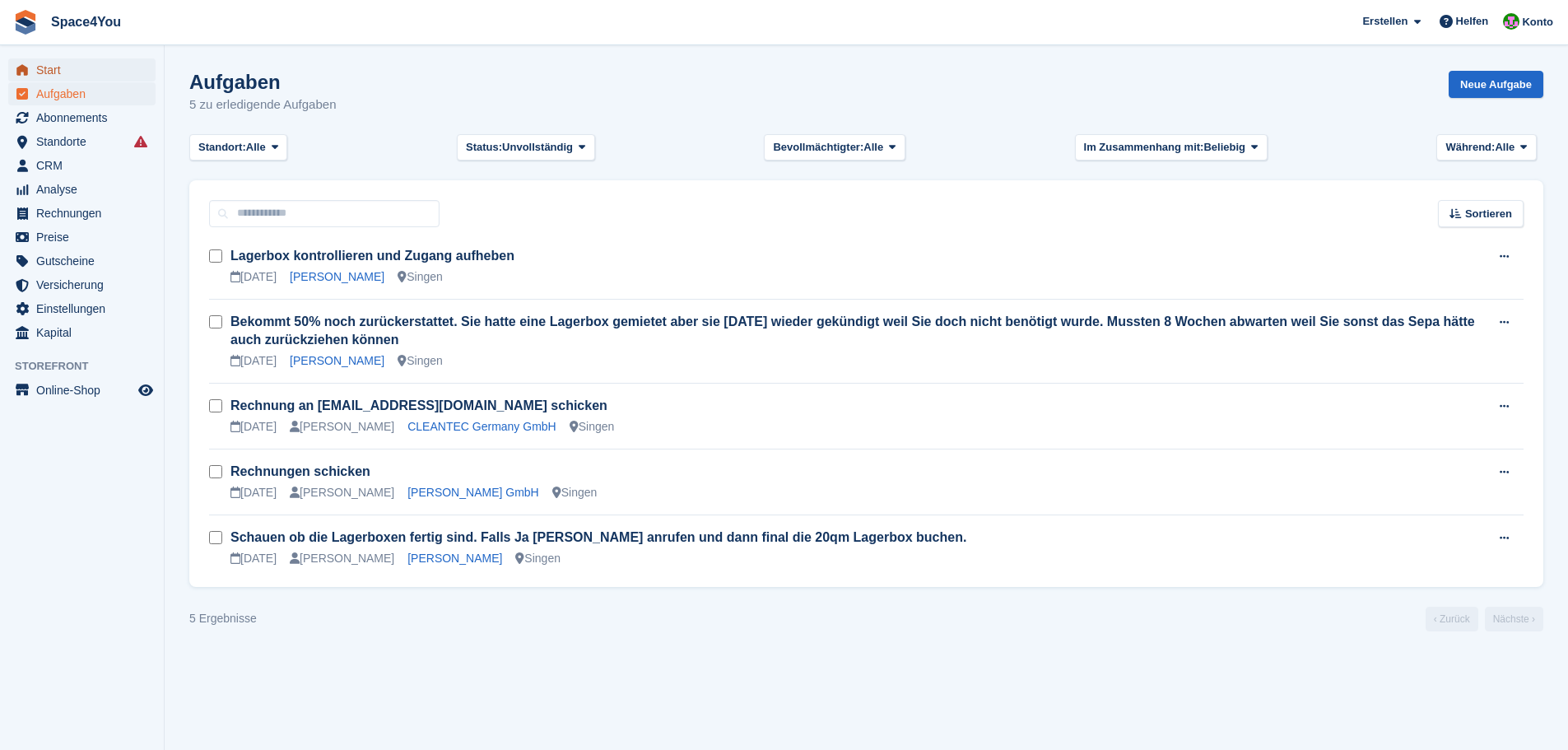
click at [72, 72] on span "Start" at bounding box center [85, 70] width 99 height 23
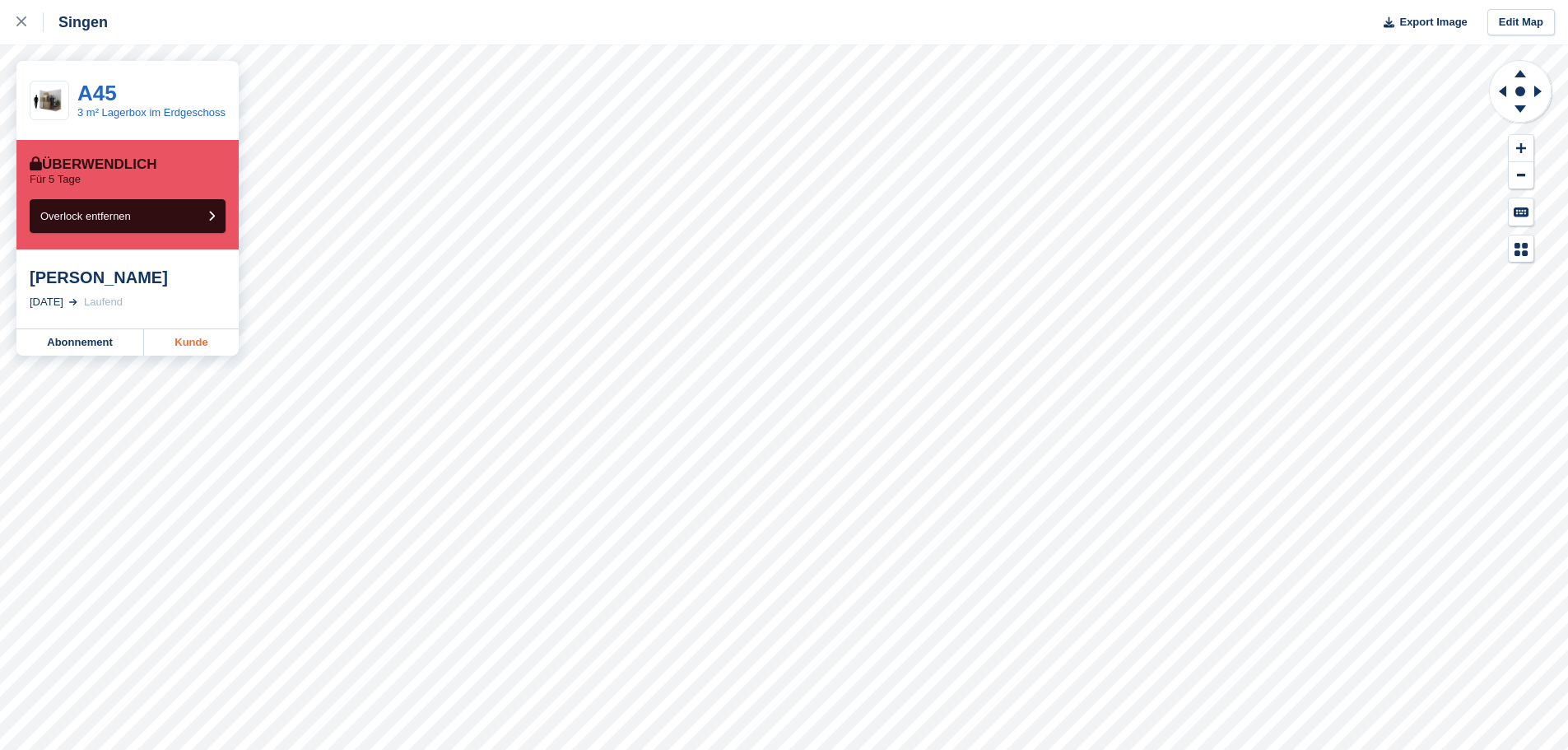
click at [233, 340] on link "Kunde" at bounding box center [191, 342] width 95 height 26
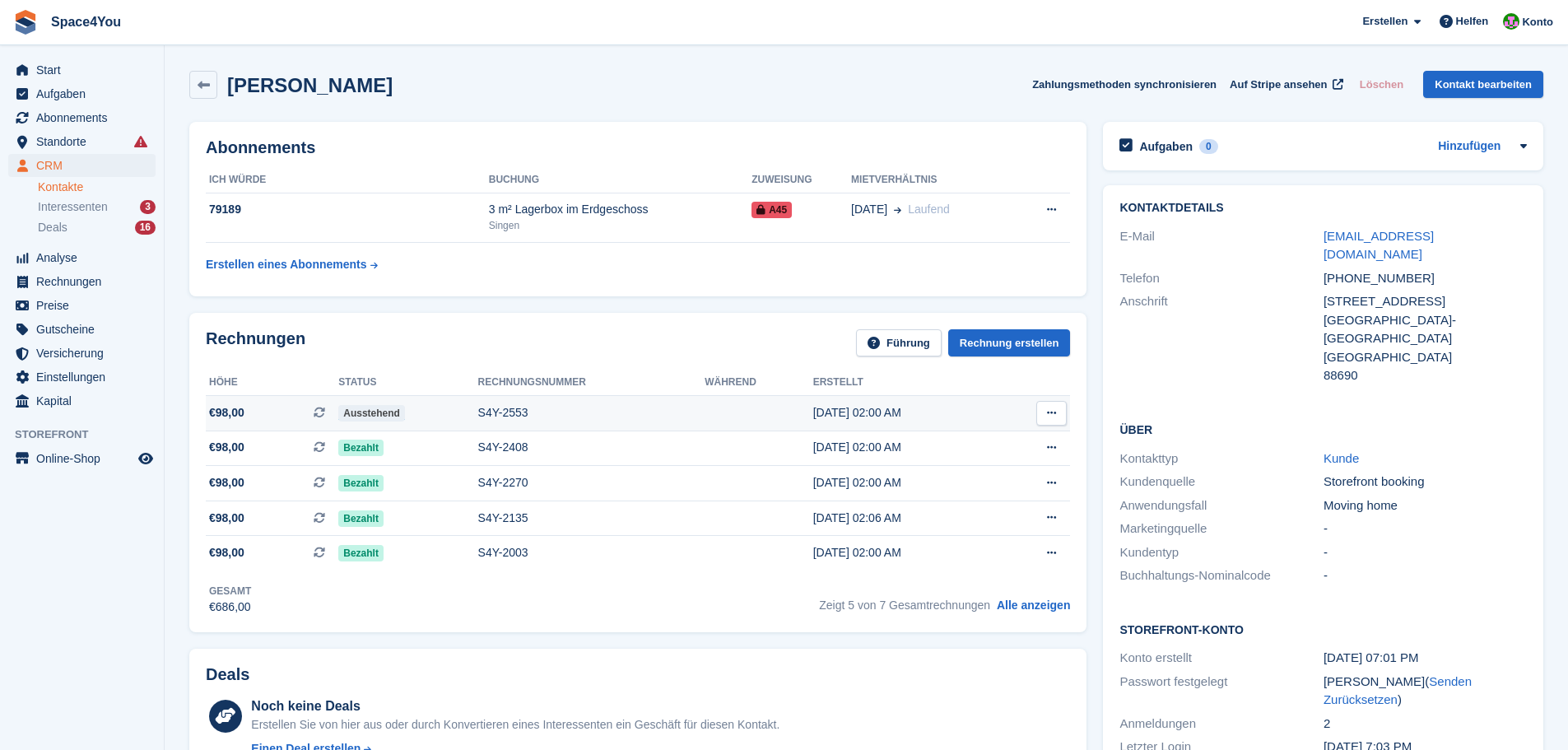
click at [265, 423] on td "€98,00 Dies ist eine wiederkehrende Abonnementrechnung." at bounding box center [273, 412] width 133 height 35
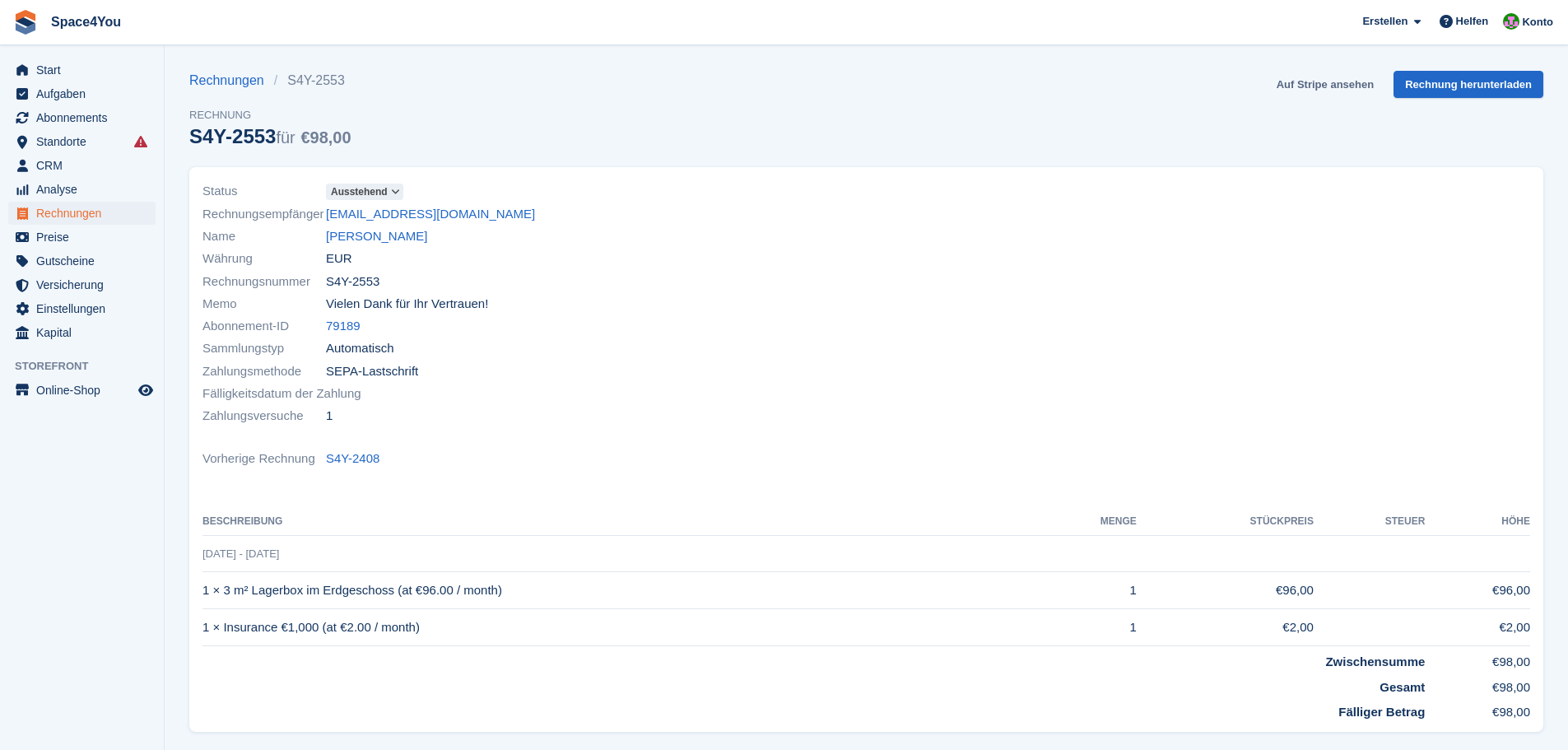
click at [1303, 88] on link "Auf Stripe ansehen" at bounding box center [1325, 84] width 110 height 27
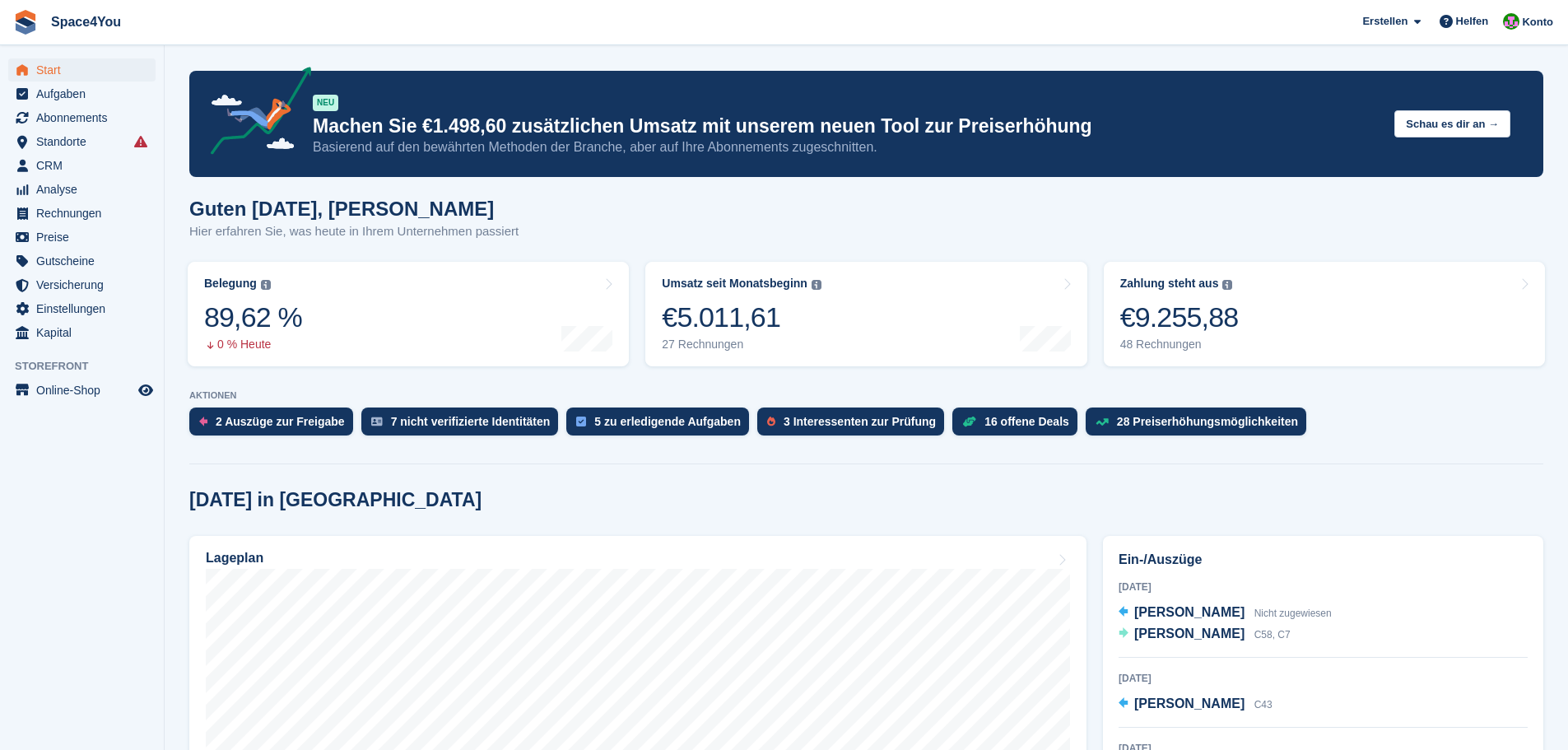
click at [233, 213] on h1 "Guten Morgen, Luca-André" at bounding box center [354, 208] width 329 height 22
click at [573, 232] on div "Guten Morgen, Luca-André Hier erfahren Sie, was heute in Ihrem Unternehmen pass…" at bounding box center [867, 229] width 1354 height 63
drag, startPoint x: 520, startPoint y: 229, endPoint x: 166, endPoint y: 191, distance: 356.0
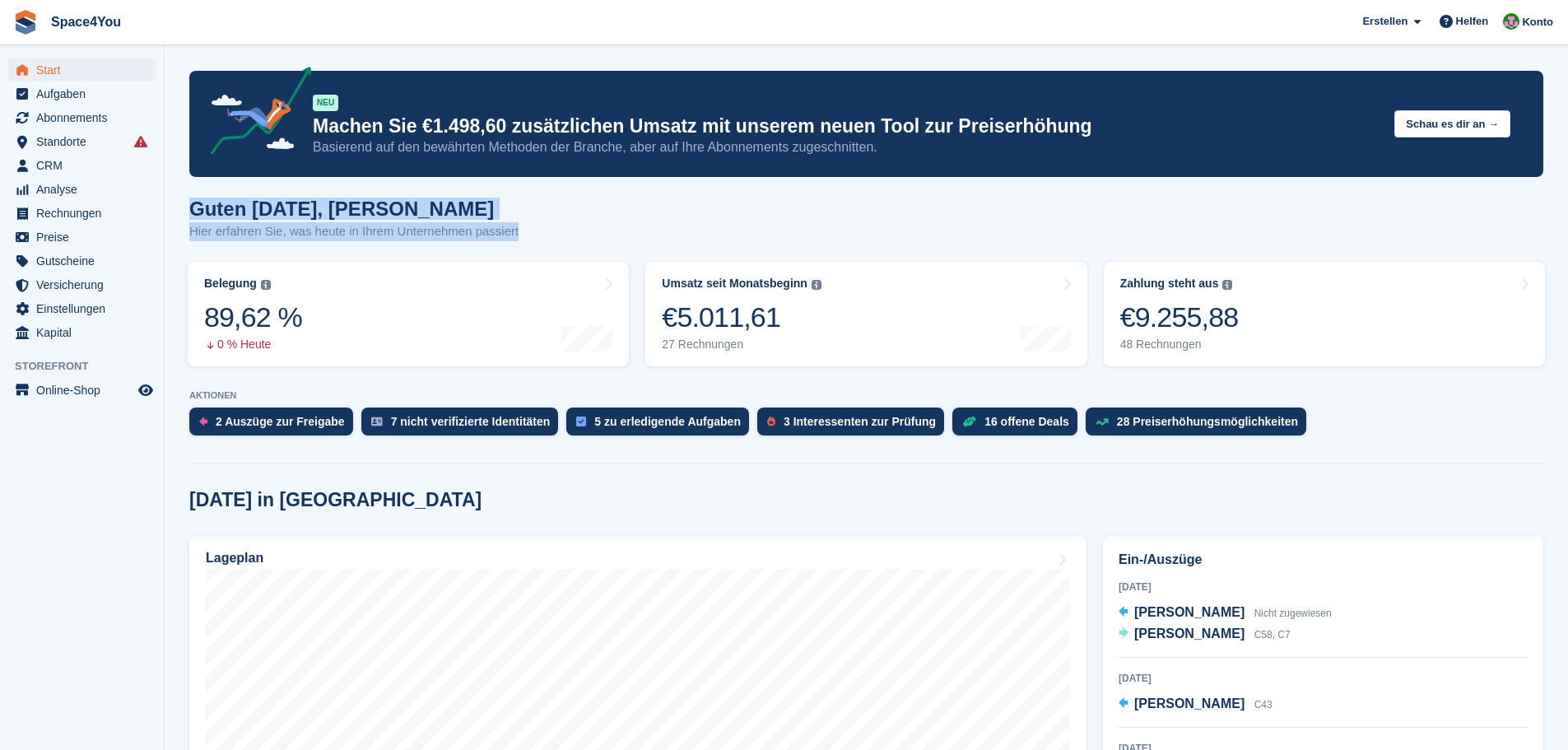
click at [383, 217] on h1 "Guten Morgen, [PERSON_NAME]" at bounding box center [354, 208] width 329 height 22
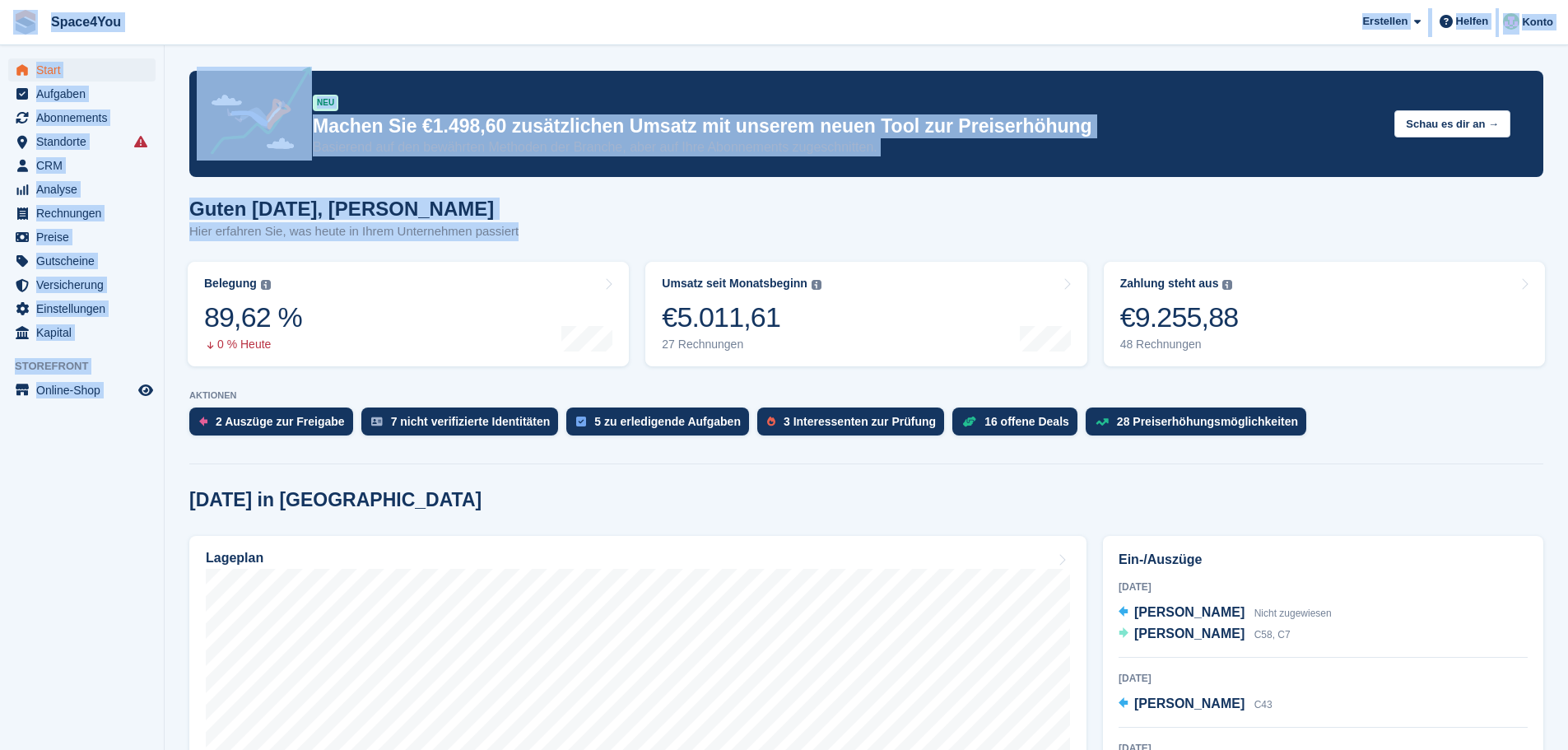
drag, startPoint x: 515, startPoint y: 234, endPoint x: 26, endPoint y: 34, distance: 528.3
click at [284, 28] on span "Space4You Erstellen Abonnement Rechnung Kontakt Deal Rabatt Seite Helfen Chat-S…" at bounding box center [784, 21] width 1568 height 44
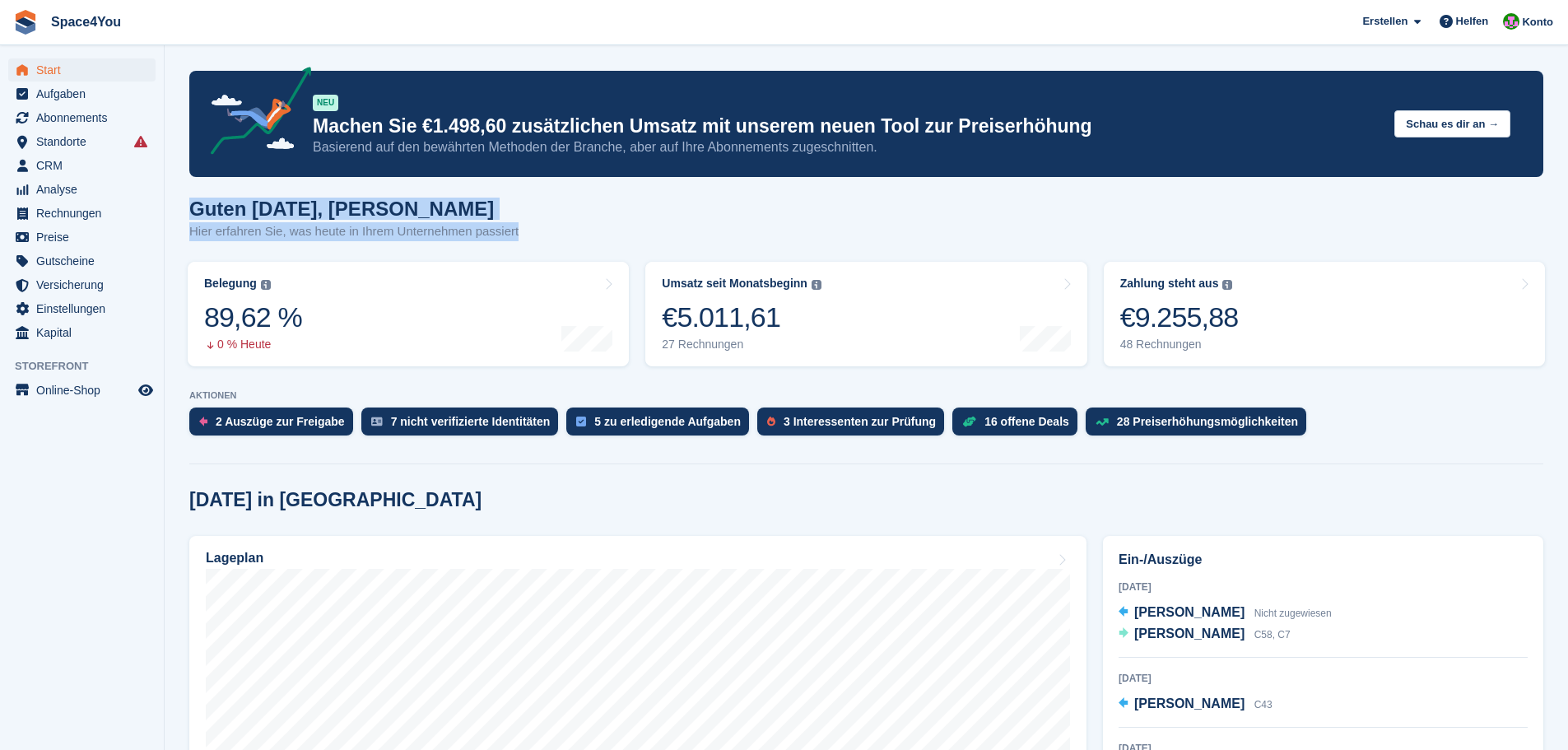
drag, startPoint x: 191, startPoint y: 209, endPoint x: 589, endPoint y: 238, distance: 399.1
click at [589, 238] on div "Guten Morgen, Luca-André Hier erfahren Sie, was heute in Ihrem Unternehmen pass…" at bounding box center [867, 229] width 1354 height 63
click at [589, 238] on div "Guten [DATE], [PERSON_NAME] Hier erfahren Sie, was [DATE] in Ihrem Unternehmen …" at bounding box center [867, 229] width 1354 height 63
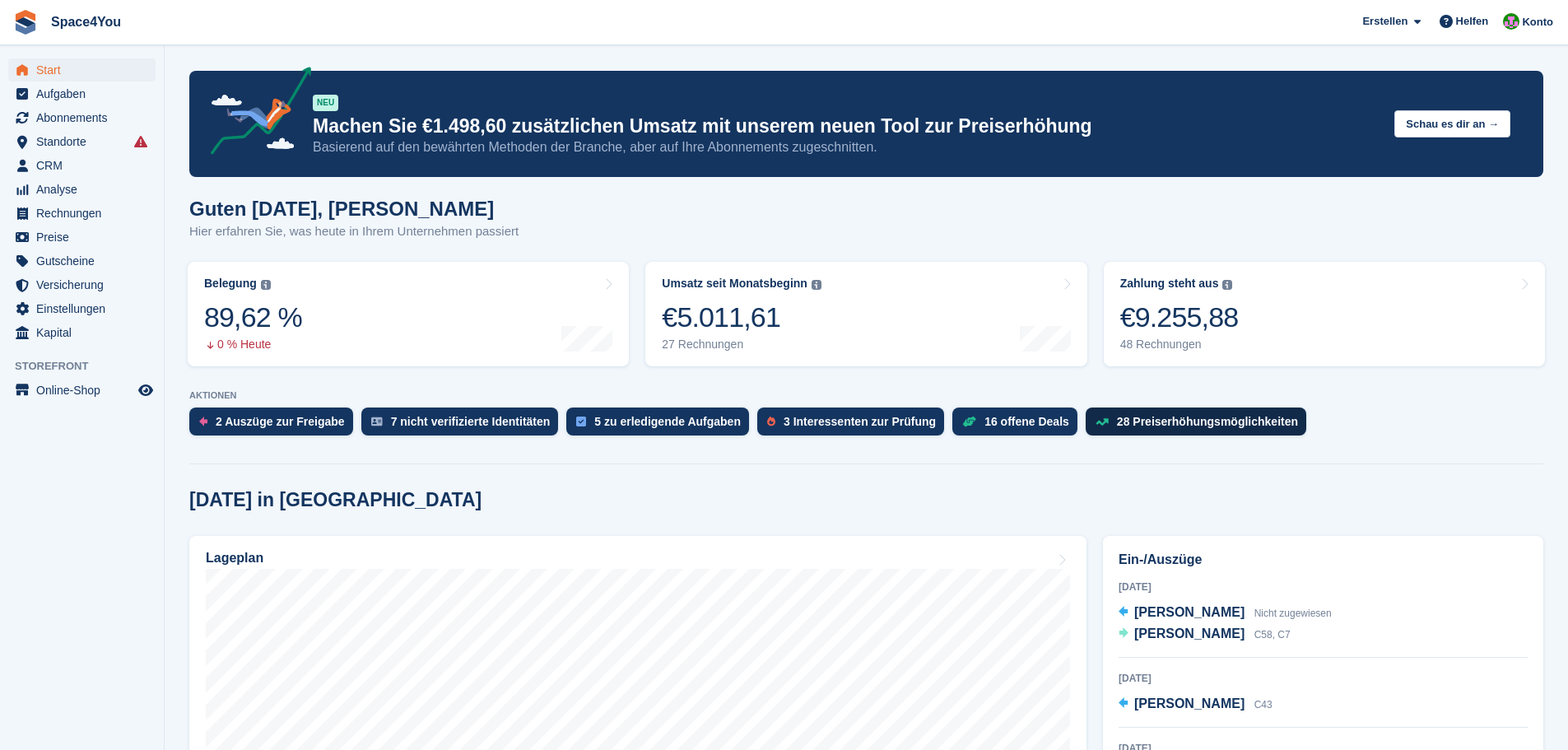
click at [1170, 426] on div "28 Preiserhöhungsmöglichkeiten" at bounding box center [1207, 421] width 181 height 13
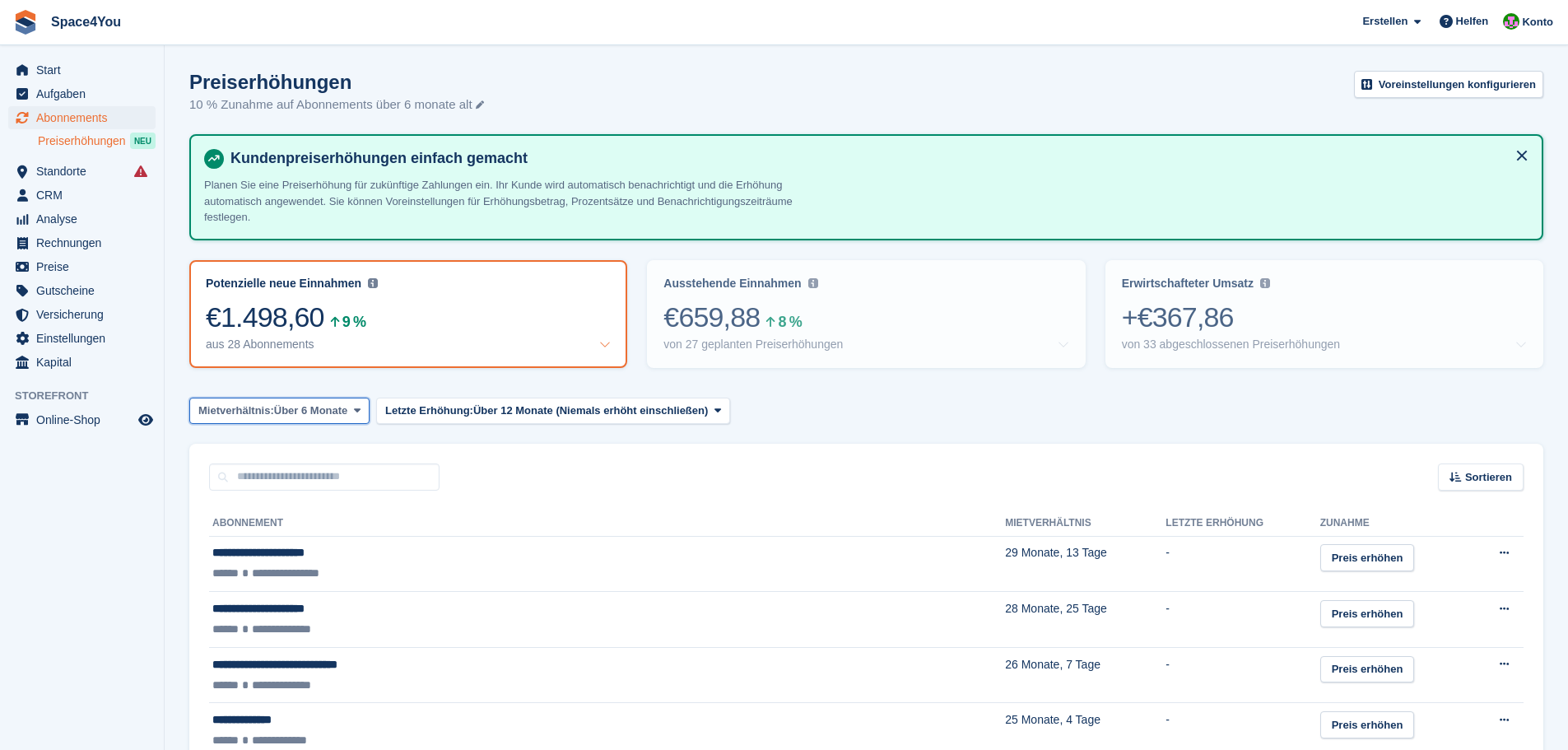
click at [320, 418] on span "Über 6 Monate" at bounding box center [312, 410] width 74 height 17
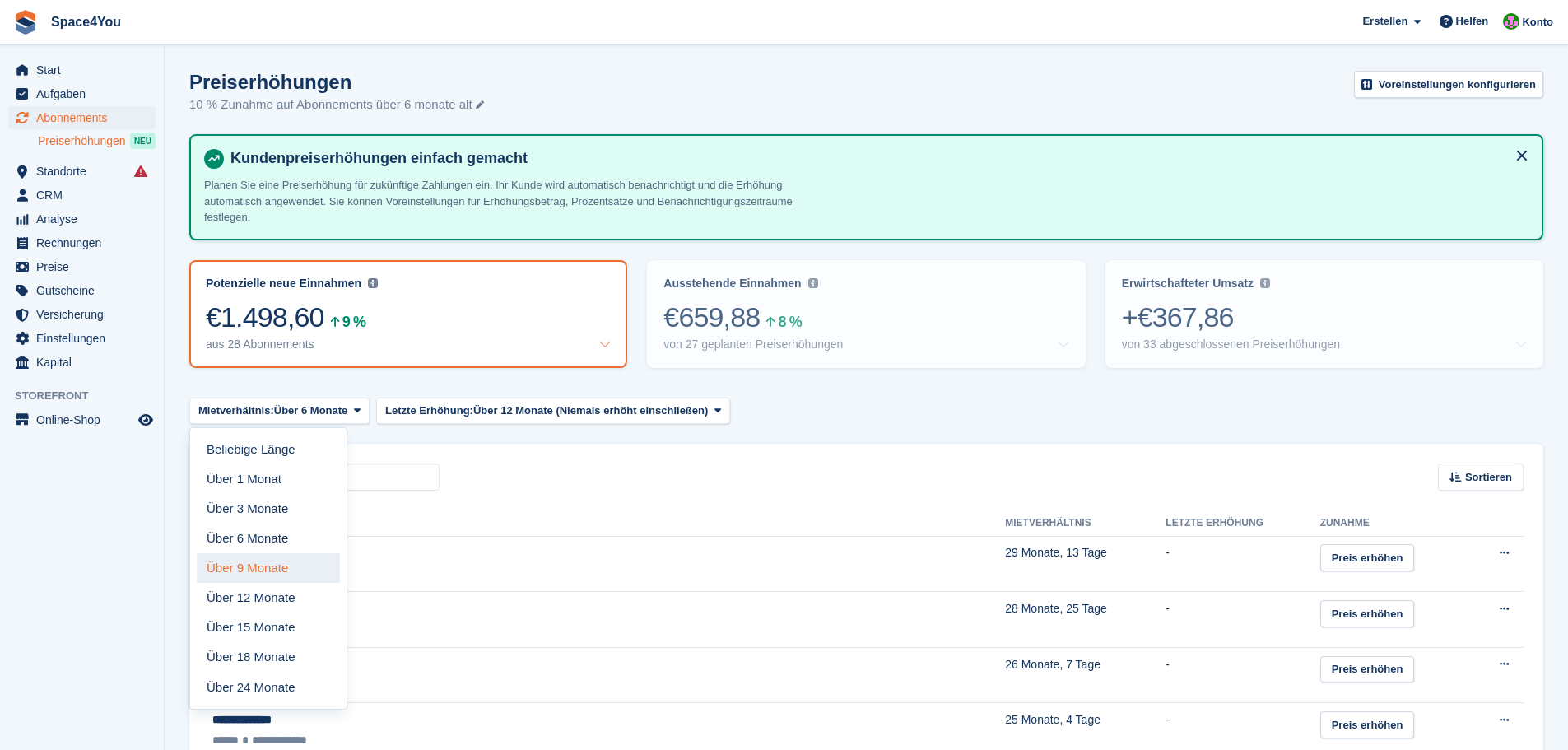
click at [277, 569] on link "Über 9 Monate" at bounding box center [268, 567] width 144 height 29
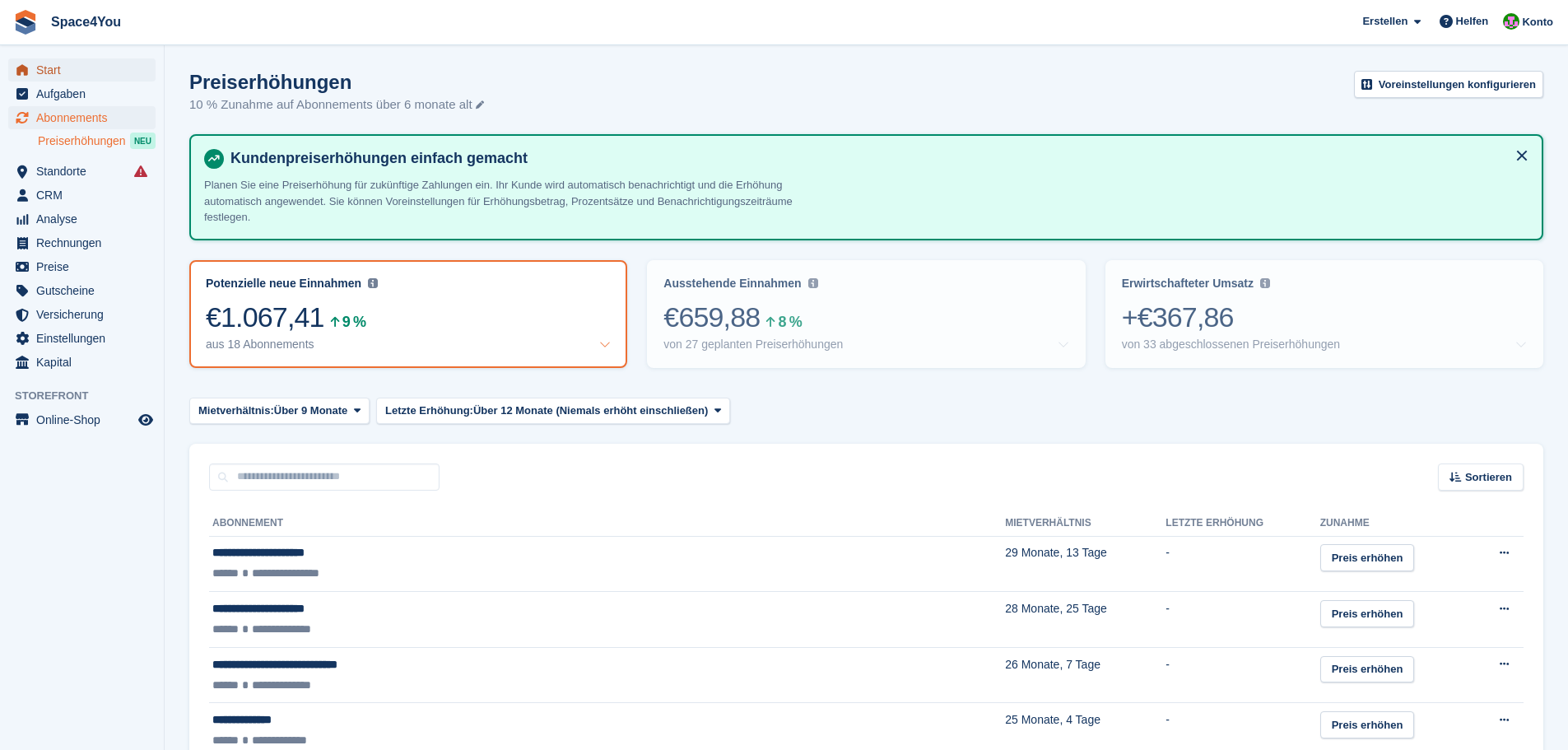
click at [52, 66] on span "Start" at bounding box center [85, 70] width 99 height 23
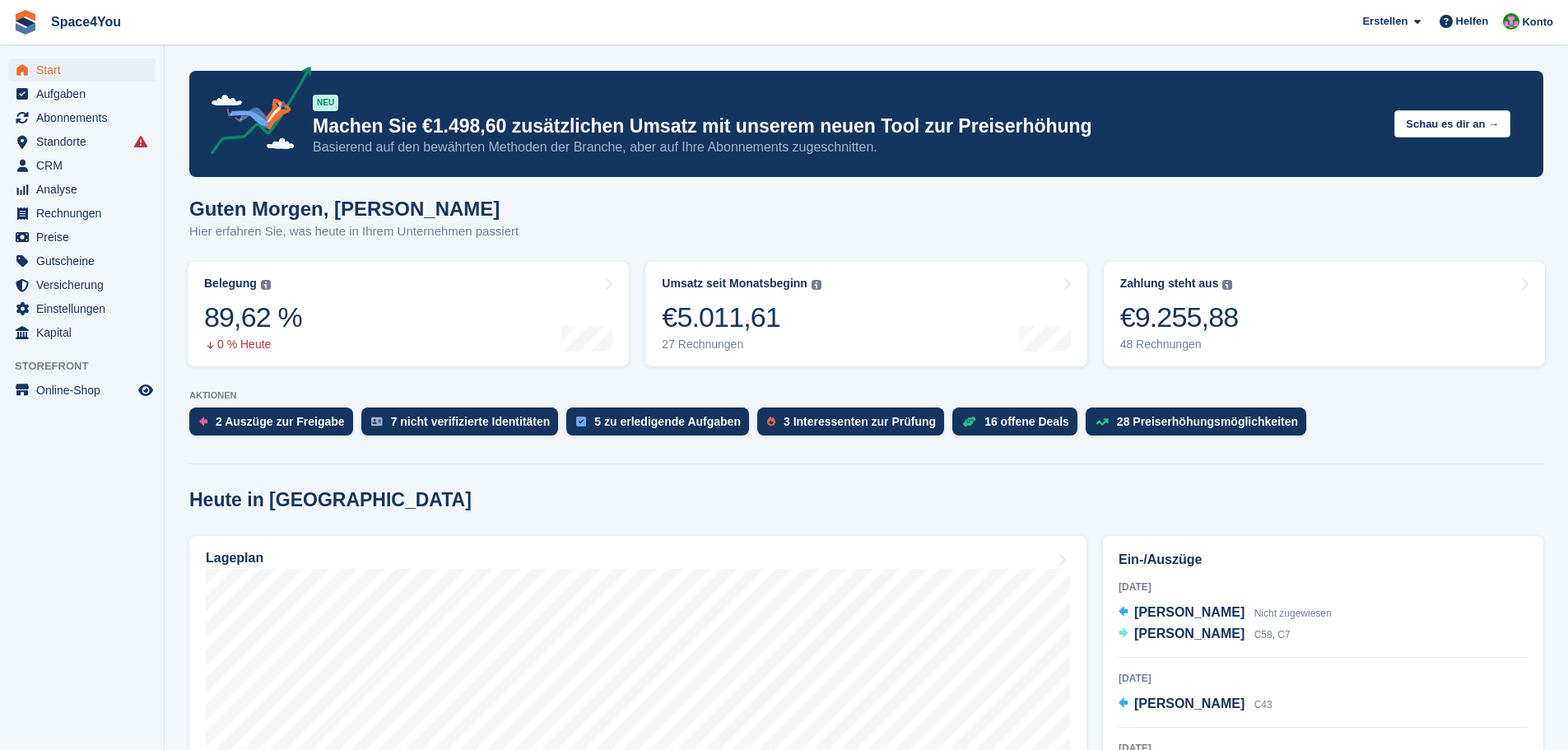
click at [231, 220] on h1 "Guten Morgen, [PERSON_NAME]" at bounding box center [354, 208] width 329 height 22
click at [421, 230] on p "Hier erfahren Sie, was heute in Ihrem Unternehmen passiert" at bounding box center [354, 230] width 329 height 19
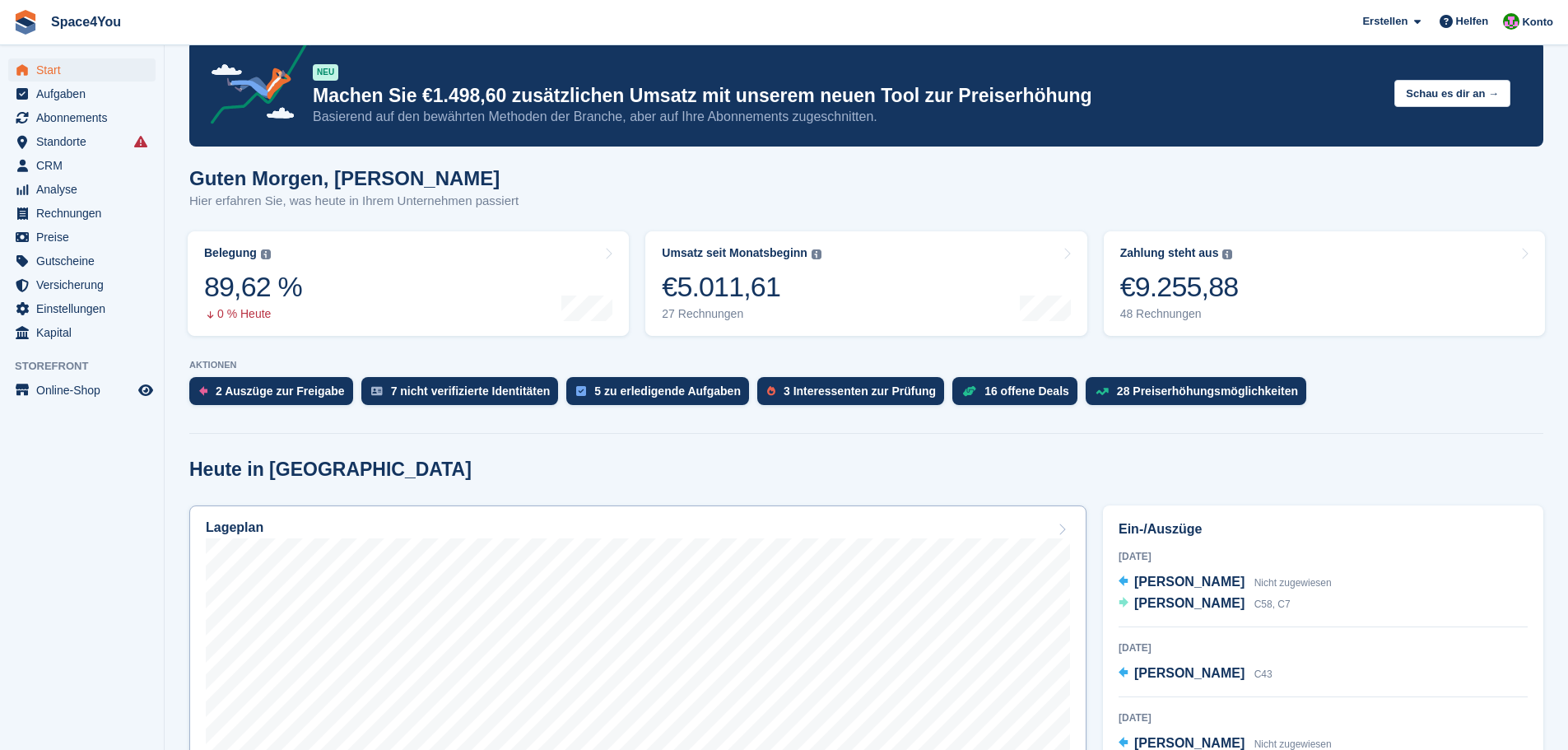
scroll to position [82, 0]
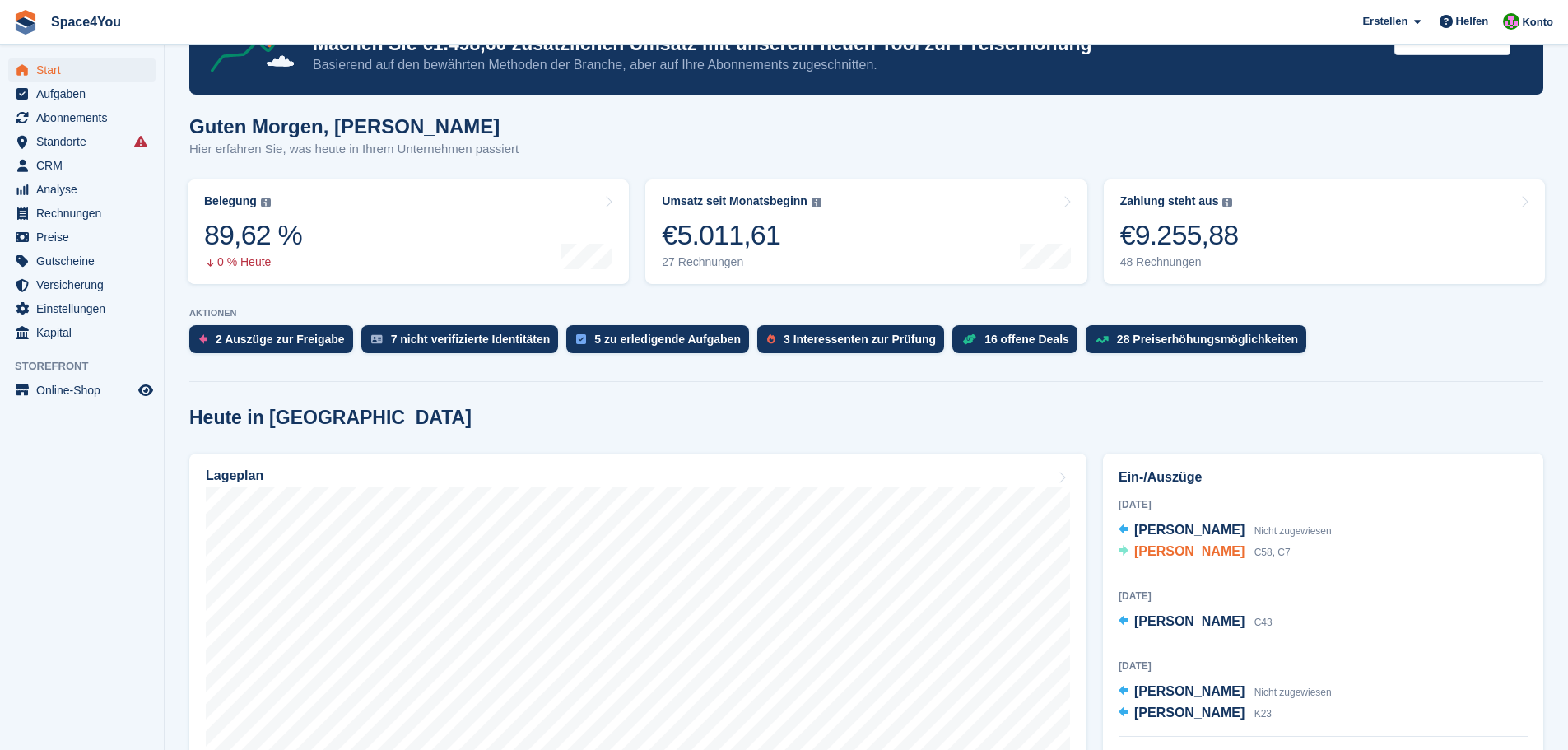
click at [1182, 549] on span "[PERSON_NAME]" at bounding box center [1189, 551] width 110 height 14
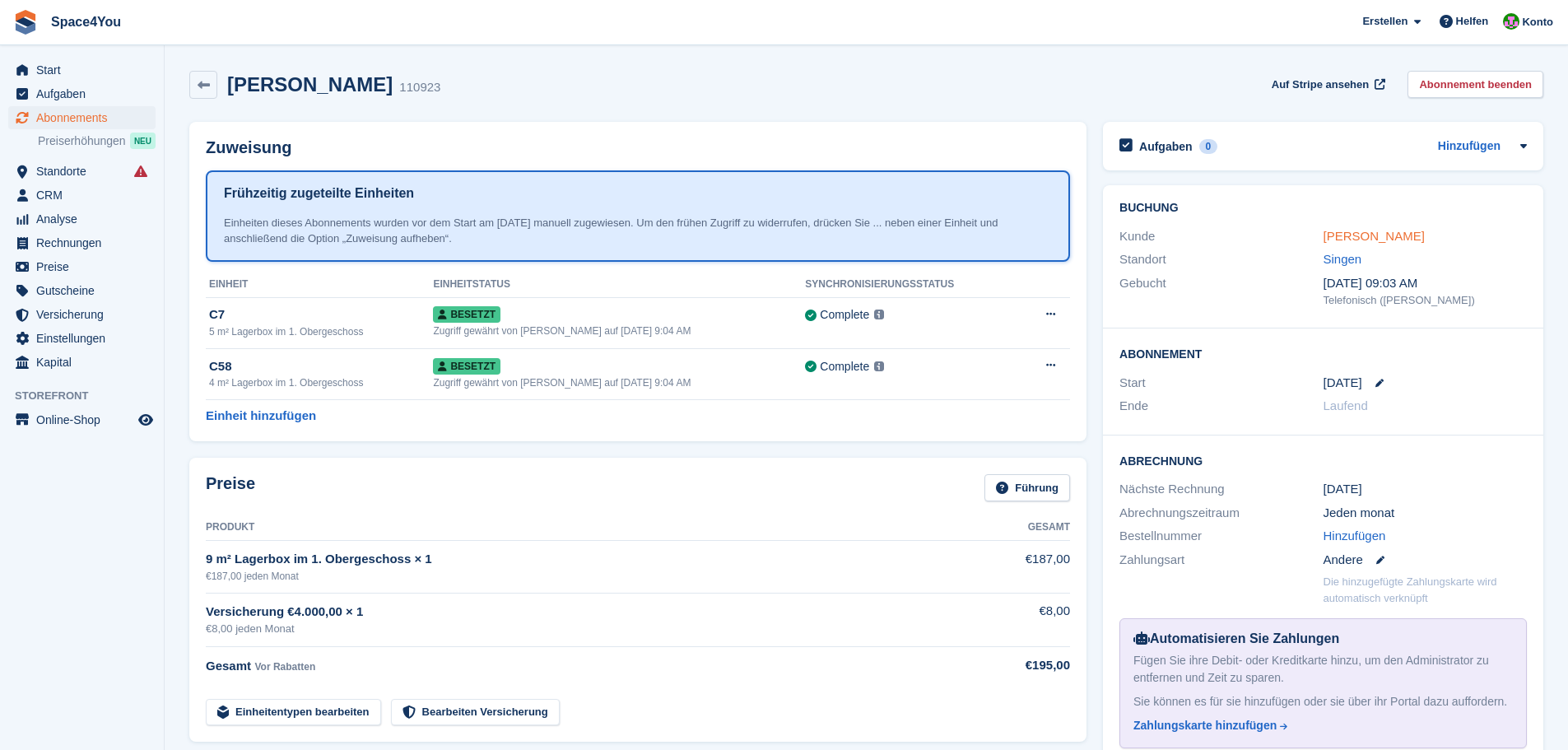
click at [1345, 232] on link "Brenda Maureen Leuze" at bounding box center [1375, 235] width 102 height 14
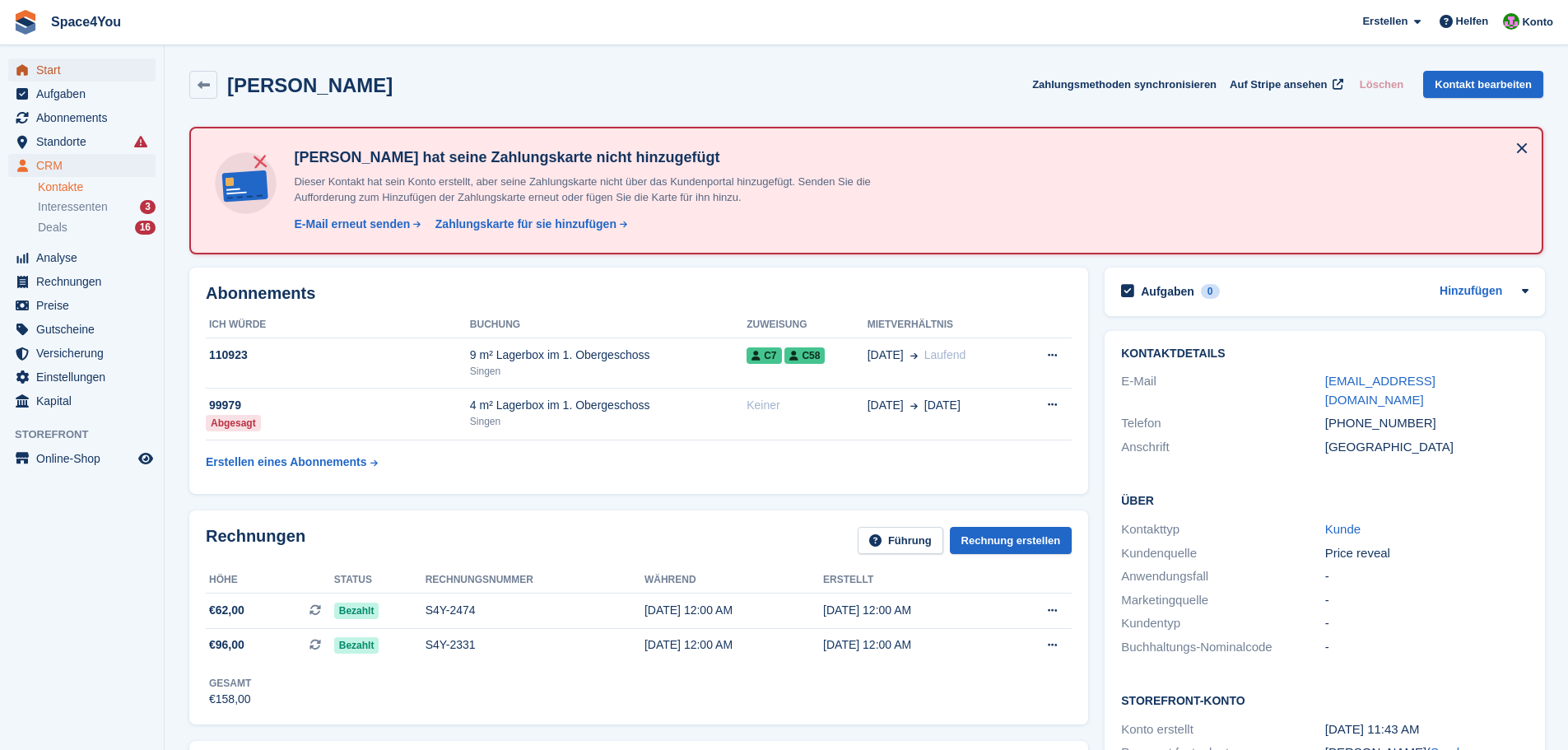
click at [83, 61] on span "Start" at bounding box center [85, 70] width 99 height 23
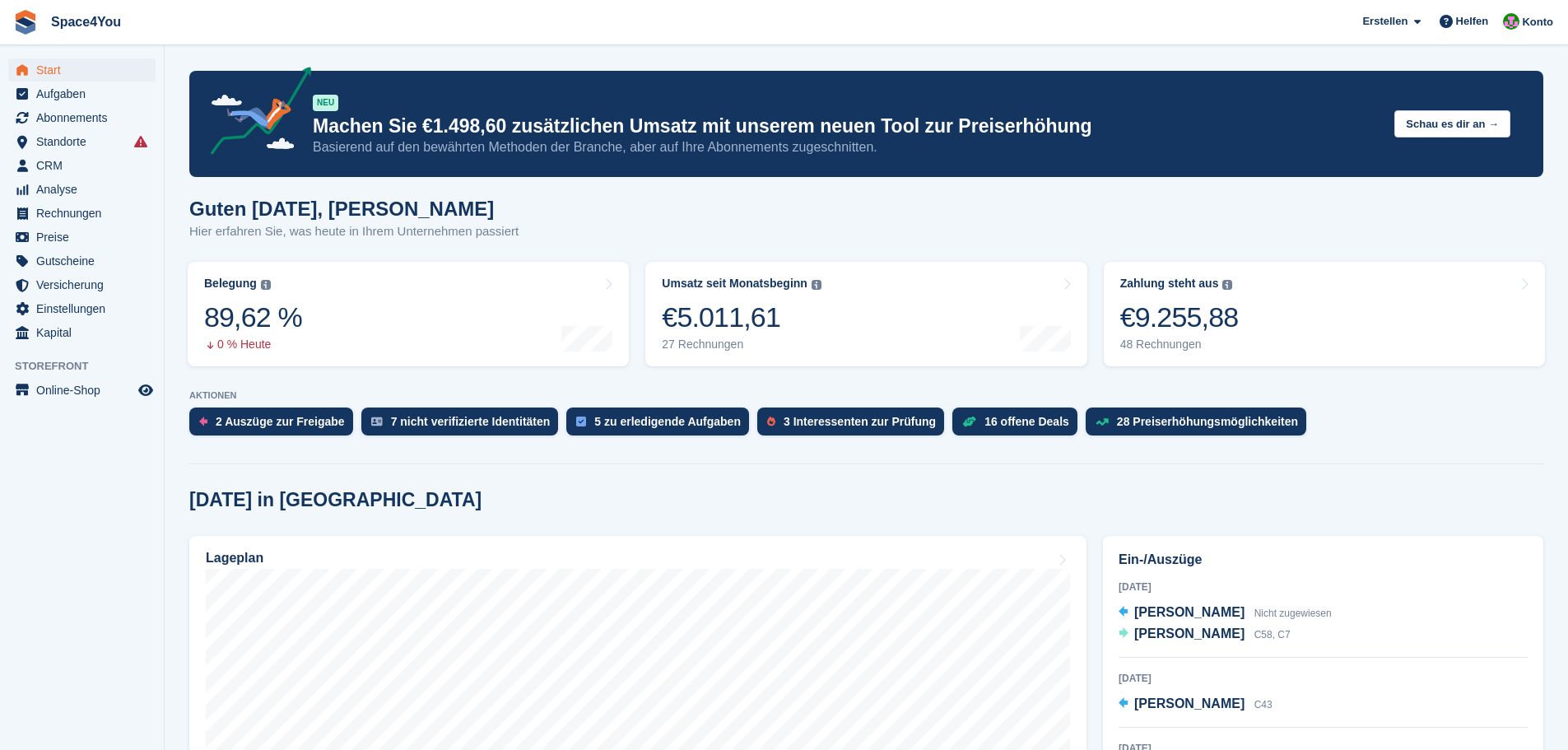
click at [220, 228] on p "Hier erfahren Sie, was heute in Ihrem Unternehmen passiert" at bounding box center [354, 230] width 329 height 19
drag, startPoint x: 191, startPoint y: 232, endPoint x: 653, endPoint y: 228, distance: 462.0
click at [653, 228] on div "Guten Morgen, Luca-André Hier erfahren Sie, was heute in Ihrem Unternehmen pass…" at bounding box center [867, 229] width 1354 height 63
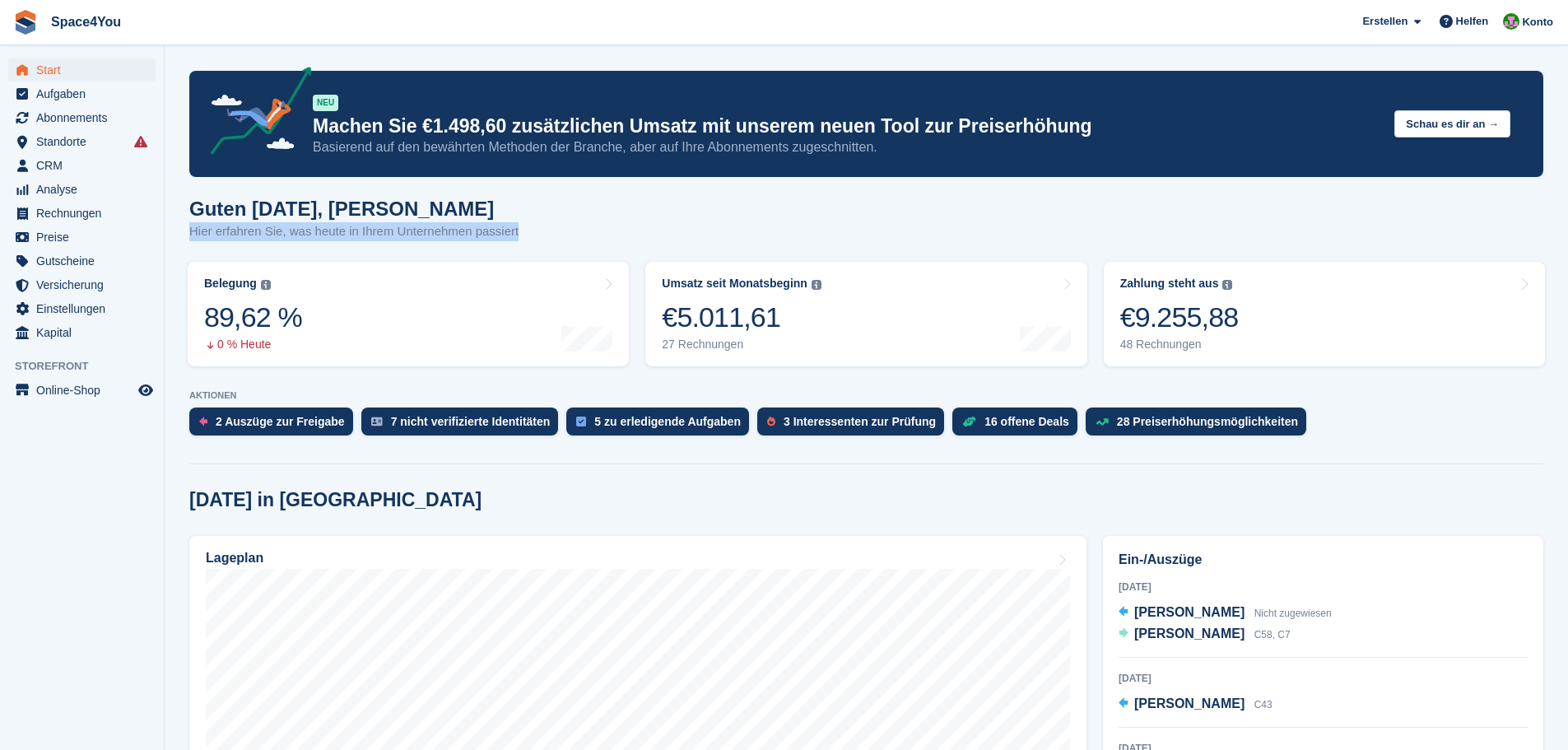
click at [653, 228] on div "Guten Morgen, Luca-André Hier erfahren Sie, was heute in Ihrem Unternehmen pass…" at bounding box center [867, 229] width 1354 height 63
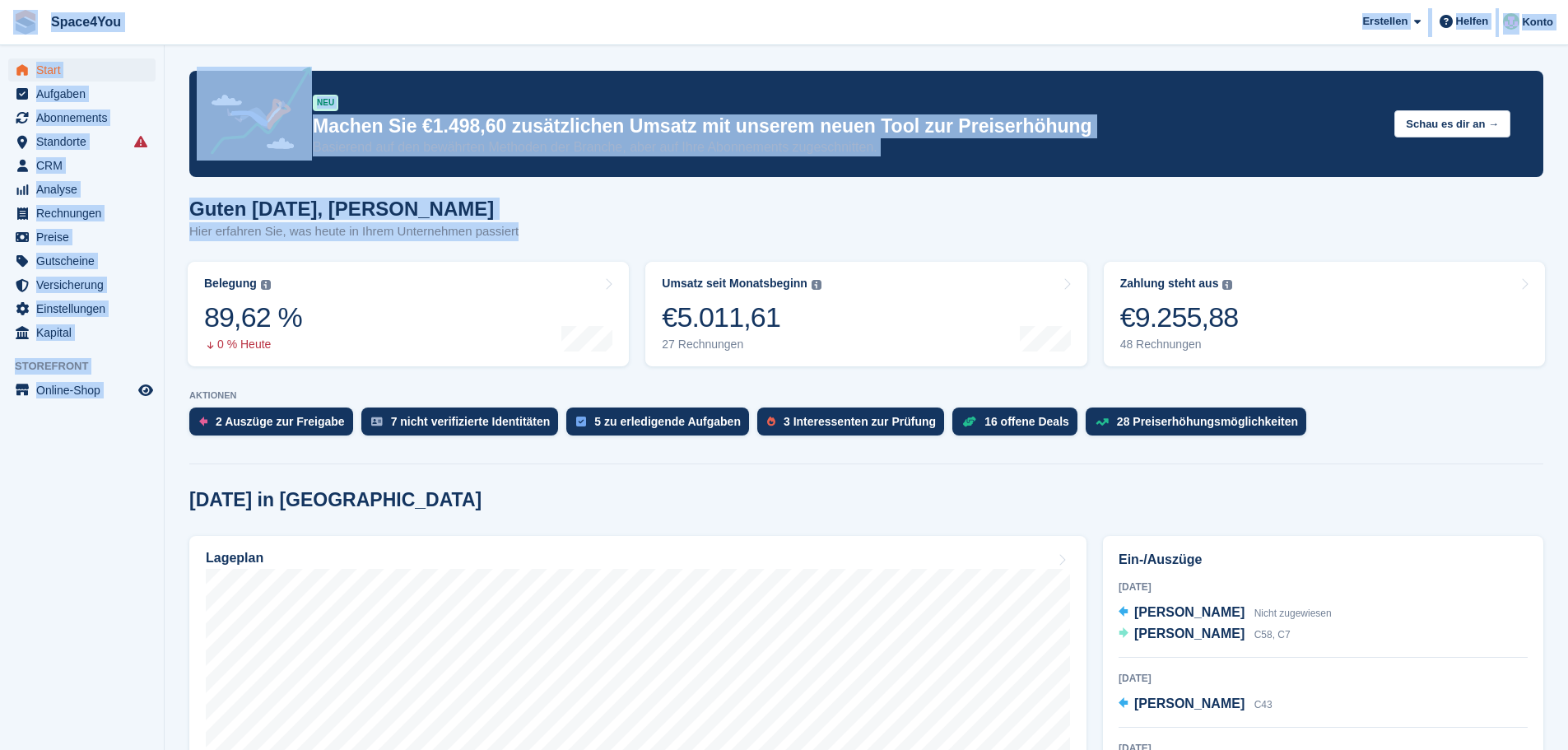
drag, startPoint x: 553, startPoint y: 227, endPoint x: 18, endPoint y: 16, distance: 575.1
click at [330, 39] on span "Space4You [GEOGRAPHIC_DATA] Abonnement Rechnung Kontakt Deal [GEOGRAPHIC_DATA] …" at bounding box center [784, 21] width 1568 height 44
drag, startPoint x: 518, startPoint y: 228, endPoint x: 6, endPoint y: 25, distance: 550.8
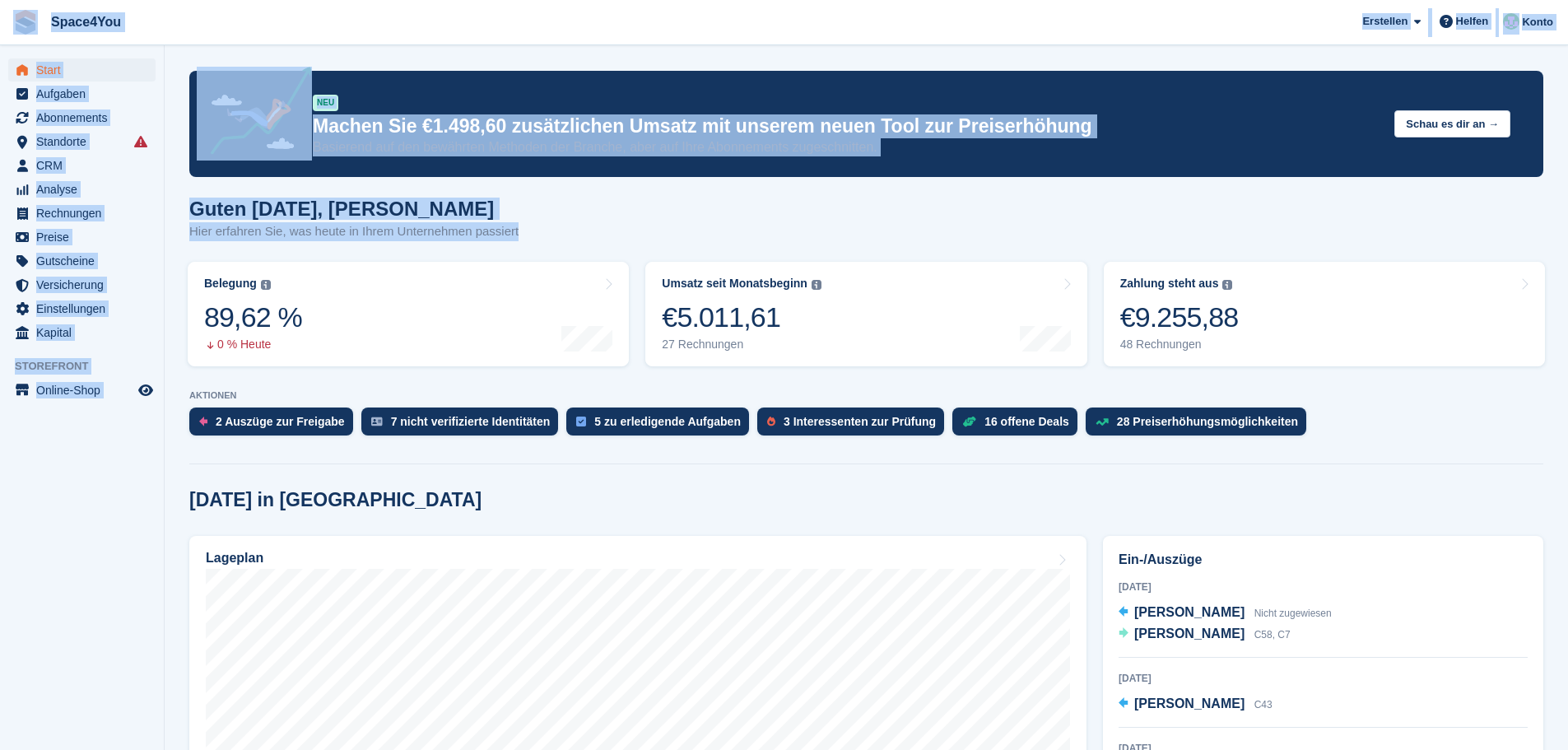
click at [266, 39] on span "Space4You Erstellen Abonnement Rechnung Kontakt Deal Rabatt Seite Helfen Chat-S…" at bounding box center [784, 21] width 1568 height 44
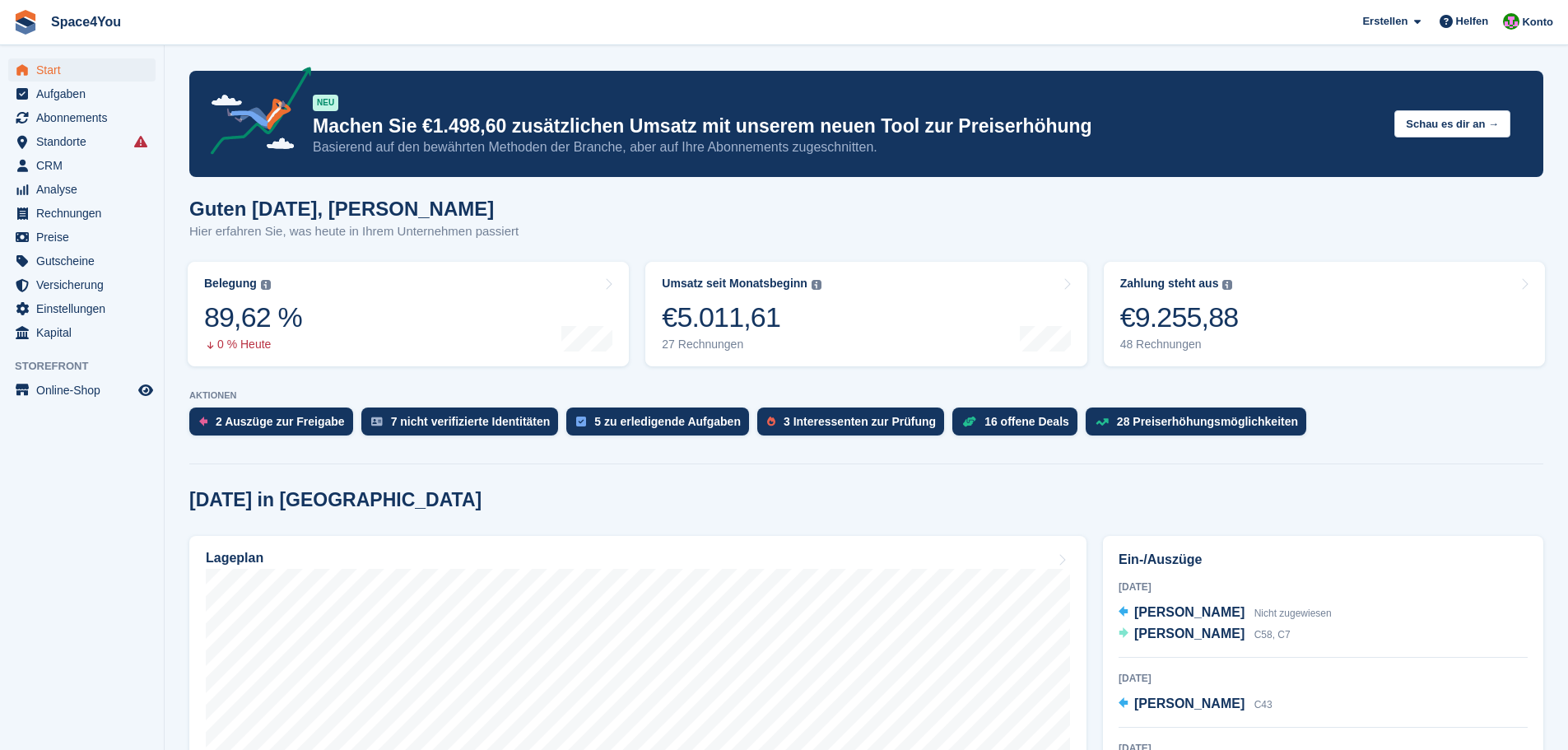
click at [294, 199] on h1 "Guten Morgen, Luca-André" at bounding box center [354, 208] width 329 height 22
click at [361, 208] on h1 "Guten Morgen, Luca-André" at bounding box center [354, 208] width 329 height 22
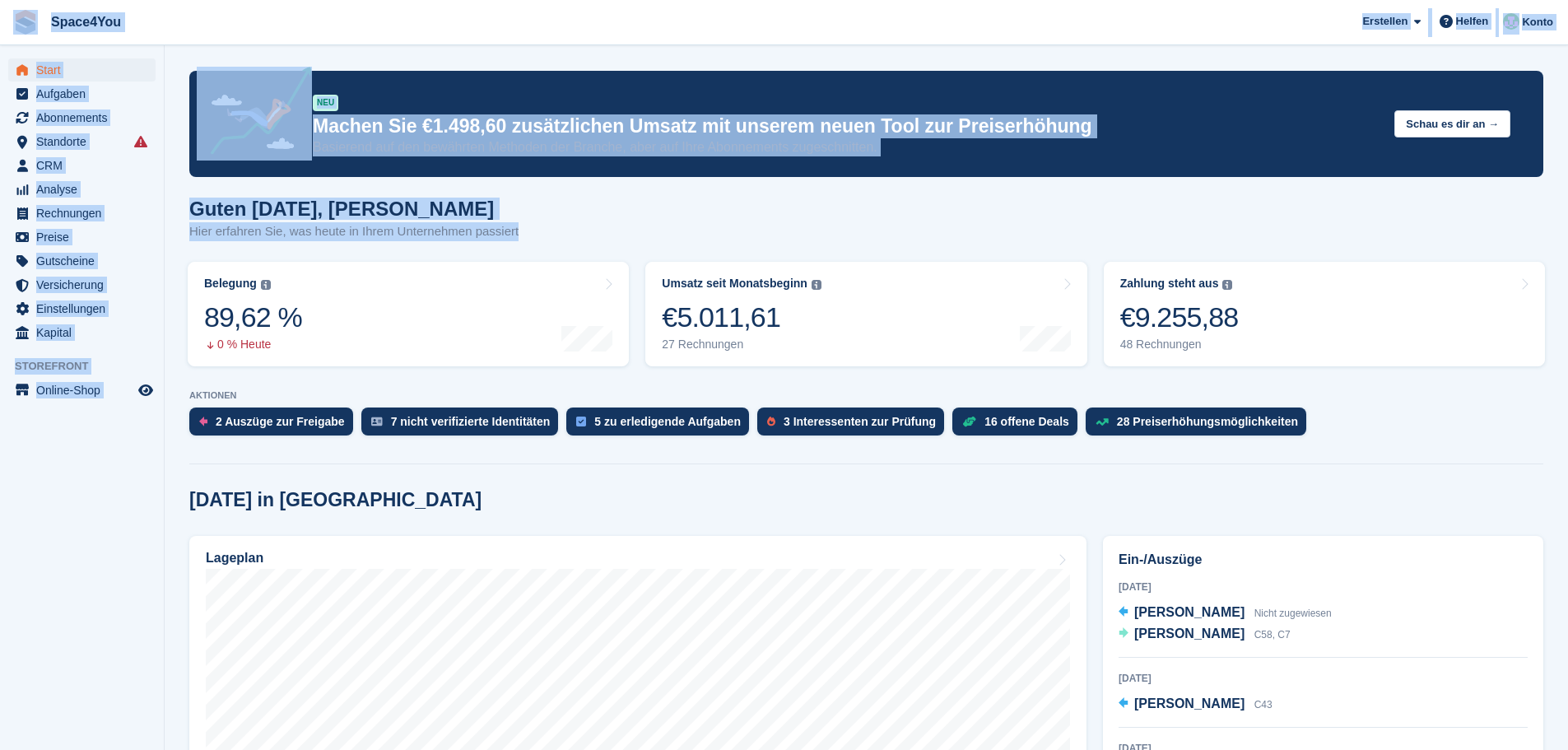
drag, startPoint x: 501, startPoint y: 238, endPoint x: 13, endPoint y: 29, distance: 530.9
click at [445, 42] on span "Space4You Erstellen Abonnement Rechnung Kontakt Deal Rabatt Seite Helfen Chat-S…" at bounding box center [784, 21] width 1568 height 44
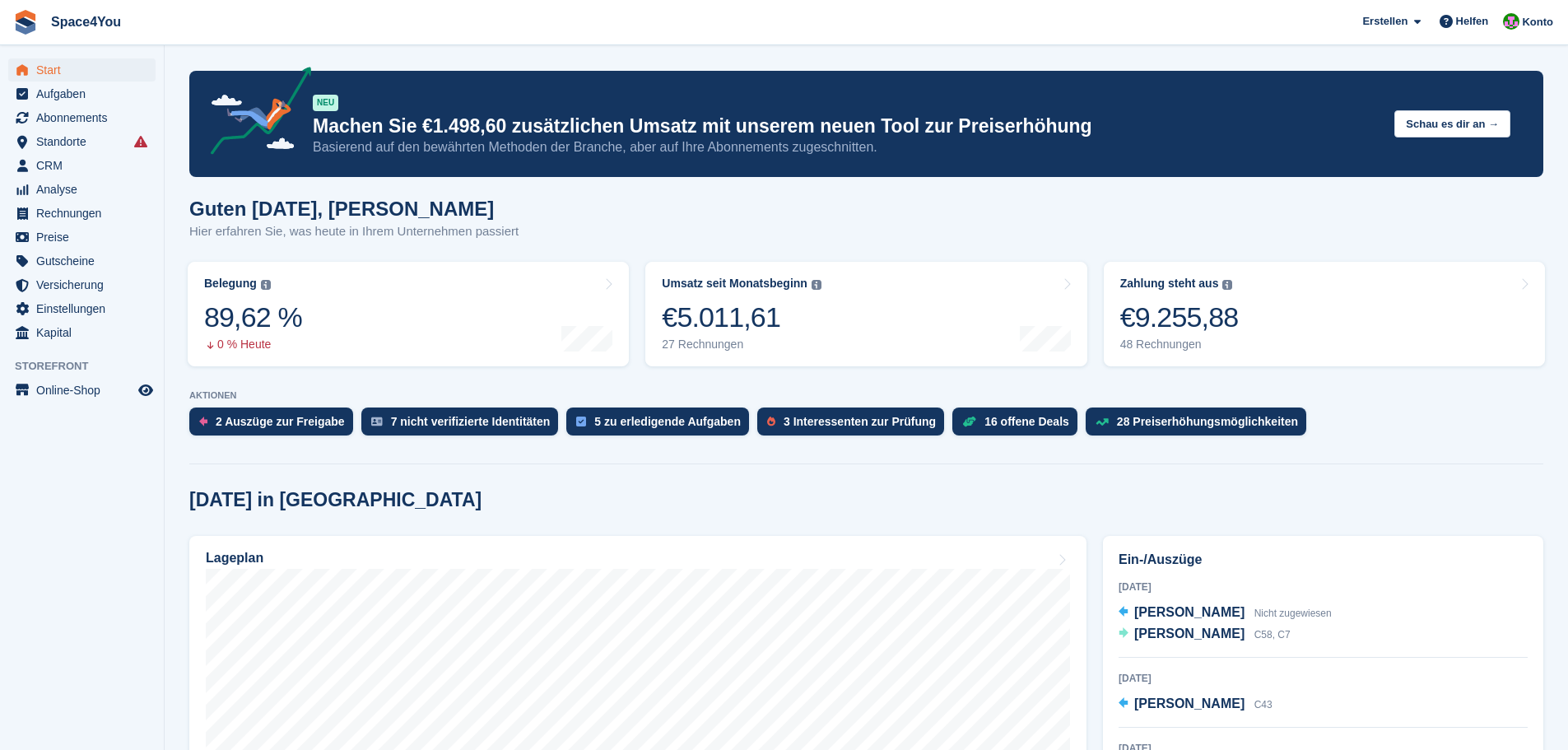
click at [198, 239] on p "Hier erfahren Sie, was heute in Ihrem Unternehmen passiert" at bounding box center [354, 230] width 329 height 19
click at [201, 240] on p "Hier erfahren Sie, was heute in Ihrem Unternehmen passiert" at bounding box center [354, 230] width 329 height 19
click at [460, 217] on h1 "Guten Morgen, Luca-André" at bounding box center [354, 208] width 329 height 22
click at [1154, 337] on div "Zahlung steht aus Der gesamte ausstehende Saldo aller offenen Rechnungen. €9.25…" at bounding box center [1179, 313] width 118 height 75
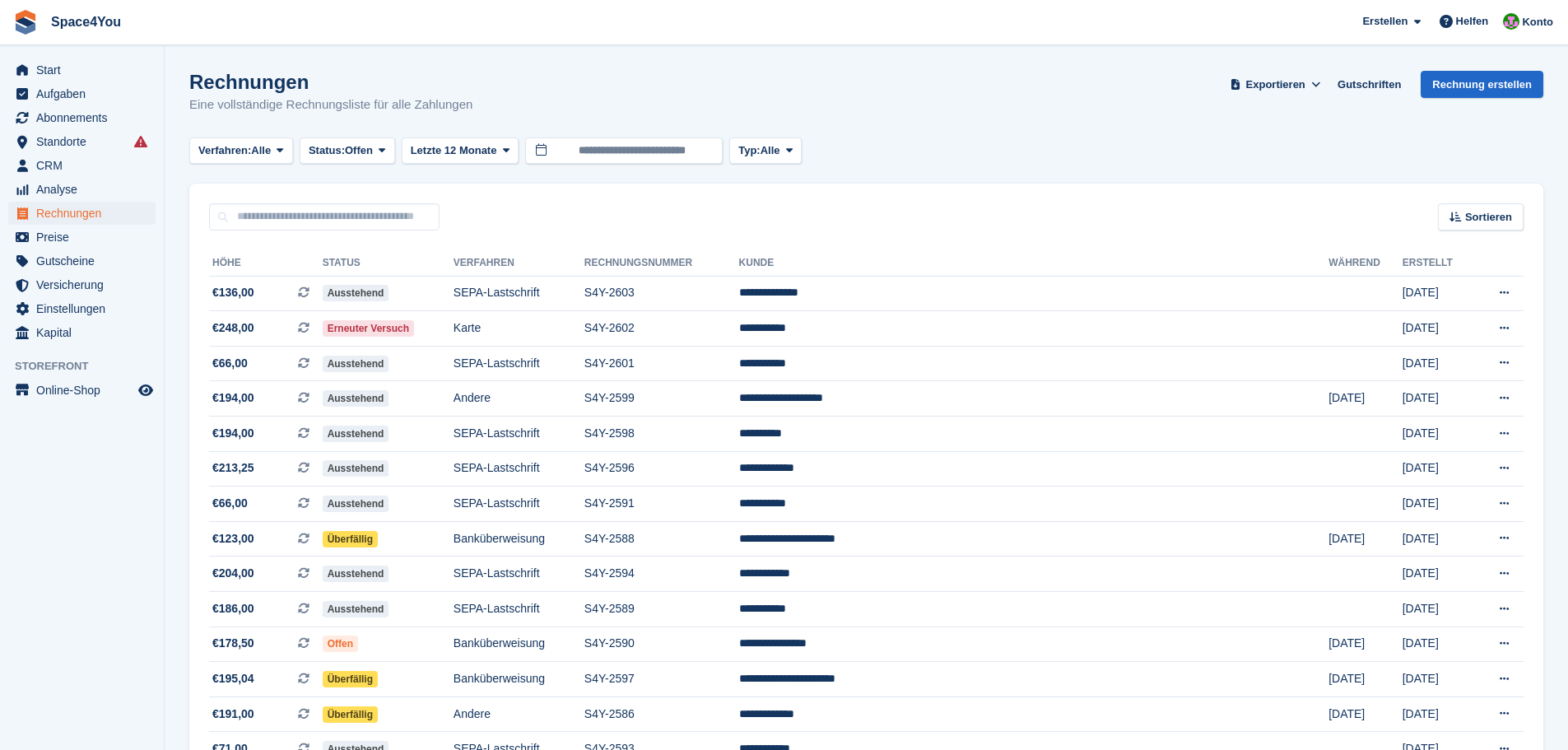
click at [449, 108] on p "Eine vollständige Rechnungsliste für alle Zahlungen" at bounding box center [331, 104] width 283 height 19
click at [452, 111] on p "Eine vollständige Rechnungsliste für alle Zahlungen" at bounding box center [331, 104] width 283 height 19
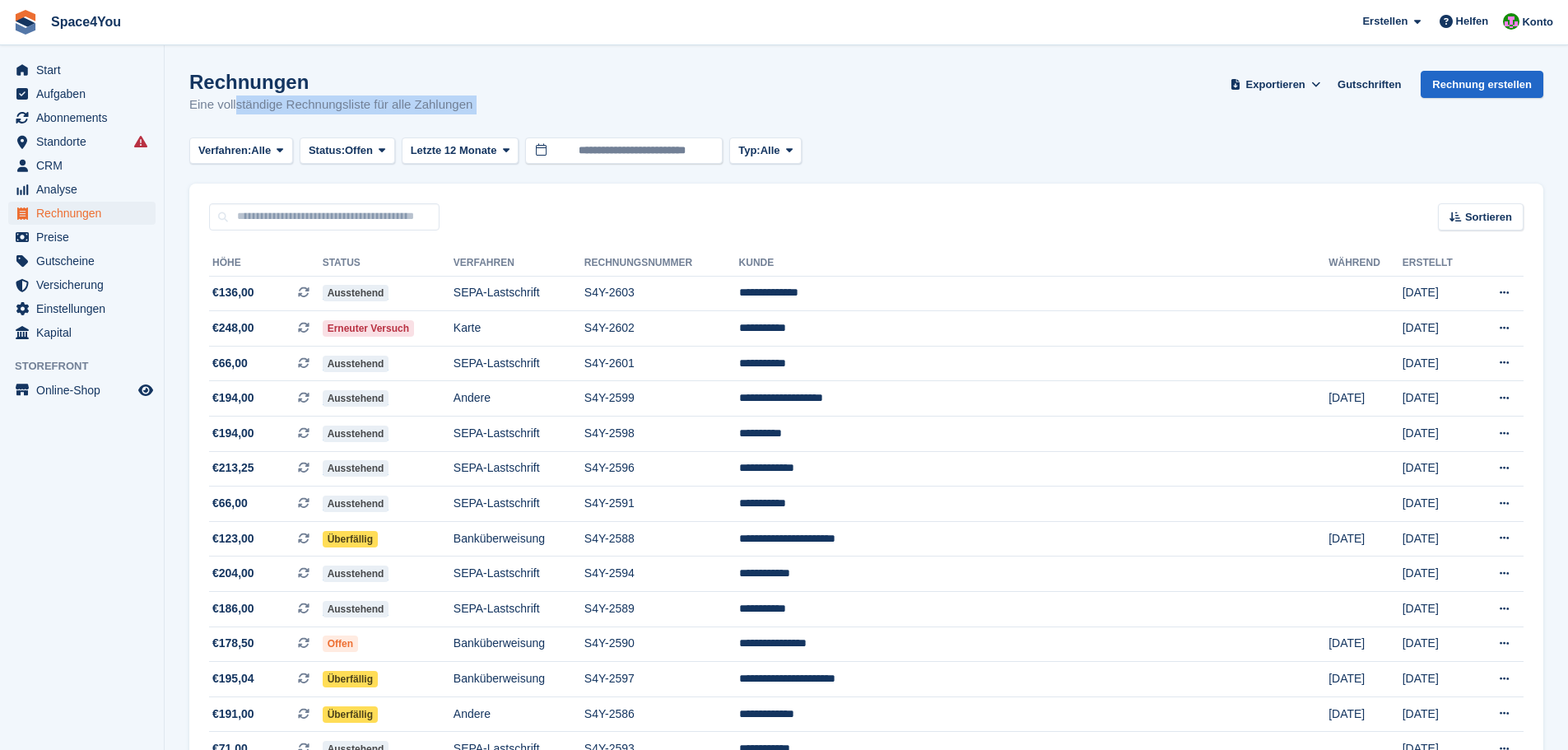
click at [480, 107] on div "Rechnungen Eine vollständige Rechnungsliste für alle Zahlungen Exportieren Expo…" at bounding box center [867, 102] width 1354 height 63
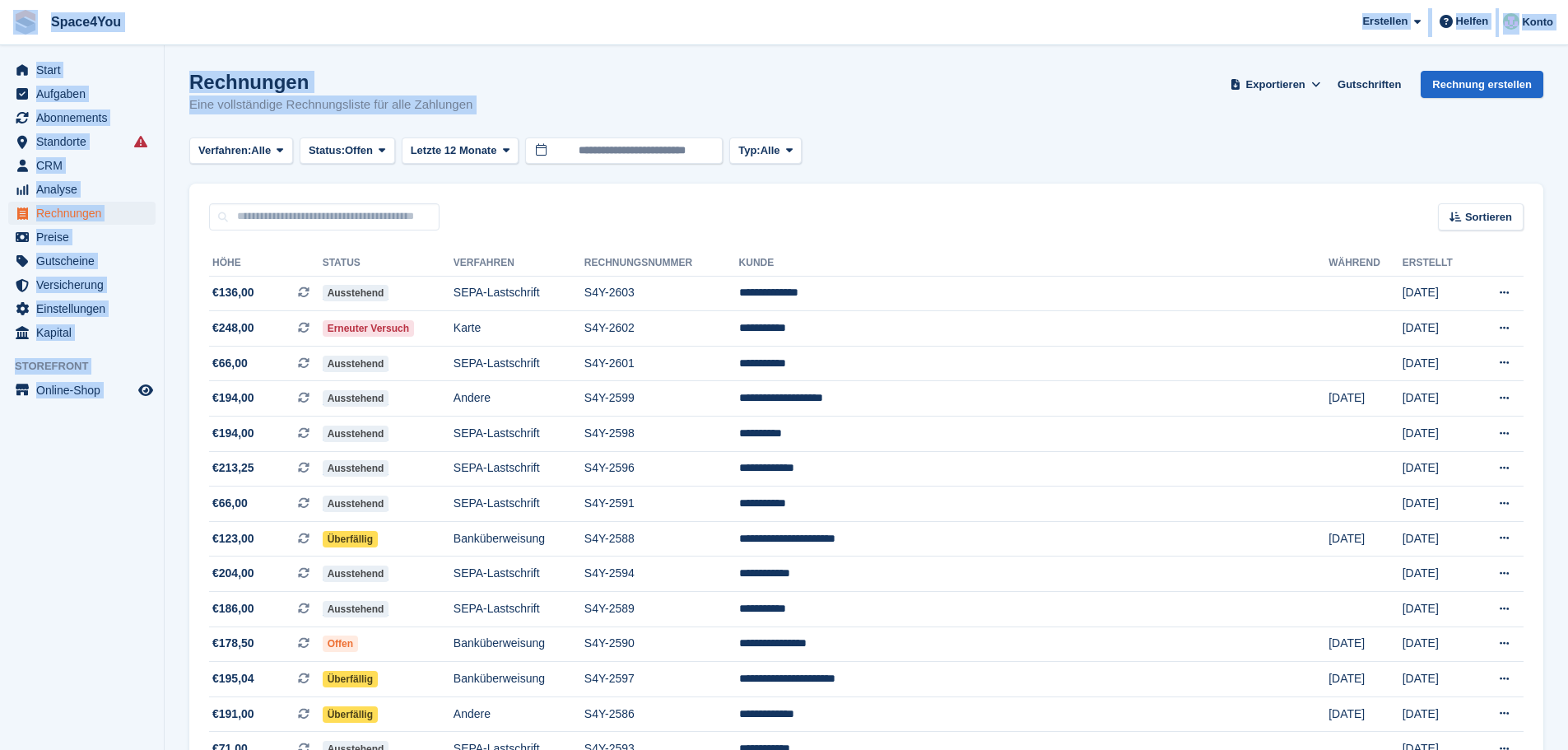
drag, startPoint x: 480, startPoint y: 107, endPoint x: 0, endPoint y: 21, distance: 487.6
click at [491, 97] on div "Rechnungen Eine vollständige Rechnungsliste für alle Zahlungen Exportieren Expo…" at bounding box center [867, 102] width 1354 height 63
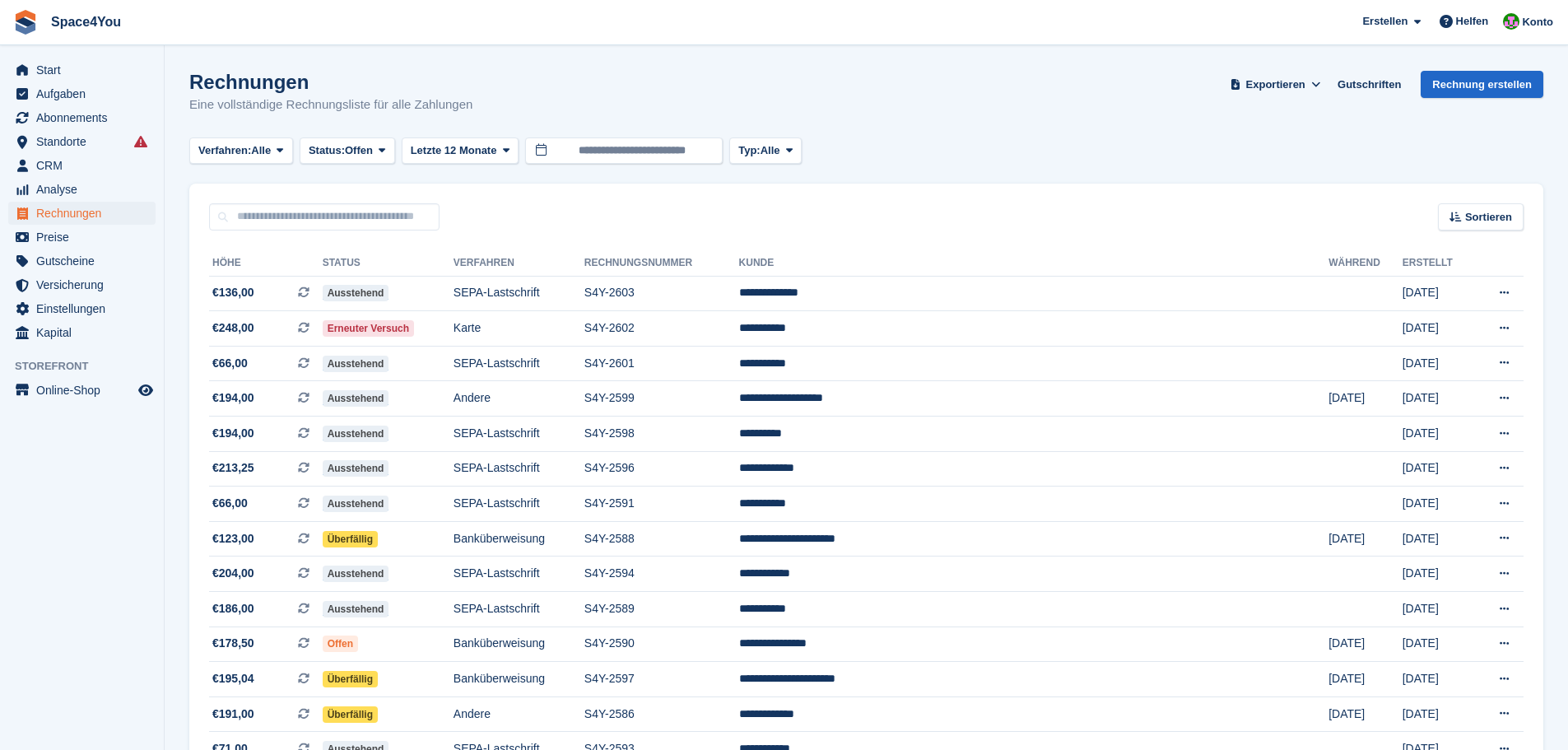
drag, startPoint x: 469, startPoint y: 103, endPoint x: 19, endPoint y: 13, distance: 458.9
click at [275, 86] on h1 "Rechnungen" at bounding box center [331, 81] width 283 height 22
click at [419, 95] on div "Rechnungen Eine vollständige Rechnungsliste für alle Zahlungen" at bounding box center [331, 92] width 283 height 44
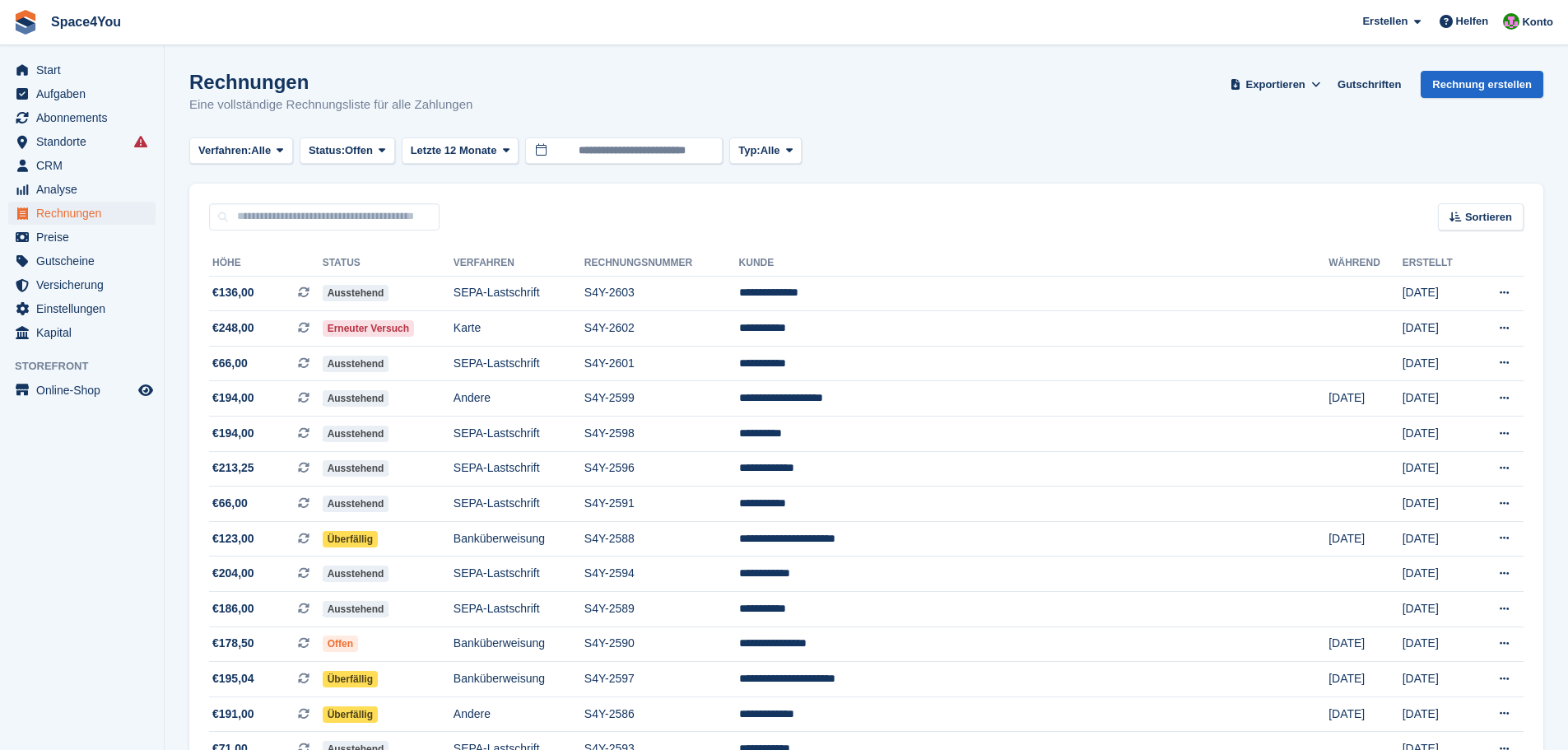
click at [419, 95] on div "Rechnungen Eine vollständige Rechnungsliste für alle Zahlungen" at bounding box center [331, 92] width 283 height 44
click at [536, 86] on div "Rechnungen Eine vollständige Rechnungsliste für alle Zahlungen Exportieren Expo…" at bounding box center [867, 102] width 1354 height 63
drag, startPoint x: 488, startPoint y: 100, endPoint x: 233, endPoint y: 94, distance: 255.1
click at [238, 96] on div "Rechnungen Eine vollständige Rechnungsliste für alle Zahlungen Exportieren Expo…" at bounding box center [867, 102] width 1354 height 63
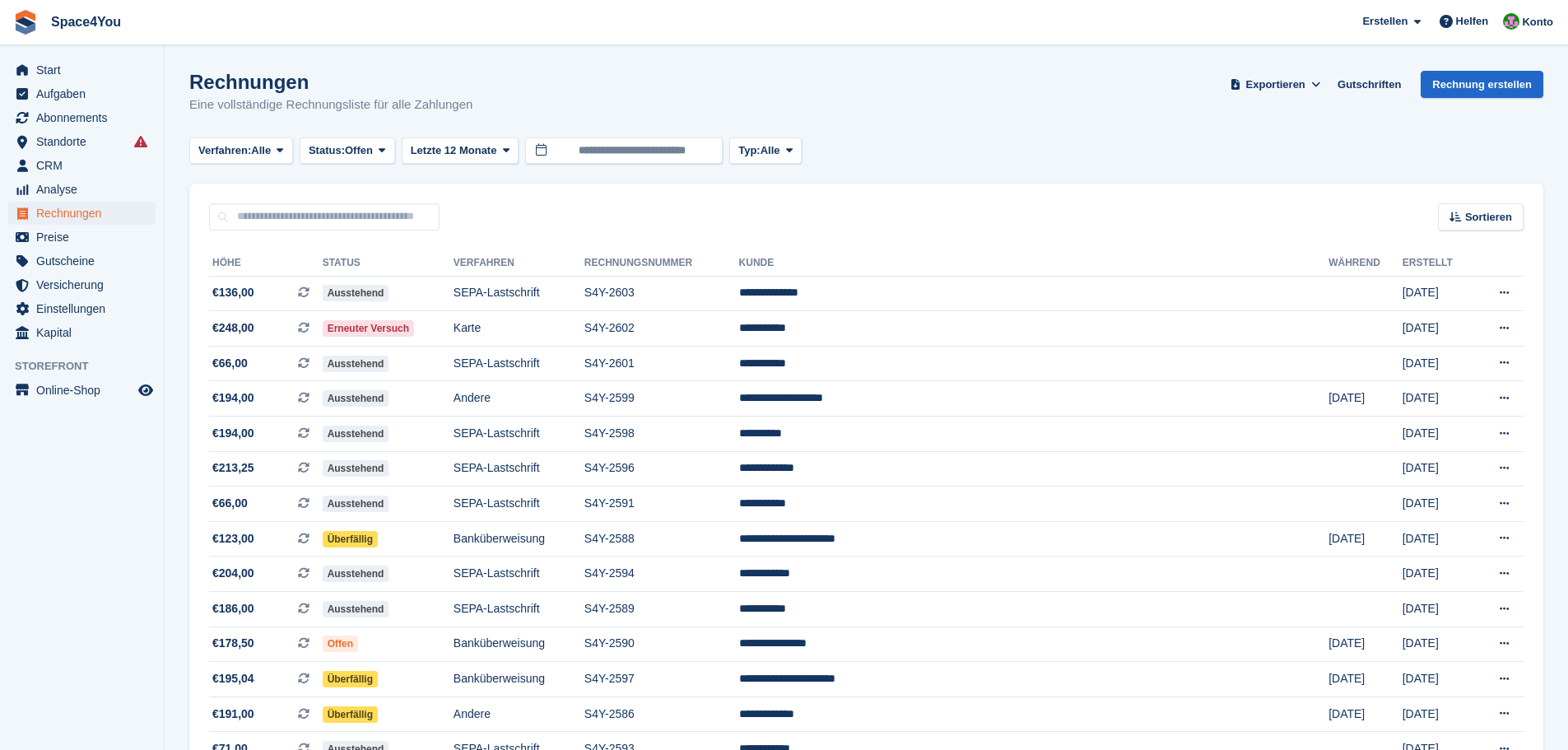
click at [209, 86] on h1 "Rechnungen" at bounding box center [331, 81] width 283 height 22
drag, startPoint x: 194, startPoint y: 85, endPoint x: 491, endPoint y: 112, distance: 298.2
click at [491, 112] on div "Rechnungen Eine vollständige Rechnungsliste für alle Zahlungen Exportieren Expo…" at bounding box center [867, 102] width 1354 height 63
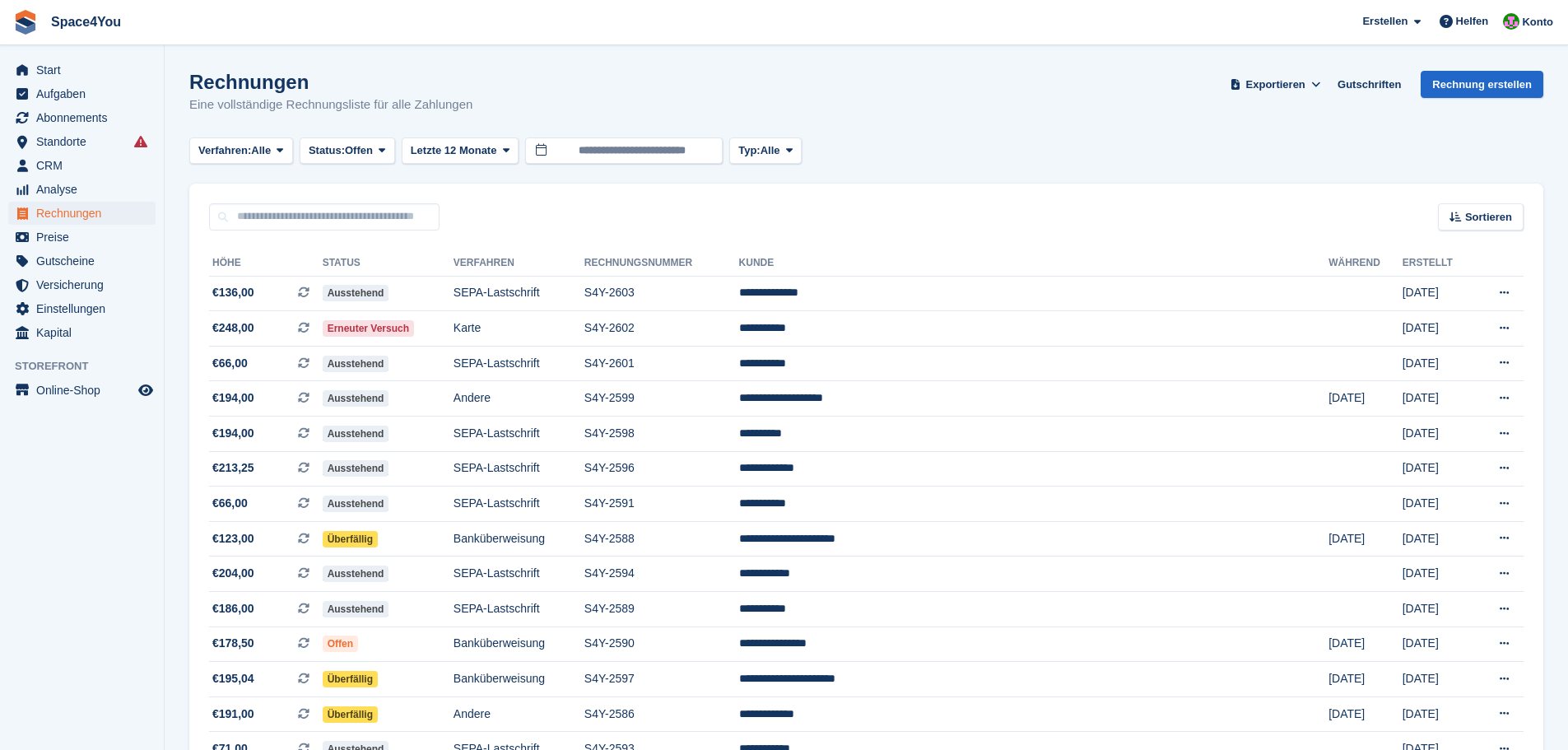
click at [491, 112] on div "Rechnungen Eine vollständige Rechnungsliste für alle Zahlungen Exportieren Expo…" at bounding box center [867, 102] width 1354 height 63
drag, startPoint x: 477, startPoint y: 107, endPoint x: 6, endPoint y: 21, distance: 478.8
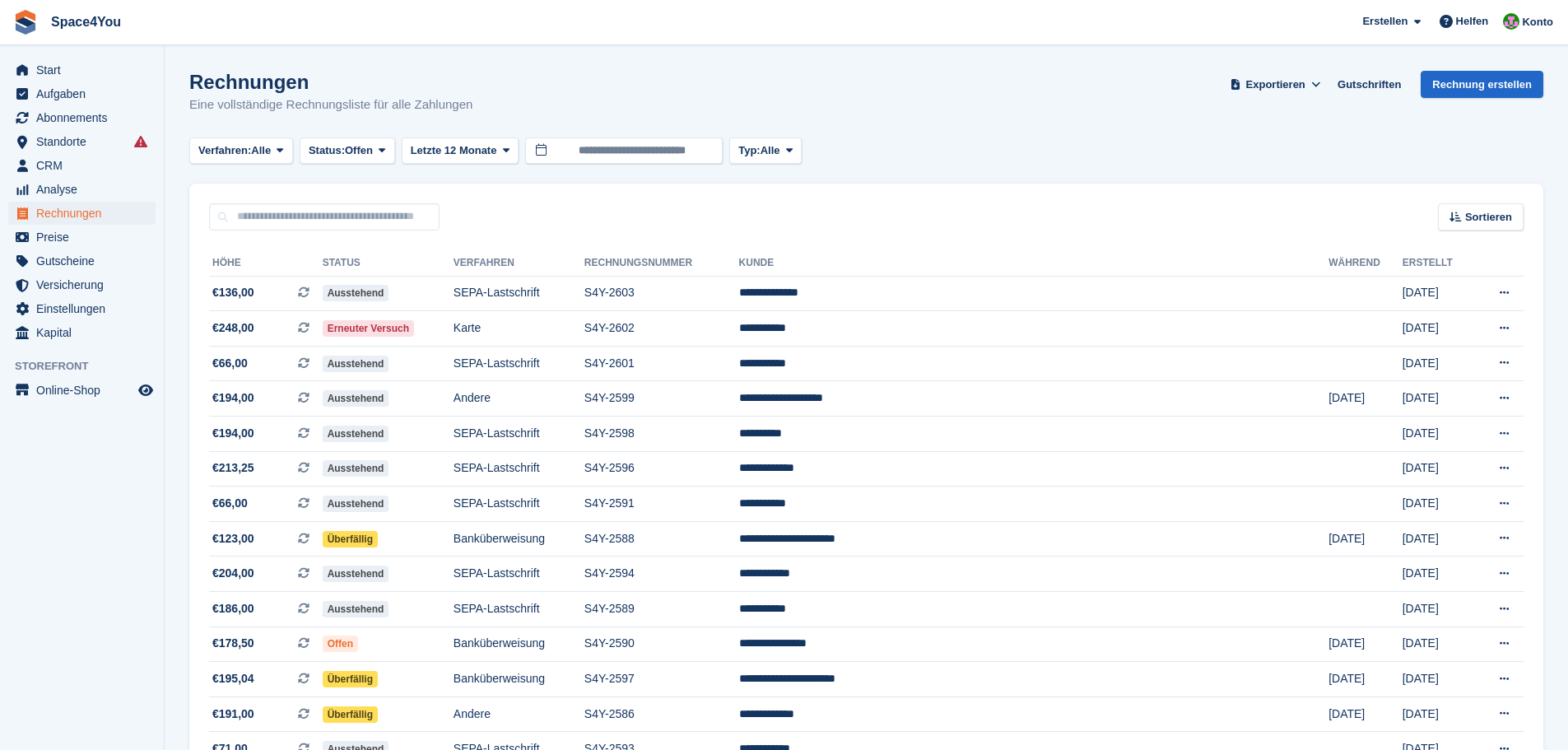
click at [531, 80] on div "Rechnungen Eine vollständige Rechnungsliste für alle Zahlungen Exportieren Expo…" at bounding box center [867, 102] width 1354 height 63
click at [106, 579] on aside "Start Aufgaben Abonnements Abonnements Abonnements Preiserhöhungen NEU Preiserh…" at bounding box center [82, 378] width 164 height 667
click at [331, 90] on h1 "Rechnungen" at bounding box center [331, 81] width 283 height 22
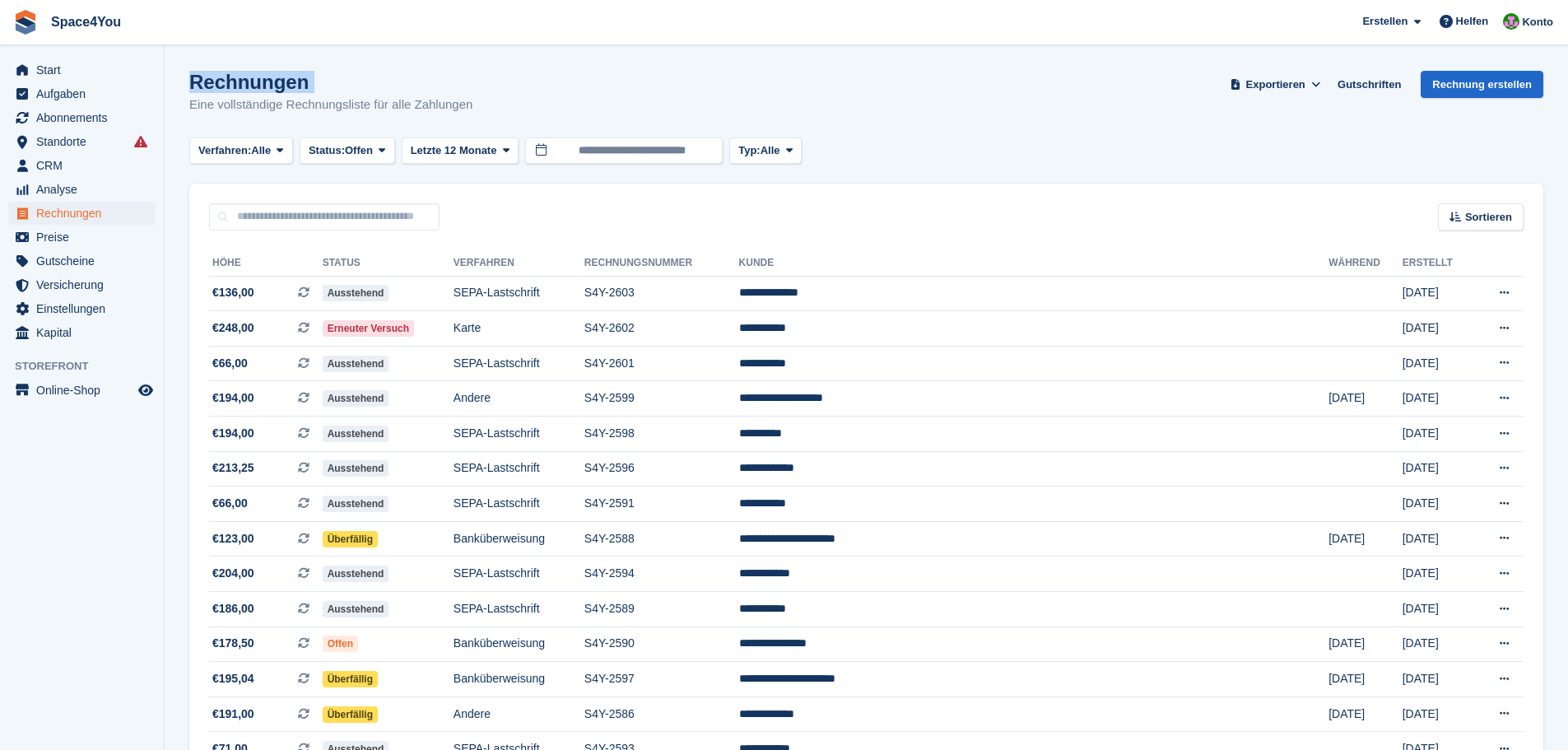
click at [331, 90] on h1 "Rechnungen" at bounding box center [331, 81] width 283 height 22
click at [434, 109] on p "Eine vollständige Rechnungsliste für alle Zahlungen" at bounding box center [331, 104] width 283 height 19
drag, startPoint x: 465, startPoint y: 104, endPoint x: 0, endPoint y: 29, distance: 471.0
click at [549, 80] on div "Rechnungen Eine vollständige Rechnungsliste für alle Zahlungen Exportieren Expo…" at bounding box center [867, 102] width 1354 height 63
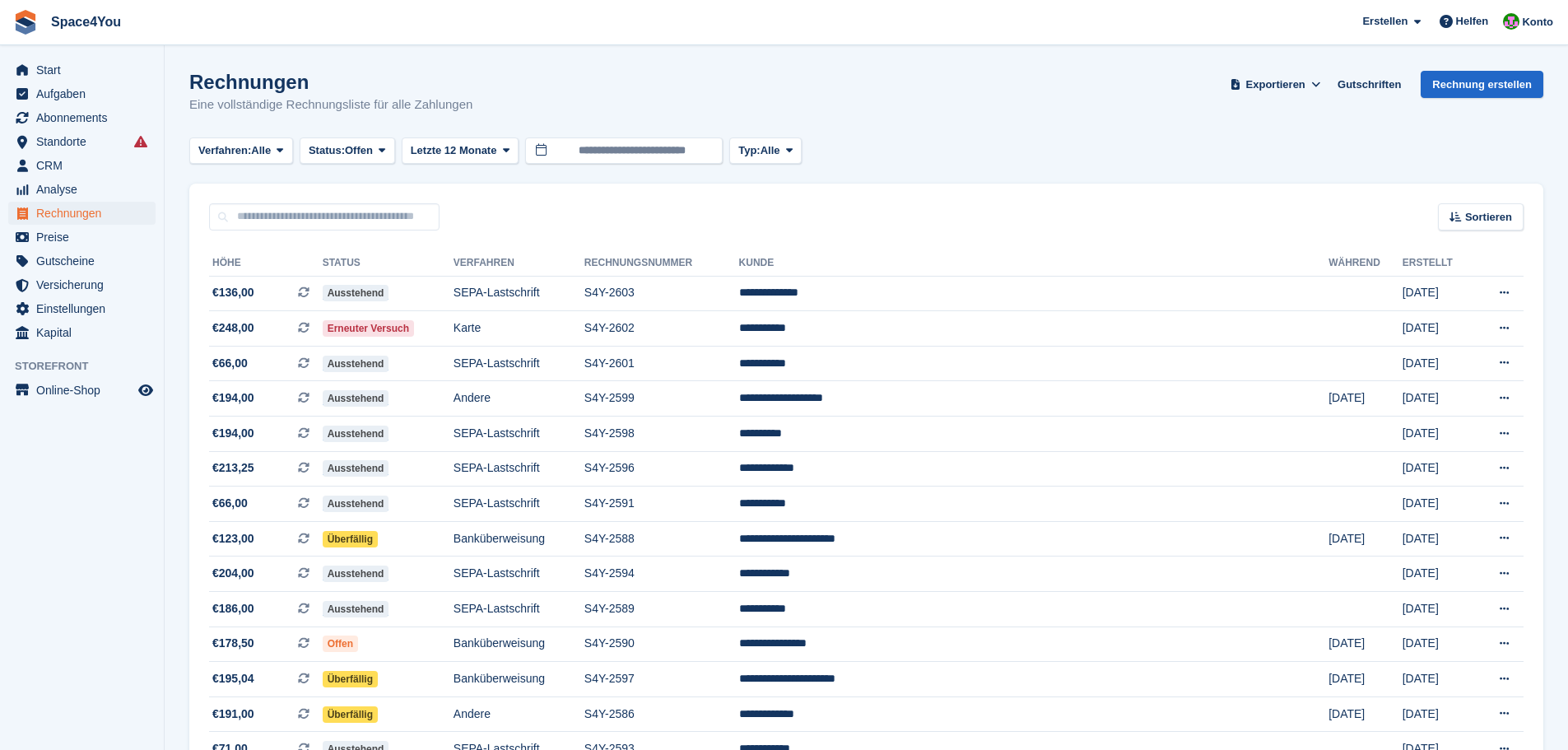
click at [512, 116] on div "Rechnungen Eine vollständige Rechnungsliste für alle Zahlungen Exportieren Expo…" at bounding box center [867, 102] width 1354 height 63
click at [597, 110] on div "Rechnungen Eine vollständige Rechnungsliste für alle Zahlungen Exportieren Expo…" at bounding box center [867, 102] width 1354 height 63
drag, startPoint x: 483, startPoint y: 113, endPoint x: 14, endPoint y: 26, distance: 477.0
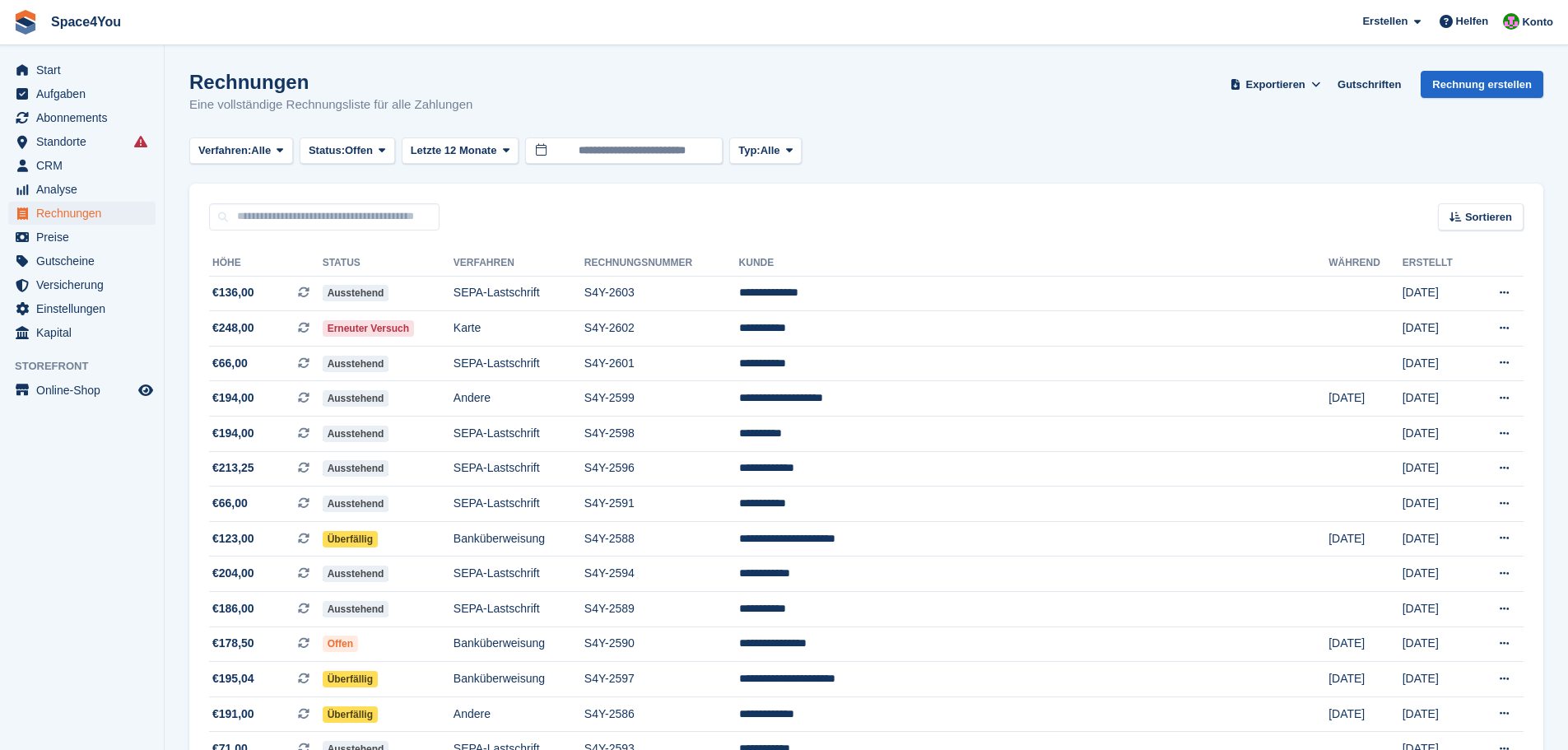
click at [307, 80] on h1 "Rechnungen" at bounding box center [331, 81] width 283 height 22
drag, startPoint x: 475, startPoint y: 108, endPoint x: 24, endPoint y: 39, distance: 456.2
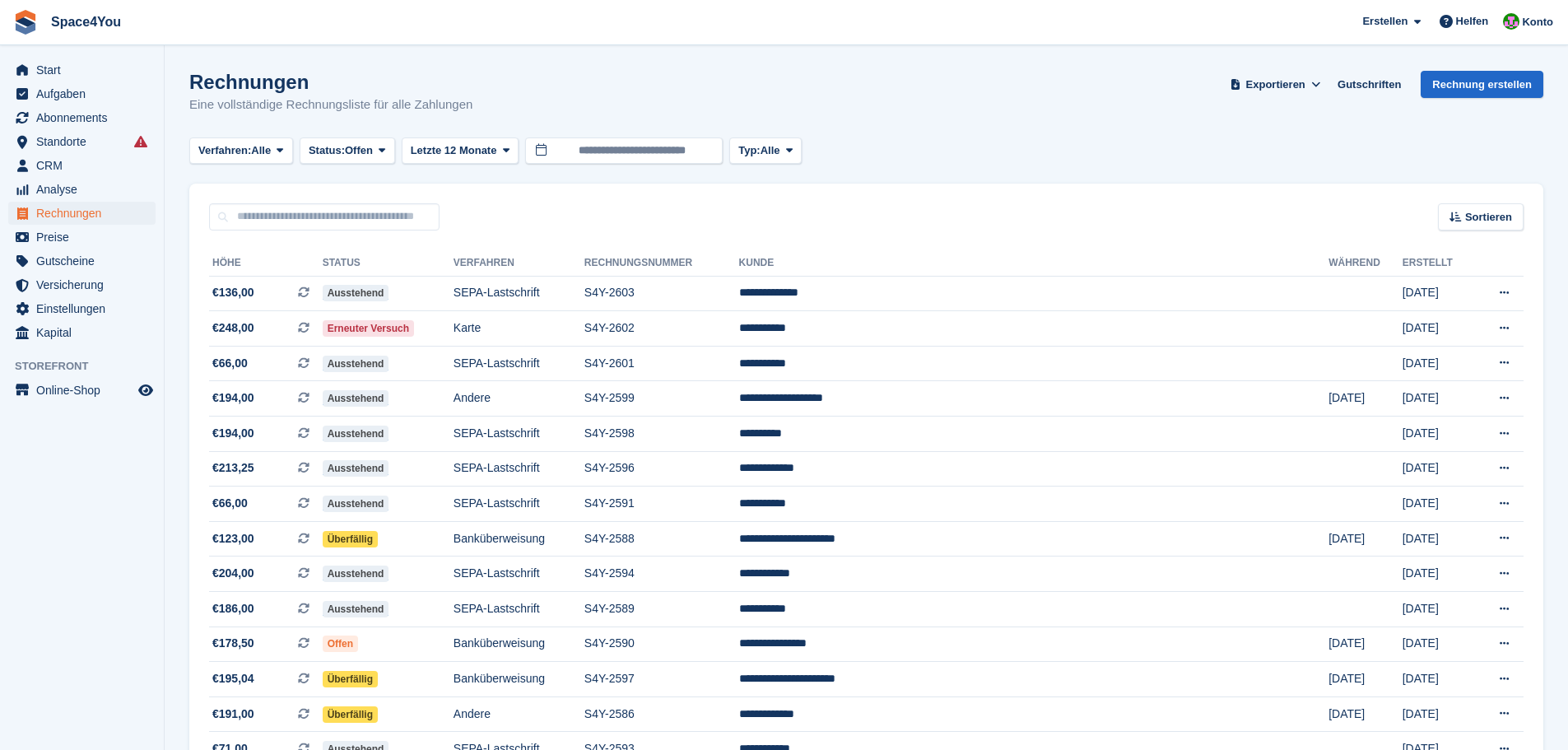
click at [315, 94] on div "Rechnungen Eine vollständige Rechnungsliste für alle Zahlungen" at bounding box center [331, 92] width 283 height 44
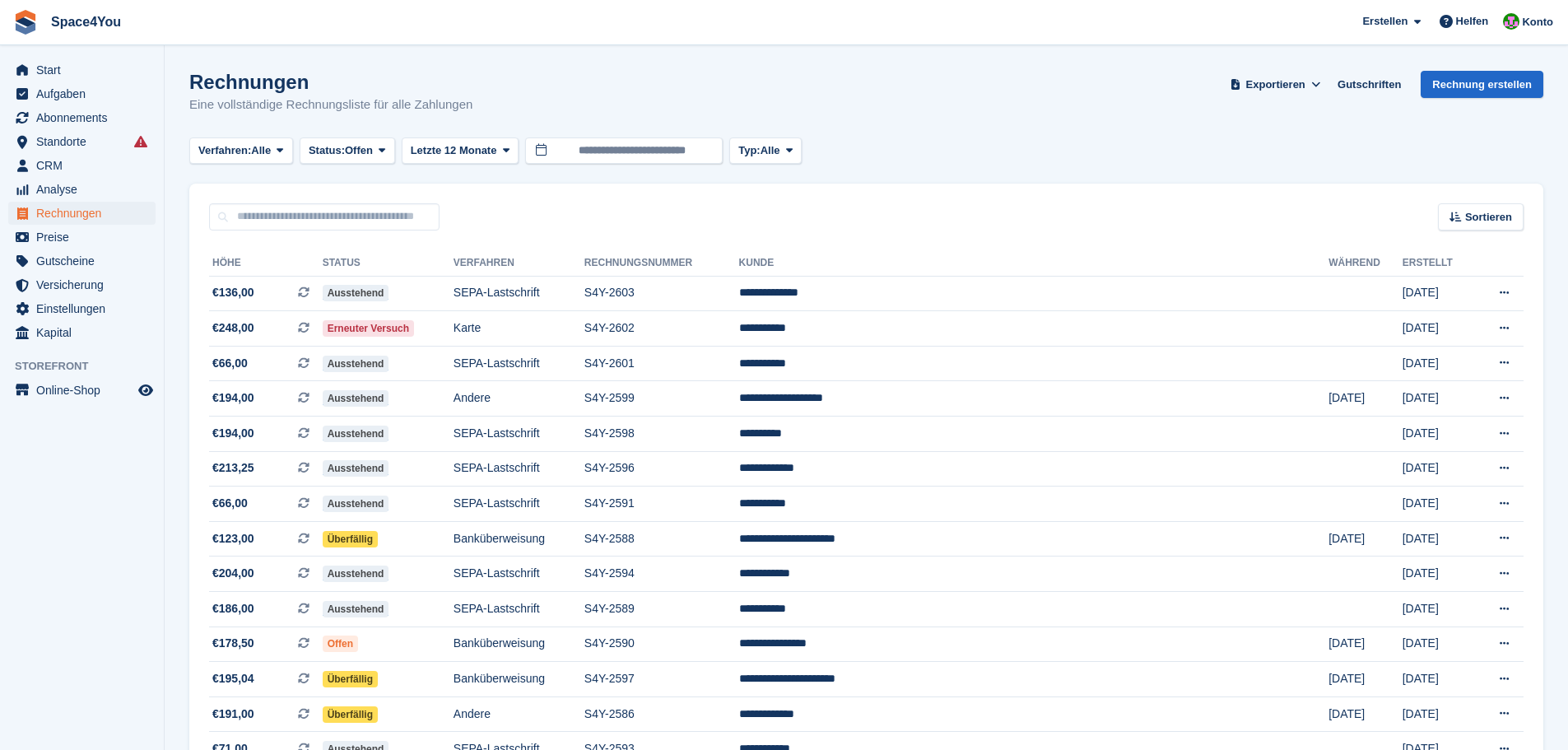
click at [315, 94] on div "Rechnungen Eine vollständige Rechnungsliste für alle Zahlungen" at bounding box center [331, 92] width 283 height 44
click at [426, 107] on p "Eine vollständige Rechnungsliste für alle Zahlungen" at bounding box center [331, 104] width 283 height 19
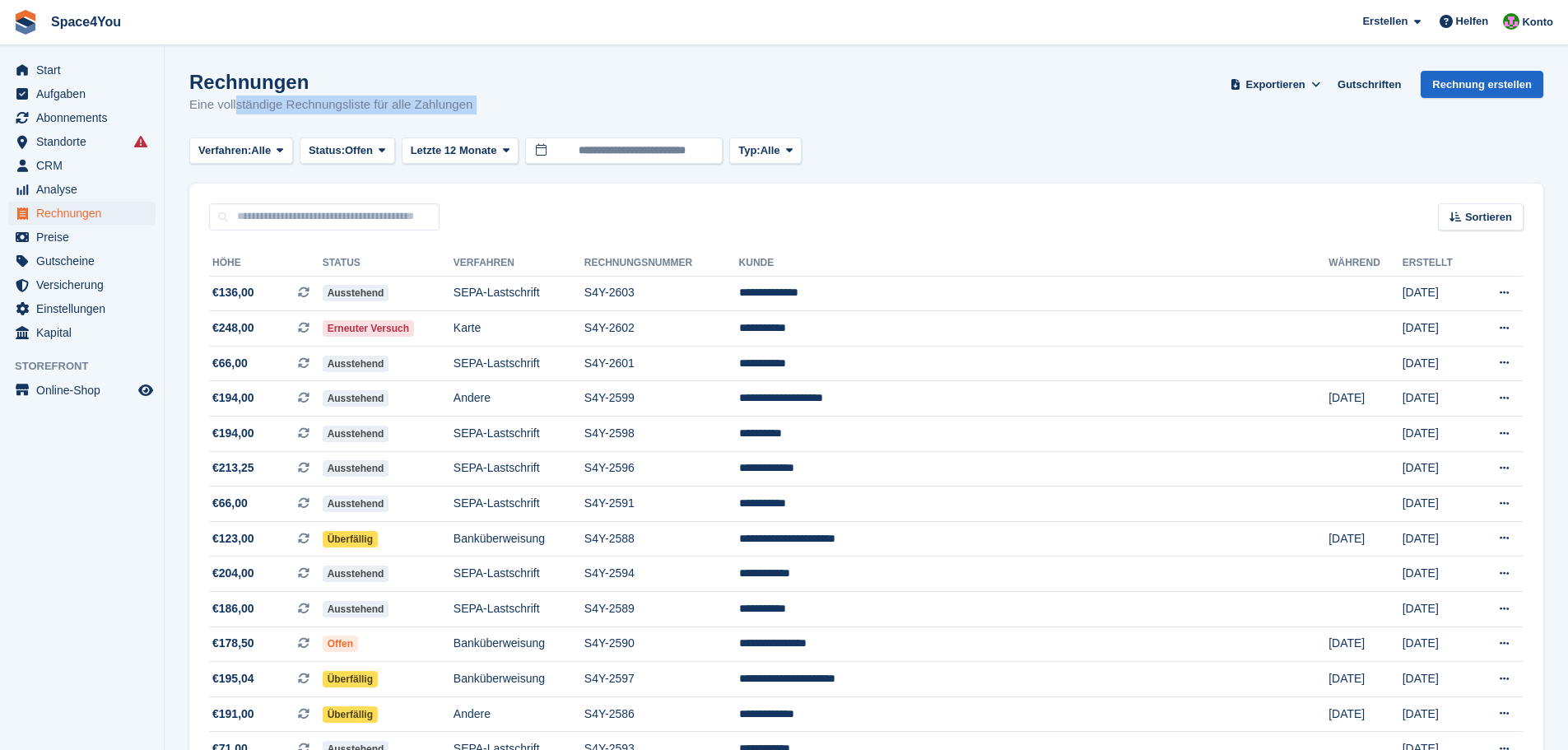
click at [426, 107] on p "Eine vollständige Rechnungsliste für alle Zahlungen" at bounding box center [331, 104] width 283 height 19
click at [487, 92] on div "Rechnungen Eine vollständige Rechnungsliste für alle Zahlungen Exportieren Expo…" at bounding box center [867, 102] width 1354 height 63
drag, startPoint x: 484, startPoint y: 90, endPoint x: 208, endPoint y: 61, distance: 277.5
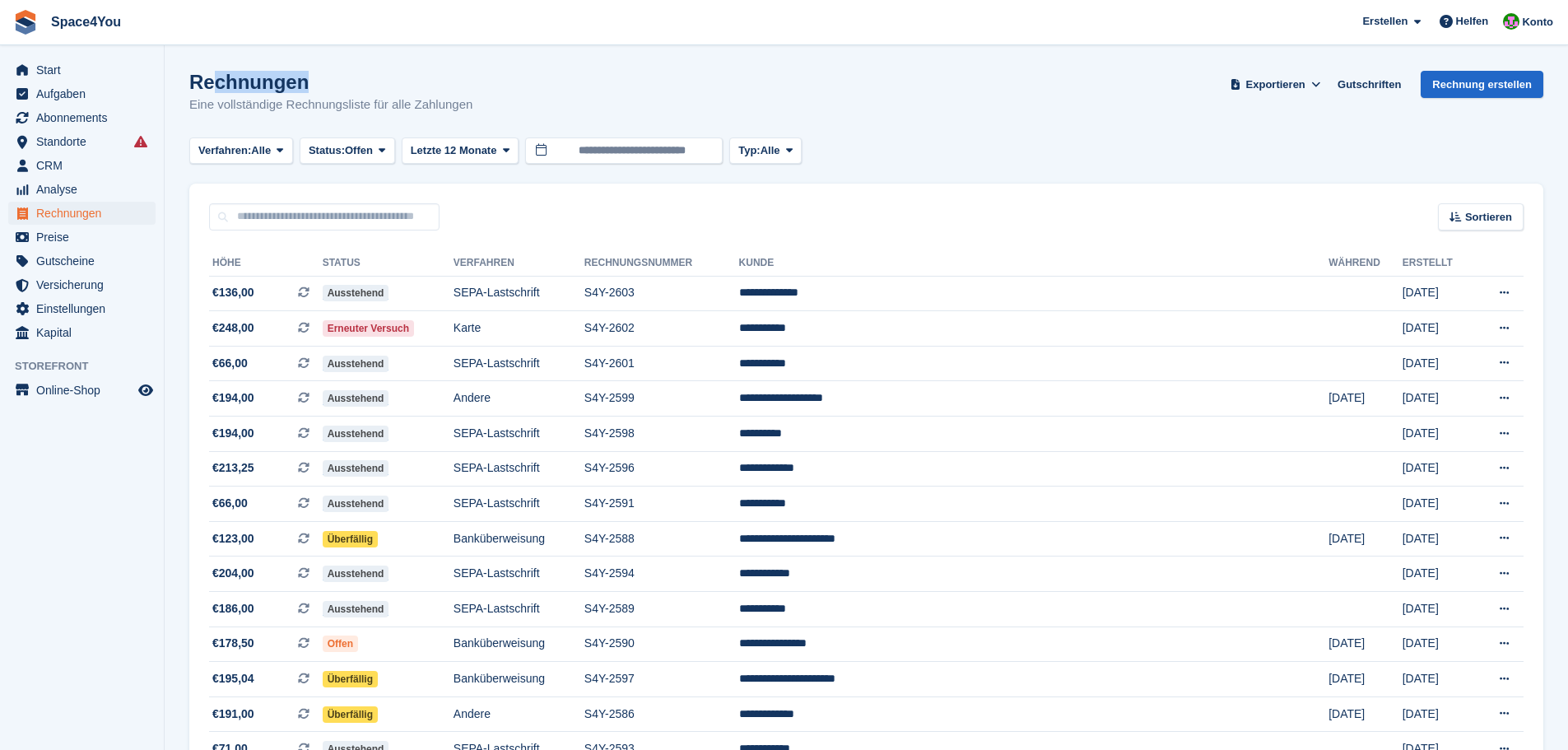
click at [479, 116] on div "Rechnungen Eine vollständige Rechnungsliste für alle Zahlungen Exportieren Expo…" at bounding box center [867, 102] width 1354 height 63
click at [477, 111] on div "Rechnungen Eine vollständige Rechnungsliste für alle Zahlungen Exportieren Expo…" at bounding box center [867, 102] width 1354 height 63
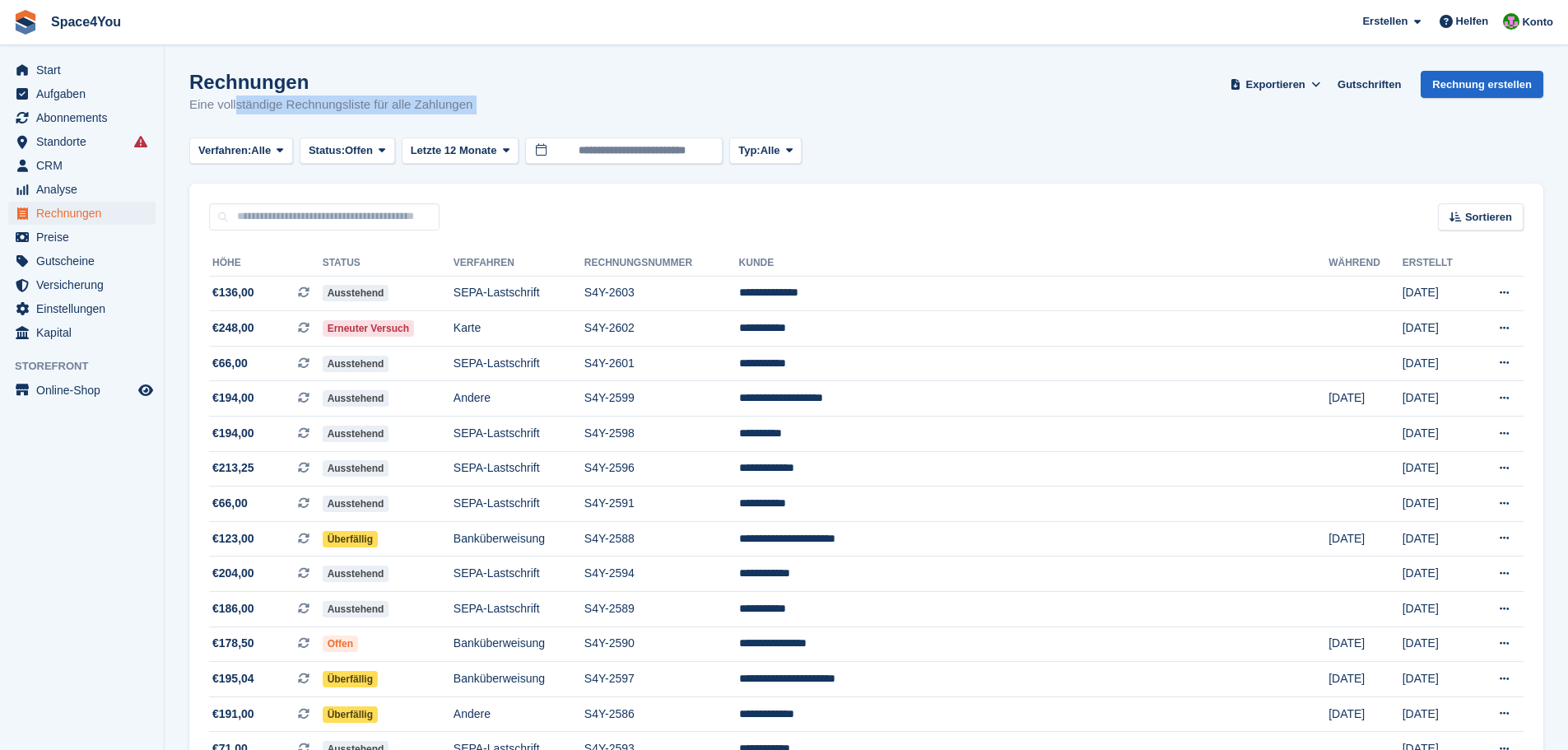
drag, startPoint x: 204, startPoint y: 76, endPoint x: 579, endPoint y: 100, distance: 375.8
click at [579, 100] on div "Rechnungen Eine vollständige Rechnungsliste für alle Zahlungen Exportieren Expo…" at bounding box center [867, 102] width 1354 height 63
drag, startPoint x: 468, startPoint y: 114, endPoint x: 19, endPoint y: 28, distance: 457.2
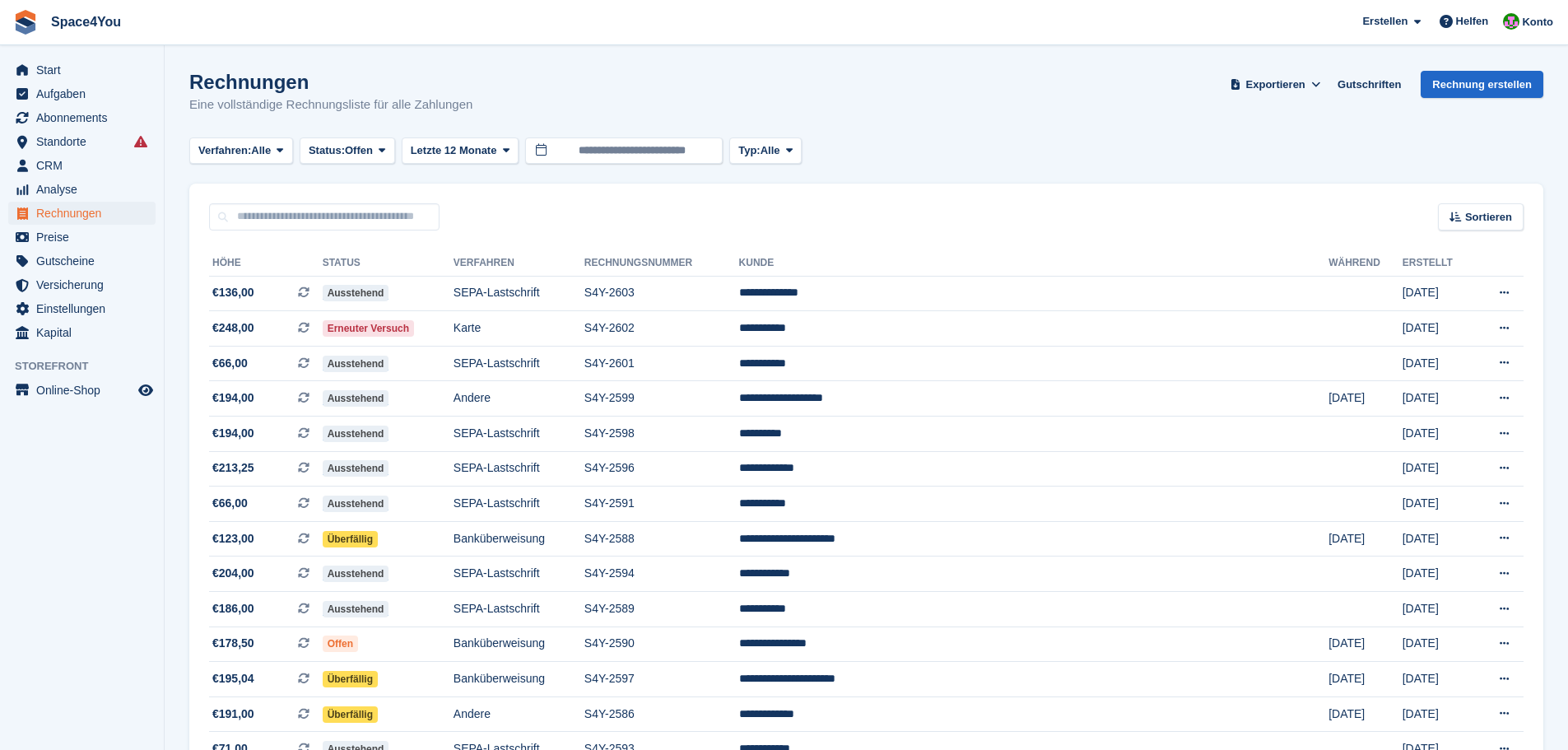
click at [353, 77] on h1 "Rechnungen" at bounding box center [331, 81] width 283 height 22
drag, startPoint x: 473, startPoint y: 104, endPoint x: 0, endPoint y: 14, distance: 481.5
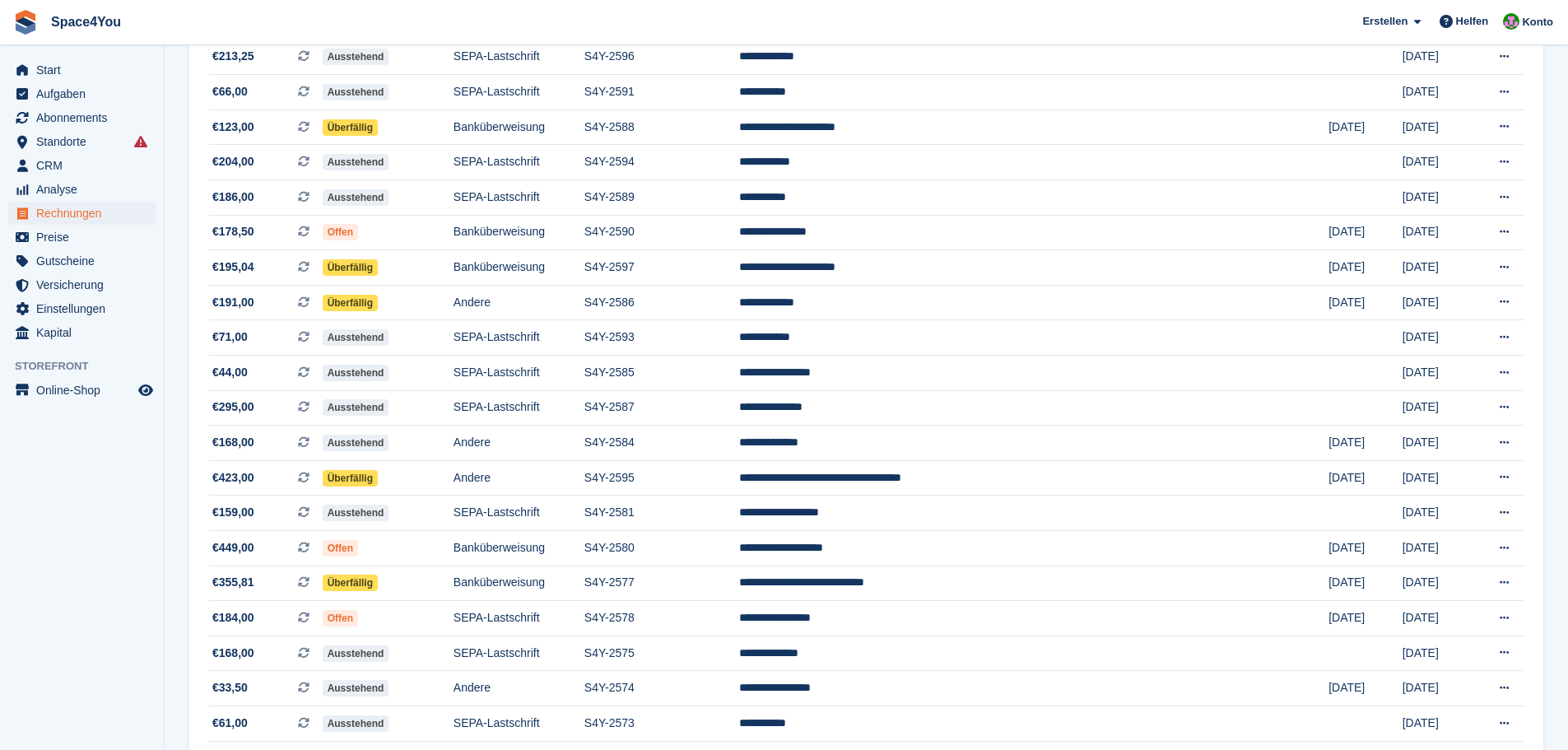
scroll to position [494, 0]
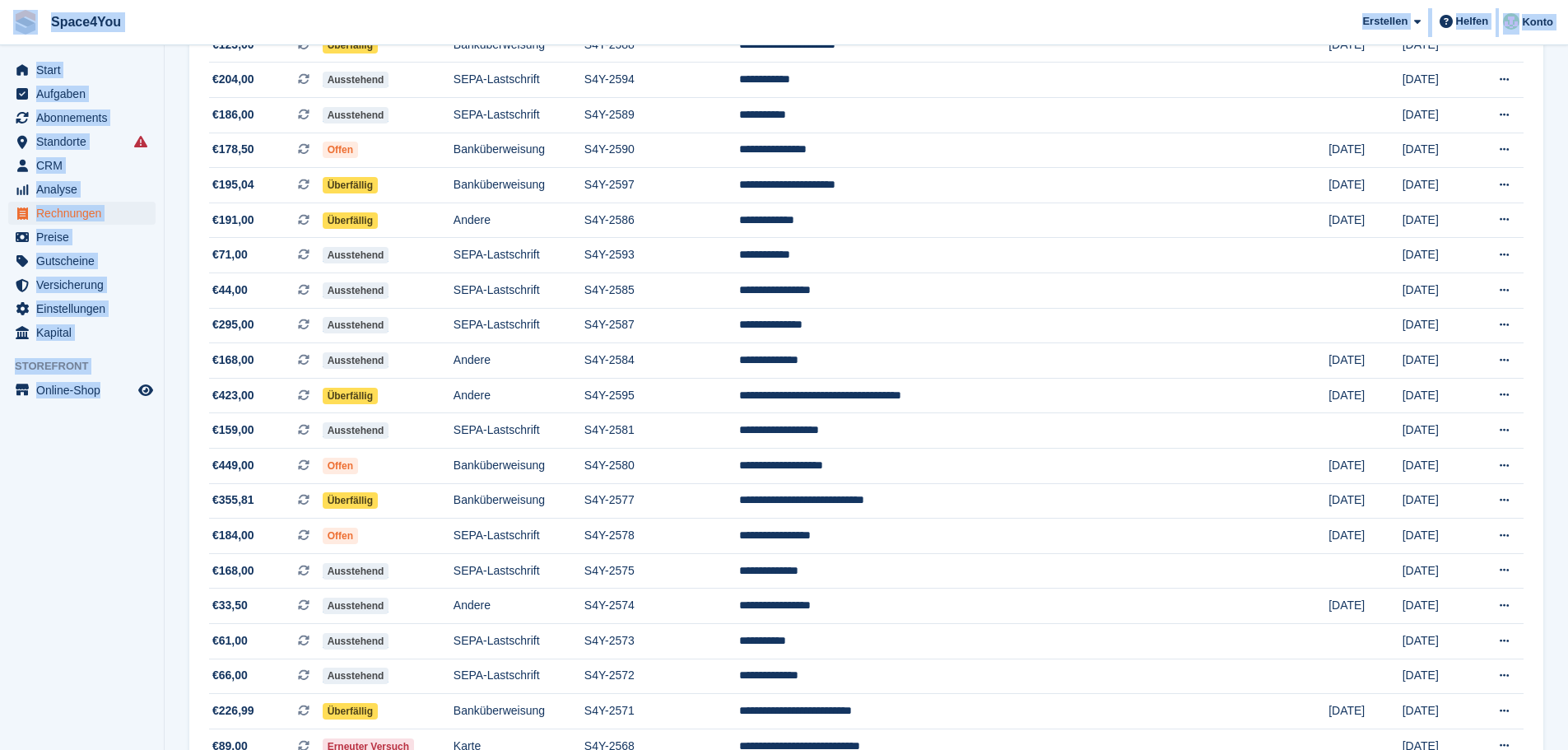
drag, startPoint x: 153, startPoint y: 428, endPoint x: 18, endPoint y: 17, distance: 432.6
click at [18, 17] on div "Space4You [GEOGRAPHIC_DATA] Abonnement Rechnung Kontakt Deal [GEOGRAPHIC_DATA] …" at bounding box center [784, 525] width 1568 height 2040
click at [114, 510] on aside "Start Aufgaben Abonnements Abonnements Abonnements Preiserhöhungen NEU Preiserh…" at bounding box center [82, 378] width 164 height 667
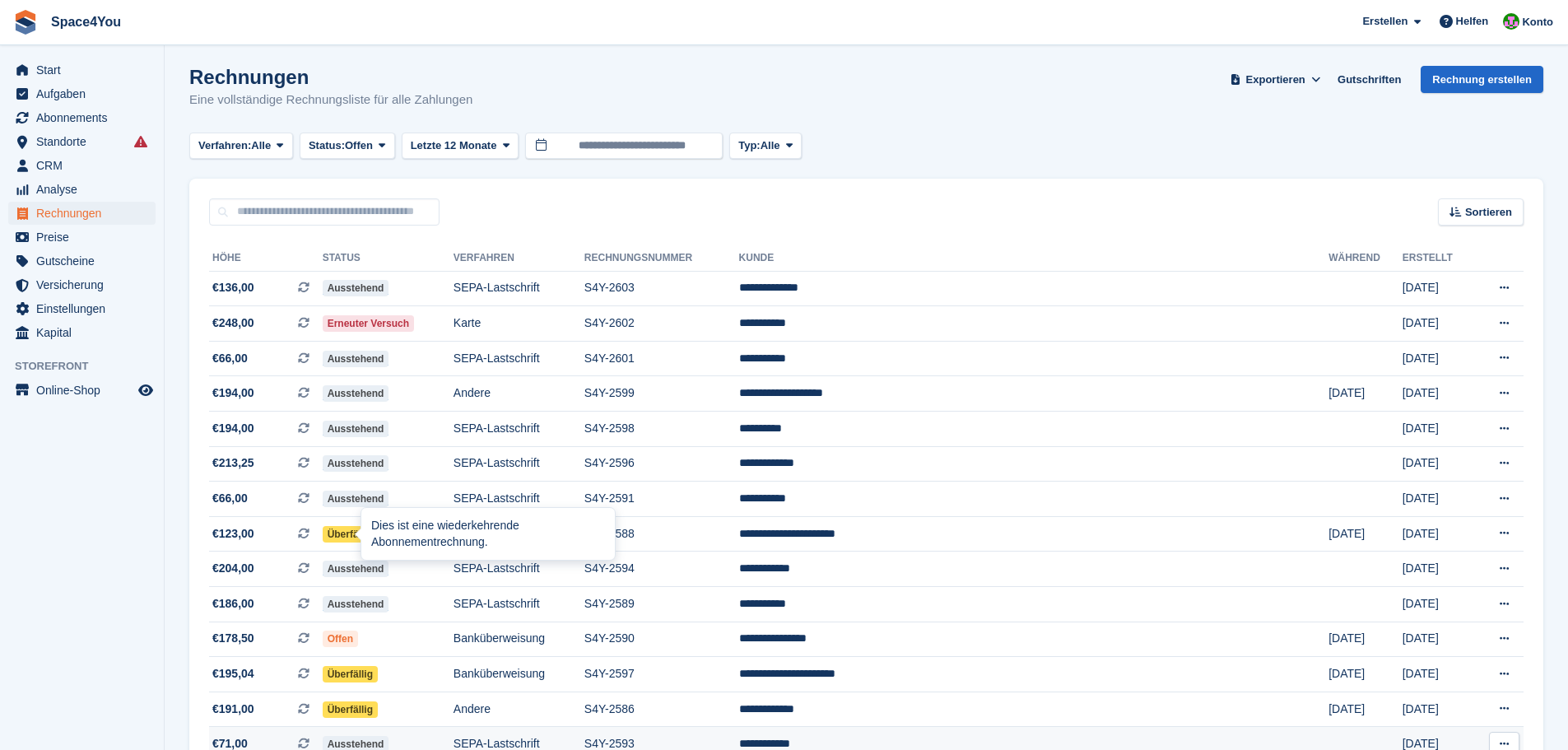
scroll to position [0, 0]
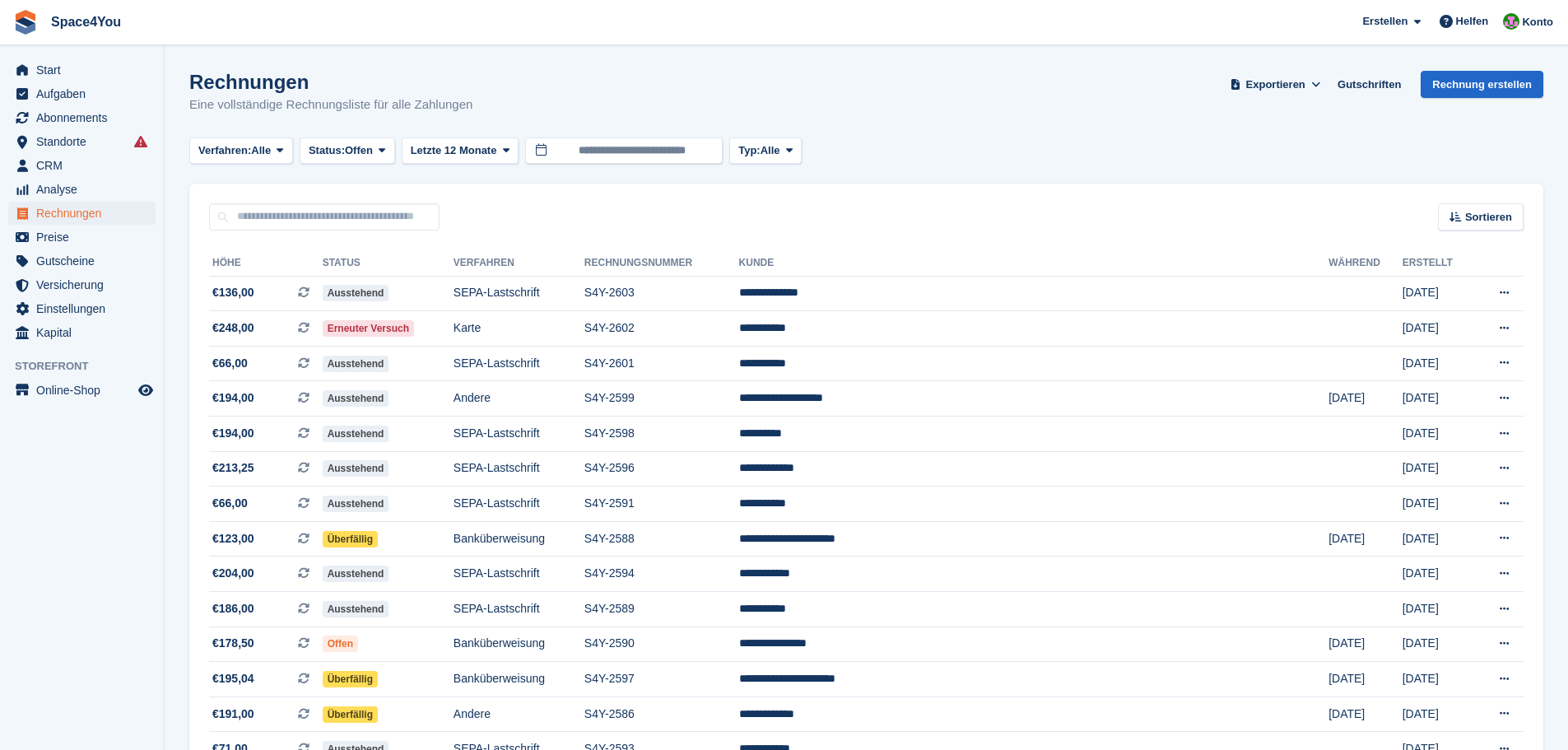
drag, startPoint x: 470, startPoint y: 112, endPoint x: 6, endPoint y: 31, distance: 471.0
click at [466, 97] on p "Eine vollständige Rechnungsliste für alle Zahlungen" at bounding box center [331, 104] width 283 height 19
drag, startPoint x: 490, startPoint y: 106, endPoint x: 28, endPoint y: 20, distance: 469.9
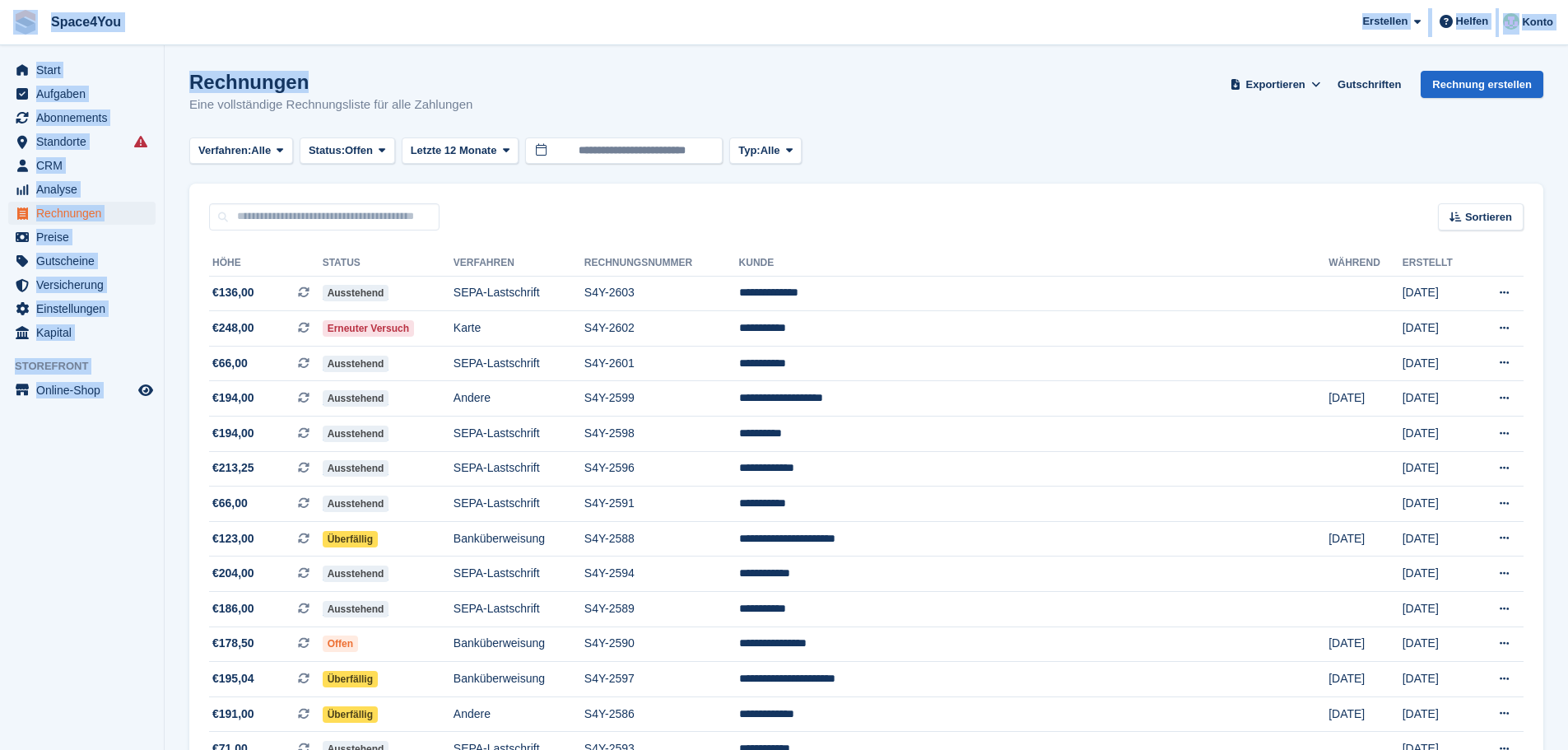
drag, startPoint x: 418, startPoint y: 84, endPoint x: 28, endPoint y: 32, distance: 393.5
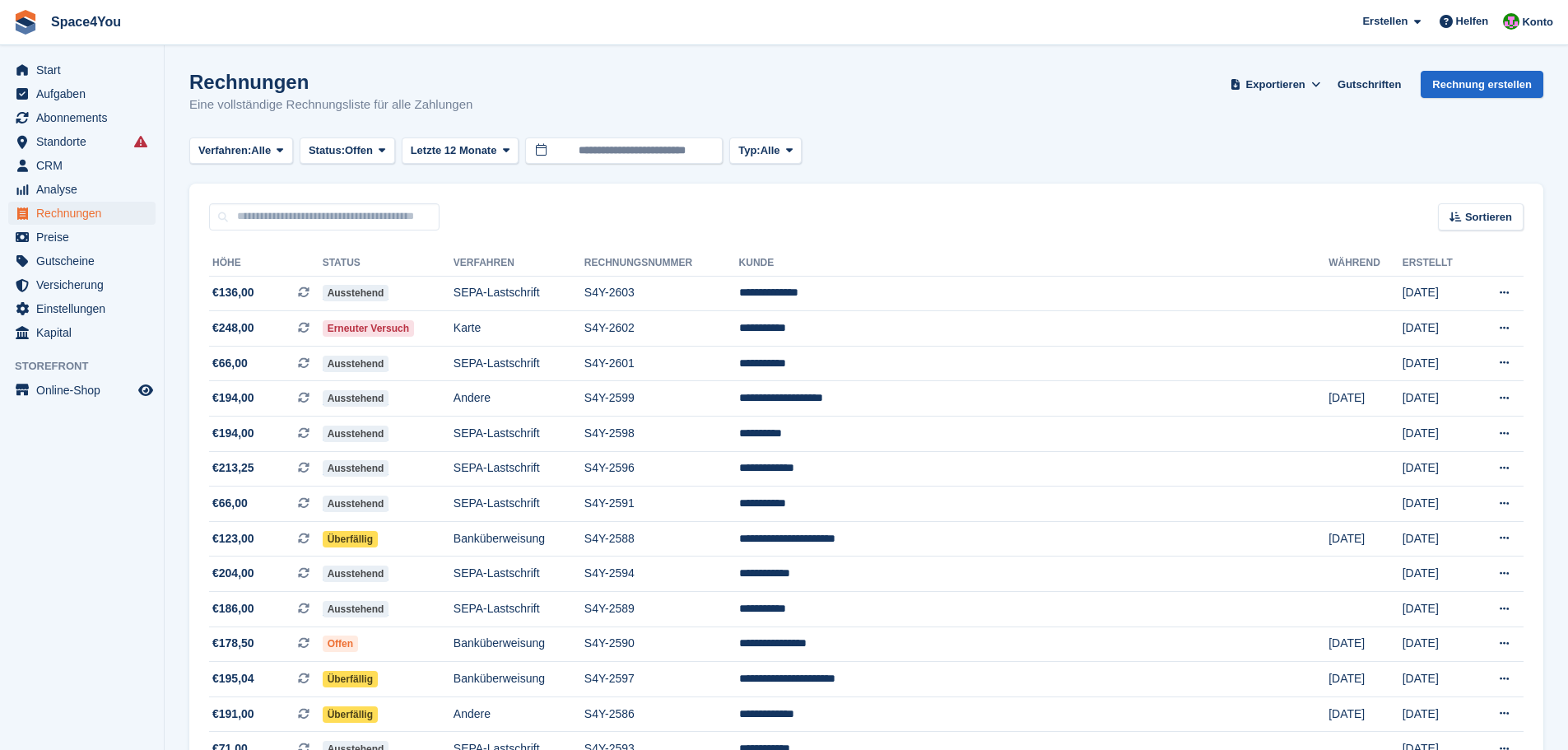
click at [484, 115] on div "Rechnungen Eine vollständige Rechnungsliste für alle Zahlungen Exportieren Expo…" at bounding box center [867, 102] width 1354 height 63
drag, startPoint x: 460, startPoint y: 108, endPoint x: 39, endPoint y: 18, distance: 430.5
click at [384, 21] on span "Space4You [GEOGRAPHIC_DATA] Abonnement Rechnung Kontakt Deal [GEOGRAPHIC_DATA] …" at bounding box center [784, 21] width 1568 height 44
drag, startPoint x: 318, startPoint y: 115, endPoint x: 166, endPoint y: 87, distance: 154.6
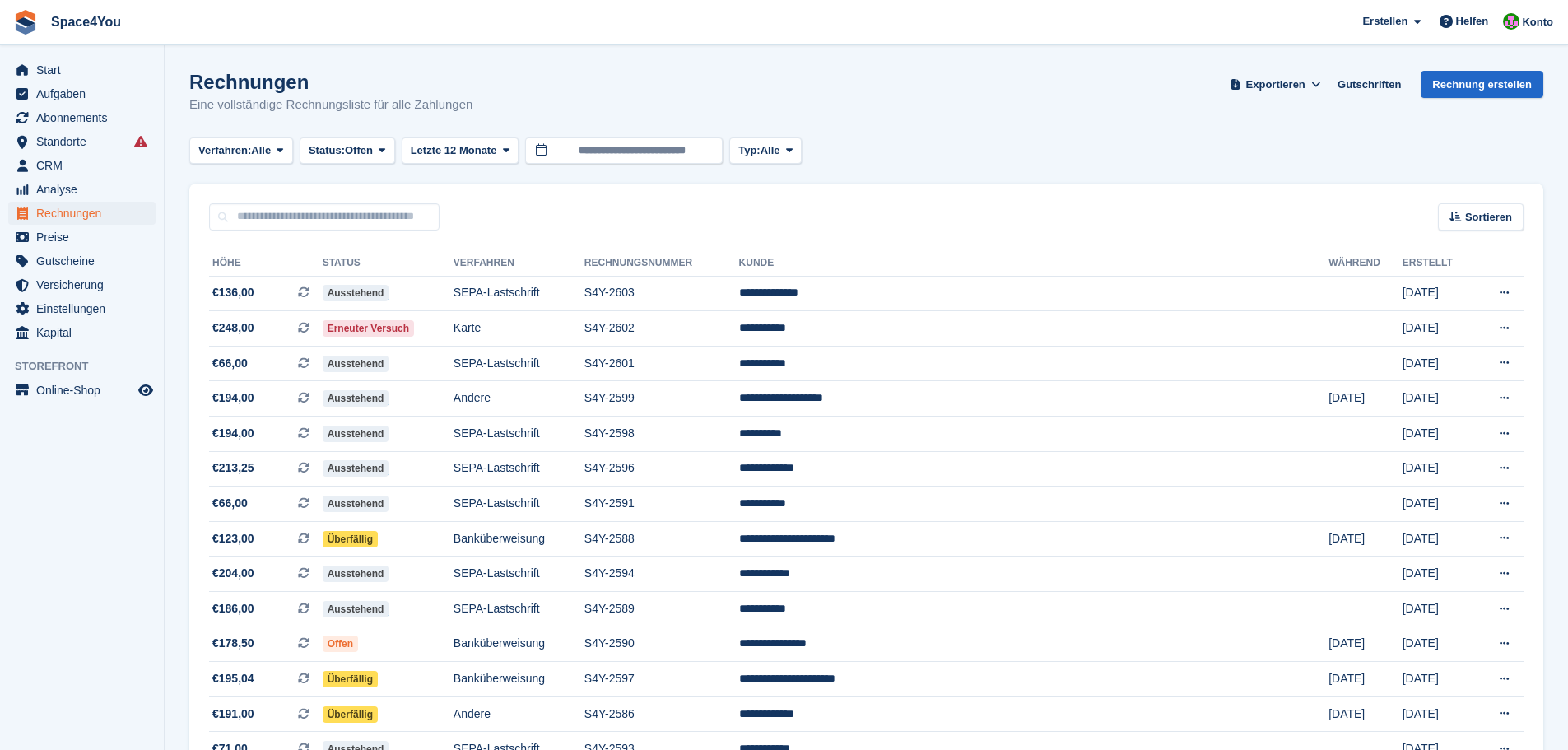
click at [258, 81] on h1 "Rechnungen" at bounding box center [331, 81] width 283 height 22
drag, startPoint x: 537, startPoint y: 106, endPoint x: 8, endPoint y: 7, distance: 538.2
click at [220, 44] on span "Space4You [GEOGRAPHIC_DATA] Abonnement Rechnung Kontakt Deal [GEOGRAPHIC_DATA] …" at bounding box center [784, 21] width 1568 height 44
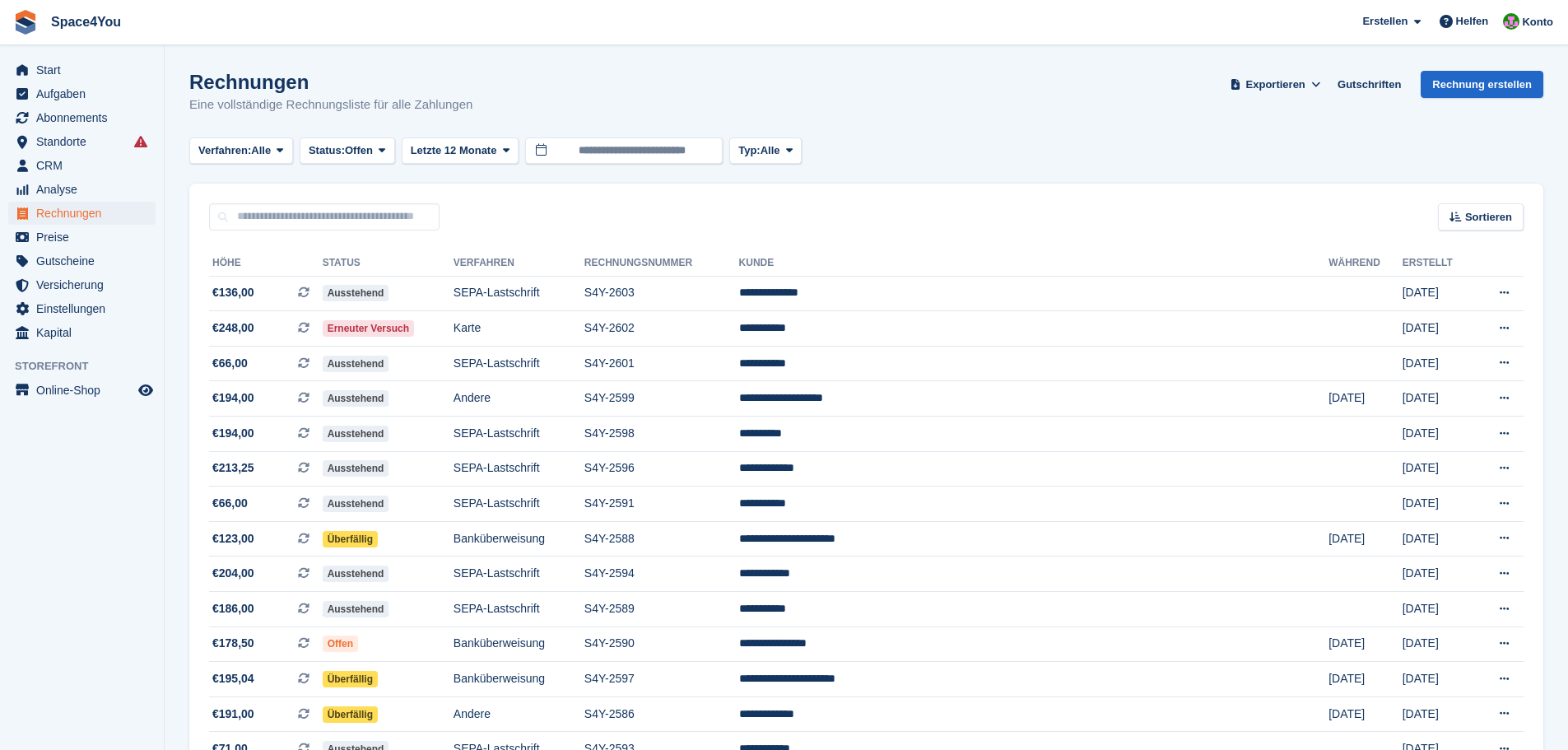
drag, startPoint x: 471, startPoint y: 103, endPoint x: 12, endPoint y: 34, distance: 464.2
click at [400, 120] on div "Rechnungen Eine vollständige Rechnungsliste für alle Zahlungen Exportieren Expo…" at bounding box center [867, 102] width 1354 height 63
click at [374, 83] on h1 "Rechnungen" at bounding box center [331, 81] width 283 height 22
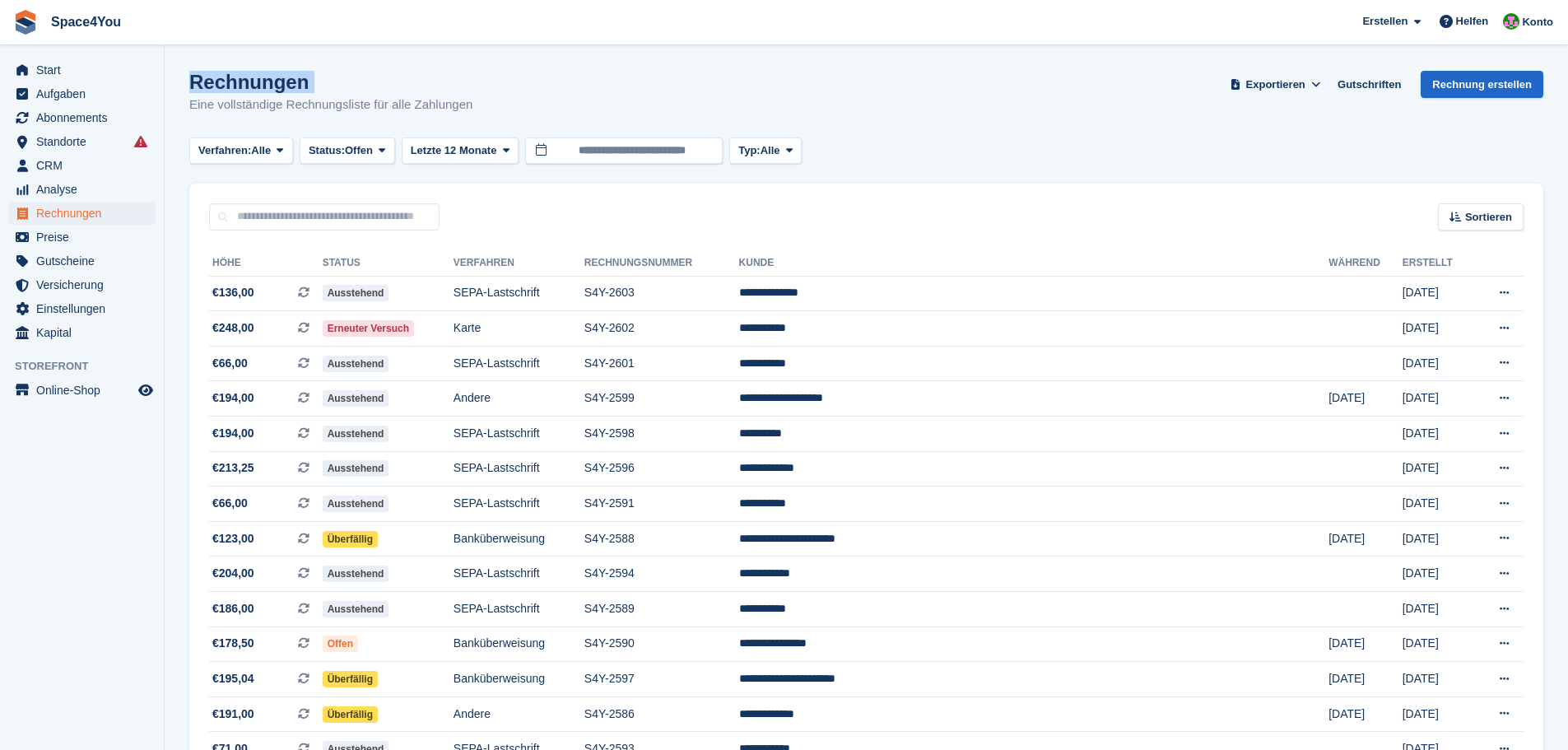
click at [374, 83] on h1 "Rechnungen" at bounding box center [331, 81] width 283 height 22
click at [335, 72] on h1 "Rechnungen" at bounding box center [331, 81] width 283 height 22
click at [290, 93] on h1 "Rechnungen" at bounding box center [331, 81] width 283 height 22
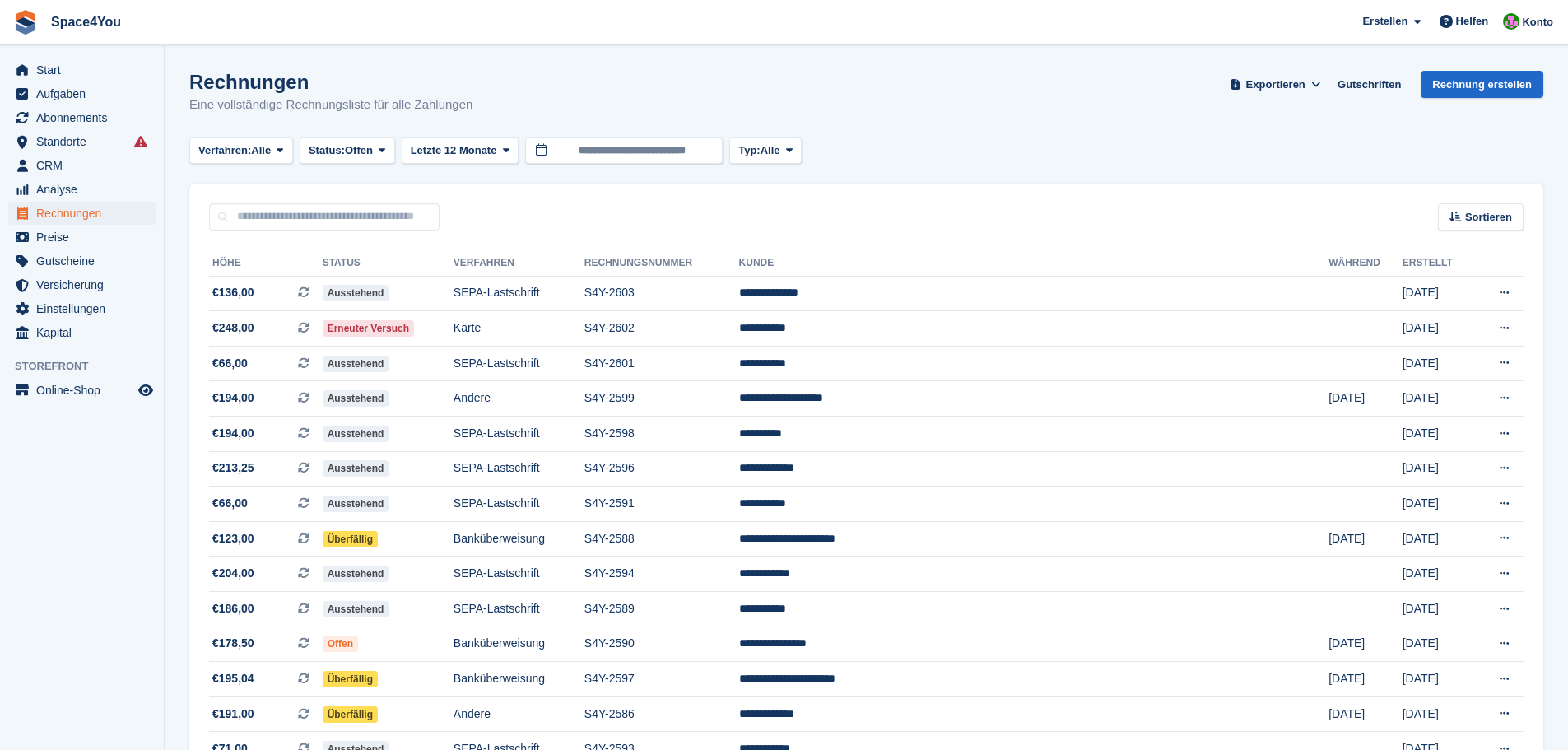
click at [389, 118] on div "Rechnungen Eine vollständige Rechnungsliste für alle Zahlungen Exportieren Expo…" at bounding box center [867, 102] width 1354 height 63
drag, startPoint x: 439, startPoint y: 104, endPoint x: 2, endPoint y: 27, distance: 443.7
click at [517, 87] on div "Rechnungen Eine vollständige Rechnungsliste für alle Zahlungen Exportieren Expo…" at bounding box center [867, 102] width 1354 height 63
drag, startPoint x: 466, startPoint y: 104, endPoint x: 0, endPoint y: 19, distance: 473.7
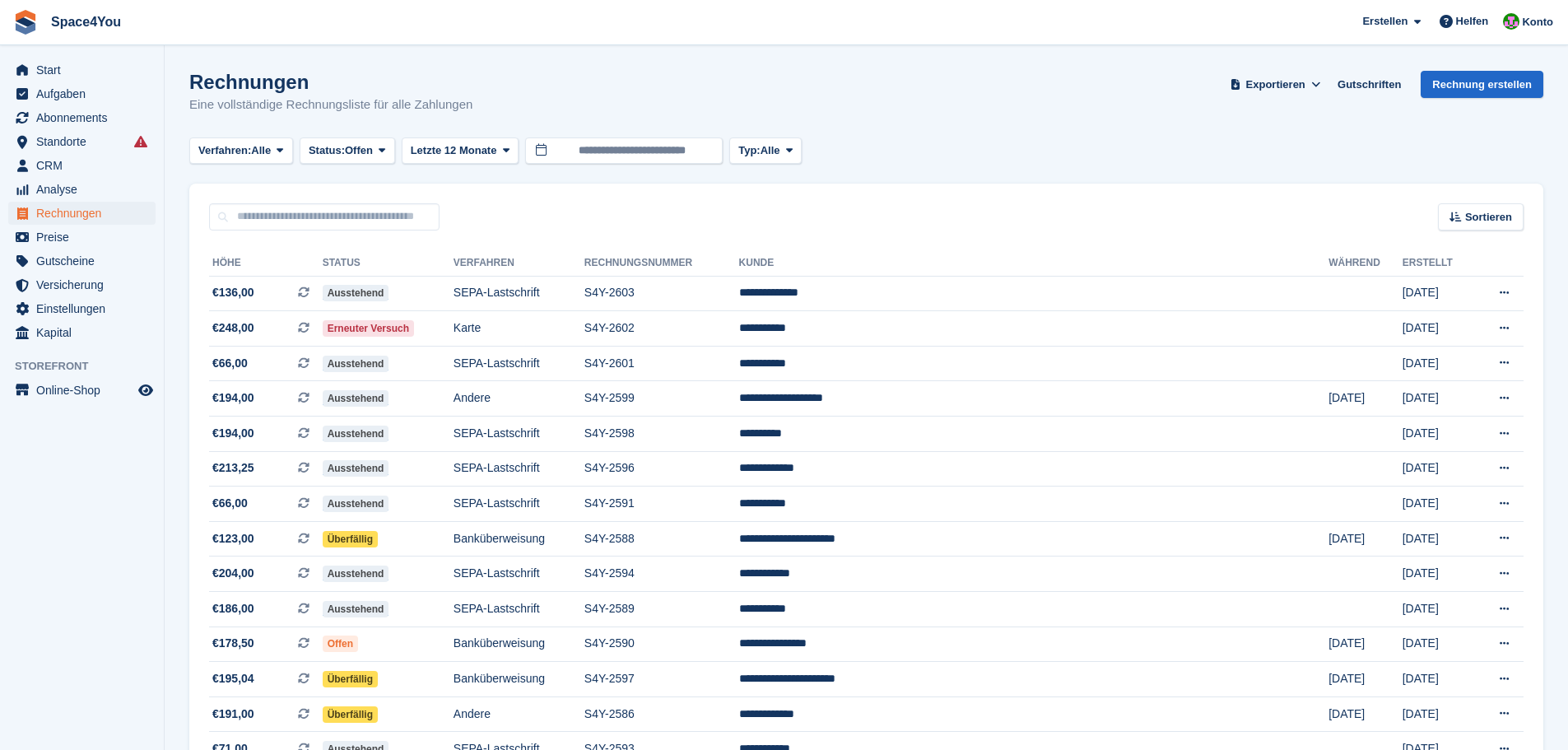
click at [269, 100] on p "Eine vollständige Rechnungsliste für alle Zahlungen" at bounding box center [331, 104] width 283 height 19
drag, startPoint x: 481, startPoint y: 105, endPoint x: 0, endPoint y: 22, distance: 488.1
click at [542, 105] on div "Rechnungen Eine vollständige Rechnungsliste für alle Zahlungen Exportieren Expo…" at bounding box center [867, 102] width 1354 height 63
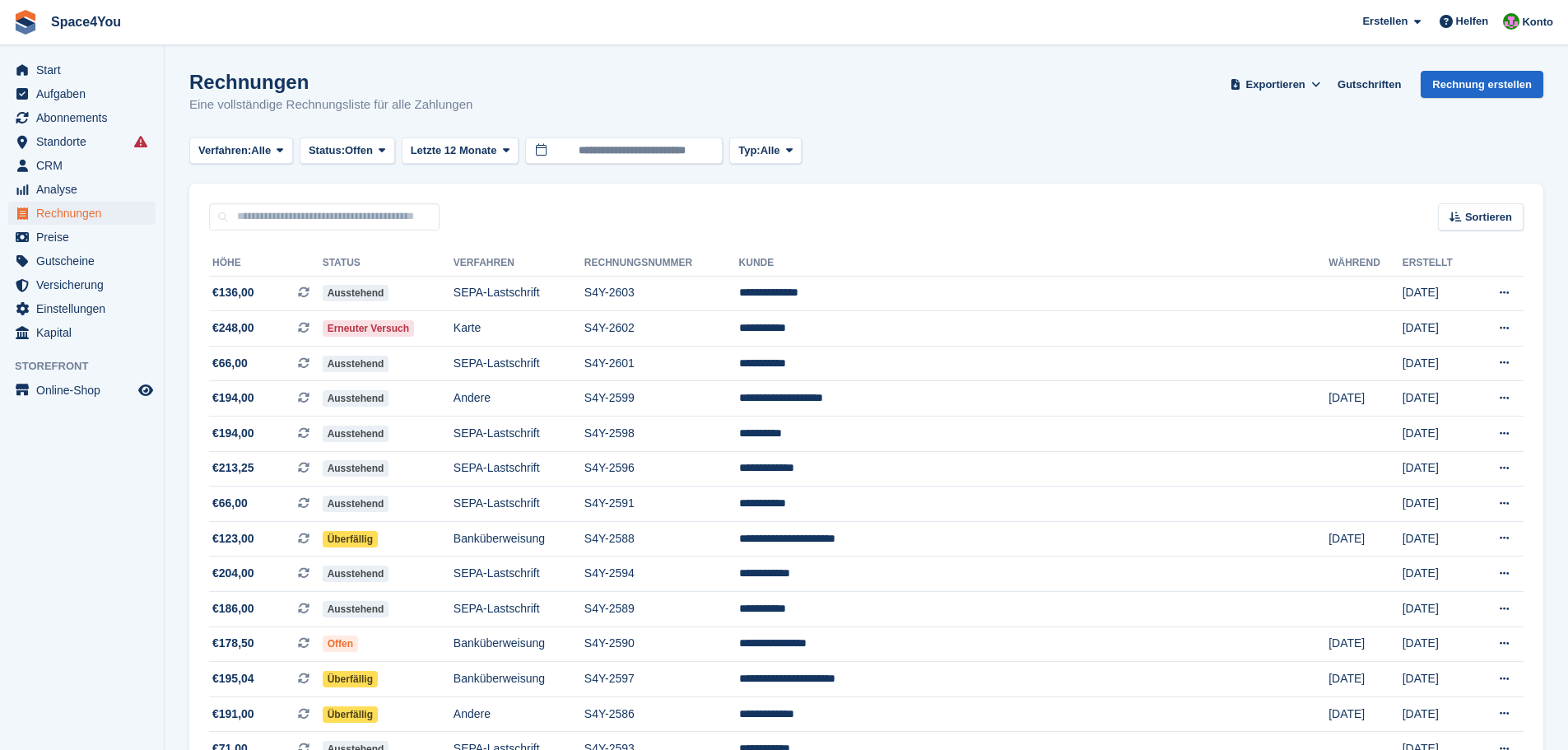
click at [530, 108] on div "Rechnungen Eine vollständige Rechnungsliste für alle Zahlungen Exportieren Expo…" at bounding box center [867, 102] width 1354 height 63
drag, startPoint x: 191, startPoint y: 76, endPoint x: 516, endPoint y: 97, distance: 325.7
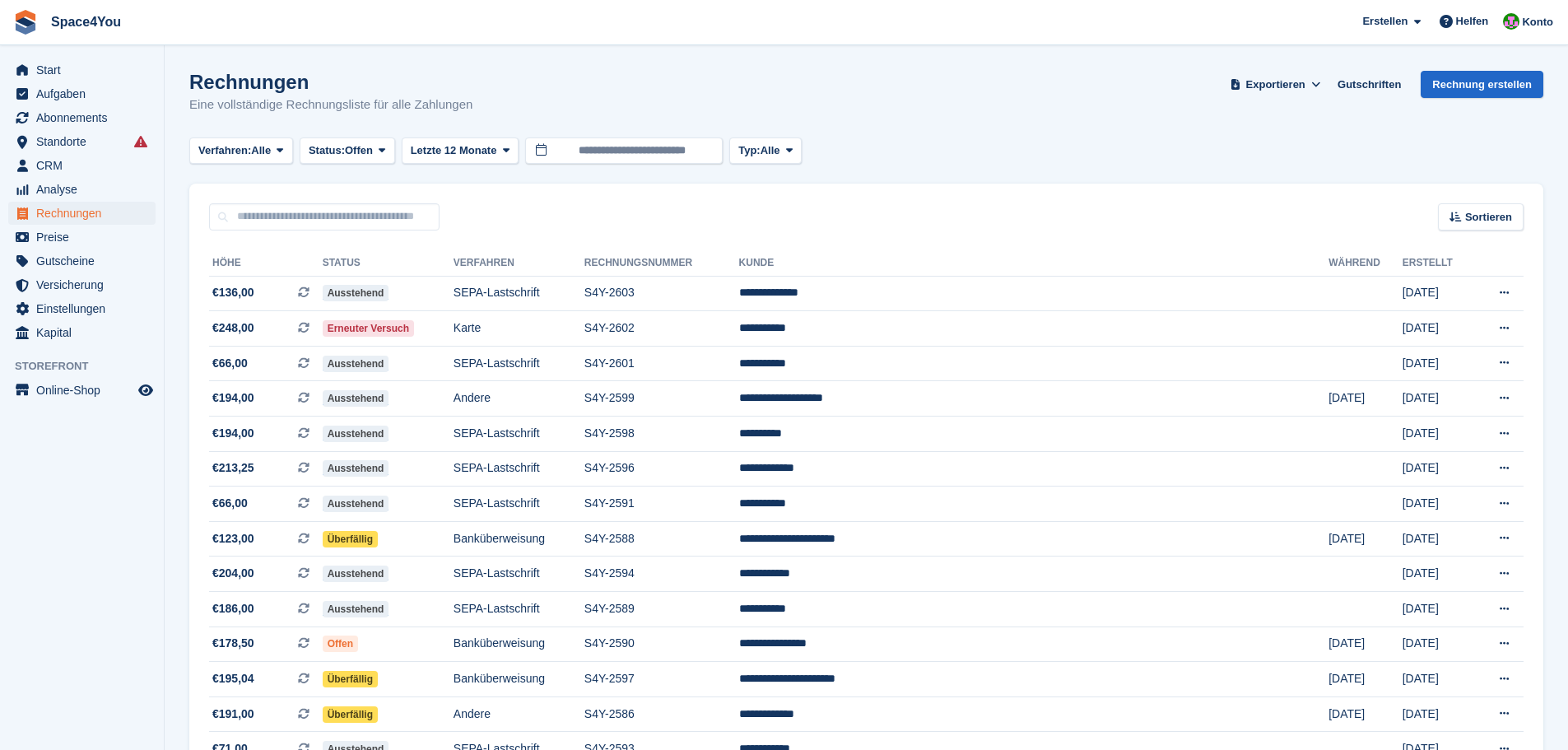
click at [516, 97] on div "Rechnungen Eine vollständige Rechnungsliste für alle Zahlungen Exportieren Expo…" at bounding box center [867, 102] width 1354 height 63
click at [128, 539] on aside "Start Aufgaben Abonnements Abonnements Abonnements Preiserhöhungen NEU Preiserh…" at bounding box center [82, 378] width 164 height 667
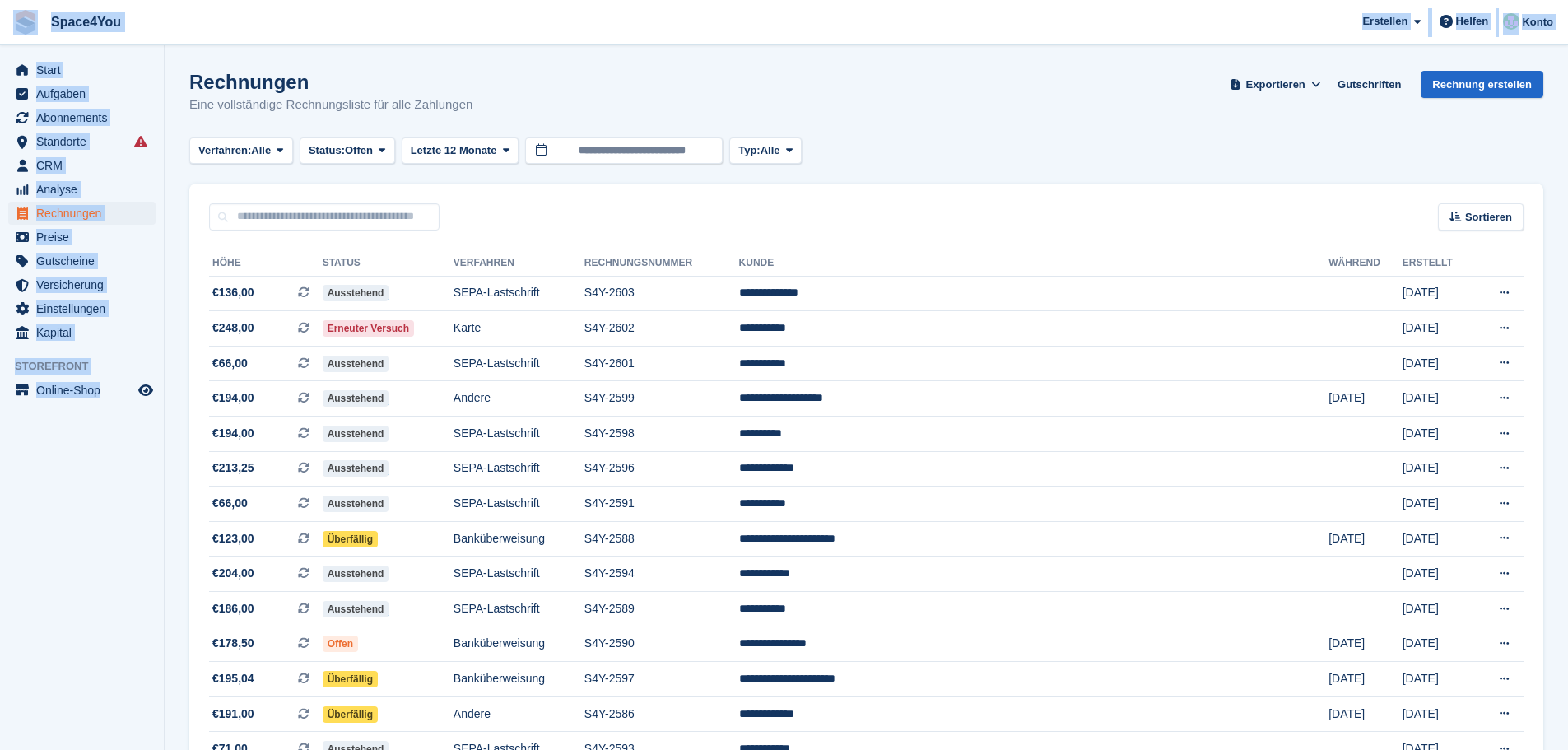
drag, startPoint x: 150, startPoint y: 410, endPoint x: 12, endPoint y: 24, distance: 409.9
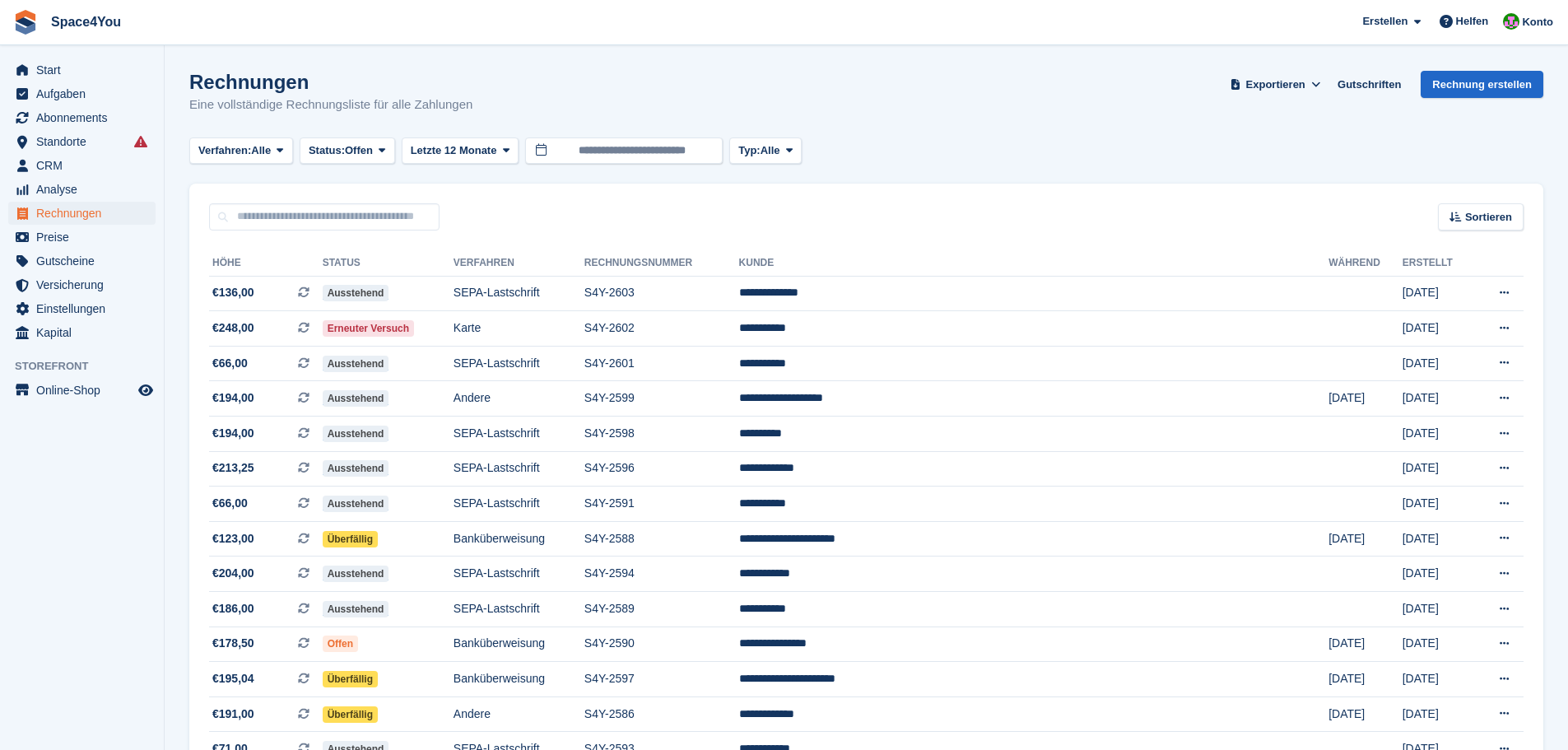
click at [230, 78] on h1 "Rechnungen" at bounding box center [331, 81] width 283 height 22
drag, startPoint x: 190, startPoint y: 71, endPoint x: 535, endPoint y: 100, distance: 346.2
click at [535, 100] on div "Rechnungen Eine vollständige Rechnungsliste für alle Zahlungen Exportieren Expo…" at bounding box center [867, 102] width 1354 height 63
click at [535, 101] on div "Rechnungen Eine vollständige Rechnungsliste für alle Zahlungen Exportieren Expo…" at bounding box center [867, 102] width 1354 height 63
drag, startPoint x: 487, startPoint y: 111, endPoint x: 30, endPoint y: 8, distance: 468.5
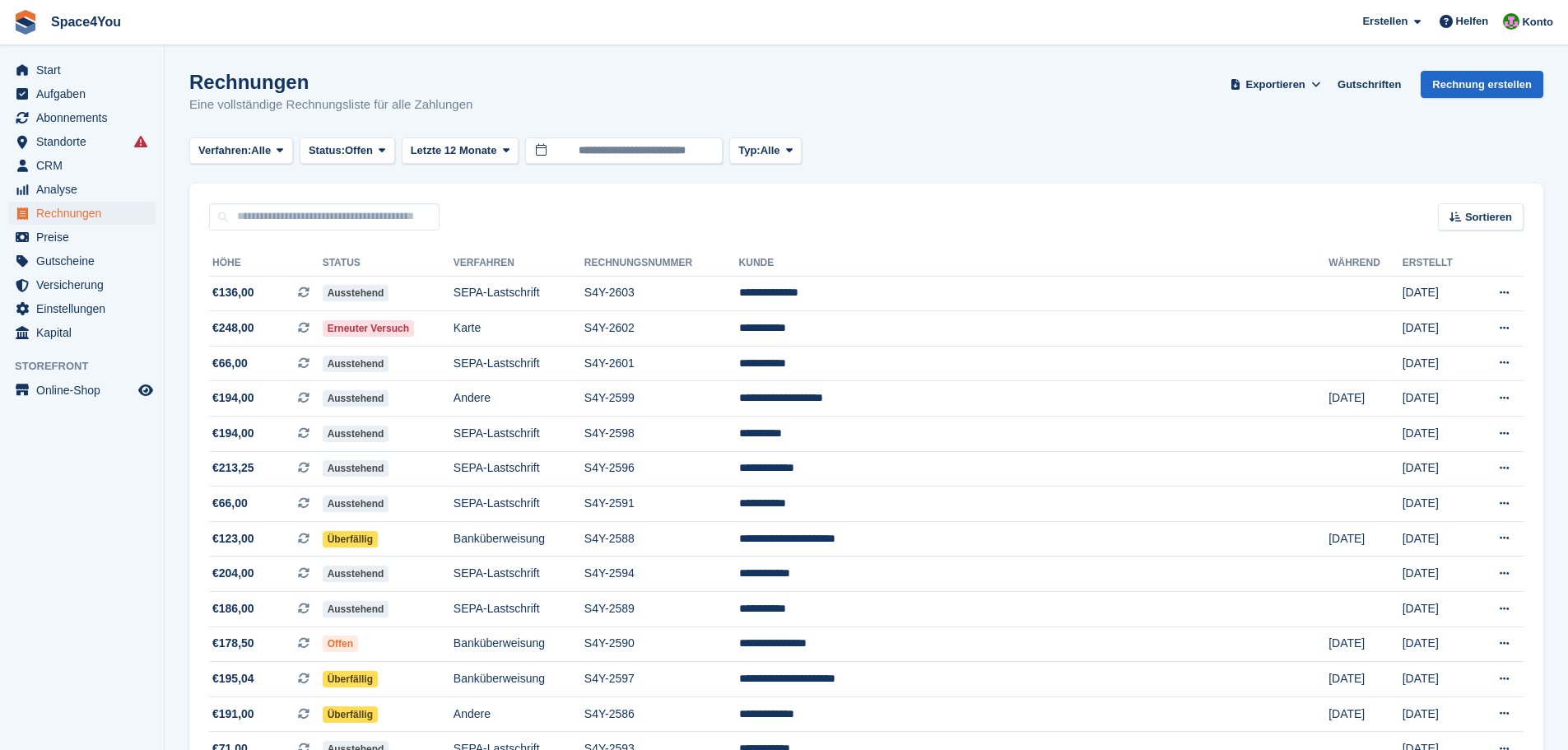
click at [243, 30] on span "Space4You [GEOGRAPHIC_DATA] Abonnement Rechnung Kontakt Deal [GEOGRAPHIC_DATA] …" at bounding box center [784, 21] width 1568 height 44
click at [442, 105] on p "Eine vollständige Rechnungsliste für alle Zahlungen" at bounding box center [331, 104] width 283 height 19
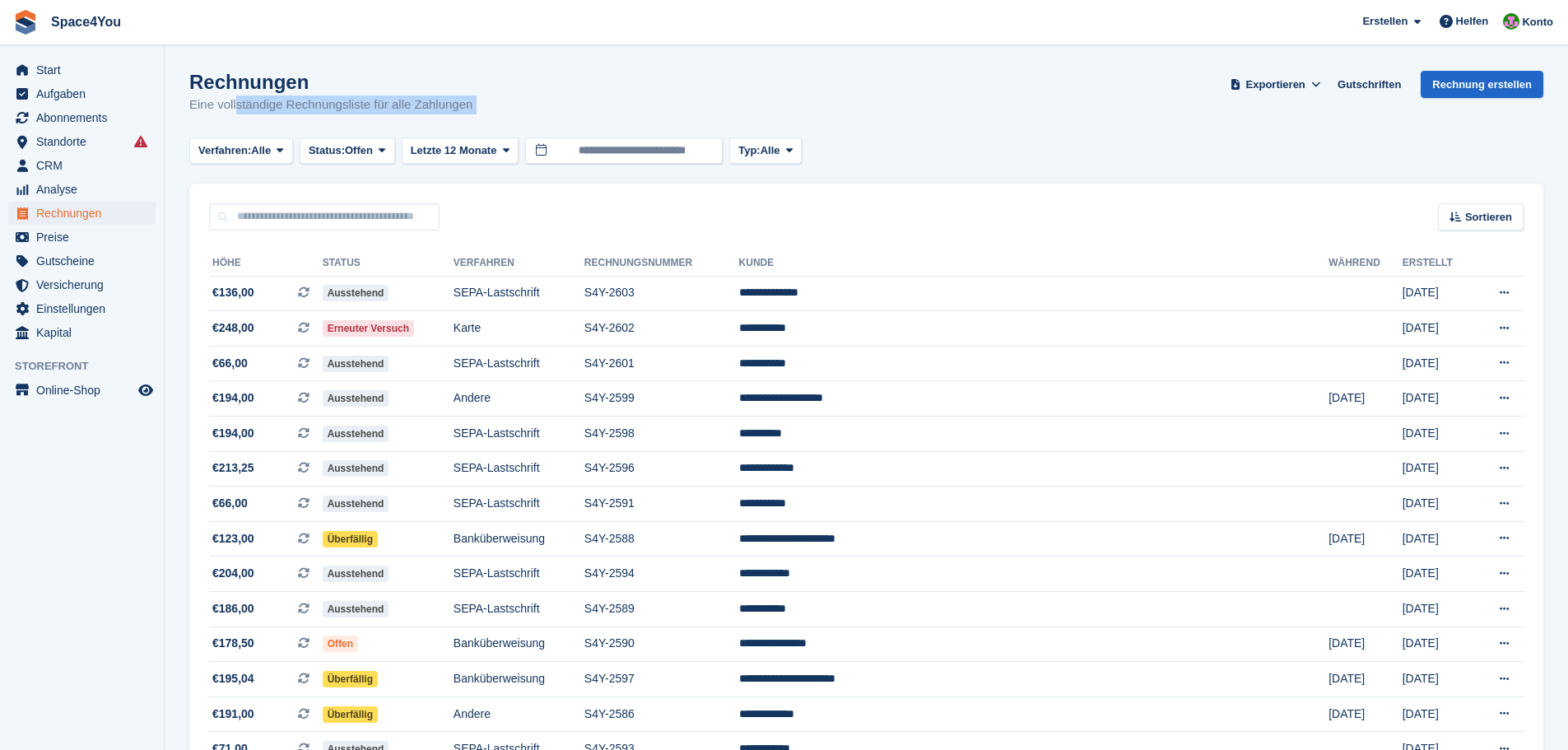
click at [499, 102] on div "Rechnungen Eine vollständige Rechnungsliste für alle Zahlungen Exportieren Expo…" at bounding box center [867, 102] width 1354 height 63
drag, startPoint x: 415, startPoint y: 102, endPoint x: 170, endPoint y: 84, distance: 245.7
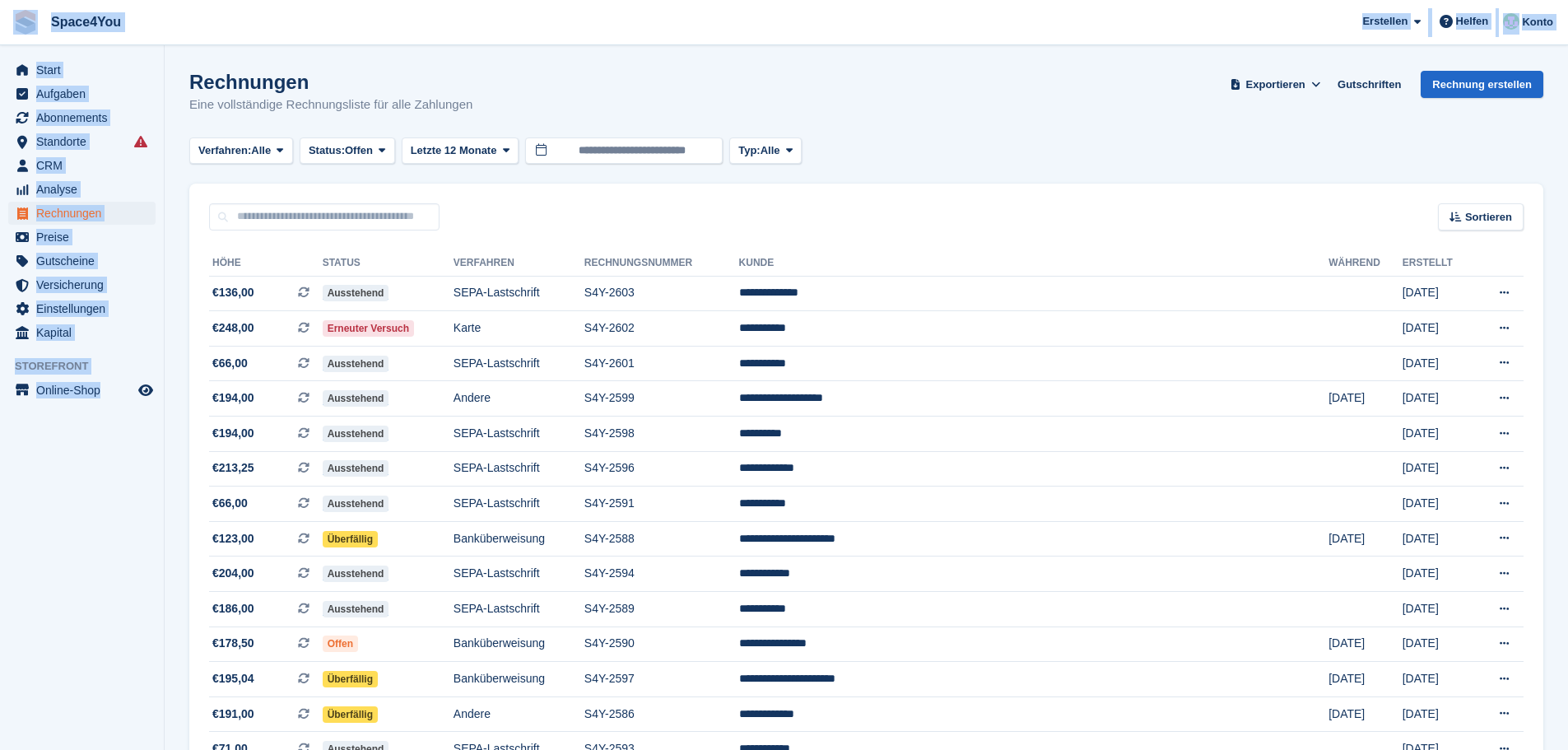
drag, startPoint x: 133, startPoint y: 441, endPoint x: 6, endPoint y: 41, distance: 419.7
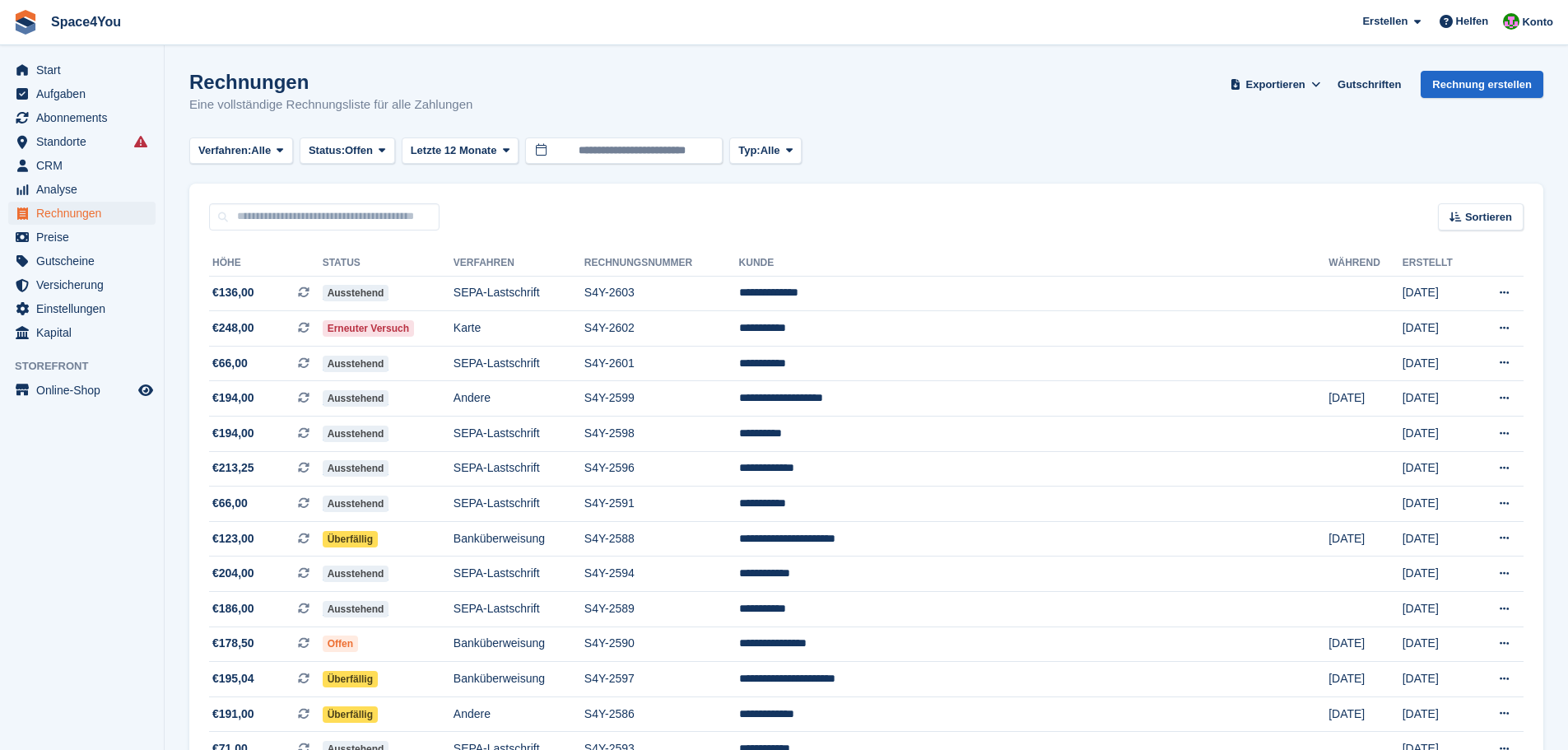
click at [350, 83] on h1 "Rechnungen" at bounding box center [331, 81] width 283 height 22
drag, startPoint x: 473, startPoint y: 104, endPoint x: 14, endPoint y: 7, distance: 469.1
click at [374, 75] on h1 "Rechnungen" at bounding box center [331, 81] width 283 height 22
click at [461, 107] on p "Eine vollständige Rechnungsliste für alle Zahlungen" at bounding box center [331, 104] width 283 height 19
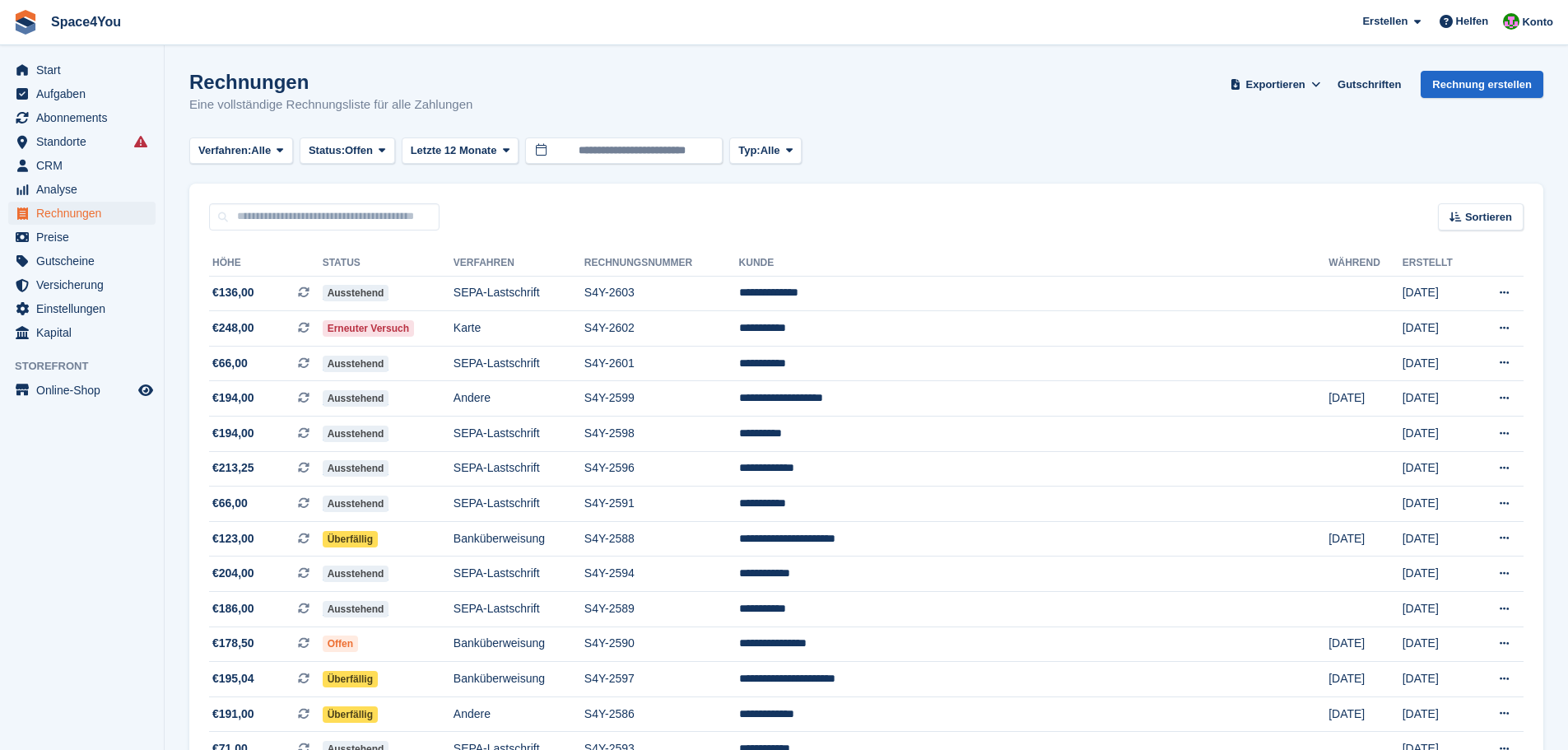
click at [461, 107] on p "Eine vollständige Rechnungsliste für alle Zahlungen" at bounding box center [331, 104] width 283 height 19
click at [479, 120] on div "Rechnungen Eine vollständige Rechnungsliste für alle Zahlungen Exportieren Expo…" at bounding box center [867, 102] width 1354 height 63
drag, startPoint x: 462, startPoint y: 103, endPoint x: 14, endPoint y: 23, distance: 455.1
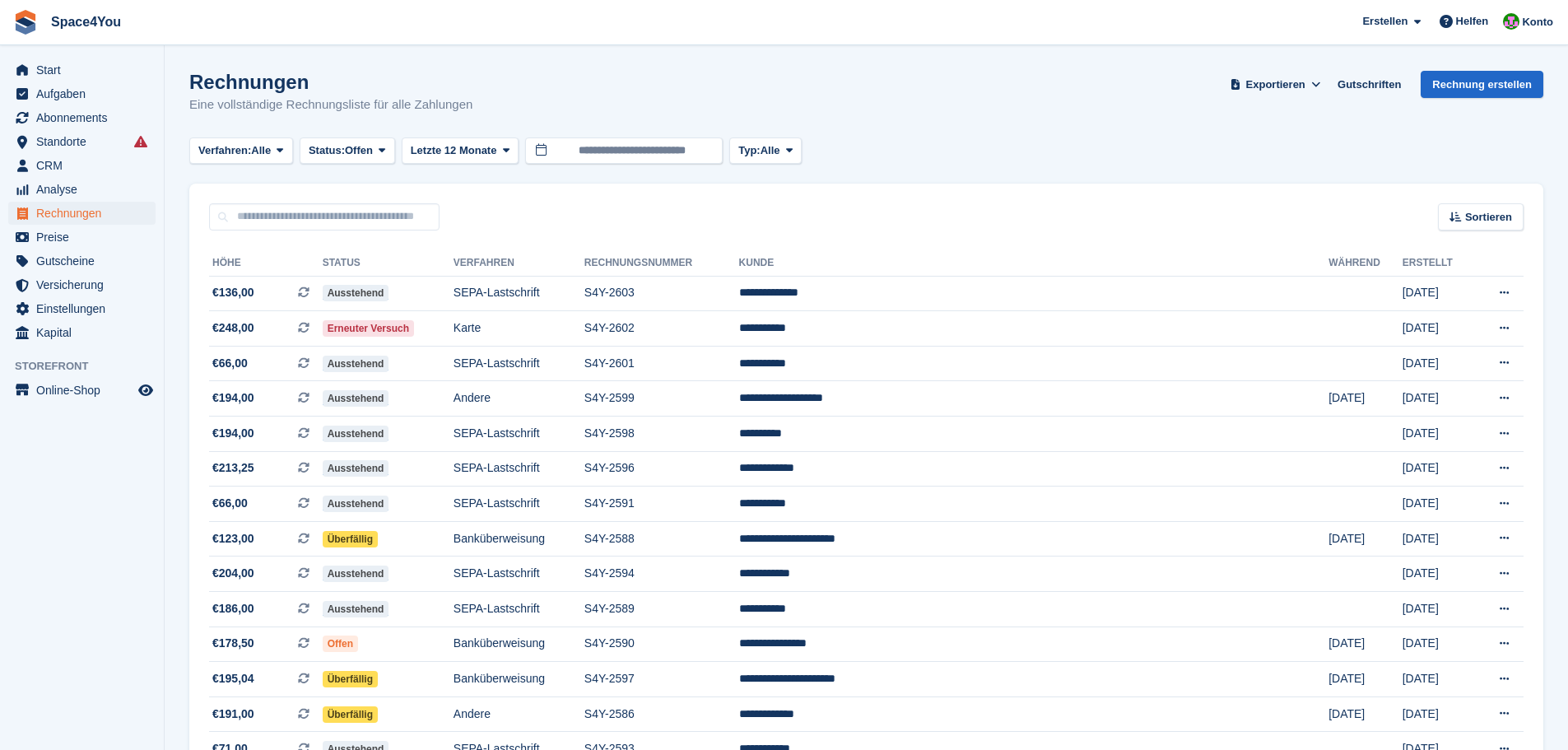
drag, startPoint x: 474, startPoint y: 112, endPoint x: 20, endPoint y: 20, distance: 463.2
click at [289, 13] on span "Space4You [GEOGRAPHIC_DATA] Abonnement Rechnung Kontakt Deal [GEOGRAPHIC_DATA] …" at bounding box center [784, 21] width 1568 height 44
click at [306, 25] on span "Space4You [GEOGRAPHIC_DATA] Abonnement Rechnung Kontakt Deal [GEOGRAPHIC_DATA] …" at bounding box center [784, 21] width 1568 height 44
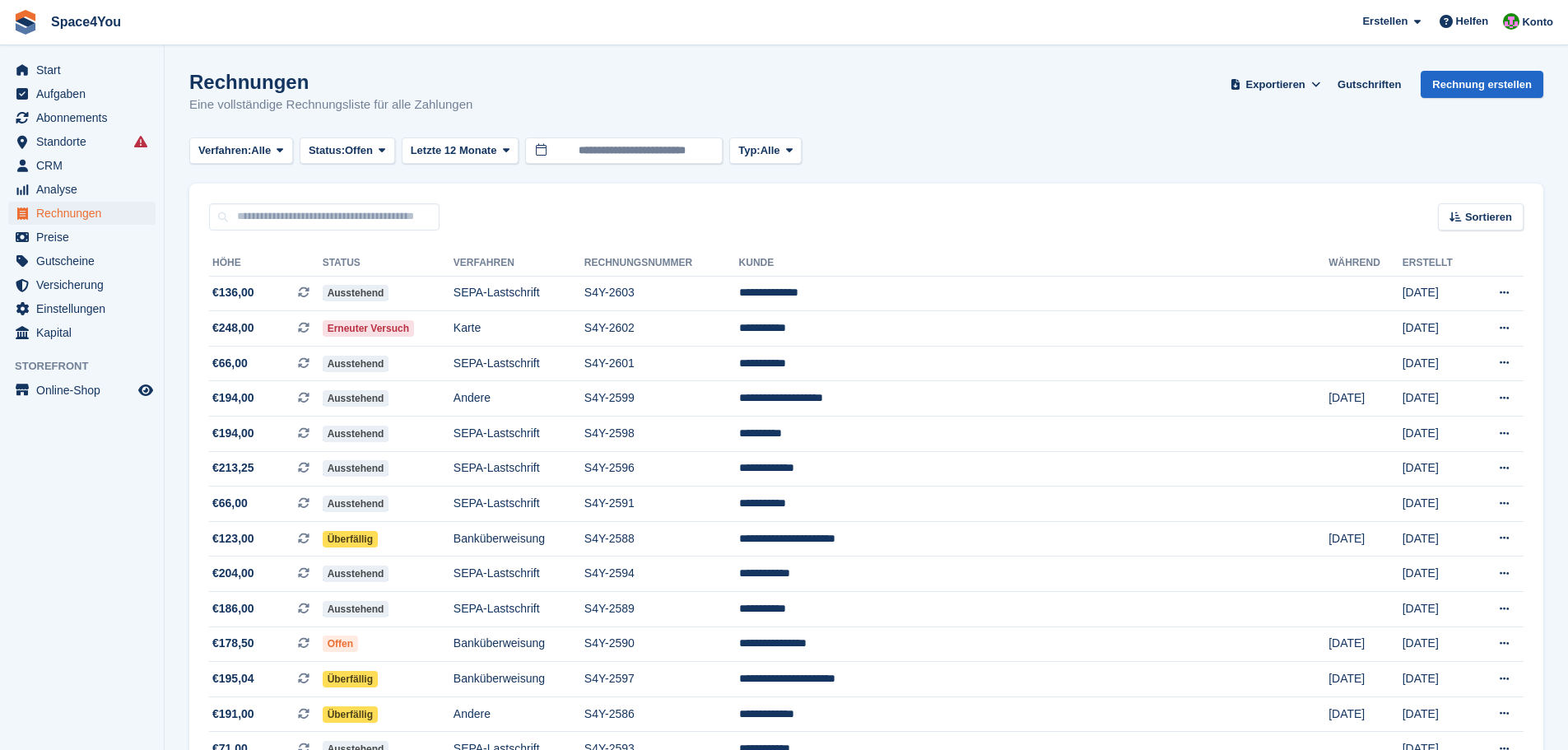
click at [343, 71] on h1 "Rechnungen" at bounding box center [331, 81] width 283 height 22
click at [473, 75] on div "Rechnungen Eine vollständige Rechnungsliste für alle Zahlungen Exportieren Expo…" at bounding box center [867, 102] width 1354 height 63
click at [548, 97] on div "Rechnungen Eine vollständige Rechnungsliste für alle Zahlungen Exportieren Expo…" at bounding box center [867, 102] width 1354 height 63
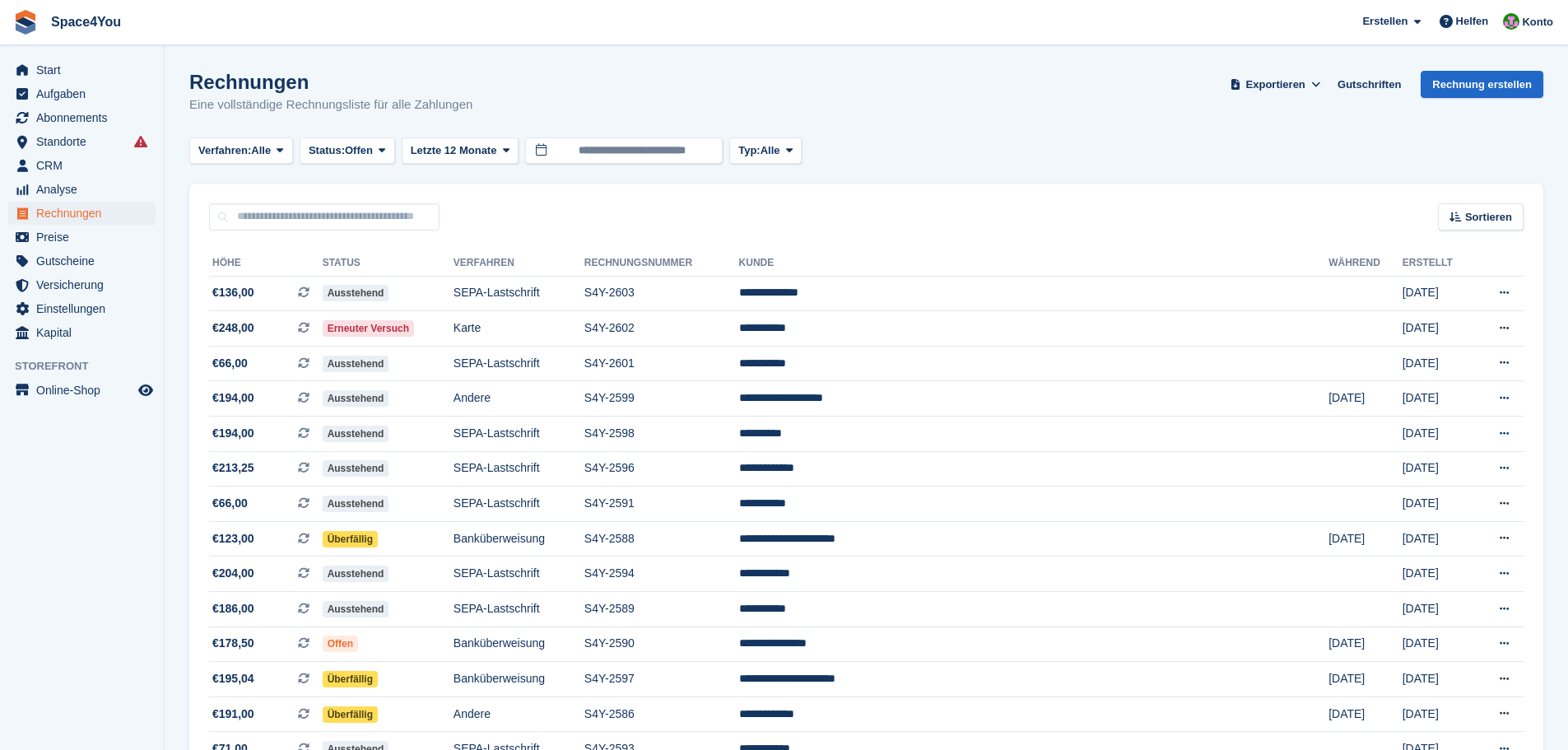
click at [548, 97] on div "Rechnungen Eine vollständige Rechnungsliste für alle Zahlungen Exportieren Expo…" at bounding box center [867, 102] width 1354 height 63
click at [53, 611] on aside "Start Aufgaben Abonnements Abonnements Abonnements Preiserhöhungen NEU Preiserh…" at bounding box center [82, 378] width 164 height 667
drag, startPoint x: 422, startPoint y: 109, endPoint x: 198, endPoint y: 84, distance: 225.4
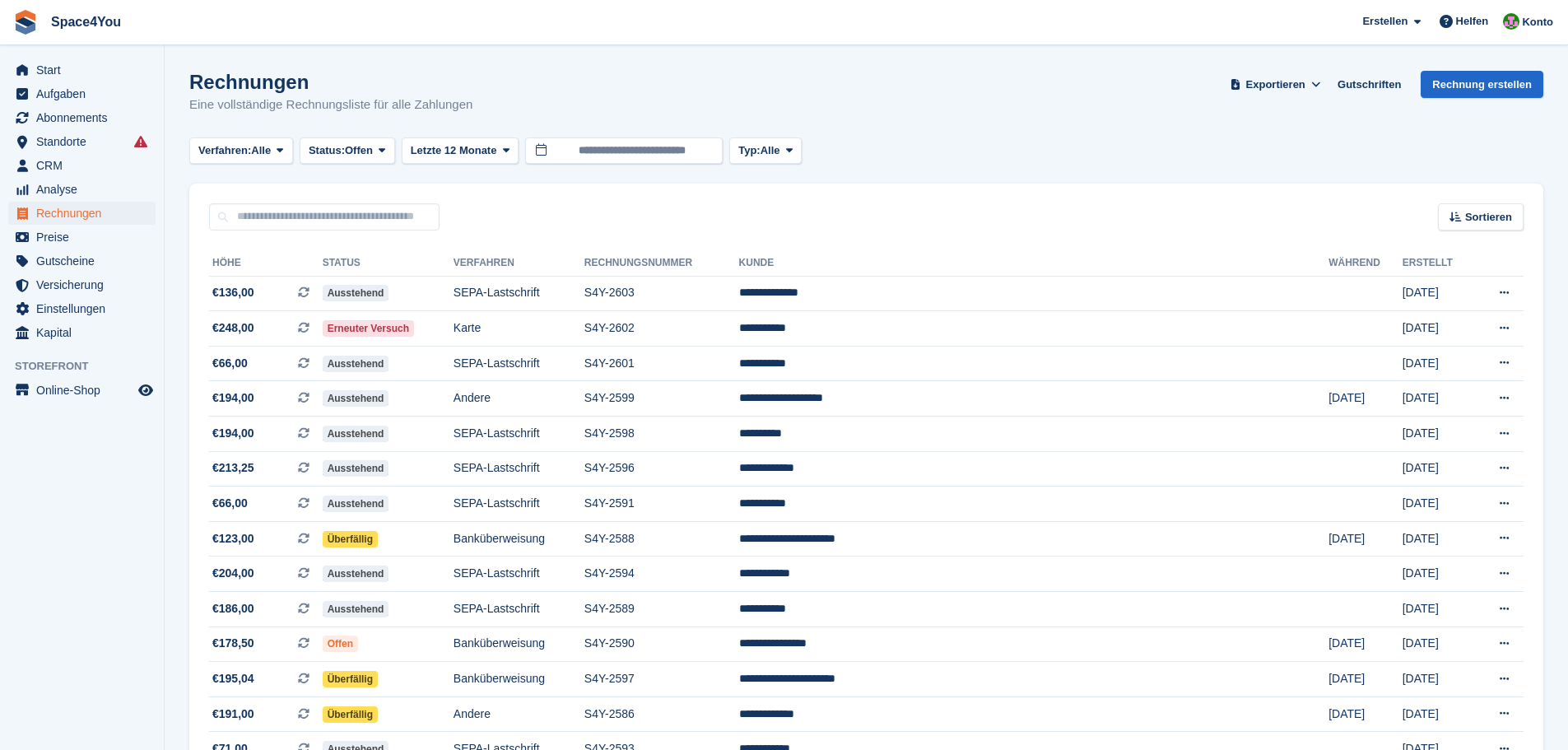
click at [198, 84] on div "Rechnungen Eine vollständige Rechnungsliste für alle Zahlungen" at bounding box center [331, 92] width 283 height 44
click at [198, 84] on h1 "Rechnungen" at bounding box center [331, 81] width 283 height 22
drag, startPoint x: 198, startPoint y: 84, endPoint x: 476, endPoint y: 111, distance: 279.3
click at [476, 111] on div "Rechnungen Eine vollständige Rechnungsliste für alle Zahlungen Exportieren Expo…" at bounding box center [867, 102] width 1354 height 63
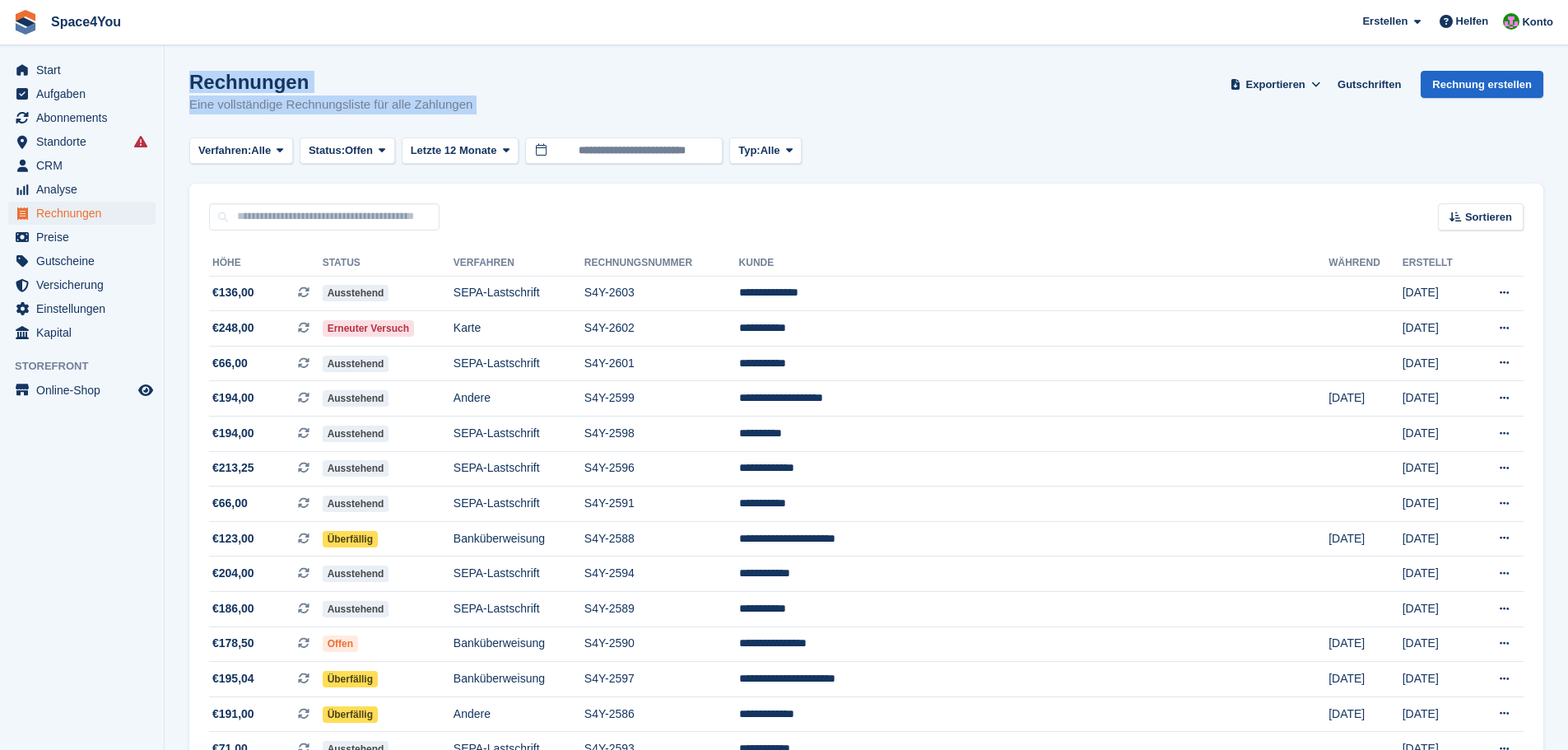
click at [476, 111] on div "Rechnungen Eine vollständige Rechnungsliste für alle Zahlungen Exportieren Expo…" at bounding box center [867, 102] width 1354 height 63
drag, startPoint x: 476, startPoint y: 111, endPoint x: 21, endPoint y: 13, distance: 465.4
click at [272, 33] on span "Space4You [GEOGRAPHIC_DATA] Abonnement Rechnung Kontakt Deal [GEOGRAPHIC_DATA] …" at bounding box center [784, 21] width 1568 height 44
drag, startPoint x: 468, startPoint y: 110, endPoint x: 352, endPoint y: 99, distance: 116.5
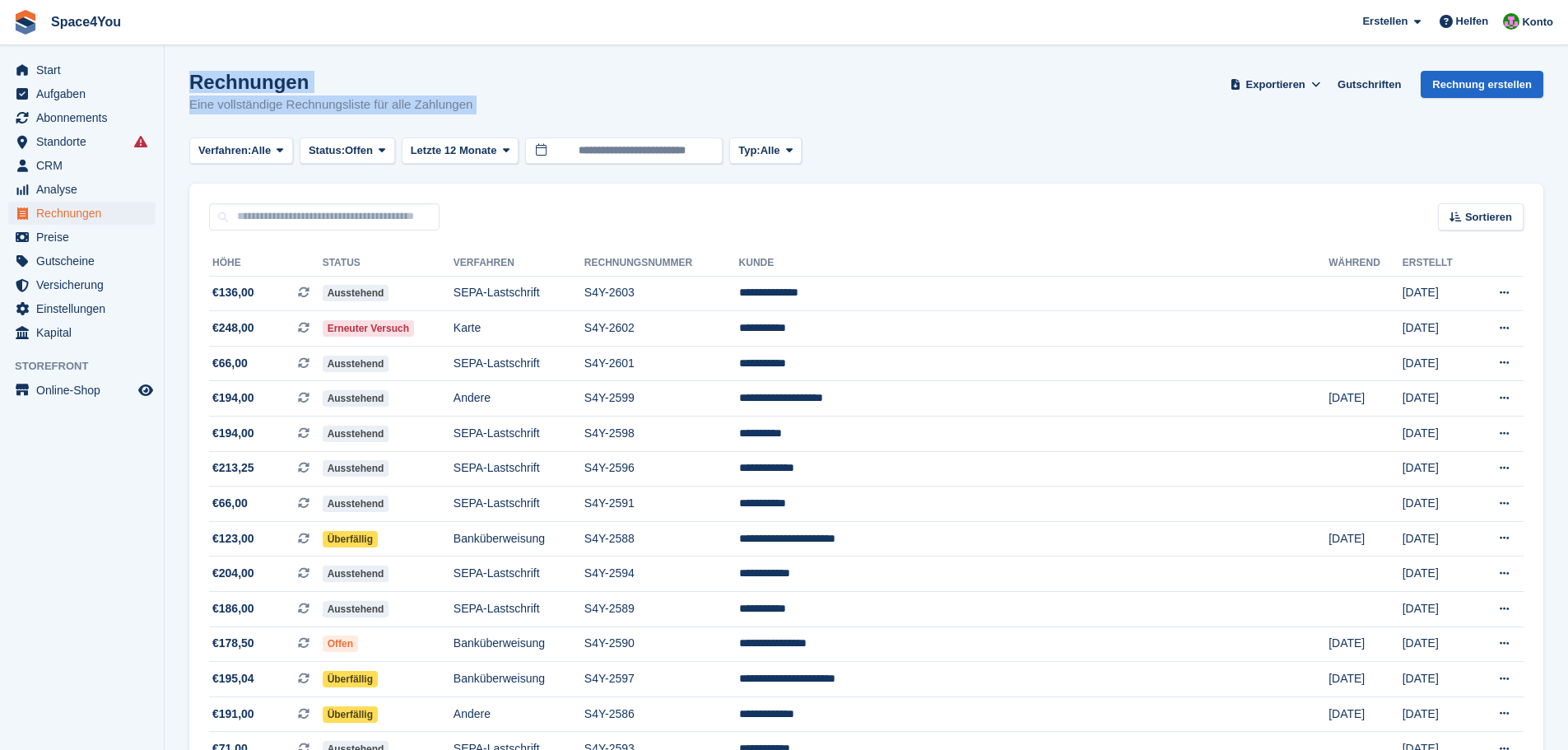
click at [352, 99] on div "Rechnungen Eine vollständige Rechnungsliste für alle Zahlungen Exportieren Expo…" at bounding box center [867, 102] width 1354 height 63
click at [352, 99] on p "Eine vollständige Rechnungsliste für alle Zahlungen" at bounding box center [331, 104] width 283 height 19
click at [450, 90] on h1 "Rechnungen" at bounding box center [331, 81] width 283 height 22
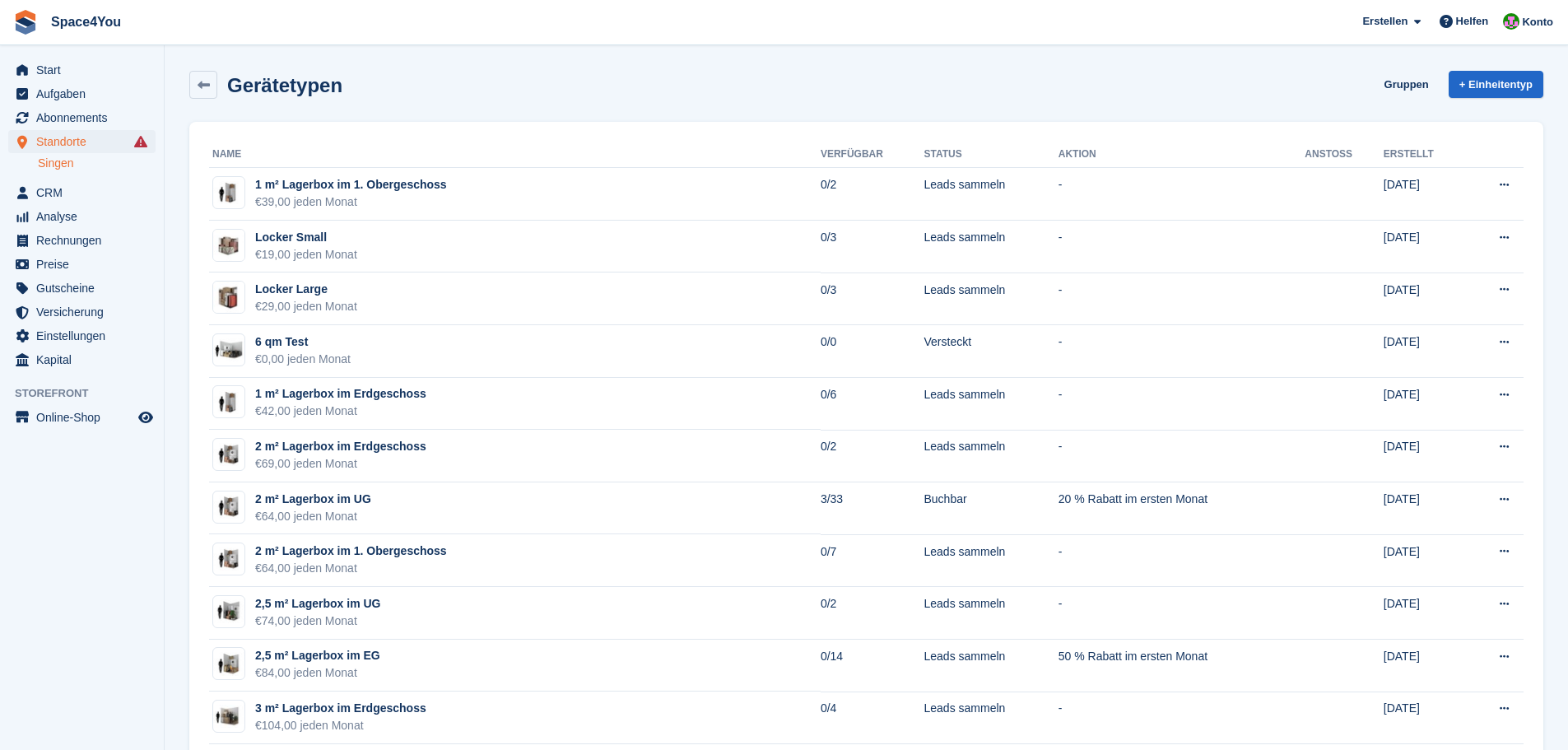
click at [68, 466] on aside "Start Aufgaben Abonnements Abonnements Abonnements Preiserhöhungen NEU Preiserh…" at bounding box center [82, 378] width 164 height 667
click at [69, 463] on aside "Start Aufgaben Abonnements Abonnements Abonnements Preiserhöhungen NEU Preiserh…" at bounding box center [82, 378] width 164 height 667
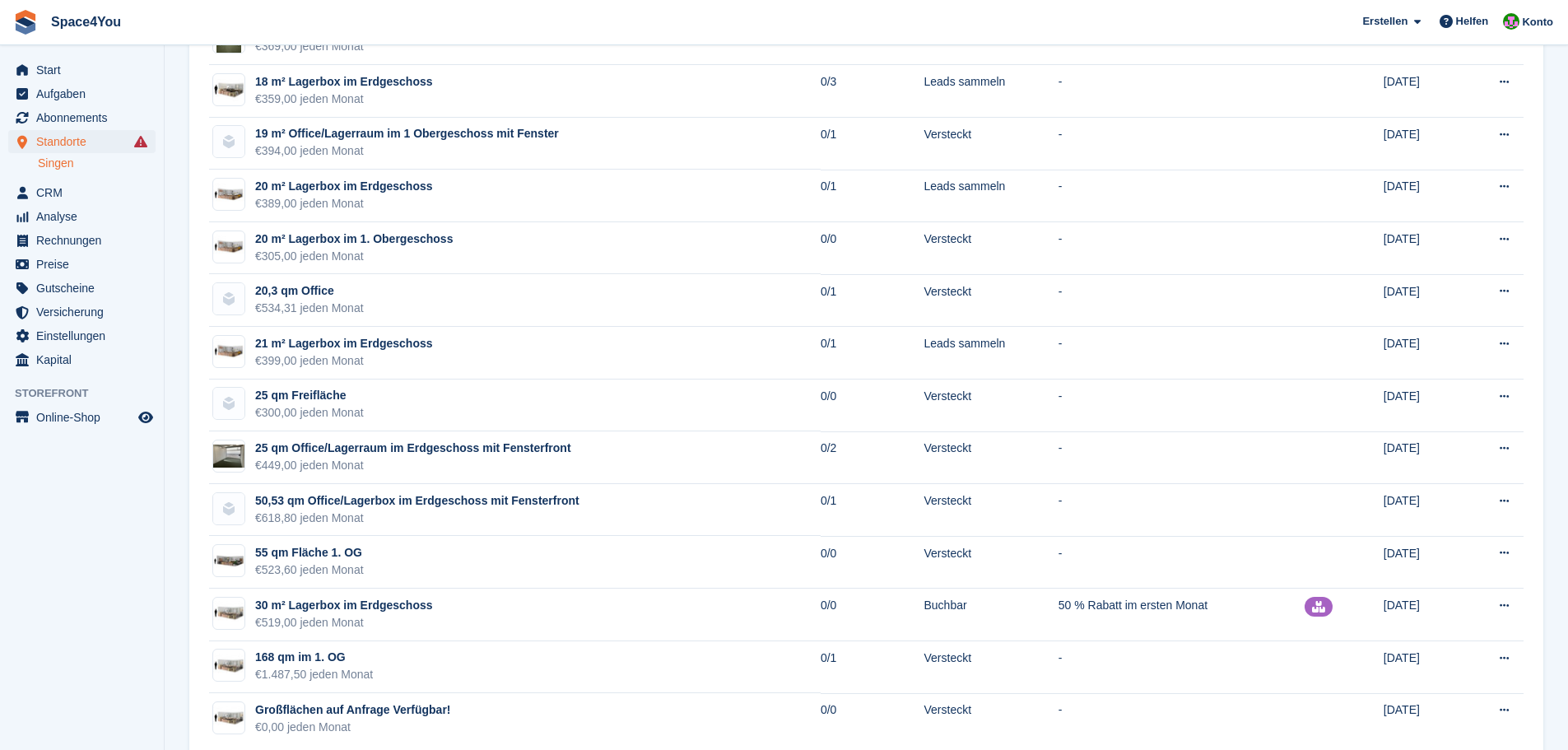
scroll to position [1968, 0]
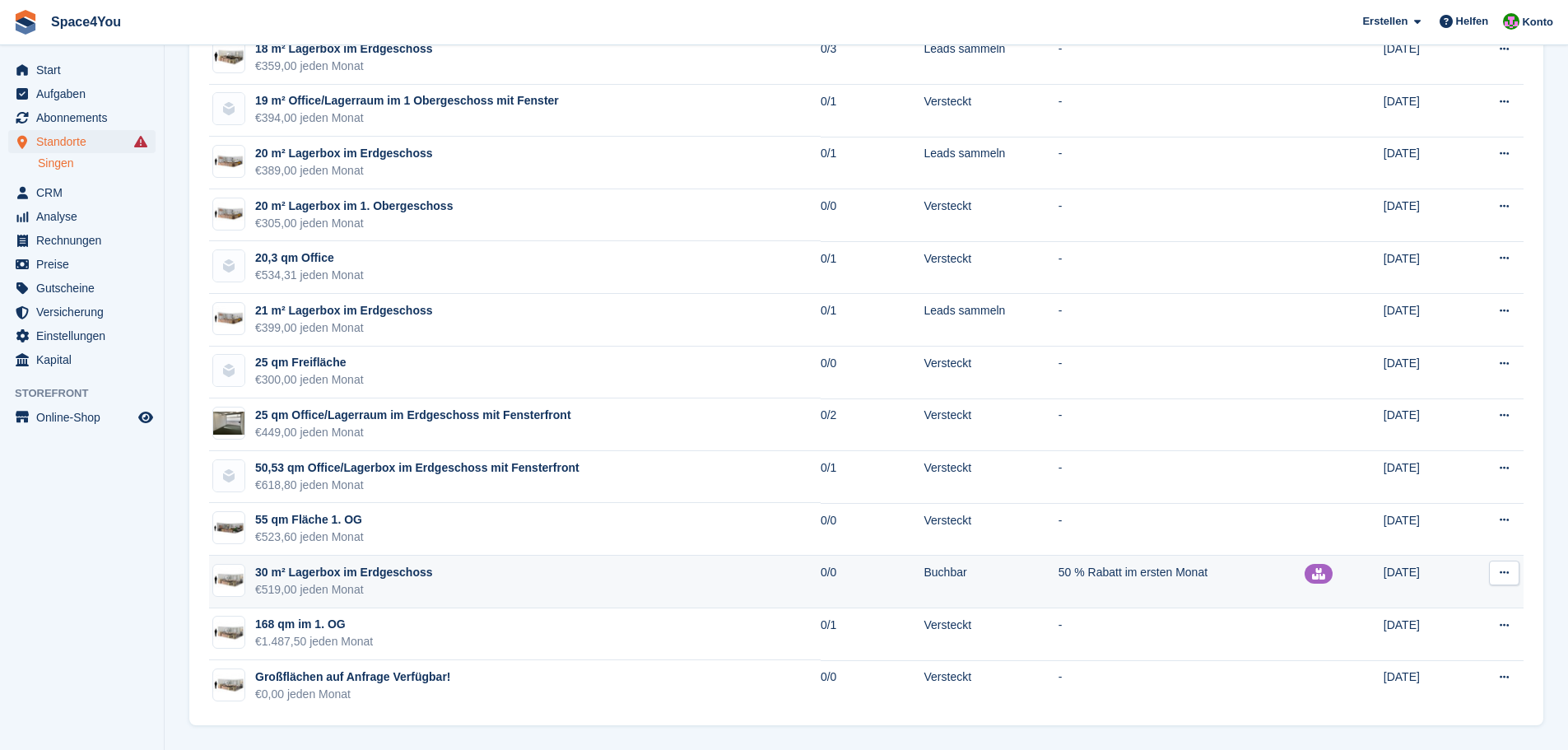
click at [644, 592] on td "30 m² Lagerbox im Erdgeschoss €519,00 jeden Monat" at bounding box center [515, 582] width 612 height 53
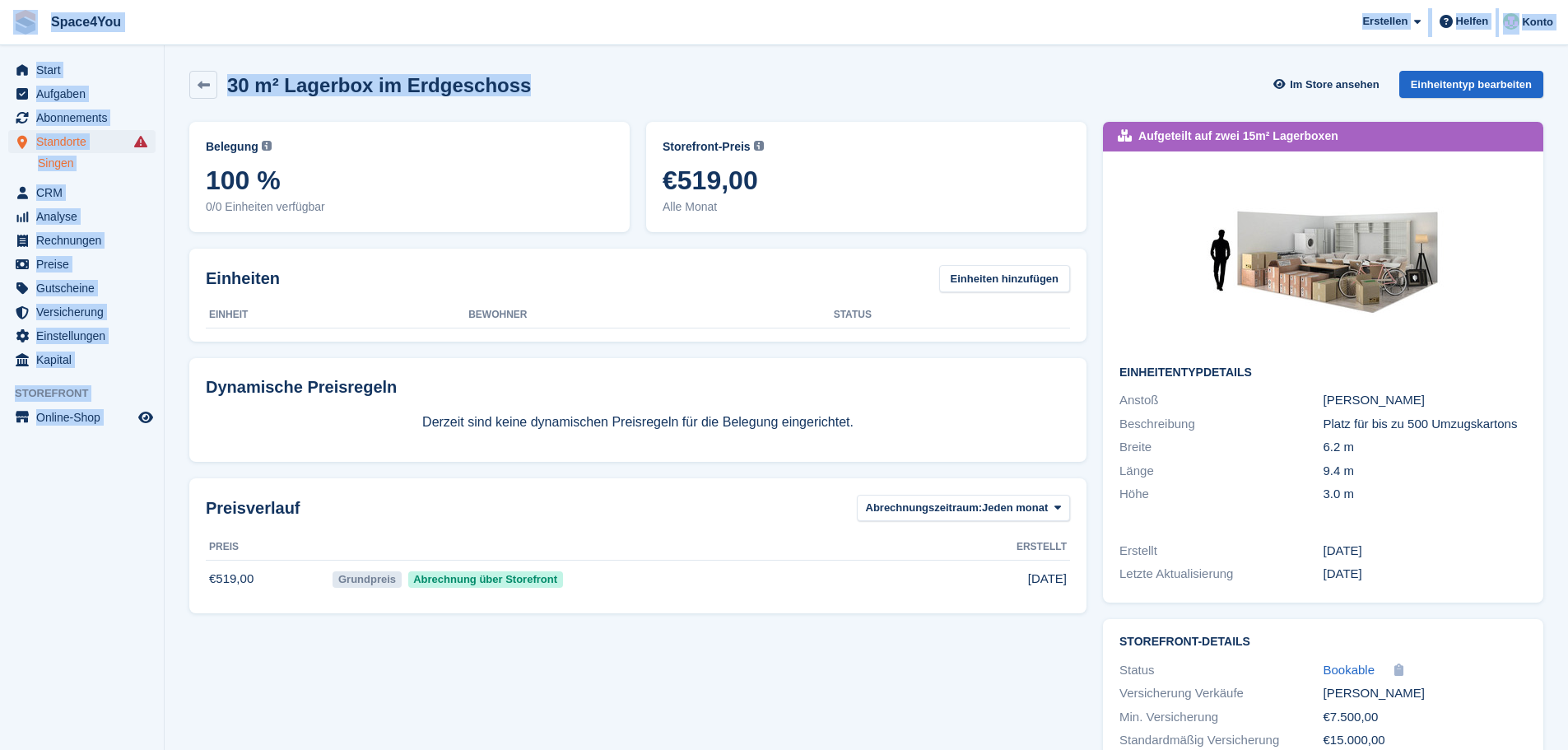
drag, startPoint x: 531, startPoint y: 86, endPoint x: 9, endPoint y: 29, distance: 525.1
click at [9, 29] on div "Space4You [GEOGRAPHIC_DATA] Abonnement Rechnung Kontakt Deal [GEOGRAPHIC_DATA] …" at bounding box center [784, 418] width 1568 height 837
click at [1481, 82] on link "Einheitentyp bearbeiten" at bounding box center [1470, 84] width 144 height 27
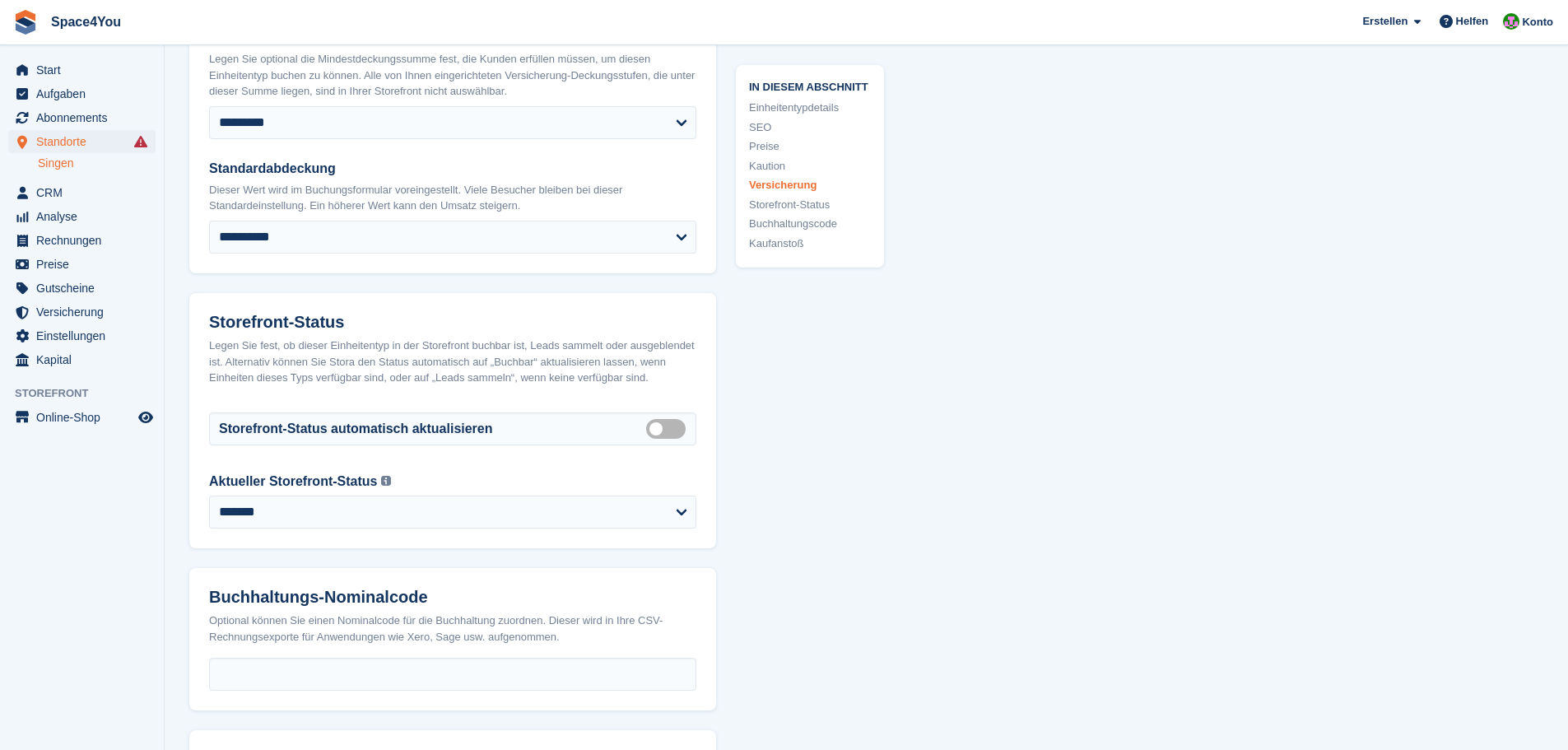
scroll to position [2469, 0]
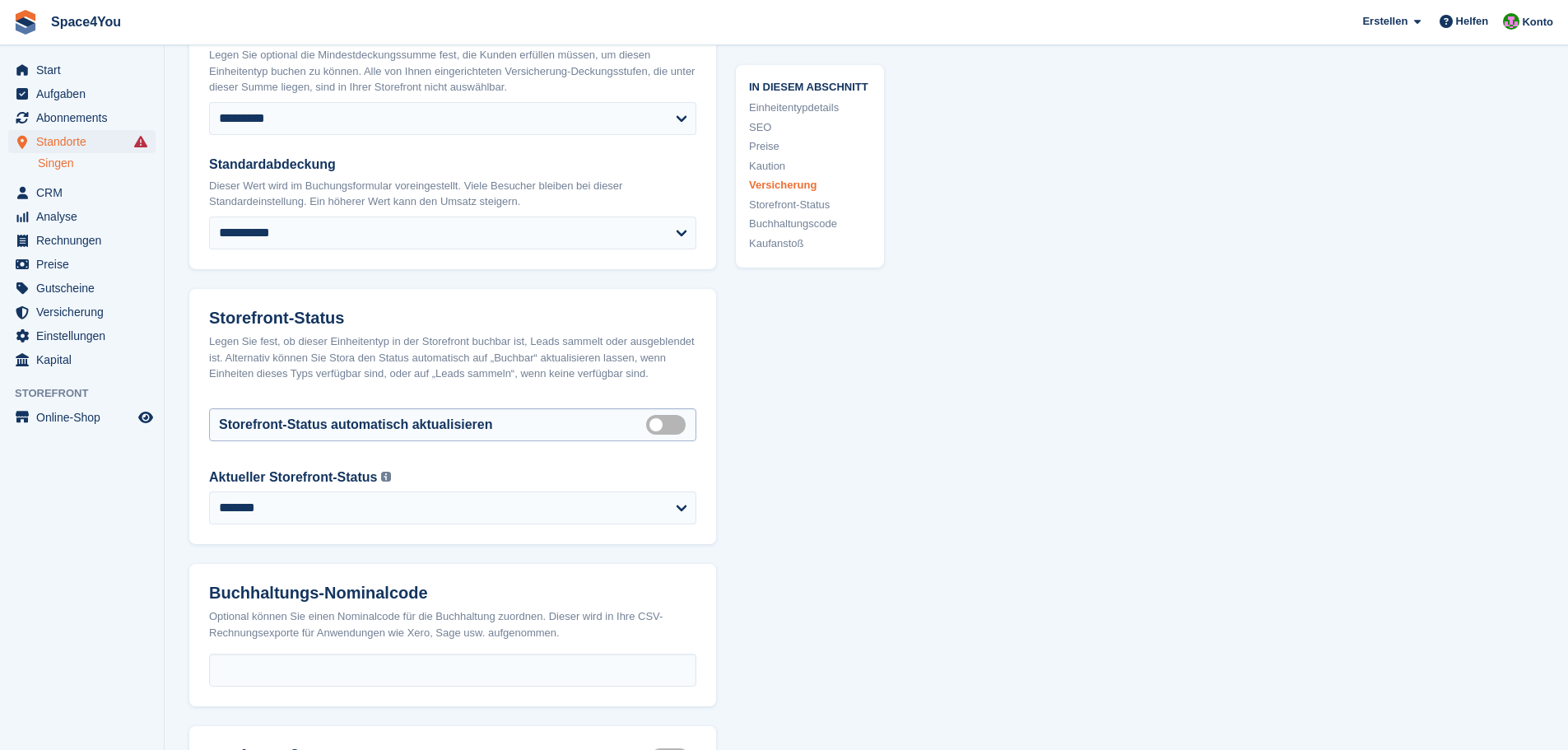
click at [657, 423] on label "Auto manage storefront status" at bounding box center [668, 424] width 46 height 3
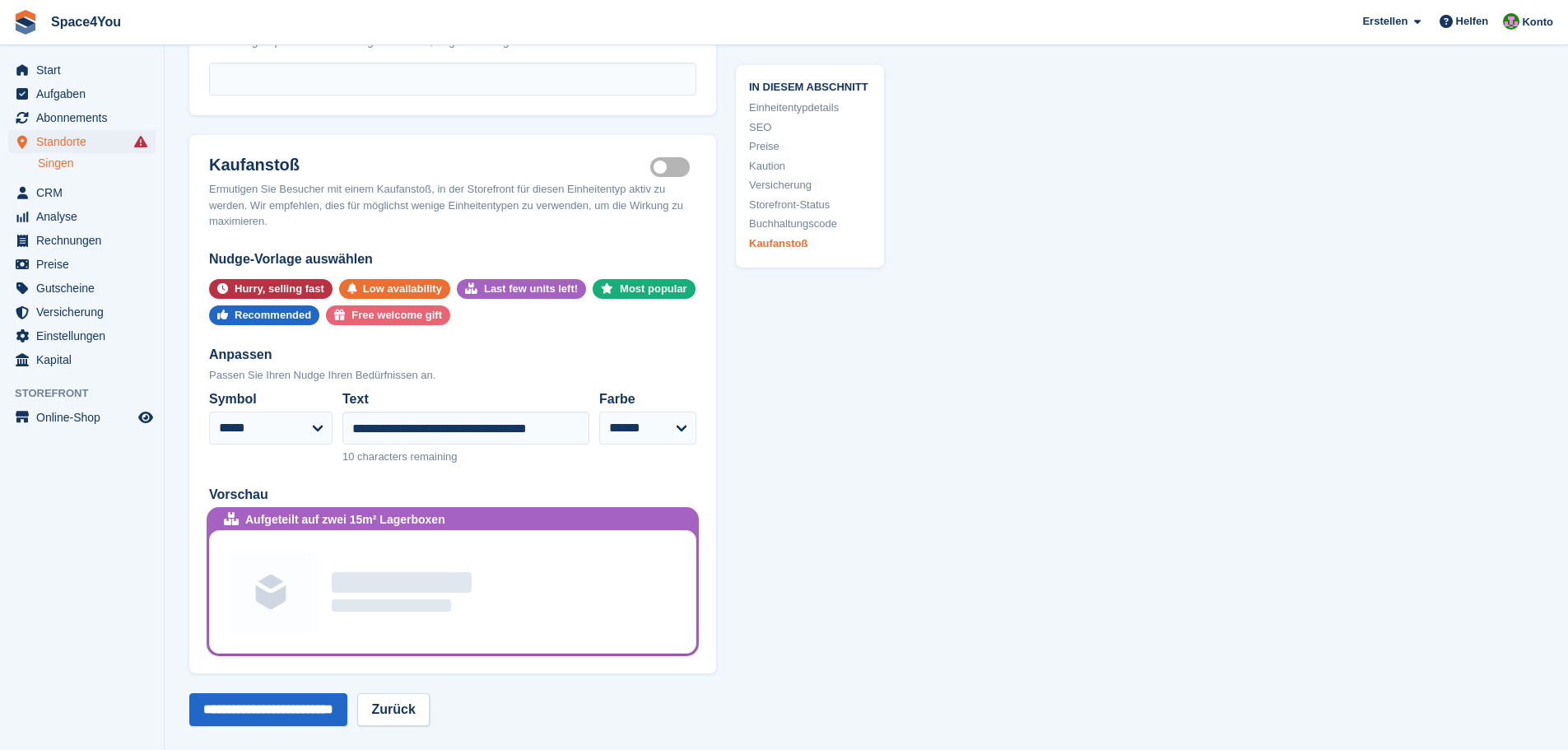
scroll to position [3456, 0]
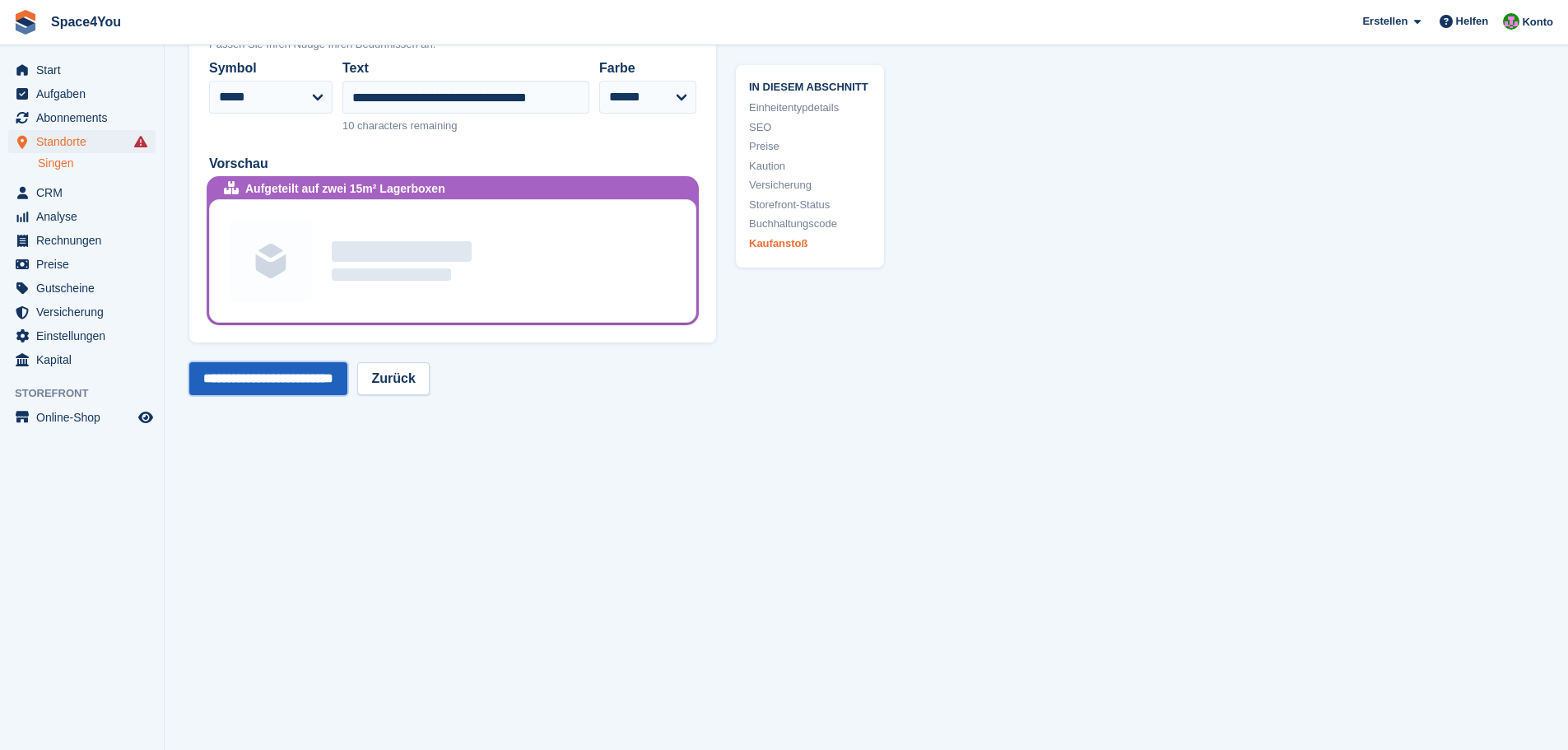
click at [294, 369] on input "**********" at bounding box center [269, 379] width 158 height 33
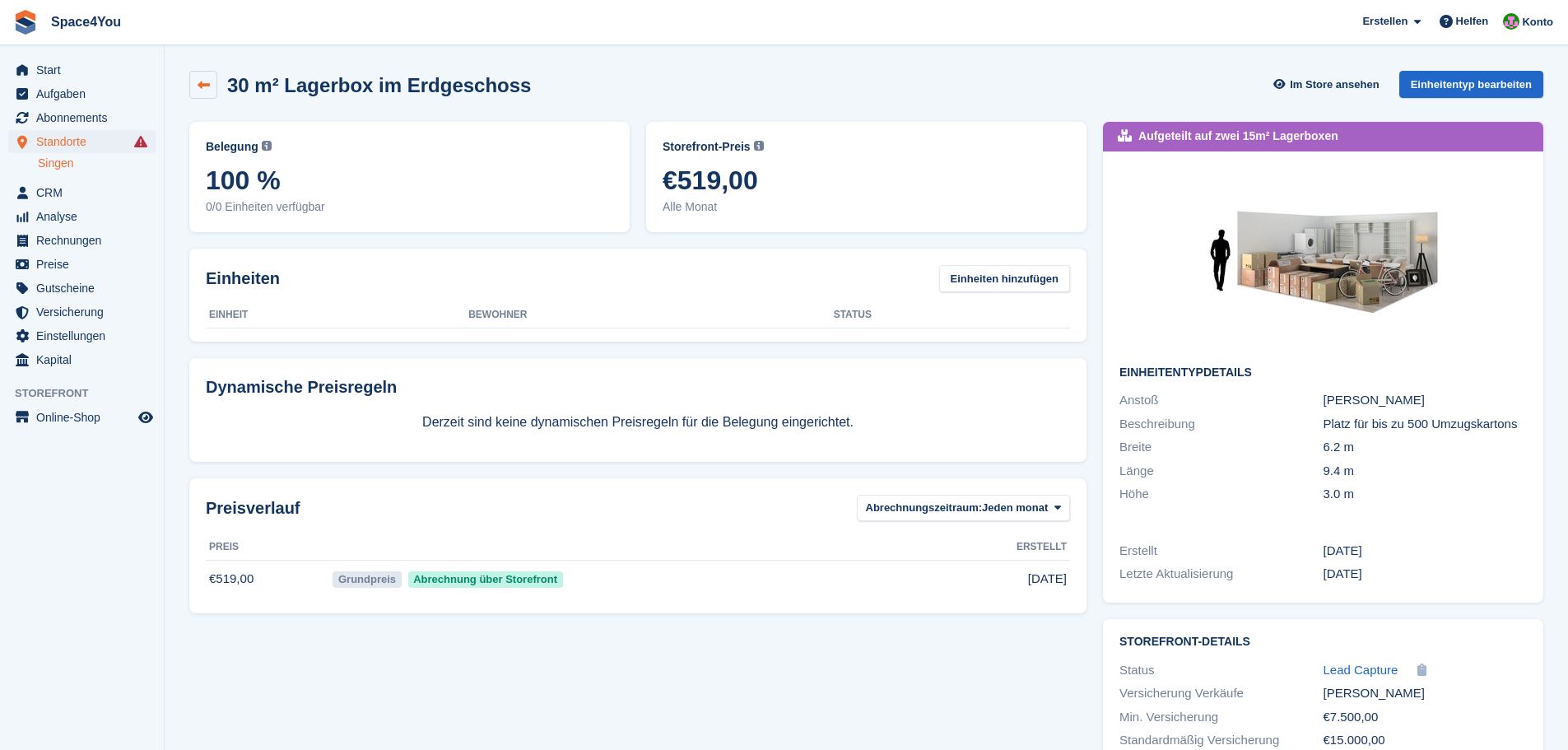
drag, startPoint x: 0, startPoint y: 0, endPoint x: 204, endPoint y: 88, distance: 222.2
click at [204, 88] on icon at bounding box center [203, 85] width 13 height 13
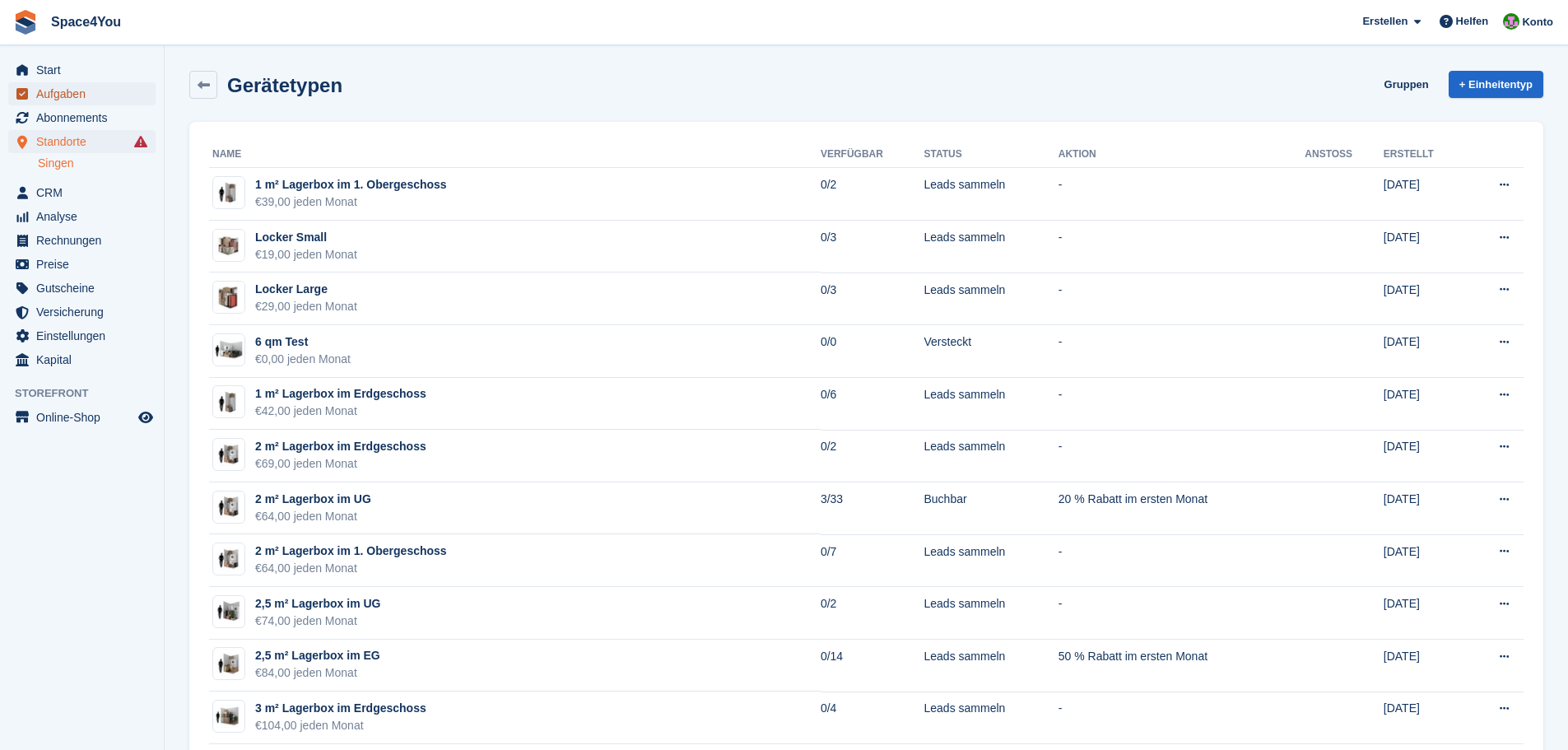
click at [80, 104] on span "Aufgaben" at bounding box center [85, 94] width 99 height 23
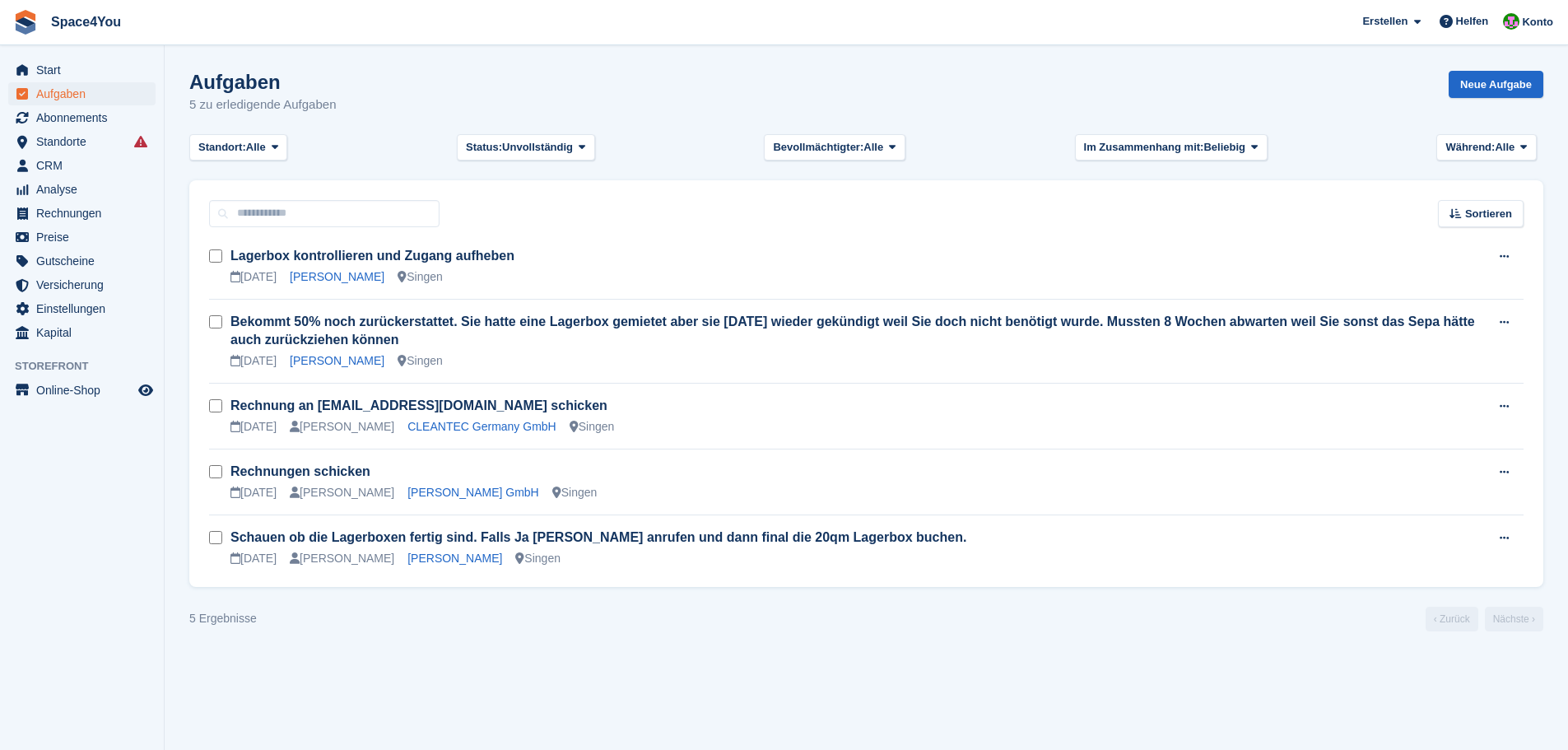
click at [288, 619] on div "5 Ergebnisse ‹ Zurück Nächste ›" at bounding box center [867, 618] width 1354 height 24
click at [287, 619] on div "5 Ergebnisse ‹ Zurück Nächste ›" at bounding box center [867, 618] width 1354 height 24
click at [682, 648] on section "Aufgaben 5 zu erledigende Aufgaben Neue Aufgabe Standort: Alle Alle Singen Kein…" at bounding box center [867, 375] width 1404 height 750
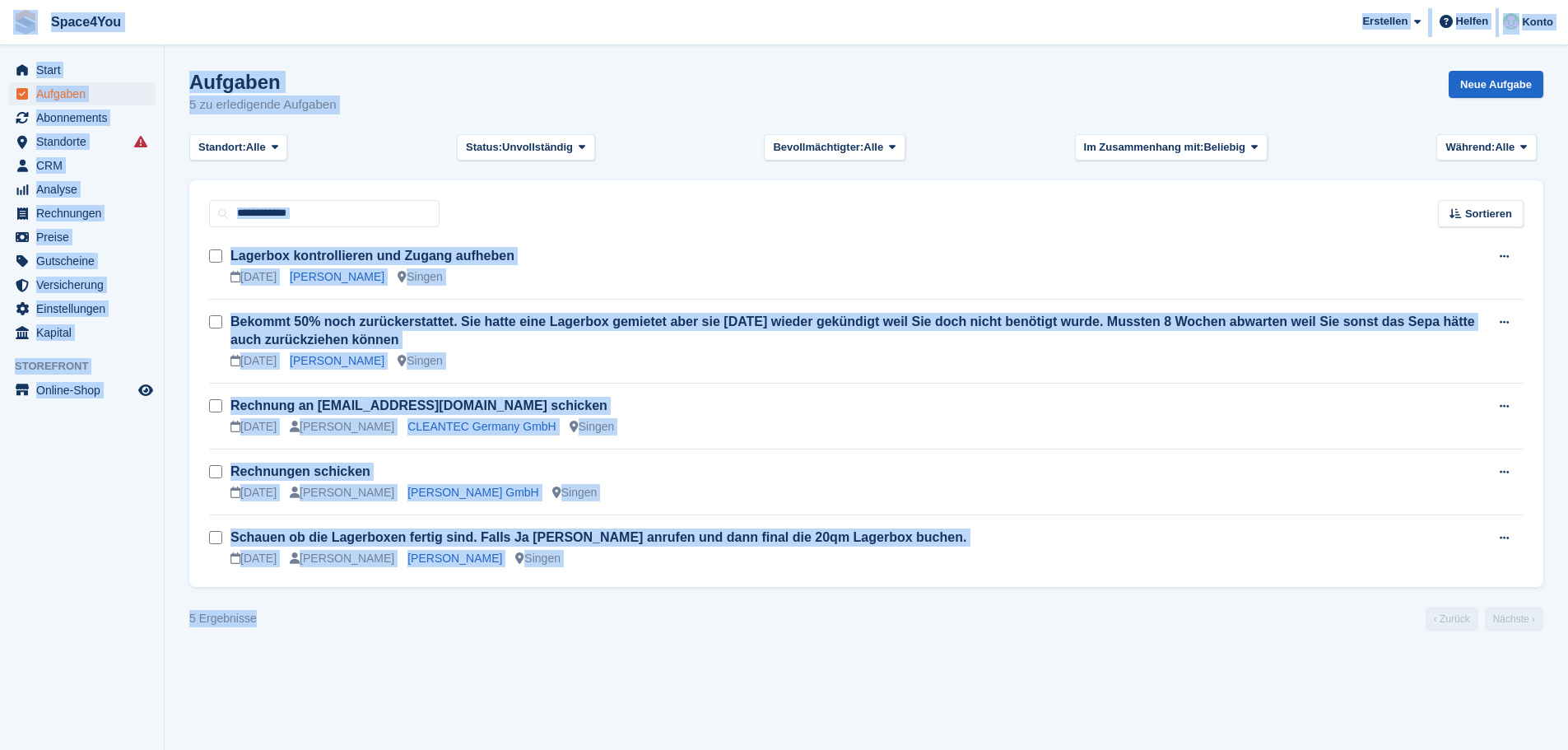
drag, startPoint x: 277, startPoint y: 612, endPoint x: 13, endPoint y: 34, distance: 635.4
click at [13, 34] on div "Space4You Erstellen Abonnement Rechnung Kontakt Deal Rabatt Seite Helfen Chat-S…" at bounding box center [784, 375] width 1568 height 750
click at [3, 479] on aside "Start Aufgaben Abonnements Abonnements Abonnements Preiserhöhungen NEU Preiserh…" at bounding box center [82, 378] width 164 height 667
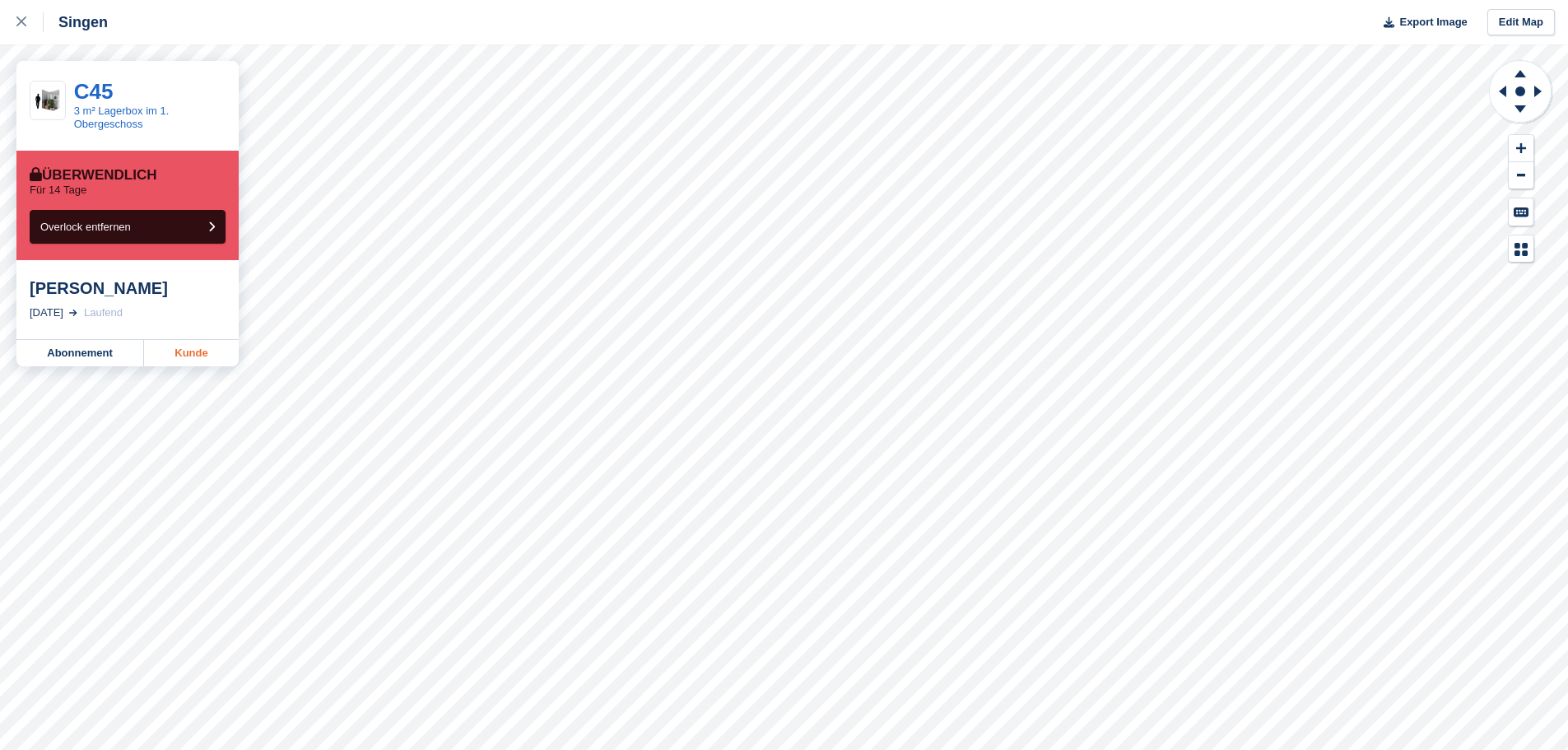
click at [201, 344] on link "Kunde" at bounding box center [191, 353] width 95 height 26
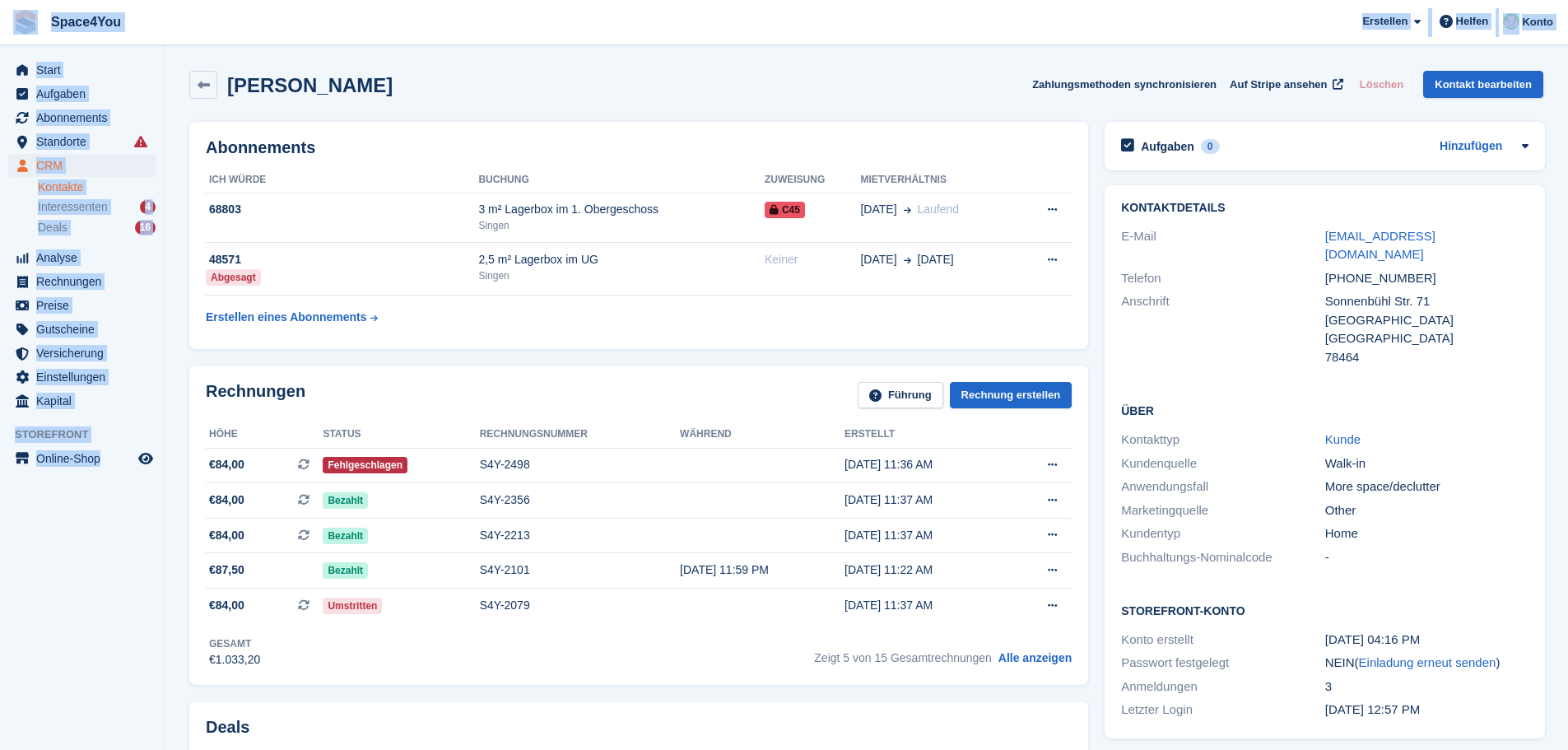
drag, startPoint x: 155, startPoint y: 477, endPoint x: 0, endPoint y: 34, distance: 469.3
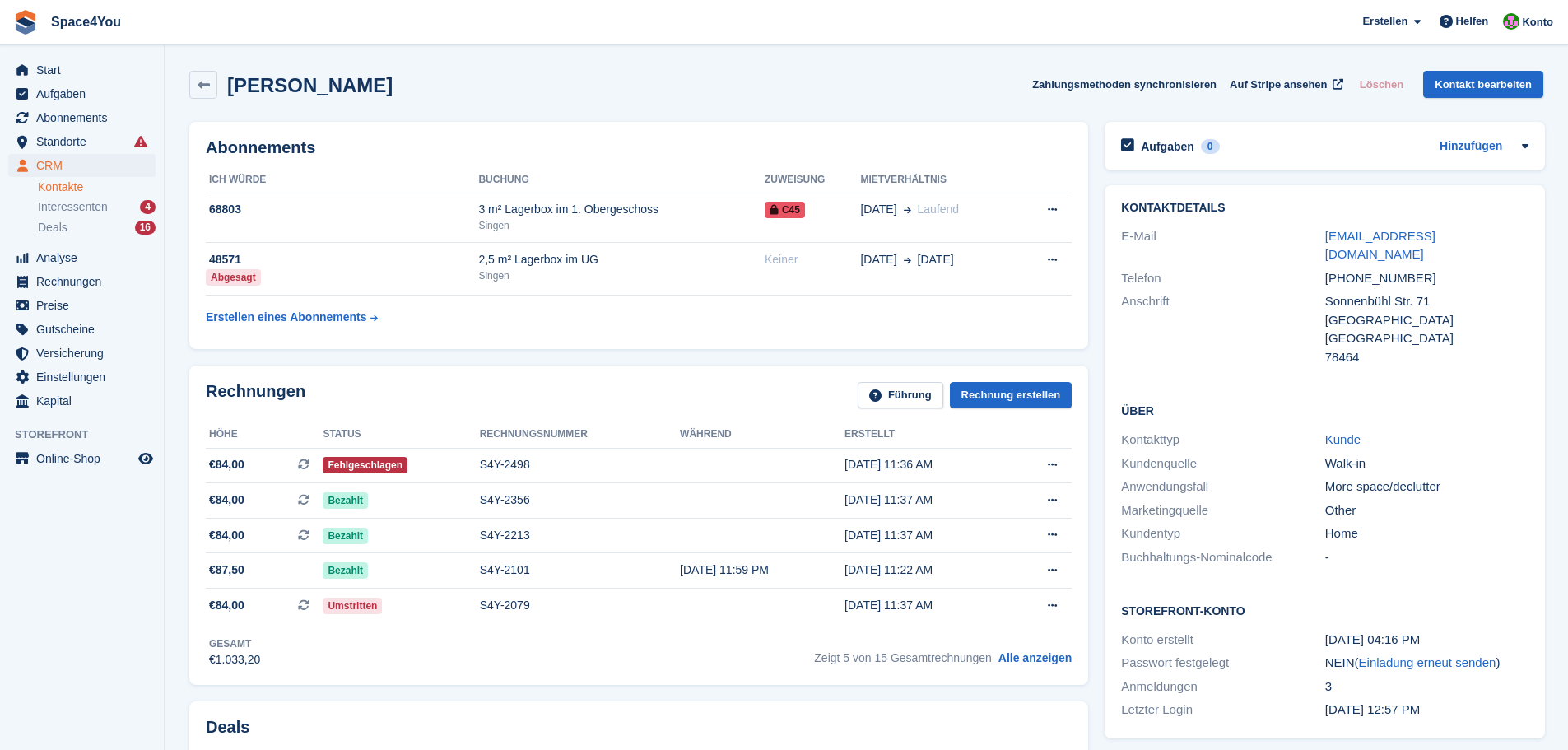
click at [368, 86] on div "[PERSON_NAME] Zahlungsmethoden synchronisieren Auf Stripe ansehen Löschen Konta…" at bounding box center [867, 84] width 1354 height 28
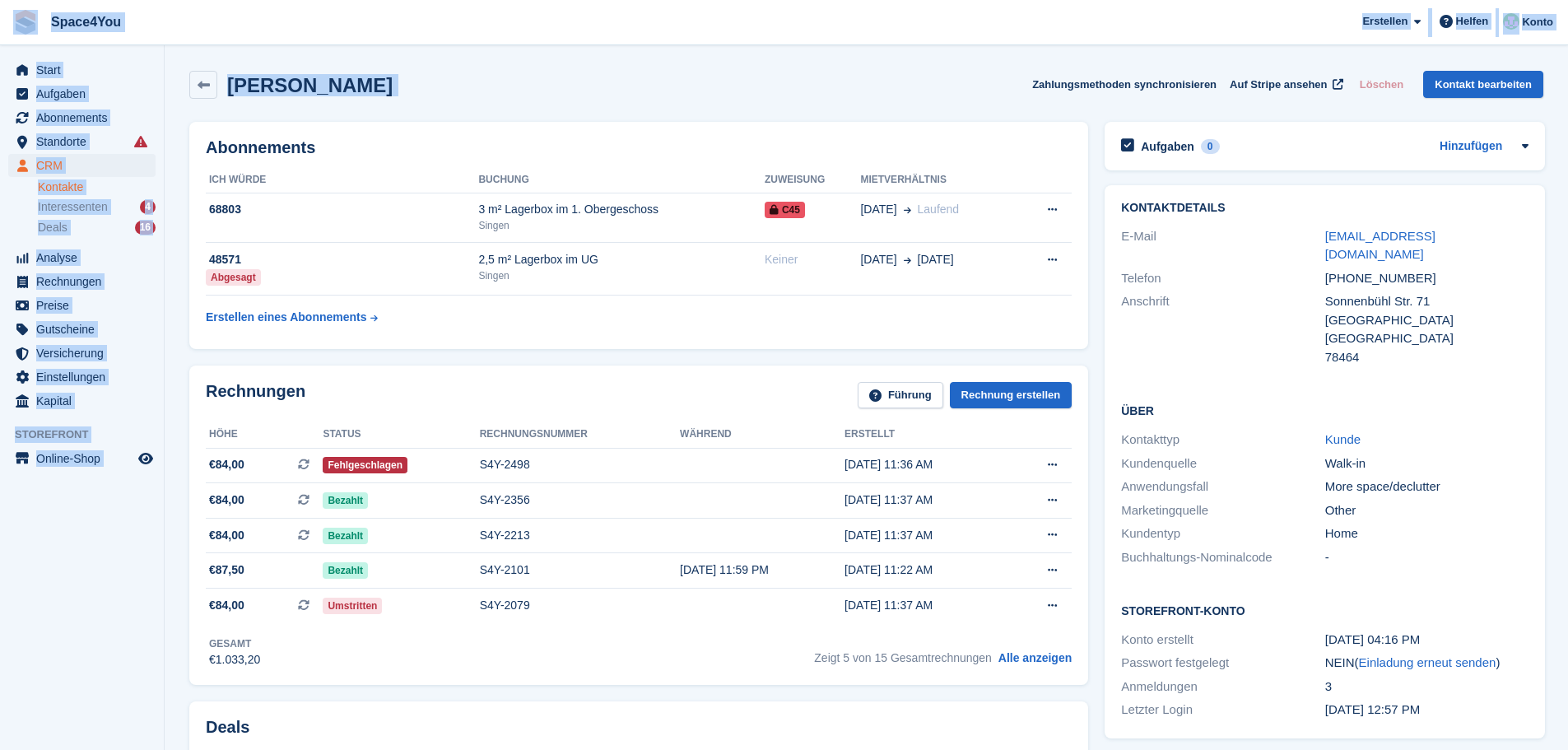
drag, startPoint x: 368, startPoint y: 86, endPoint x: 22, endPoint y: 19, distance: 352.4
click at [468, 99] on div "[PERSON_NAME] Zahlungsmethoden synchronisieren Auf Stripe ansehen Löschen Konta…" at bounding box center [866, 88] width 1371 height 51
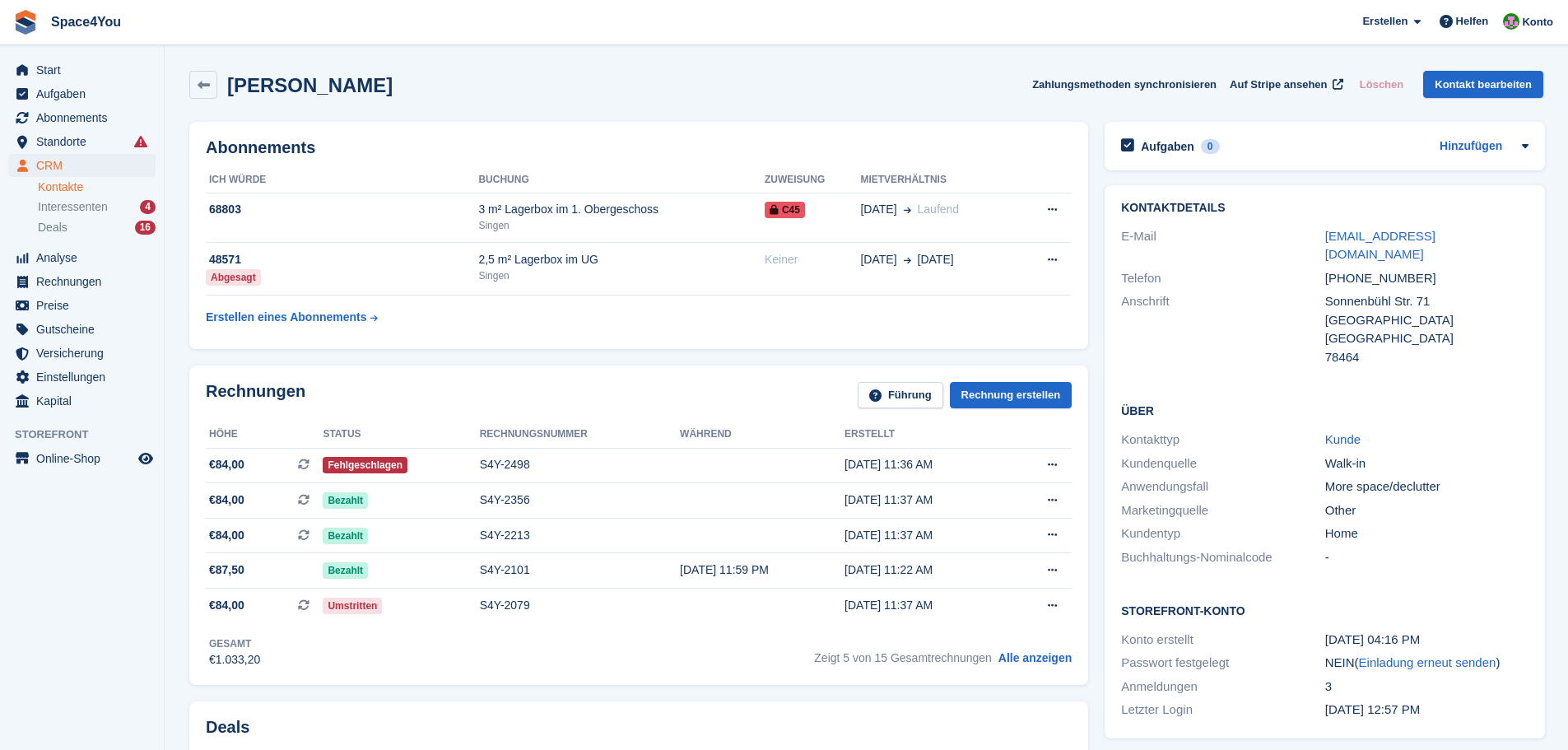
drag, startPoint x: 429, startPoint y: 83, endPoint x: 19, endPoint y: 16, distance: 415.4
click at [476, 92] on div "[PERSON_NAME] Zahlungsmethoden synchronisieren Auf Stripe ansehen Löschen Konta…" at bounding box center [867, 84] width 1354 height 28
drag, startPoint x: 389, startPoint y: 76, endPoint x: 13, endPoint y: 15, distance: 380.9
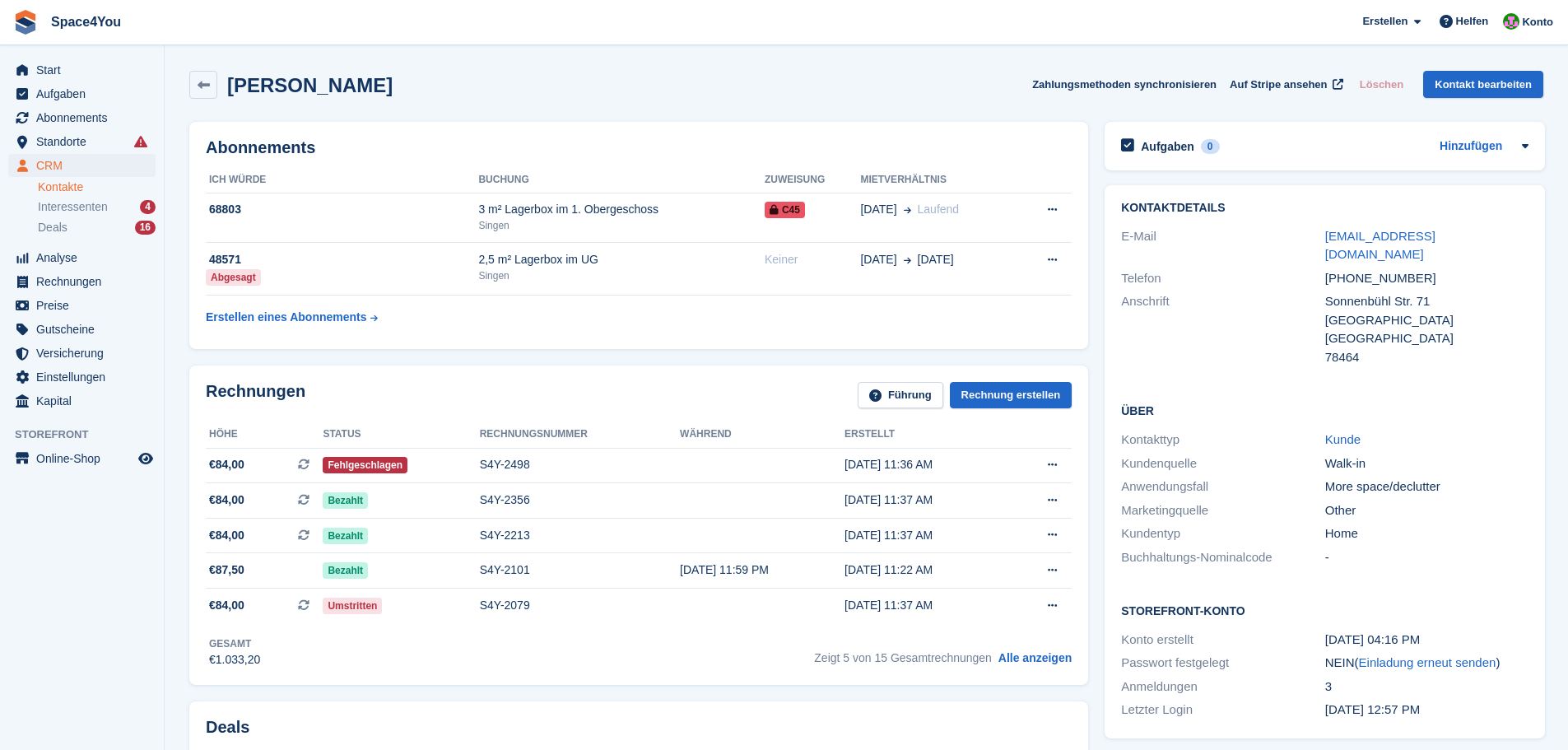
click at [422, 102] on div "[PERSON_NAME] Zahlungsmethoden synchronisieren Auf Stripe ansehen Löschen Konta…" at bounding box center [866, 88] width 1371 height 51
drag, startPoint x: 406, startPoint y: 96, endPoint x: 8, endPoint y: 20, distance: 405.2
click at [447, 100] on div "[PERSON_NAME] Zahlungsmethoden synchronisieren Auf Stripe ansehen Löschen Konta…" at bounding box center [866, 88] width 1371 height 51
drag, startPoint x: 406, startPoint y: 95, endPoint x: 15, endPoint y: 27, distance: 396.9
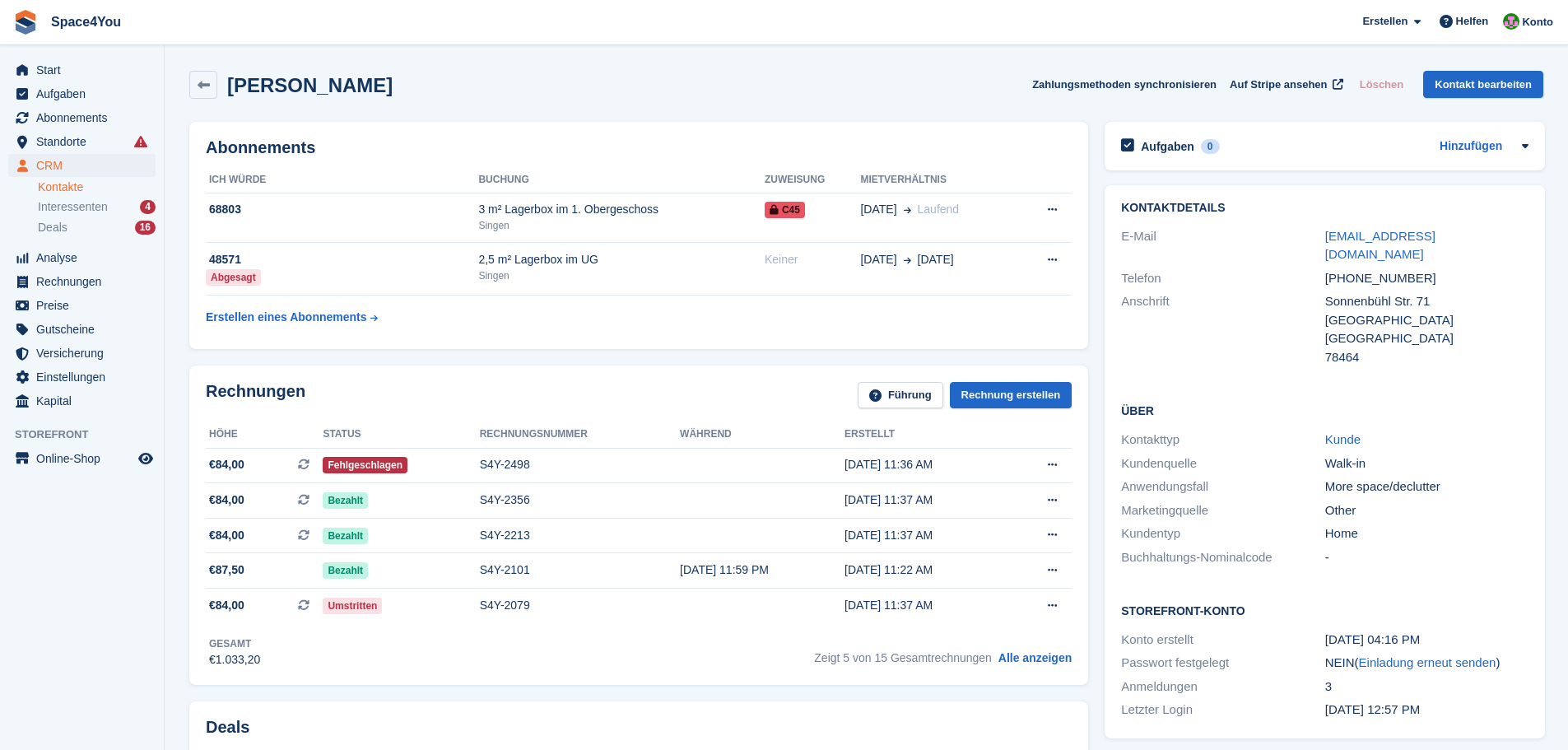
click at [436, 93] on div "[PERSON_NAME] Zahlungsmethoden synchronisieren Auf Stripe ansehen Löschen Konta…" at bounding box center [867, 84] width 1354 height 28
drag, startPoint x: 436, startPoint y: 93, endPoint x: 19, endPoint y: 34, distance: 421.2
click at [457, 104] on div "Oliver Kotulla Zahlungsmethoden synchronisieren Auf Stripe ansehen Löschen Kont…" at bounding box center [866, 88] width 1371 height 51
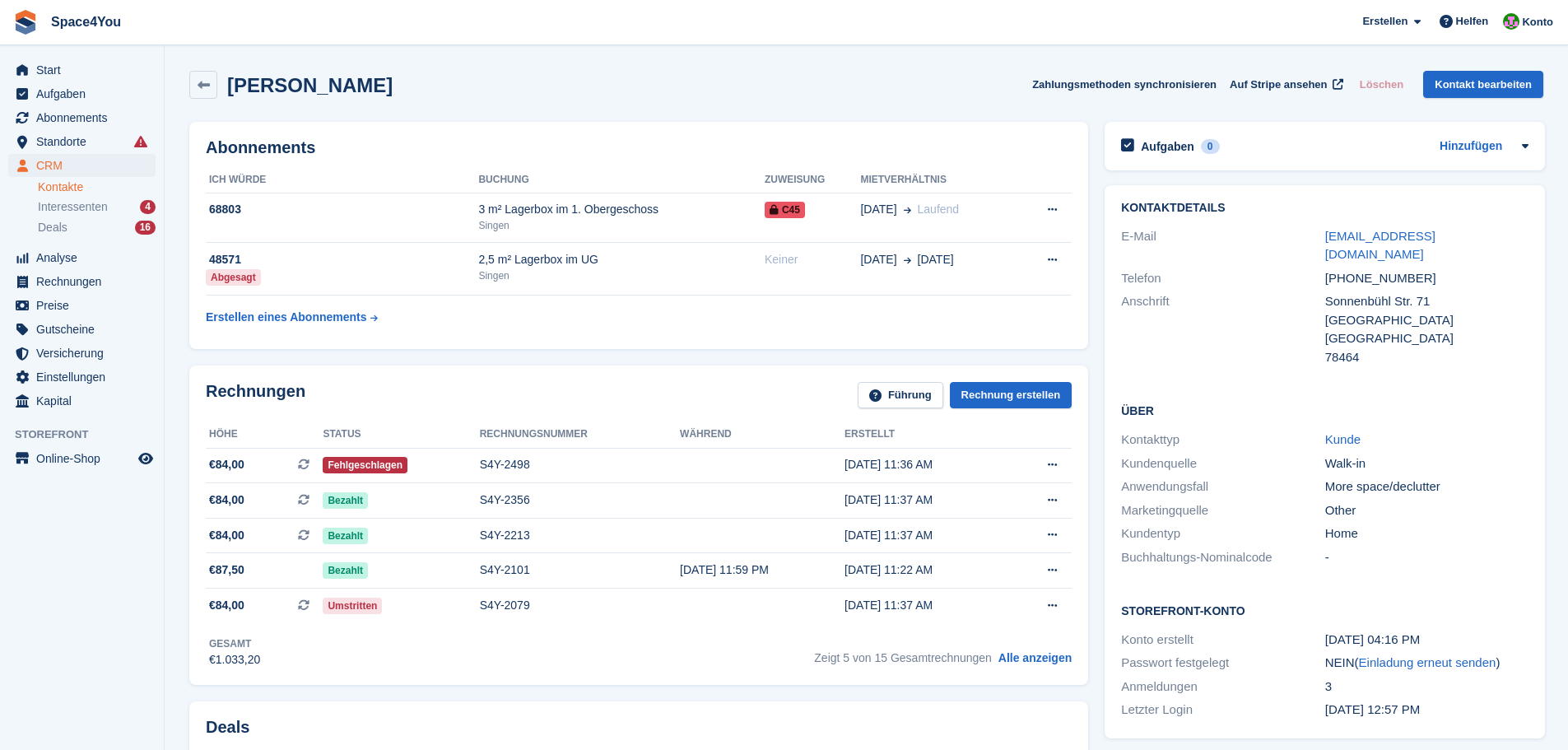
click at [457, 104] on div "Oliver Kotulla Zahlungsmethoden synchronisieren Auf Stripe ansehen Löschen Kont…" at bounding box center [866, 88] width 1371 height 51
drag, startPoint x: 396, startPoint y: 77, endPoint x: 13, endPoint y: 10, distance: 388.8
click at [393, 68] on div "Oliver Kotulla Zahlungsmethoden synchronisieren Auf Stripe ansehen Löschen Kont…" at bounding box center [866, 88] width 1371 height 51
click at [49, 614] on aside "Start Aufgaben Abonnements Abonnements Abonnements Preiserhöhungen NEU Preiserh…" at bounding box center [82, 378] width 164 height 667
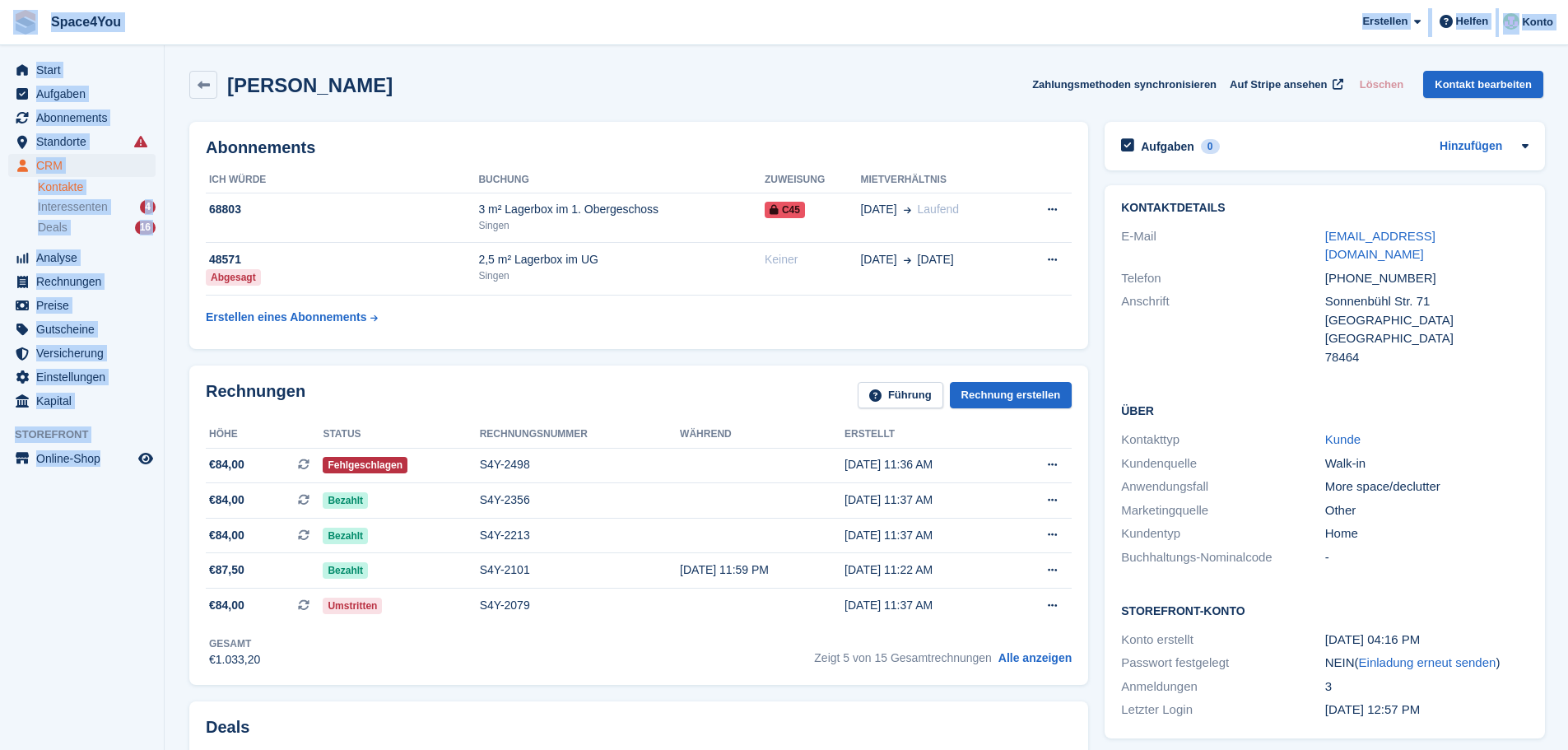
drag, startPoint x: 150, startPoint y: 492, endPoint x: 17, endPoint y: 29, distance: 481.7
click at [301, 20] on span "Space4You [GEOGRAPHIC_DATA] Abonnement Rechnung Kontakt Deal [GEOGRAPHIC_DATA] …" at bounding box center [784, 21] width 1568 height 44
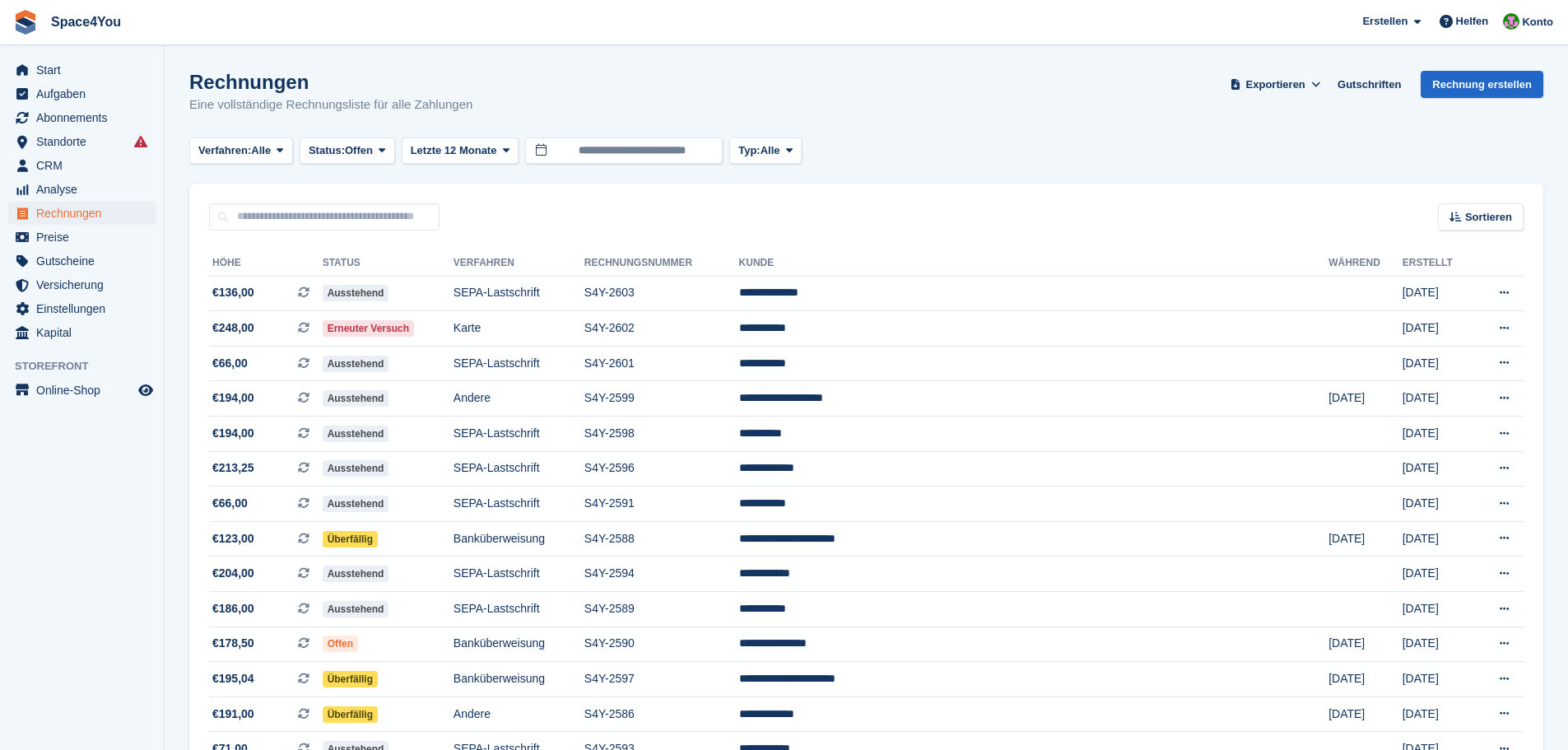
click at [392, 82] on div "Rechnungen Eine vollständige Rechnungsliste für alle Zahlungen Exportieren Expo…" at bounding box center [867, 102] width 1354 height 63
click at [604, 112] on div "Rechnungen Eine vollständige Rechnungsliste für alle Zahlungen Exportieren Expo…" at bounding box center [867, 102] width 1354 height 63
drag, startPoint x: 546, startPoint y: 117, endPoint x: 0, endPoint y: 29, distance: 553.0
click at [353, 109] on p "Eine vollständige Rechnungsliste für alle Zahlungen" at bounding box center [331, 104] width 283 height 19
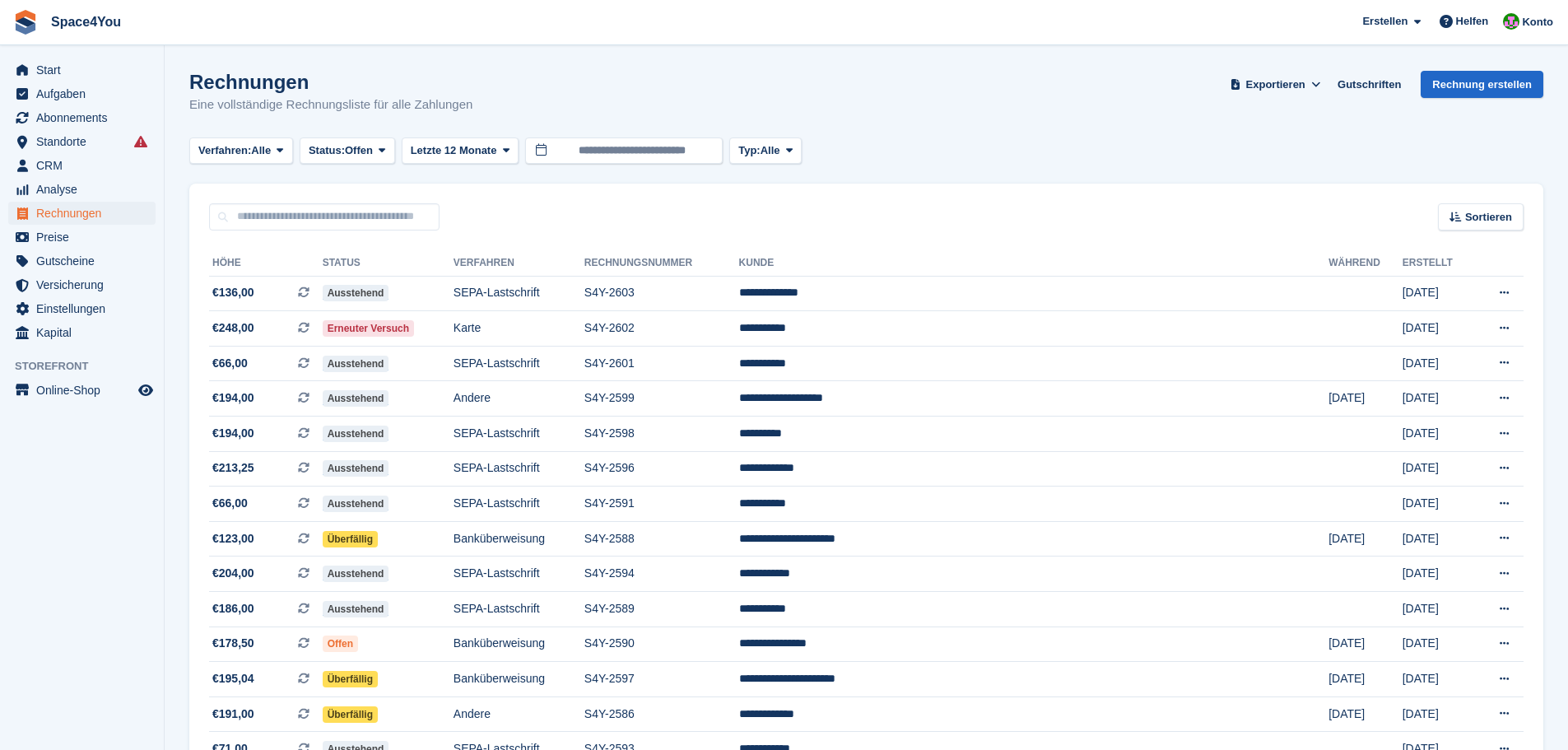
click at [588, 99] on div "Rechnungen Eine vollständige Rechnungsliste für alle Zahlungen Exportieren Expo…" at bounding box center [867, 102] width 1354 height 63
drag, startPoint x: 505, startPoint y: 108, endPoint x: 0, endPoint y: 29, distance: 511.1
click at [189, 22] on span "Space4You [GEOGRAPHIC_DATA] Abonnement Rechnung Kontakt Deal [GEOGRAPHIC_DATA] …" at bounding box center [784, 21] width 1568 height 44
drag, startPoint x: 480, startPoint y: 115, endPoint x: 19, endPoint y: 28, distance: 469.1
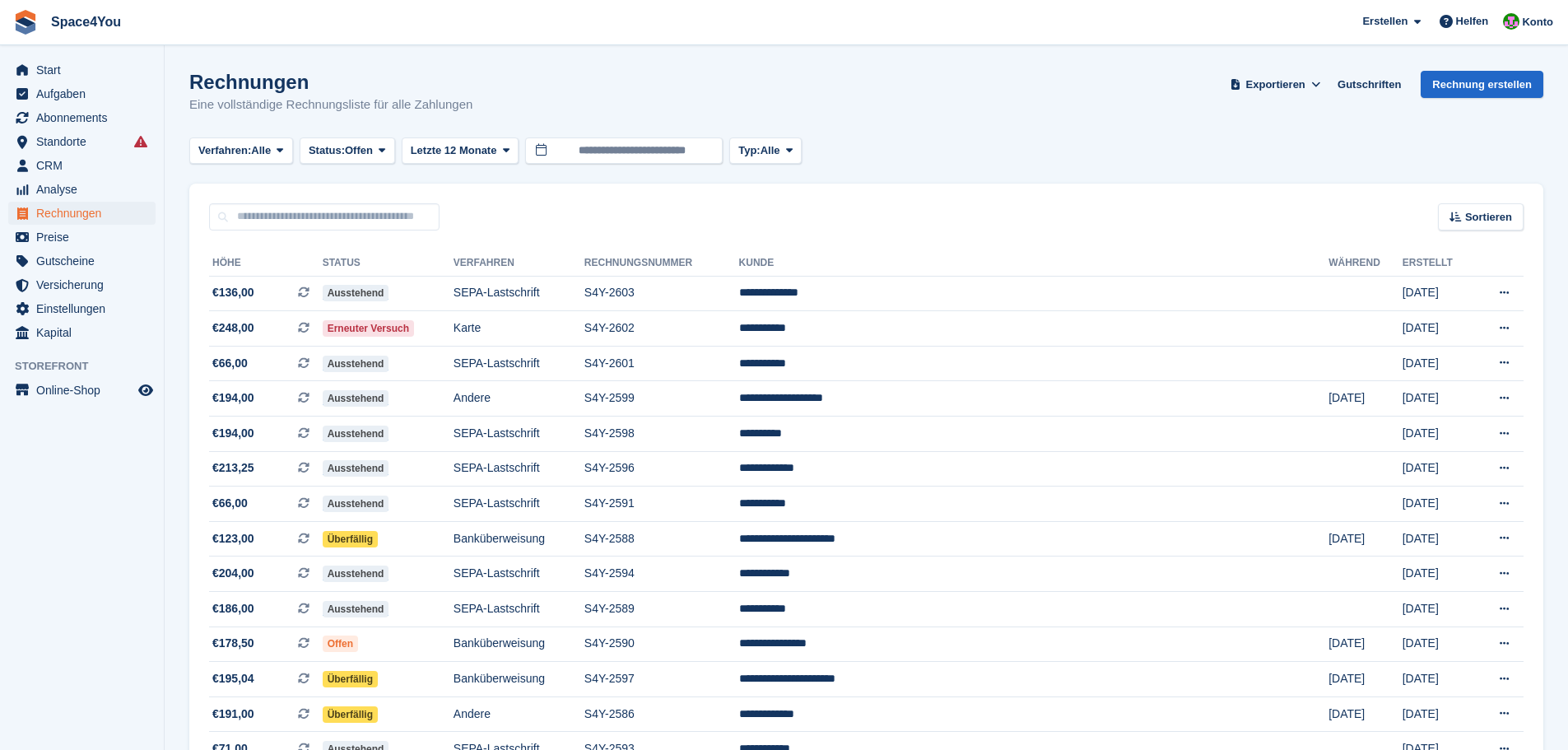
click at [737, 75] on div "Rechnungen Eine vollständige Rechnungsliste für alle Zahlungen Exportieren Expo…" at bounding box center [867, 102] width 1354 height 63
drag, startPoint x: 483, startPoint y: 99, endPoint x: 11, endPoint y: 32, distance: 476.7
click at [205, 38] on span "Space4You [GEOGRAPHIC_DATA] Abonnement Rechnung Kontakt Deal [GEOGRAPHIC_DATA] …" at bounding box center [784, 21] width 1568 height 44
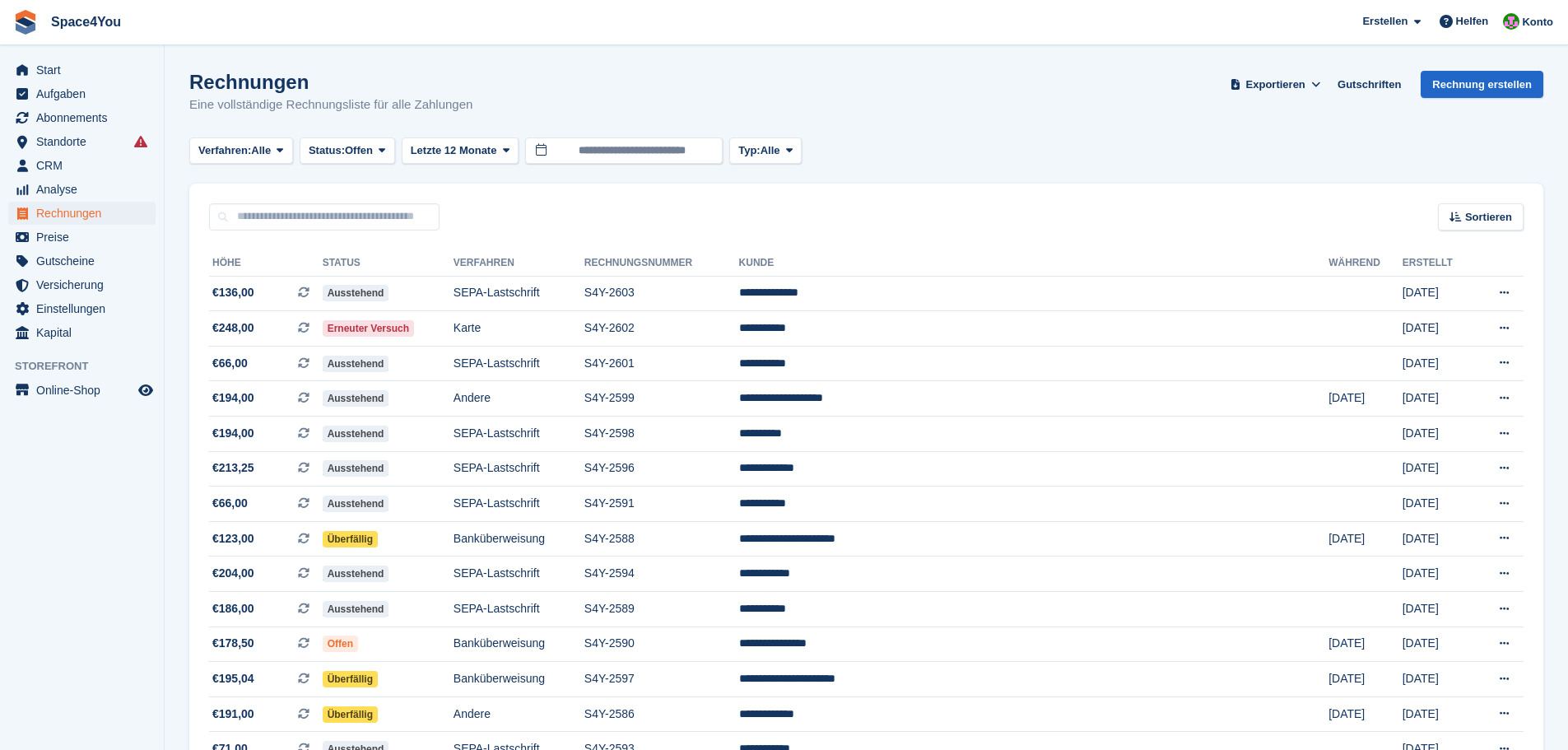
drag, startPoint x: 189, startPoint y: 73, endPoint x: 581, endPoint y: 107, distance: 393.5
click at [581, 107] on div "Rechnungen Eine vollständige Rechnungsliste für alle Zahlungen Exportieren Expo…" at bounding box center [867, 102] width 1354 height 63
drag, startPoint x: 389, startPoint y: 91, endPoint x: 18, endPoint y: 26, distance: 376.7
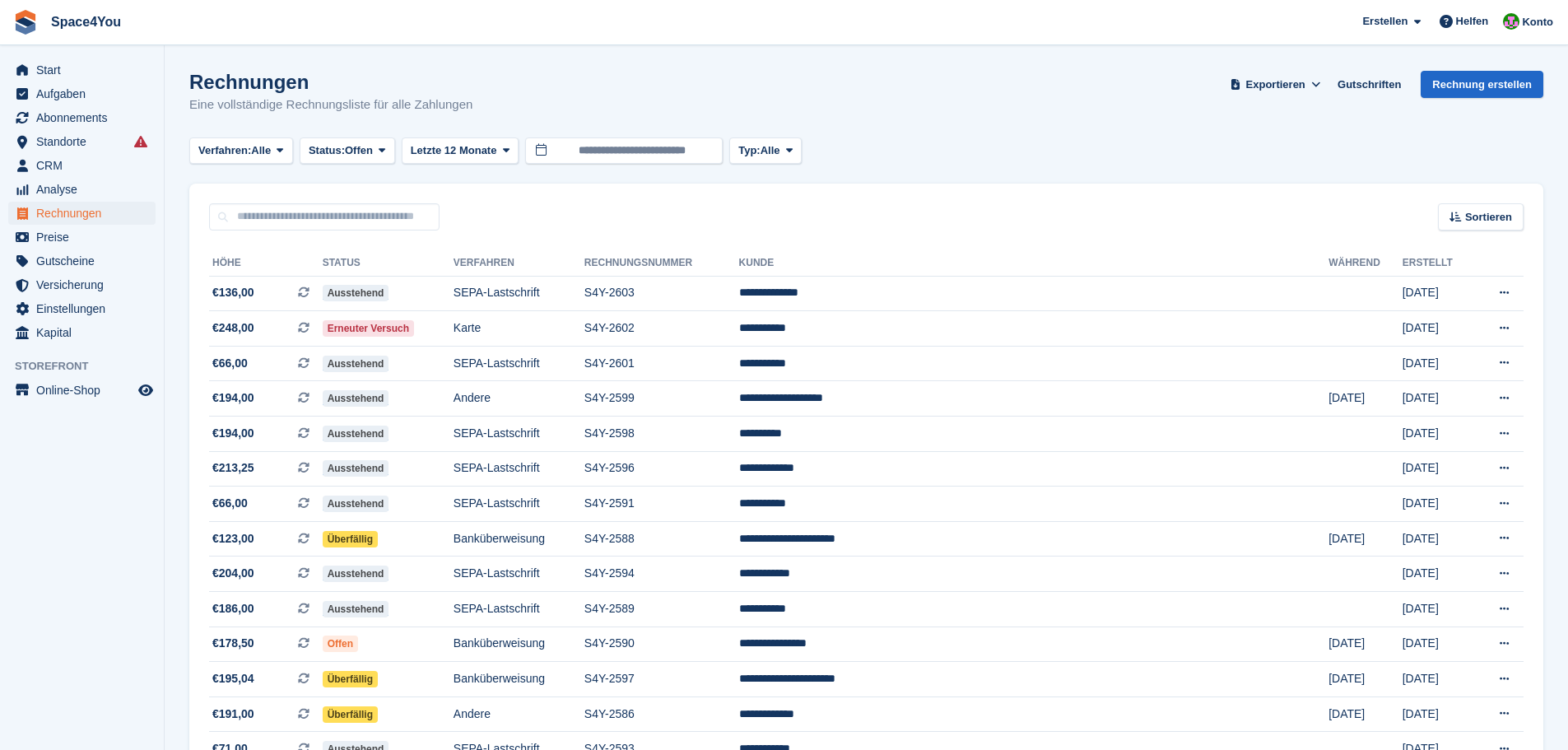
click at [321, 85] on h1 "Rechnungen" at bounding box center [331, 81] width 283 height 22
click at [319, 85] on h1 "Rechnungen" at bounding box center [331, 81] width 283 height 22
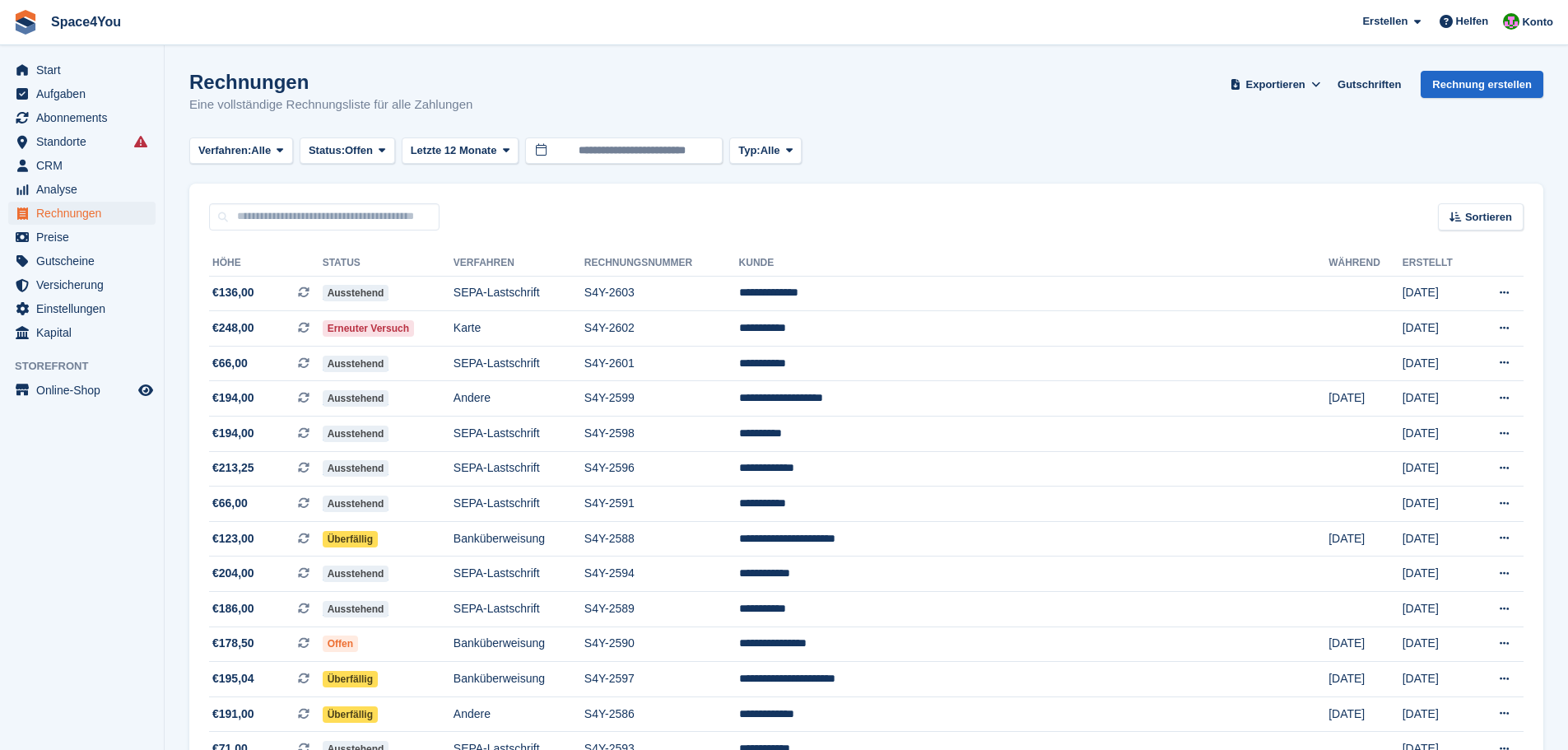
click at [429, 104] on p "Eine vollständige Rechnungsliste für alle Zahlungen" at bounding box center [331, 104] width 283 height 19
drag, startPoint x: 479, startPoint y: 107, endPoint x: 19, endPoint y: 29, distance: 466.6
click at [360, 70] on h1 "Rechnungen" at bounding box center [331, 81] width 283 height 22
click at [65, 175] on span "CRM" at bounding box center [85, 166] width 99 height 23
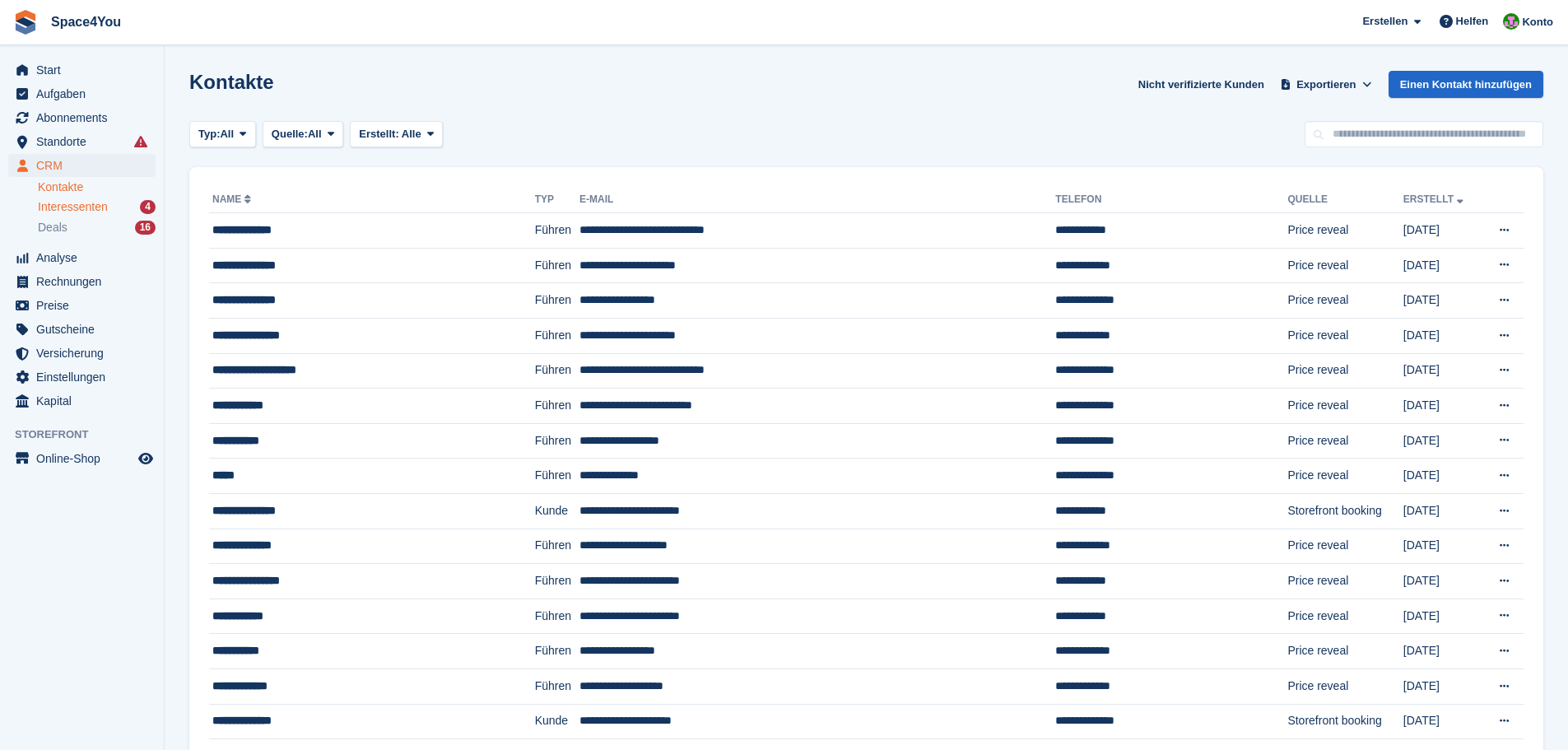
click at [60, 212] on span "Interessenten" at bounding box center [73, 207] width 70 height 16
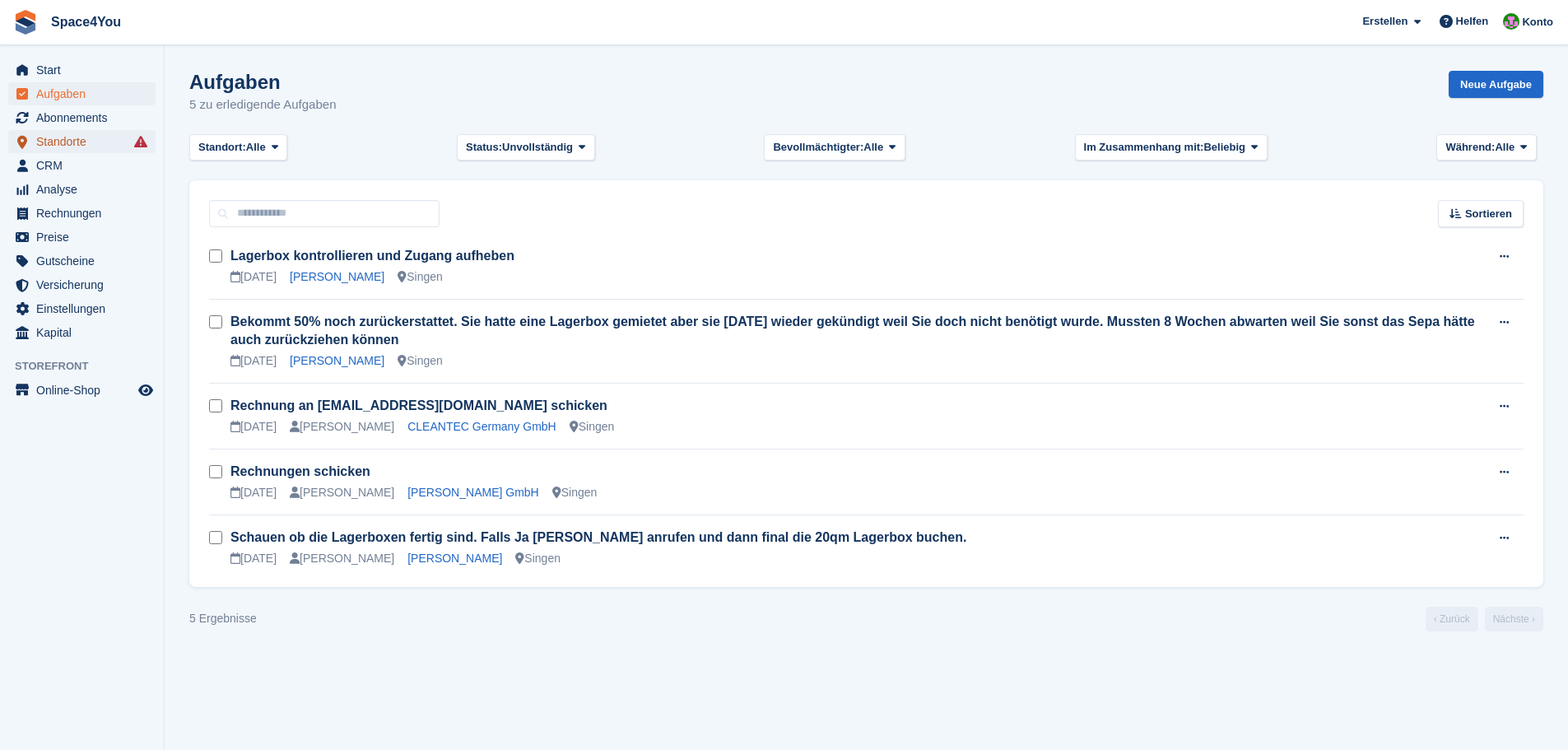
click at [65, 146] on span "Standorte" at bounding box center [85, 142] width 99 height 23
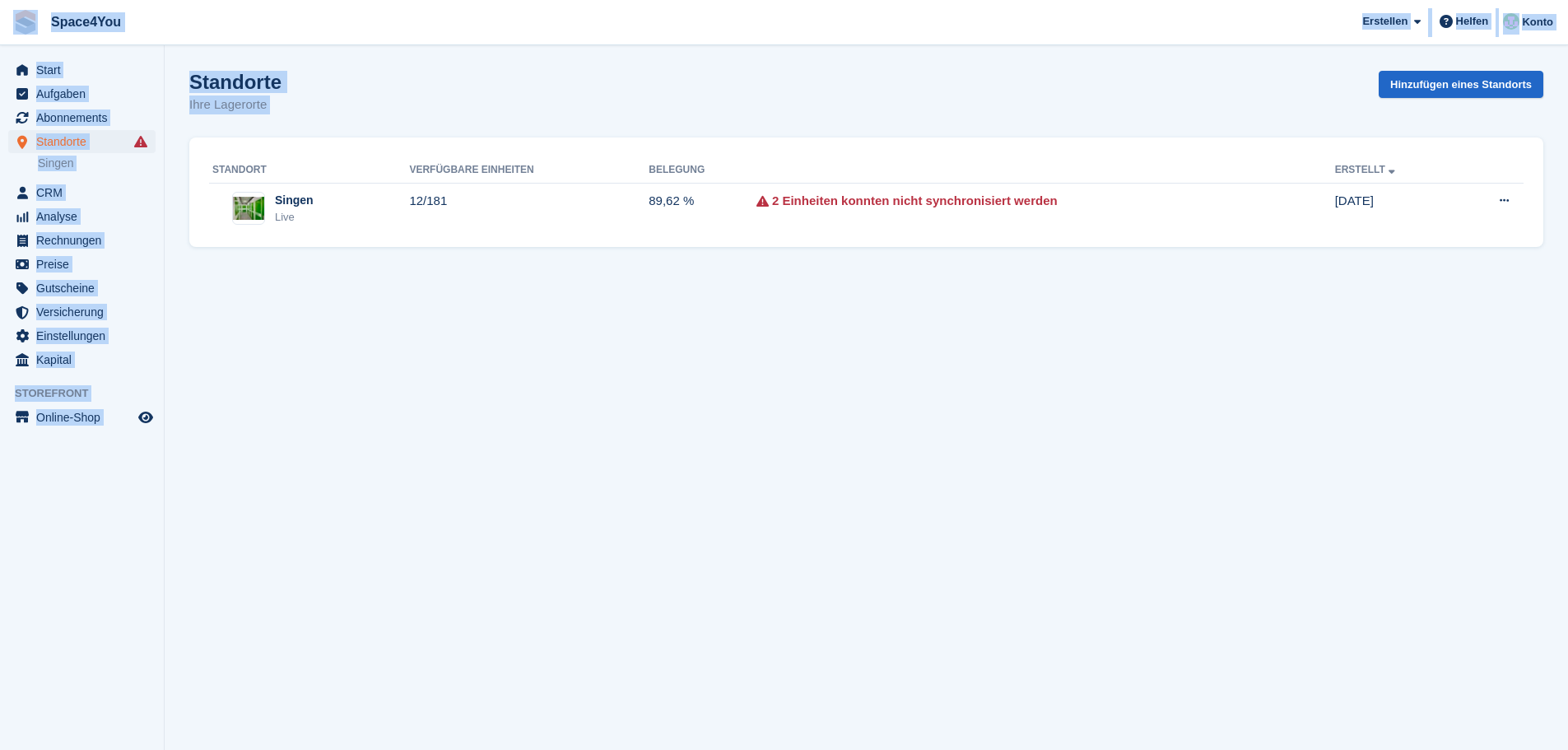
drag, startPoint x: 181, startPoint y: 501, endPoint x: 19, endPoint y: 11, distance: 516.1
click at [19, 11] on div "Space4You [GEOGRAPHIC_DATA] Abonnement Rechnung Kontakt Deal [GEOGRAPHIC_DATA] …" at bounding box center [784, 375] width 1568 height 750
click at [385, 107] on div "Standorte Ihre Lagerorte Hinzufügen eines Standorts" at bounding box center [867, 102] width 1354 height 63
drag, startPoint x: 141, startPoint y: 441, endPoint x: 19, endPoint y: 17, distance: 441.2
click at [19, 17] on div "Space4You [GEOGRAPHIC_DATA] Abonnement Rechnung Kontakt Deal [GEOGRAPHIC_DATA] …" at bounding box center [784, 375] width 1568 height 750
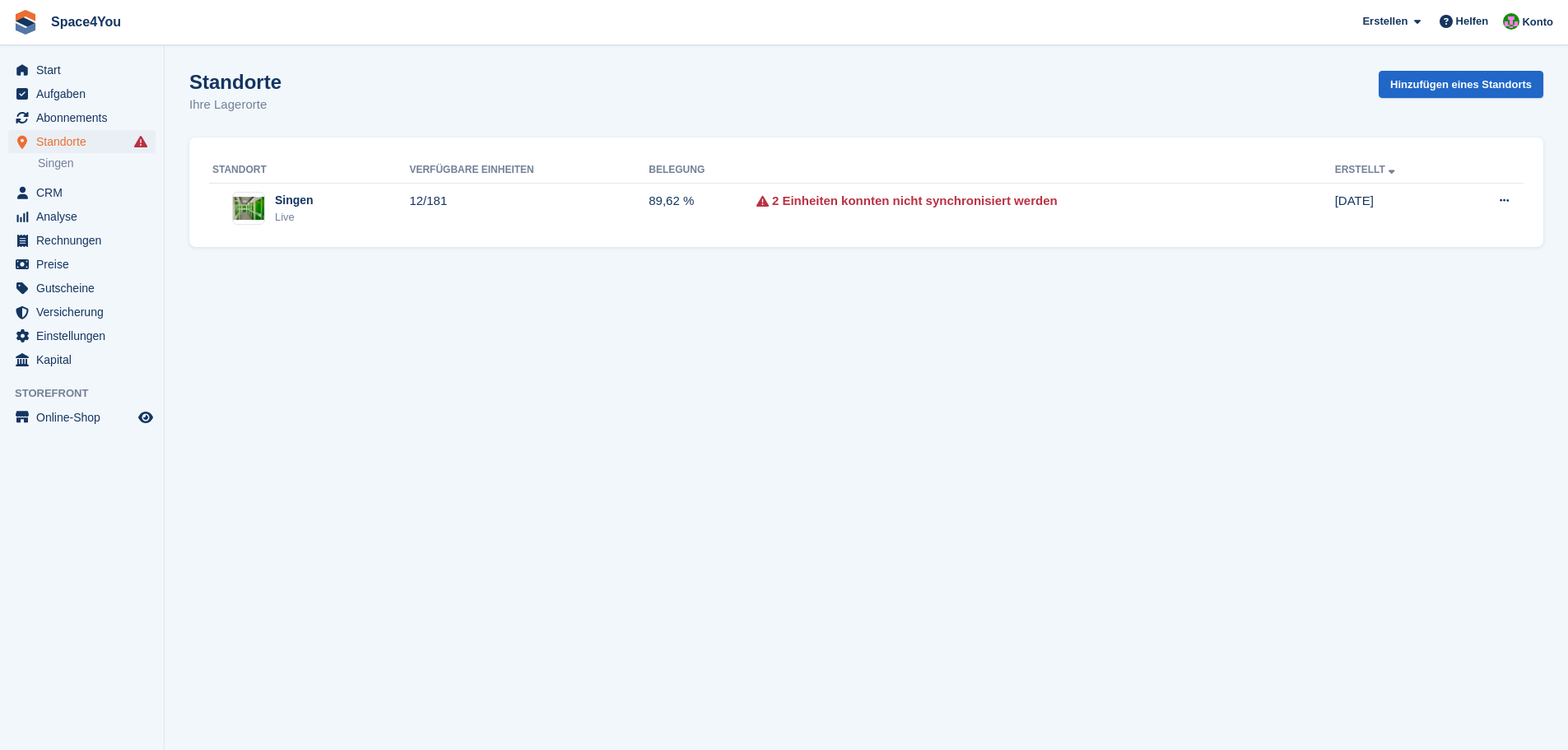
click at [345, 50] on section "Standorte Ihre Lagerorte Hinzufügen eines Standorts Standort [GEOGRAPHIC_DATA] …" at bounding box center [867, 375] width 1404 height 750
drag, startPoint x: 285, startPoint y: 111, endPoint x: 334, endPoint y: 87, distance: 54.6
click at [334, 87] on div "Standorte Ihre Lagerorte Hinzufügen eines Standorts" at bounding box center [867, 102] width 1354 height 63
drag, startPoint x: 157, startPoint y: 444, endPoint x: 234, endPoint y: 107, distance: 345.7
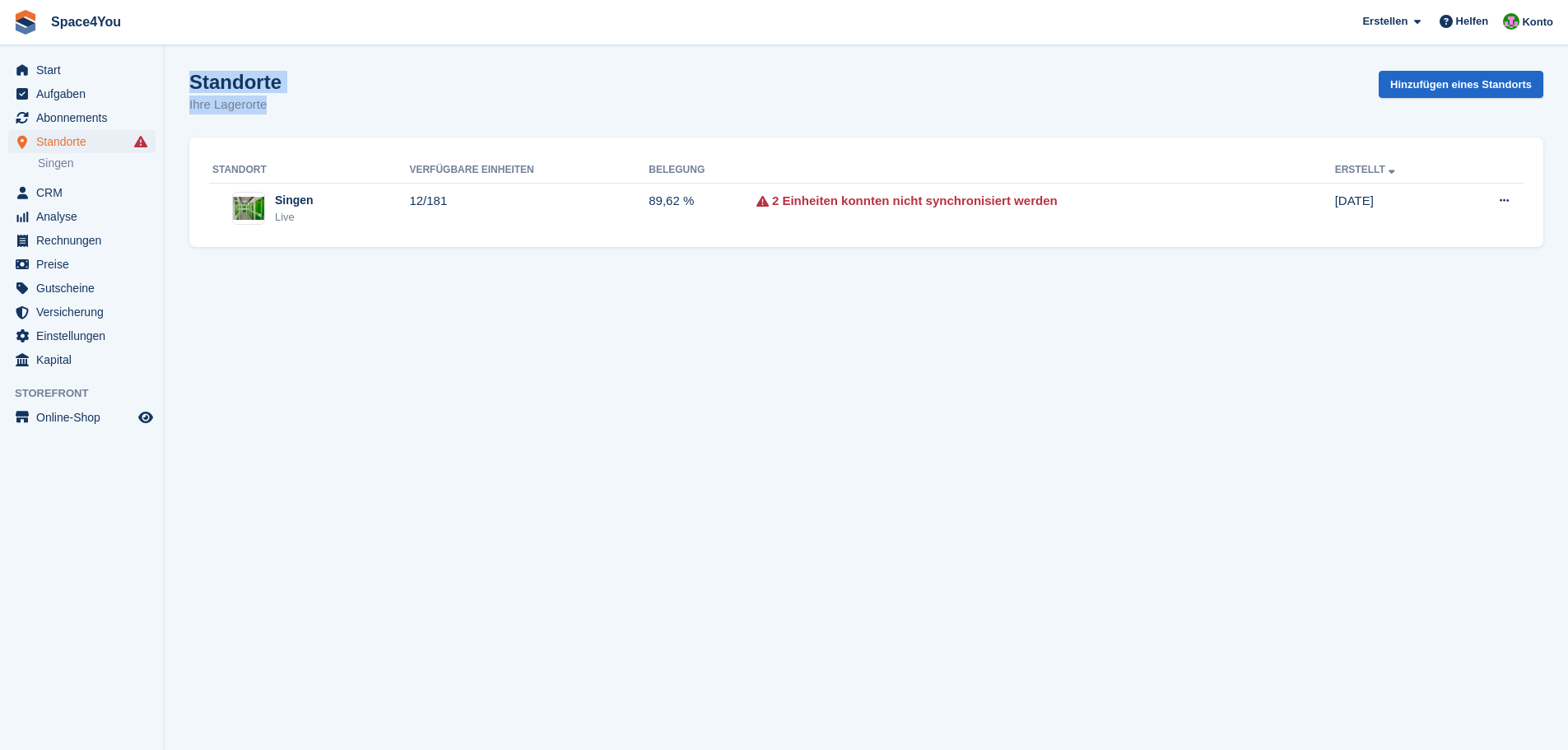
click at [234, 107] on div "Start Aufgaben Abonnements Abonnements Abonnements Preiserhöhungen NEU Preiserh…" at bounding box center [784, 375] width 1568 height 750
click at [295, 112] on div "Standorte Ihre Lagerorte Hinzufügen eines Standorts" at bounding box center [867, 102] width 1354 height 63
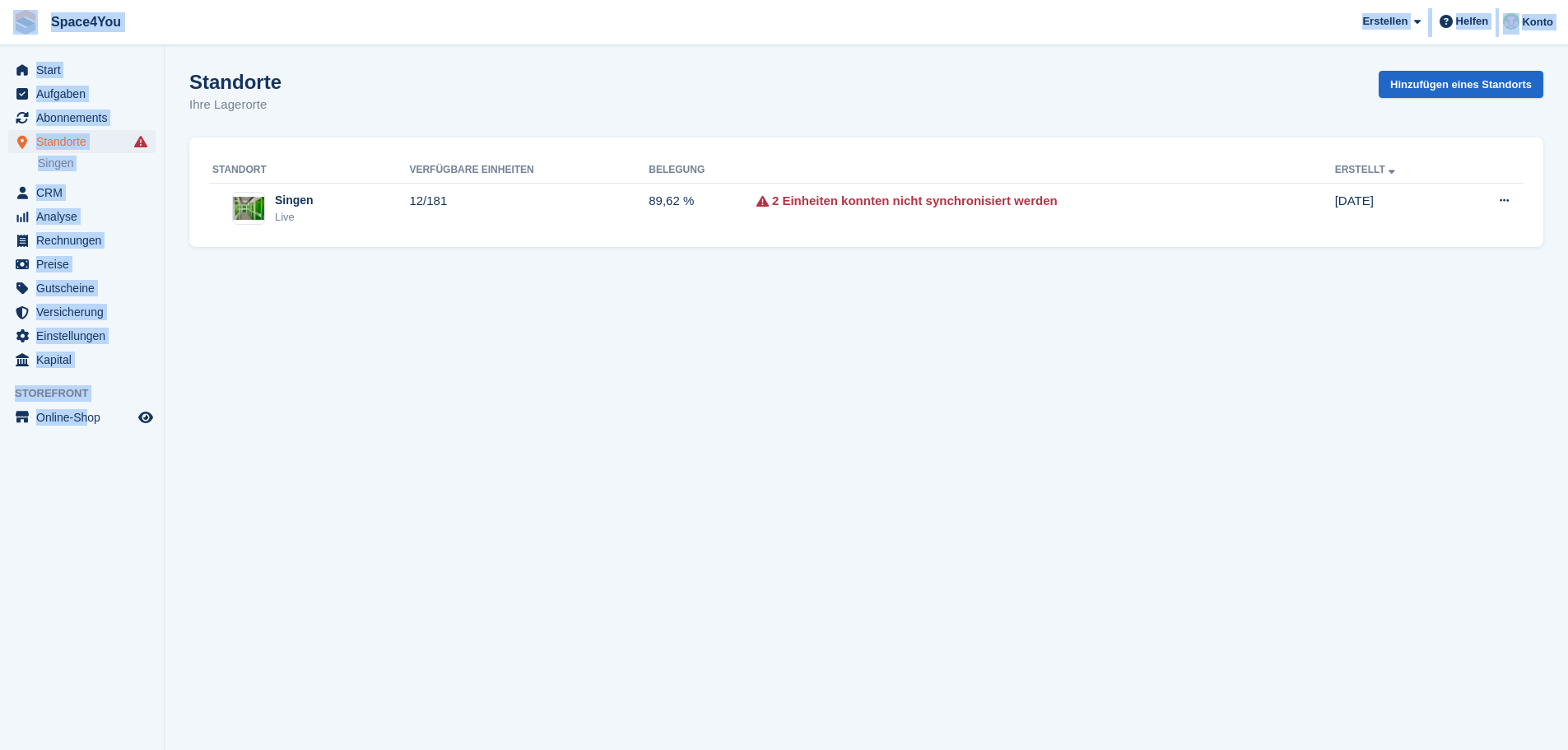
drag, startPoint x: 78, startPoint y: 464, endPoint x: 26, endPoint y: 8, distance: 459.0
click at [26, 8] on div "Space4You [GEOGRAPHIC_DATA] Abonnement Rechnung Kontakt Deal [GEOGRAPHIC_DATA] …" at bounding box center [784, 375] width 1568 height 750
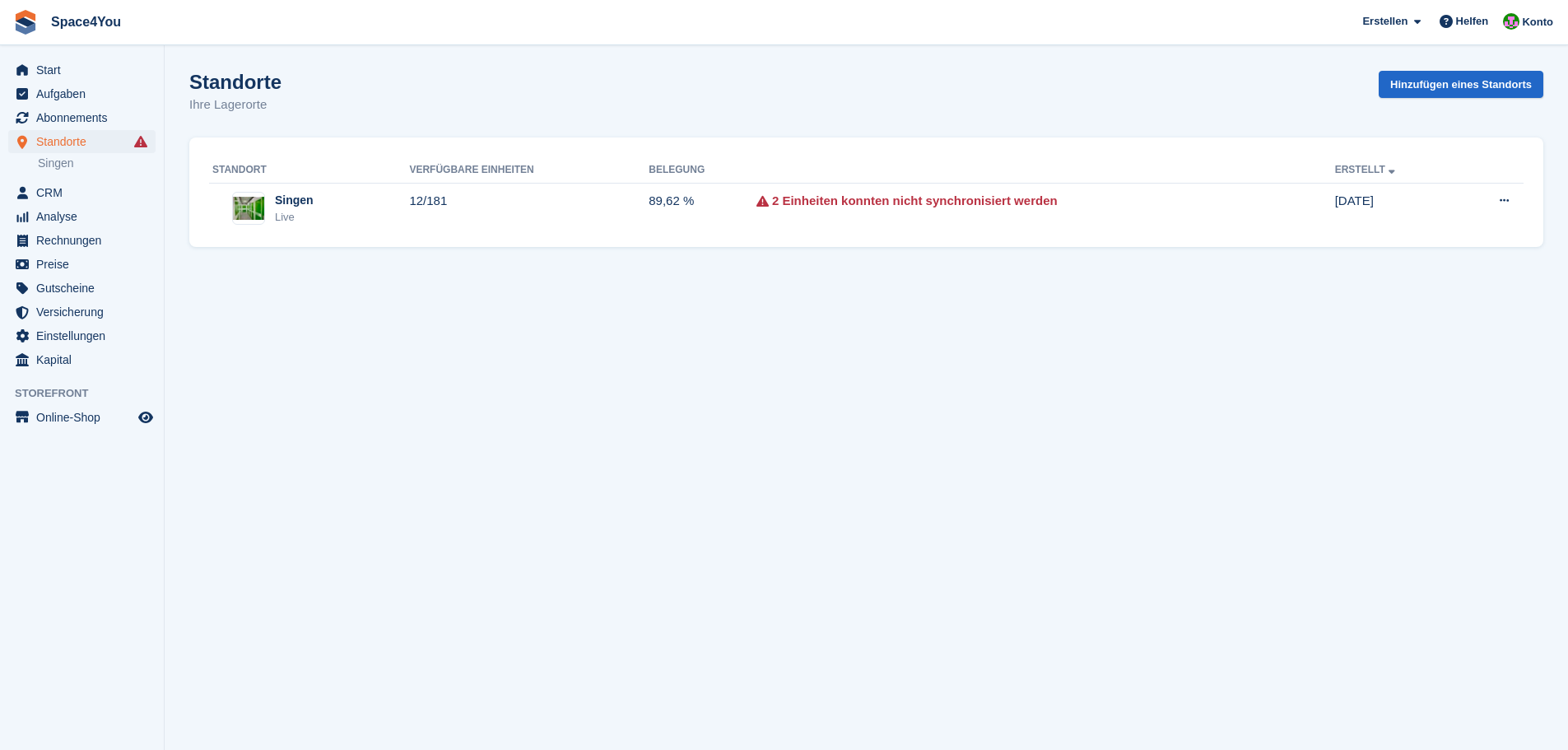
click at [355, 92] on div "Standorte Ihre Lagerorte Hinzufügen eines Standorts" at bounding box center [867, 102] width 1354 height 63
drag, startPoint x: 300, startPoint y: 112, endPoint x: 1, endPoint y: 33, distance: 309.3
click at [1, 33] on div "Space4You [GEOGRAPHIC_DATA] Abonnement Rechnung Kontakt Deal [GEOGRAPHIC_DATA] …" at bounding box center [784, 375] width 1568 height 750
click at [348, 97] on div "Standorte Ihre Lagerorte Hinzufügen eines Standorts" at bounding box center [867, 102] width 1354 height 63
click at [206, 497] on section "Standorte Ihre Lagerorte Hinzufügen eines Standorts Standort [GEOGRAPHIC_DATA] …" at bounding box center [867, 375] width 1404 height 750
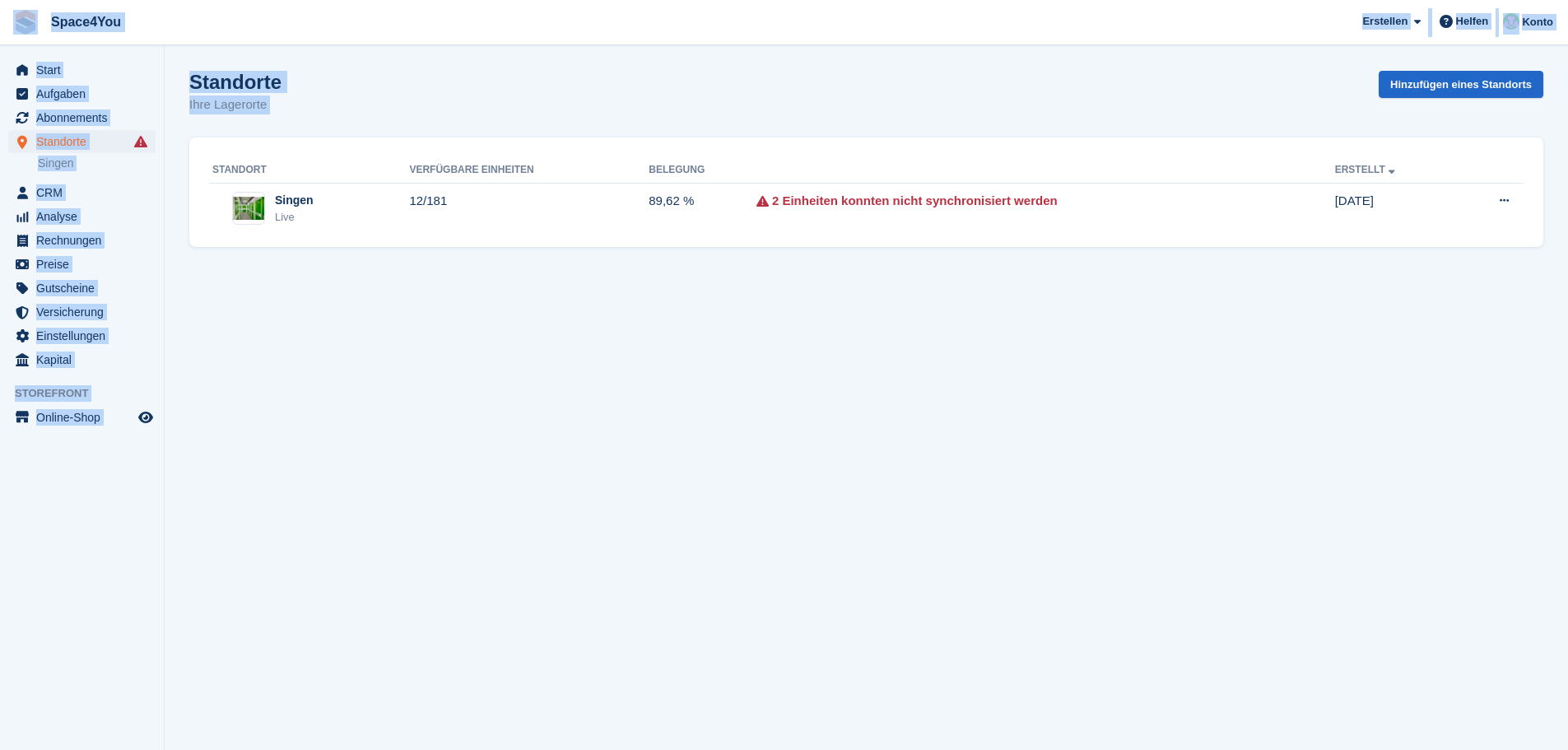
drag, startPoint x: 185, startPoint y: 483, endPoint x: 19, endPoint y: 19, distance: 492.8
click at [19, 19] on div "Space4You [GEOGRAPHIC_DATA] Abonnement Rechnung Kontakt Deal [GEOGRAPHIC_DATA] …" at bounding box center [784, 375] width 1568 height 750
click at [261, 53] on section "Standorte Ihre Lagerorte Hinzufügen eines Standorts Standort [GEOGRAPHIC_DATA] …" at bounding box center [867, 375] width 1404 height 750
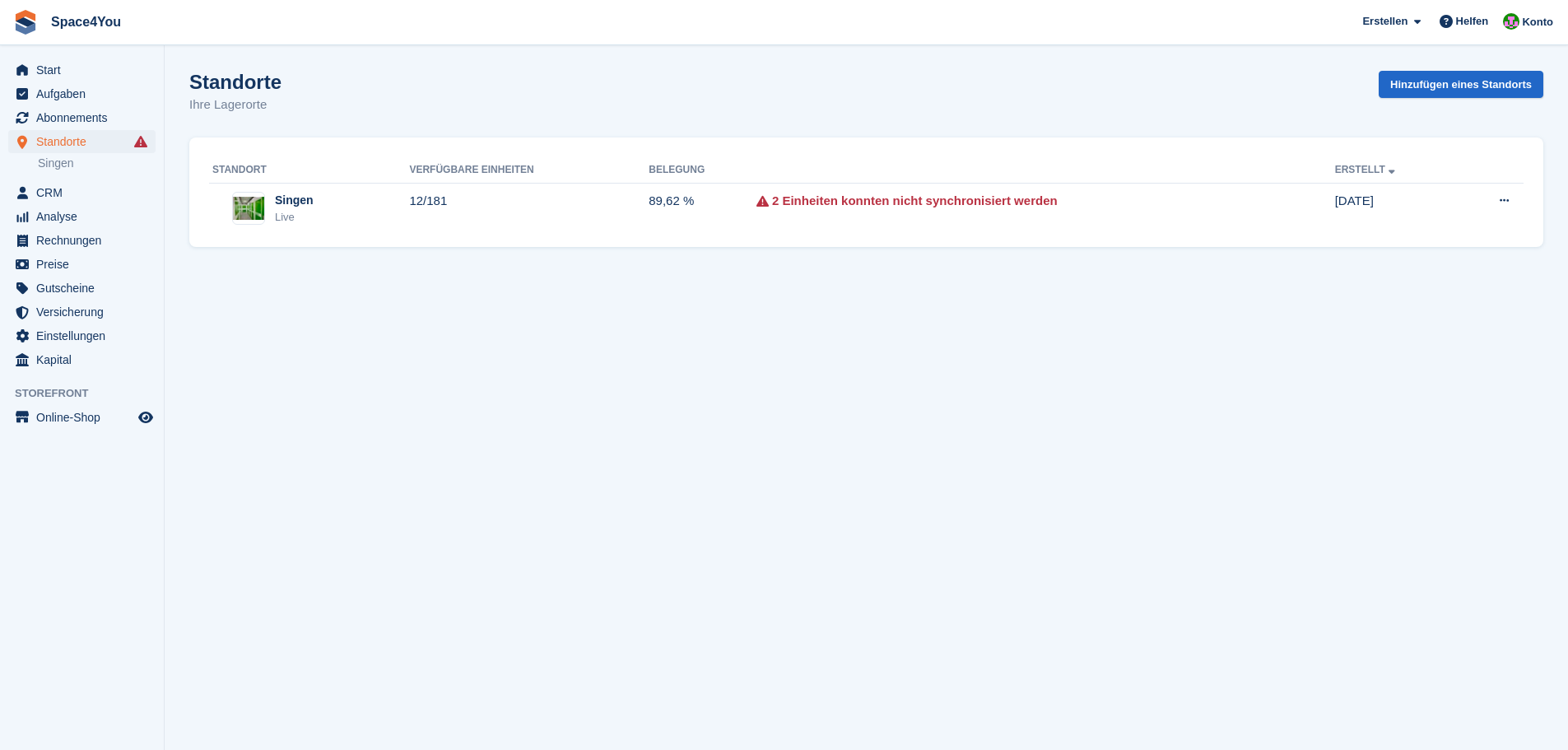
drag, startPoint x: 278, startPoint y: 114, endPoint x: 0, endPoint y: 38, distance: 288.2
click at [0, 38] on div "Space4You [GEOGRAPHIC_DATA] Abonnement Rechnung Kontakt Deal [GEOGRAPHIC_DATA] …" at bounding box center [784, 375] width 1568 height 750
click at [206, 33] on span "Space4You [GEOGRAPHIC_DATA] Abonnement Rechnung Kontakt Deal [GEOGRAPHIC_DATA] …" at bounding box center [784, 21] width 1568 height 44
drag, startPoint x: 282, startPoint y: 109, endPoint x: 0, endPoint y: 8, distance: 299.5
click at [0, 8] on div "Space4You [GEOGRAPHIC_DATA] Abonnement Rechnung Kontakt Deal [GEOGRAPHIC_DATA] …" at bounding box center [784, 375] width 1568 height 750
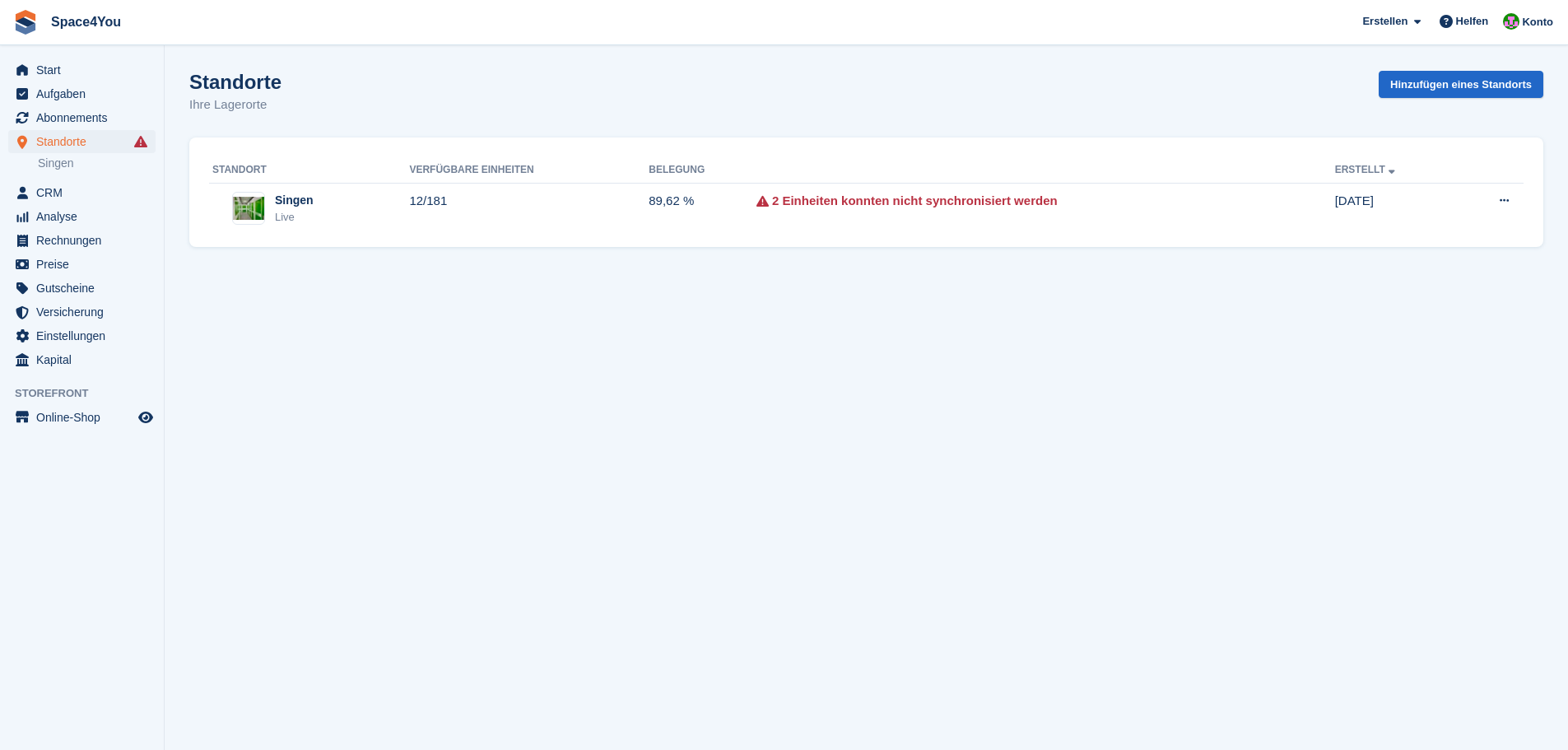
click at [210, 36] on span "Space4You [GEOGRAPHIC_DATA] Abonnement Rechnung Kontakt Deal [GEOGRAPHIC_DATA] …" at bounding box center [784, 21] width 1568 height 44
drag, startPoint x: 289, startPoint y: 114, endPoint x: 0, endPoint y: 25, distance: 302.4
click at [0, 25] on div "Space4You [GEOGRAPHIC_DATA] Abonnement Rechnung Kontakt Deal [GEOGRAPHIC_DATA] …" at bounding box center [784, 375] width 1568 height 750
click at [251, 40] on span "Space4You [GEOGRAPHIC_DATA] Abonnement Rechnung Kontakt Deal [GEOGRAPHIC_DATA] …" at bounding box center [784, 21] width 1568 height 44
drag, startPoint x: 285, startPoint y: 98, endPoint x: 27, endPoint y: 21, distance: 269.2
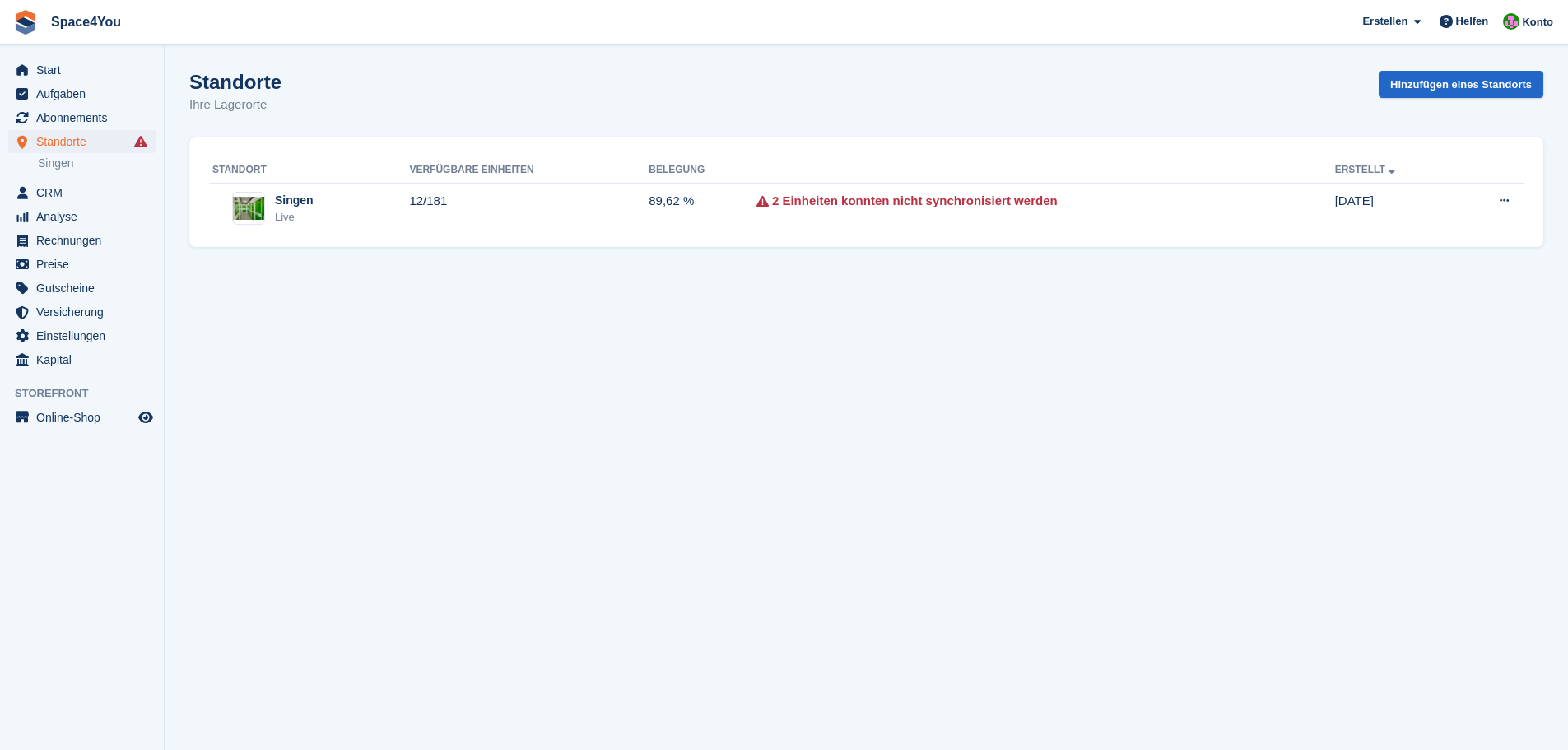
click at [27, 21] on div "Space4You [GEOGRAPHIC_DATA] Abonnement Rechnung Kontakt Deal [GEOGRAPHIC_DATA] …" at bounding box center [784, 375] width 1568 height 750
click at [354, 93] on div "Standorte Ihre Lagerorte Hinzufügen eines Standorts" at bounding box center [867, 102] width 1354 height 63
drag, startPoint x: 278, startPoint y: 112, endPoint x: 0, endPoint y: 38, distance: 287.7
click at [0, 38] on div "Space4You [GEOGRAPHIC_DATA] Abonnement Rechnung Kontakt Deal [GEOGRAPHIC_DATA] …" at bounding box center [784, 375] width 1568 height 750
click at [281, 122] on div "Standorte Ihre Lagerorte Hinzufügen eines Standorts" at bounding box center [867, 102] width 1354 height 63
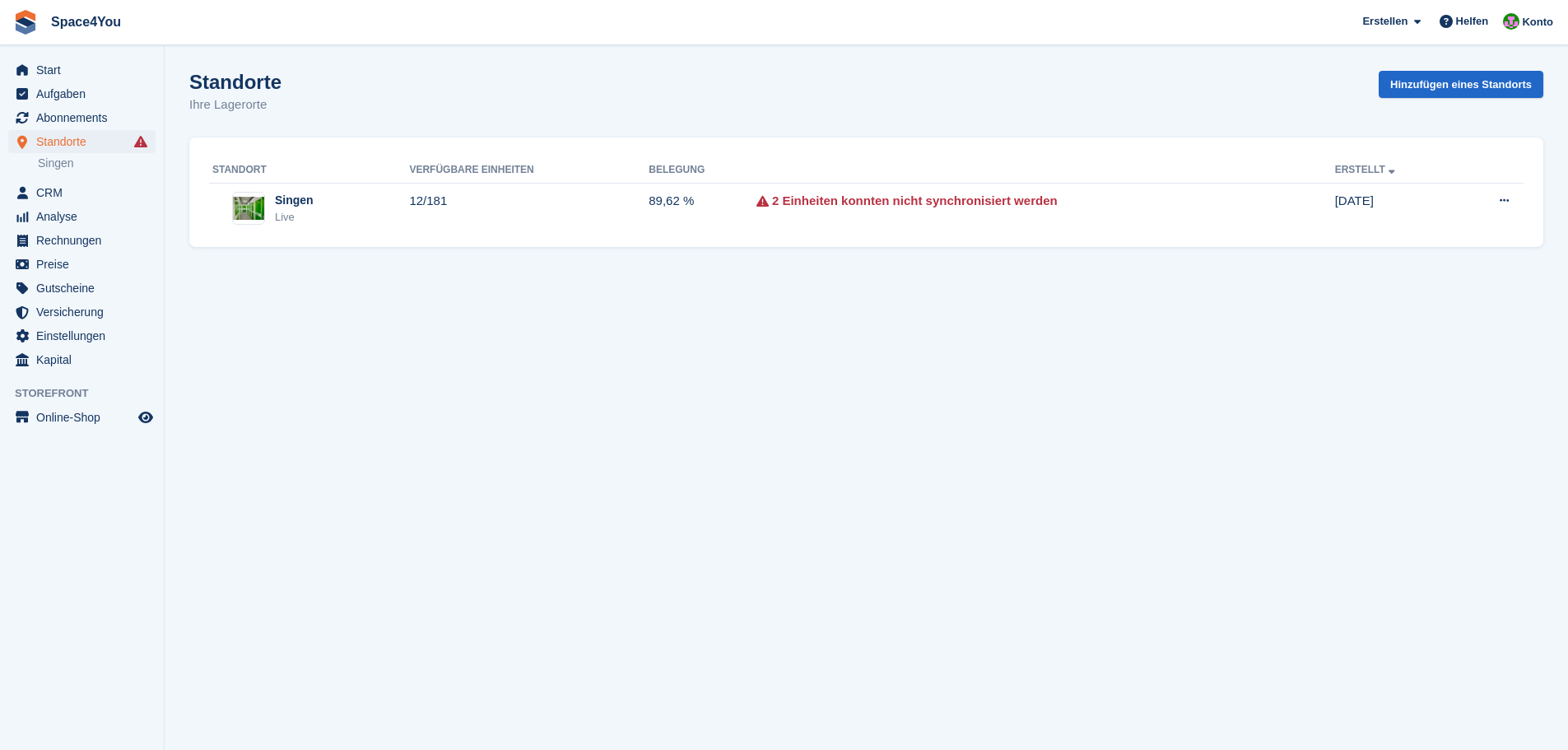
drag, startPoint x: 286, startPoint y: 115, endPoint x: 4, endPoint y: 34, distance: 293.4
click at [4, 34] on div "Space4You [GEOGRAPHIC_DATA] Abonnement Rechnung Kontakt Deal [GEOGRAPHIC_DATA] …" at bounding box center [784, 375] width 1568 height 750
click at [280, 112] on div "Standorte Ihre Lagerorte Hinzufügen eines Standorts" at bounding box center [867, 102] width 1354 height 63
drag, startPoint x: 288, startPoint y: 113, endPoint x: 0, endPoint y: 34, distance: 298.6
click at [0, 34] on div "Space4You [GEOGRAPHIC_DATA] Abonnement Rechnung Kontakt Deal [GEOGRAPHIC_DATA] …" at bounding box center [784, 375] width 1568 height 750
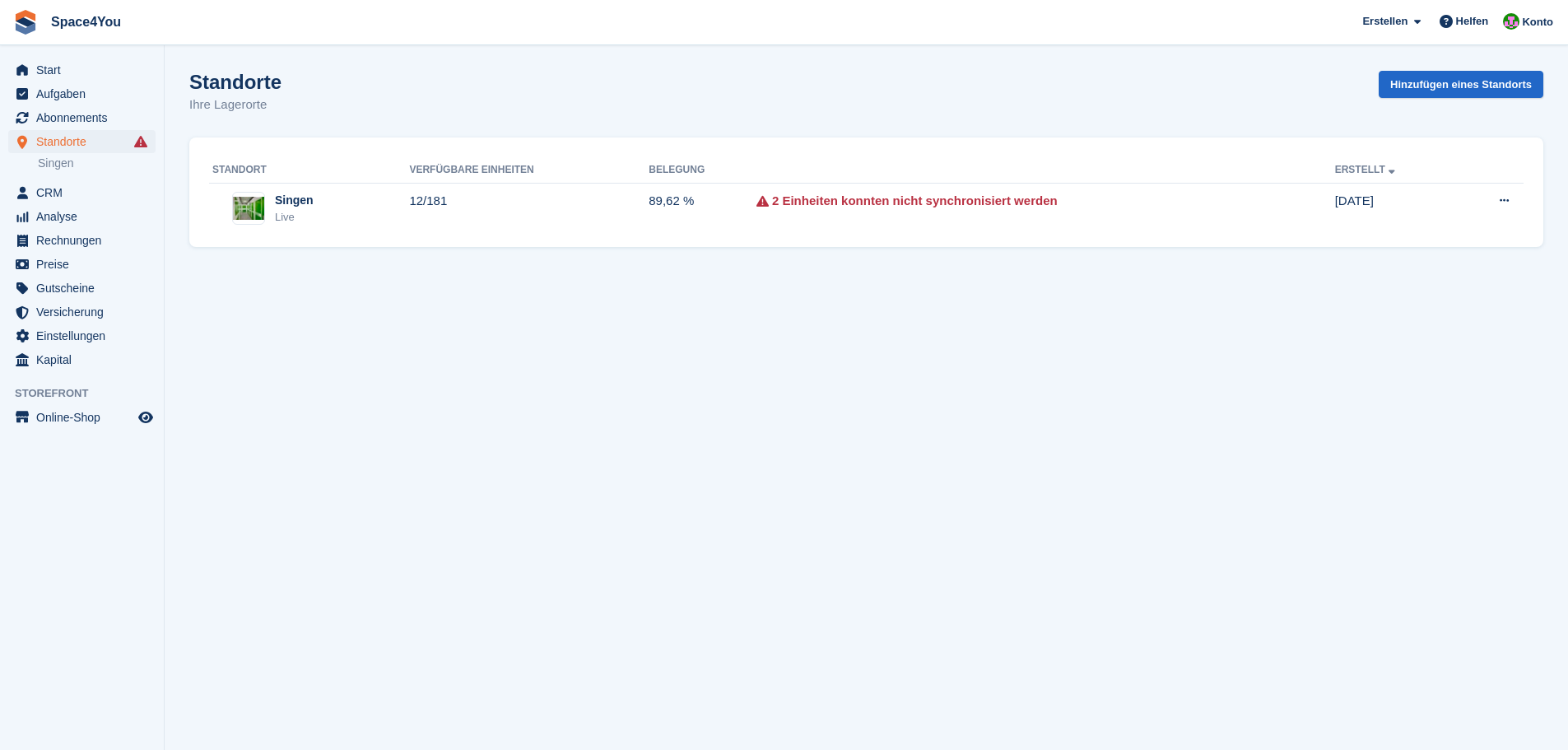
click at [372, 120] on div "Standorte Ihre Lagerorte Hinzufügen eines Standorts" at bounding box center [867, 102] width 1354 height 63
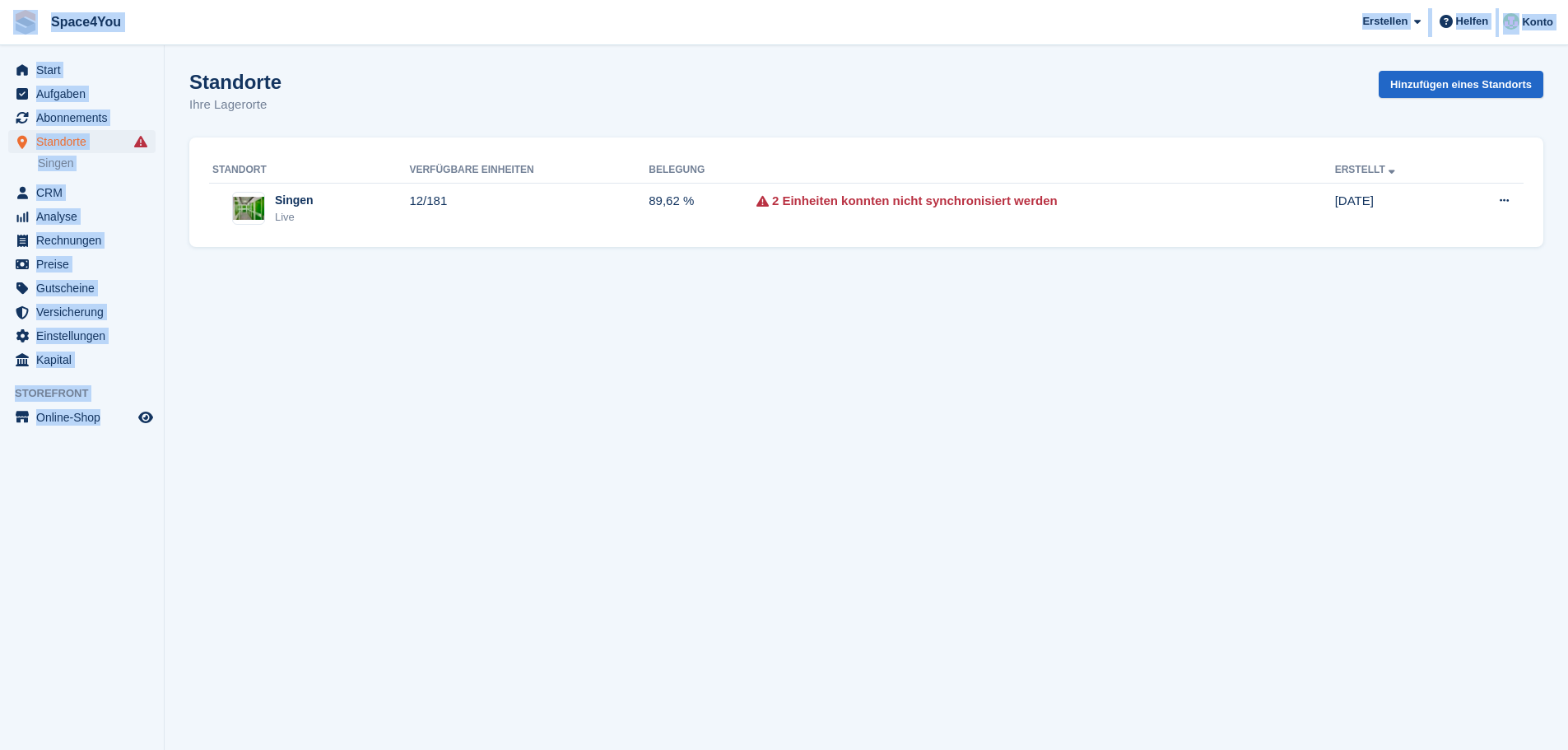
drag, startPoint x: 151, startPoint y: 446, endPoint x: 14, endPoint y: 39, distance: 429.4
click at [14, 39] on div "Space4You [GEOGRAPHIC_DATA] Abonnement Rechnung Kontakt Deal [GEOGRAPHIC_DATA] …" at bounding box center [784, 375] width 1568 height 750
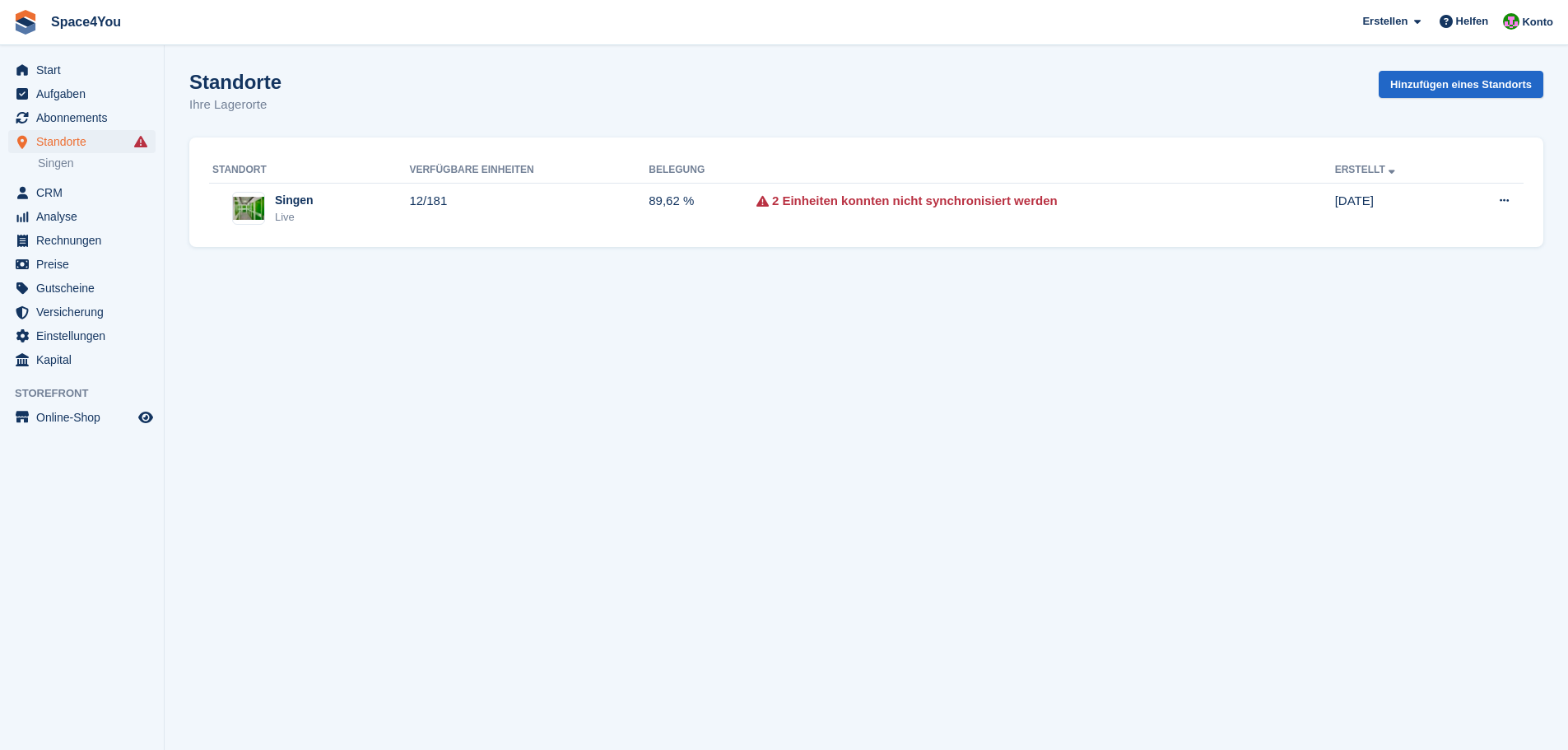
click at [300, 81] on div "Standorte Ihre Lagerorte Hinzufügen eines Standorts" at bounding box center [867, 102] width 1354 height 63
drag, startPoint x: 306, startPoint y: 111, endPoint x: 181, endPoint y: 68, distance: 132.2
click at [181, 68] on section "Standorte Ihre Lagerorte Hinzufügen eines Standorts Standort [GEOGRAPHIC_DATA] …" at bounding box center [867, 375] width 1404 height 750
click at [239, 89] on h1 "Standorte" at bounding box center [235, 81] width 92 height 22
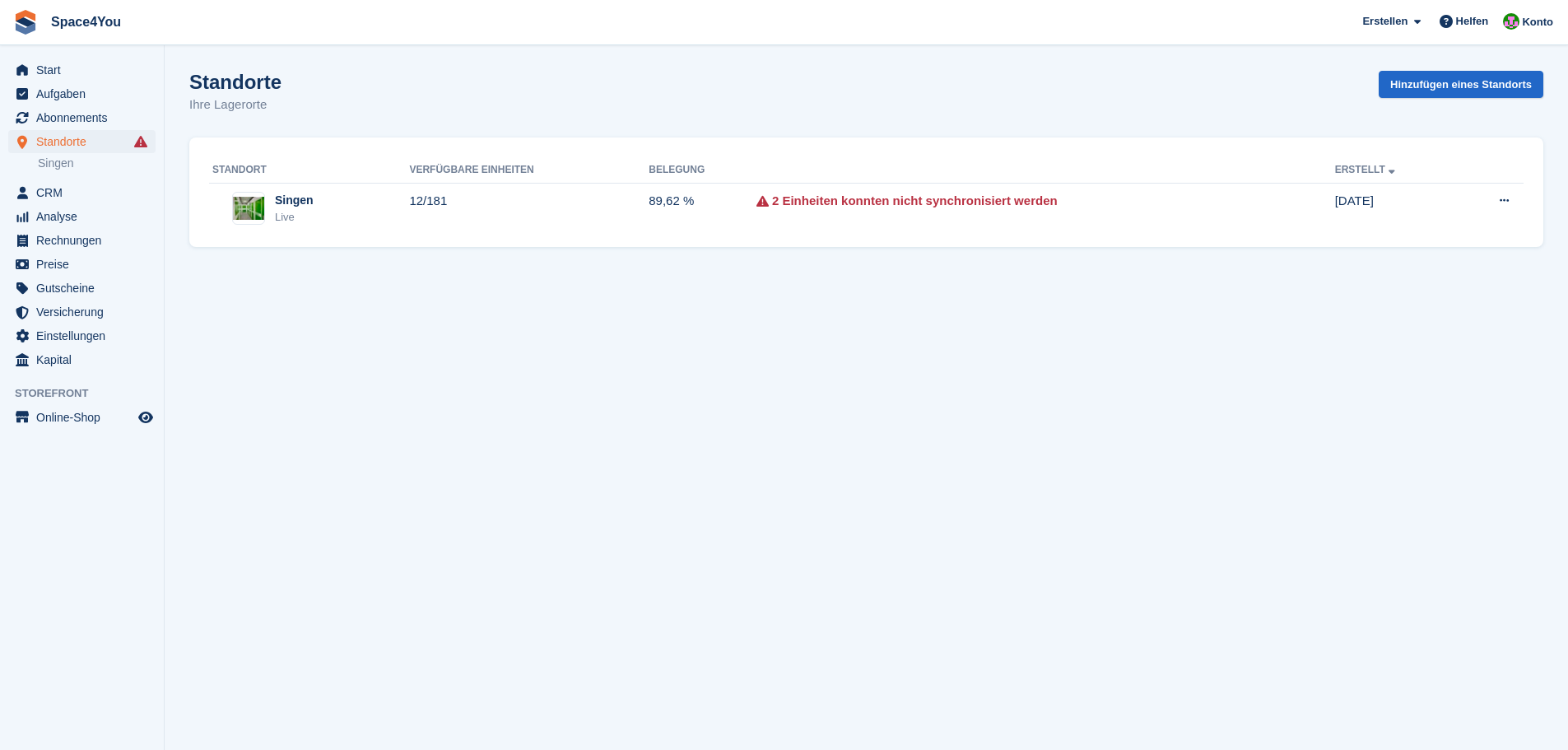
drag, startPoint x: 280, startPoint y: 110, endPoint x: 186, endPoint y: 78, distance: 99.3
click at [186, 78] on section "Standorte Ihre Lagerorte Hinzufügen eines Standorts Standort [GEOGRAPHIC_DATA] …" at bounding box center [867, 375] width 1404 height 750
click at [424, 116] on div "Standorte Ihre Lagerorte Hinzufügen eines Standorts" at bounding box center [867, 102] width 1354 height 63
